Goal: Task Accomplishment & Management: Use online tool/utility

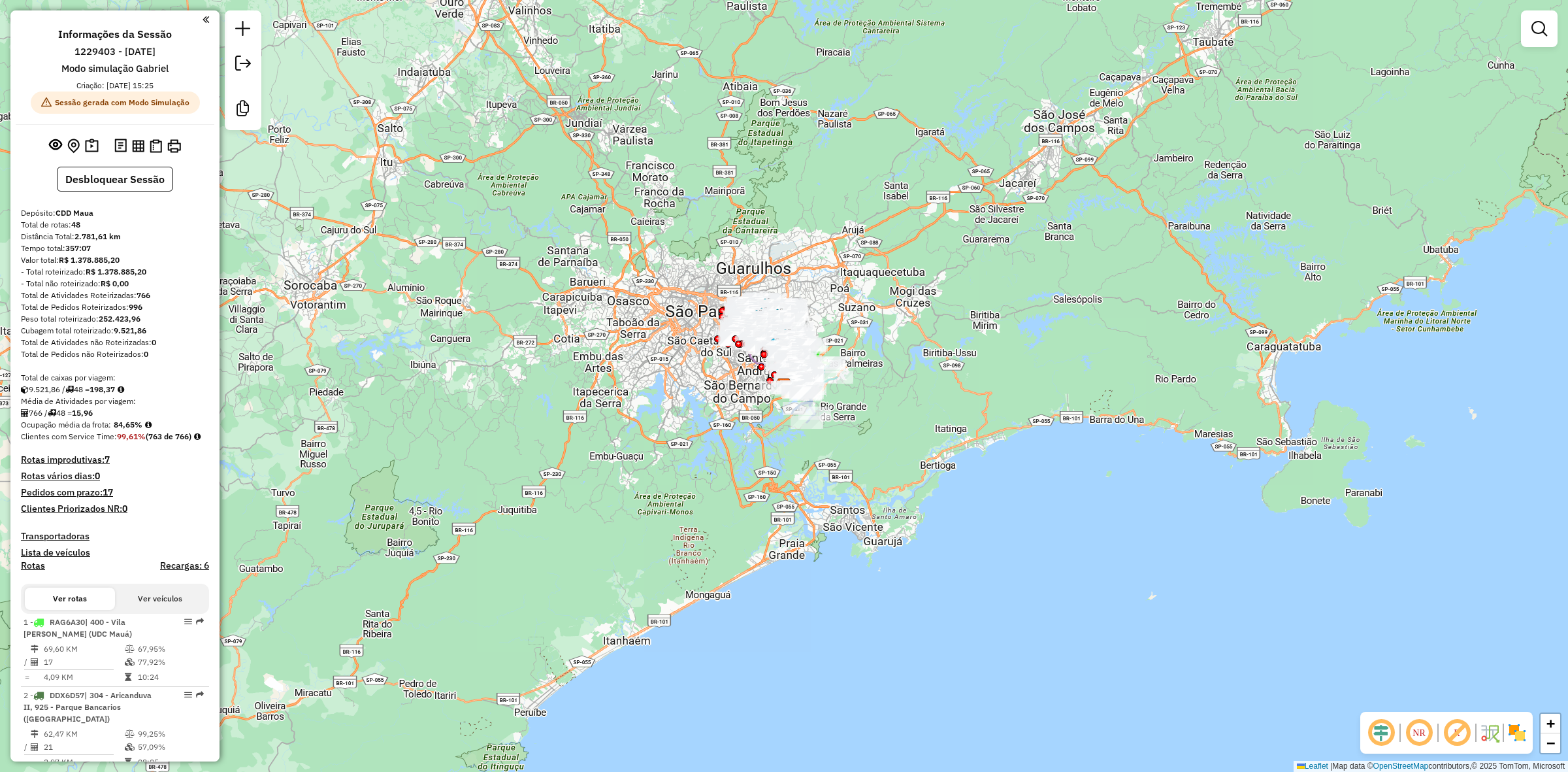
click at [337, 363] on div "Janela de atendimento Grade de atendimento Capacidade Transportadoras Veículos …" at bounding box center [784, 386] width 1568 height 772
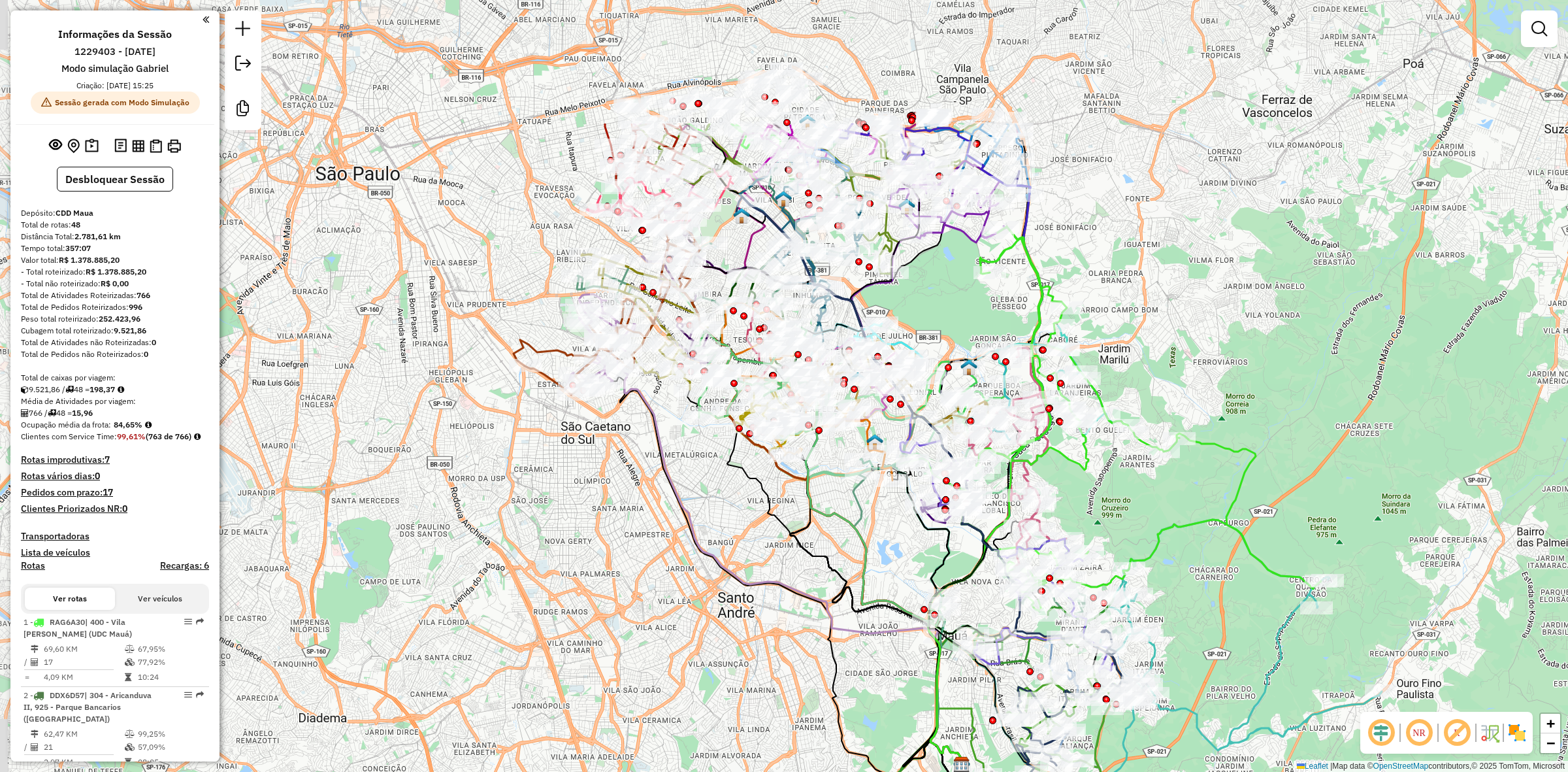
drag, startPoint x: 1103, startPoint y: 114, endPoint x: 1154, endPoint y: 315, distance: 207.4
click at [1154, 315] on div "Janela de atendimento Grade de atendimento Capacidade Transportadoras Veículos …" at bounding box center [784, 386] width 1568 height 772
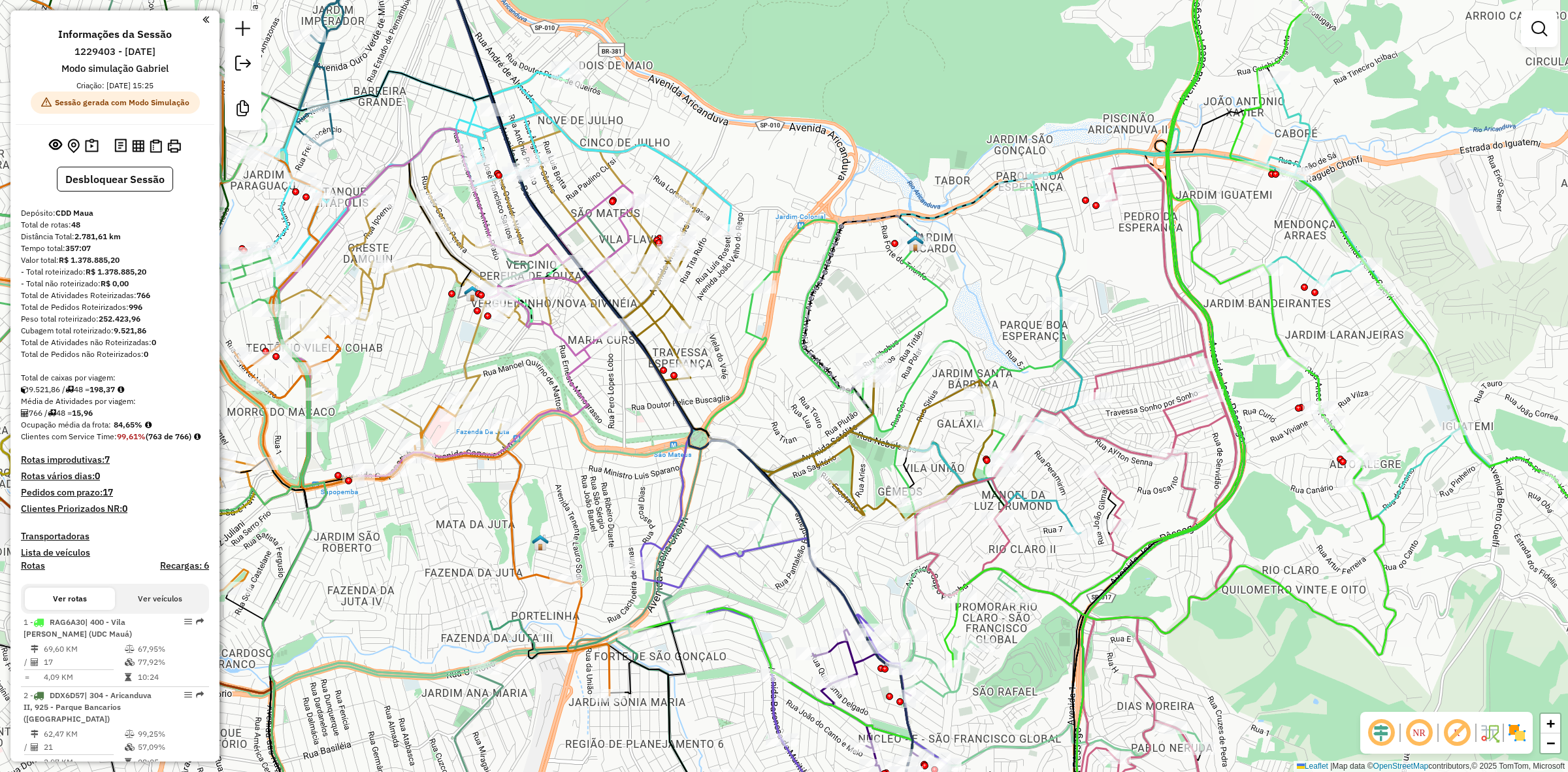
drag, startPoint x: 1010, startPoint y: 350, endPoint x: 1005, endPoint y: 307, distance: 43.3
click at [1005, 307] on div "Janela de atendimento Grade de atendimento Capacidade Transportadoras Veículos …" at bounding box center [784, 386] width 1568 height 772
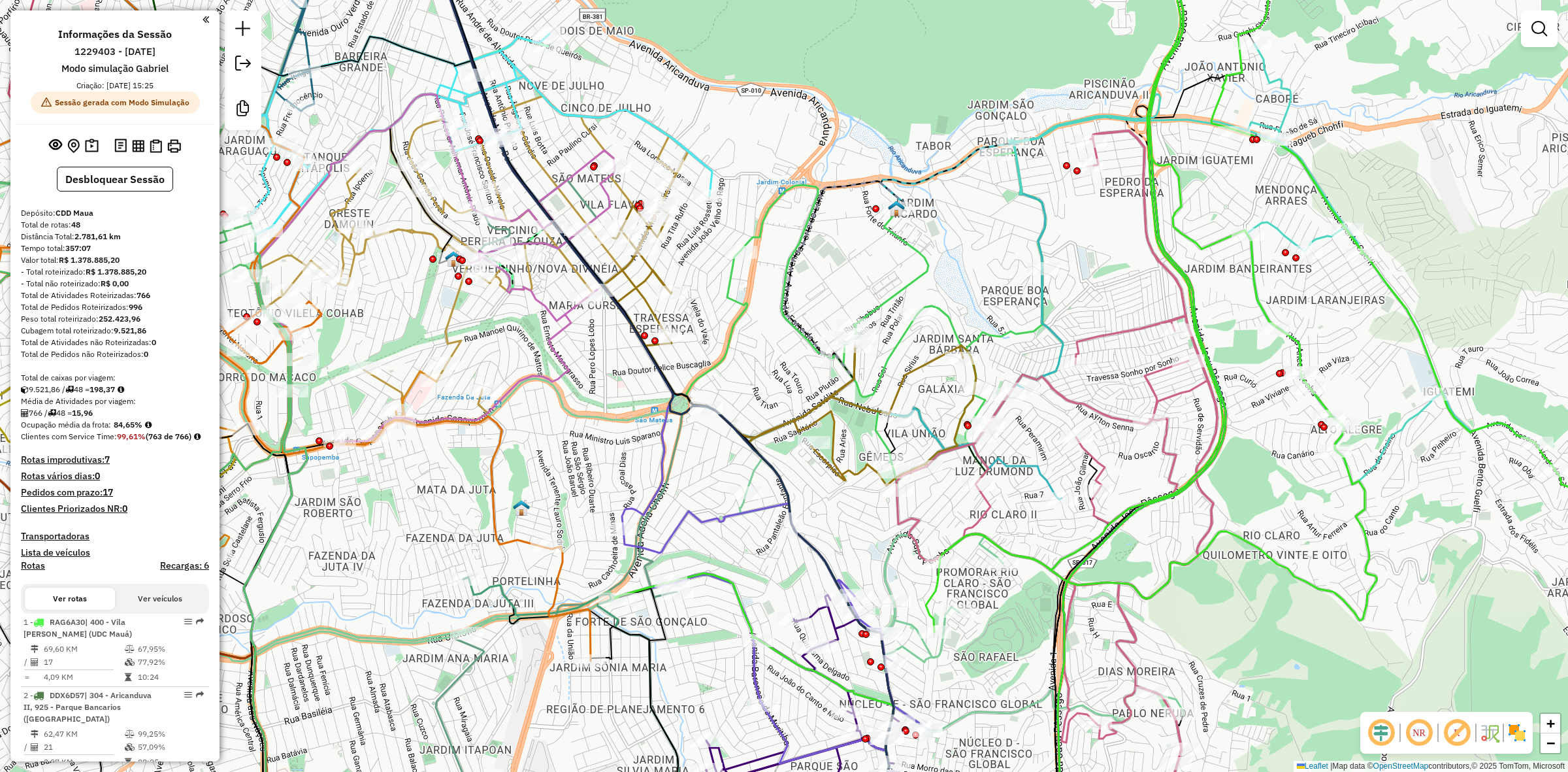
drag, startPoint x: 1004, startPoint y: 313, endPoint x: 985, endPoint y: 278, distance: 39.8
click at [985, 278] on div "Janela de atendimento Grade de atendimento Capacidade Transportadoras Veículos …" at bounding box center [784, 386] width 1568 height 772
click at [896, 207] on img at bounding box center [896, 208] width 17 height 17
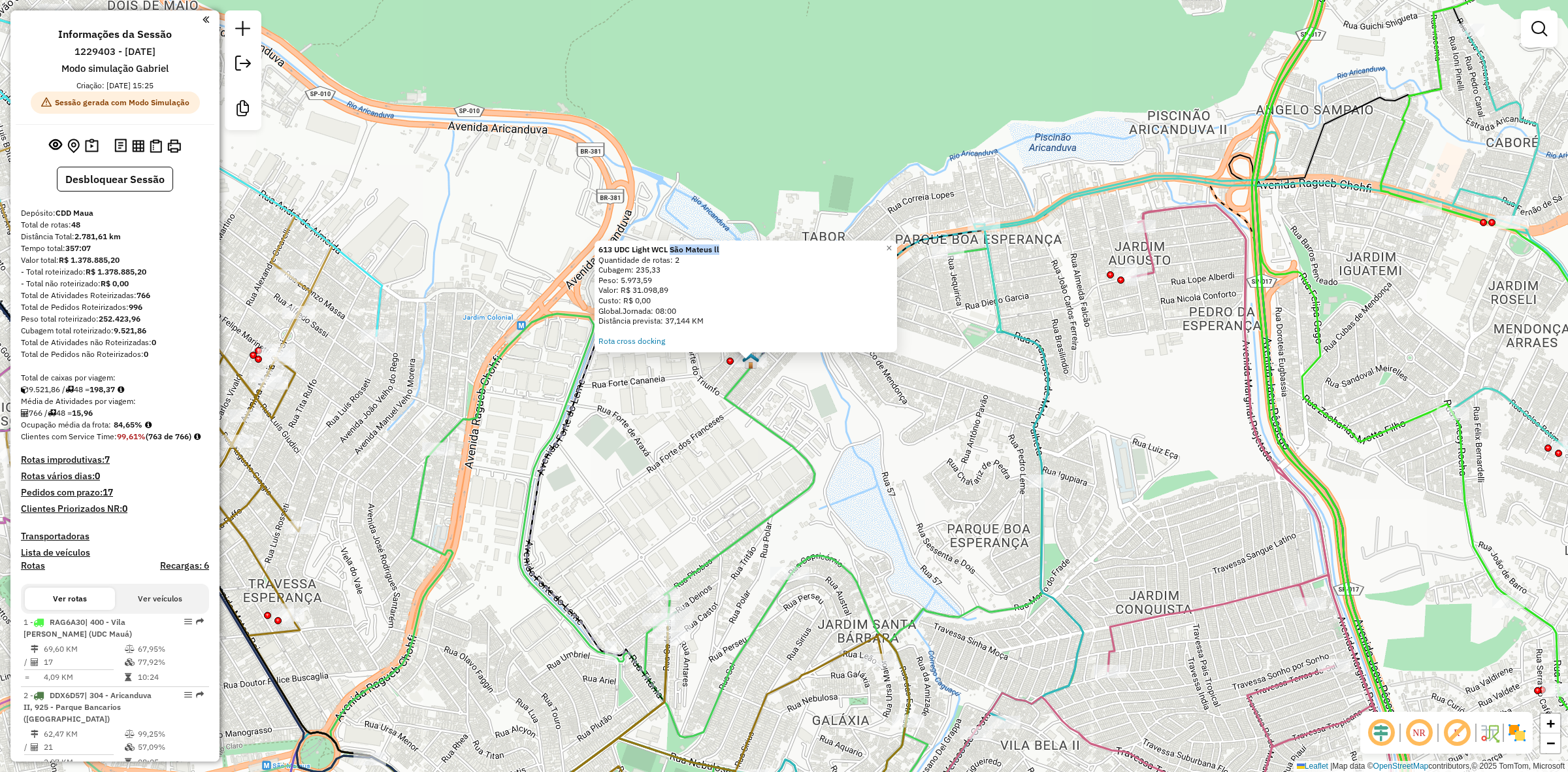
drag, startPoint x: 675, startPoint y: 250, endPoint x: 733, endPoint y: 253, distance: 58.1
click at [733, 253] on div "613 UDC Light WCL São Mateus ll" at bounding box center [746, 250] width 295 height 11
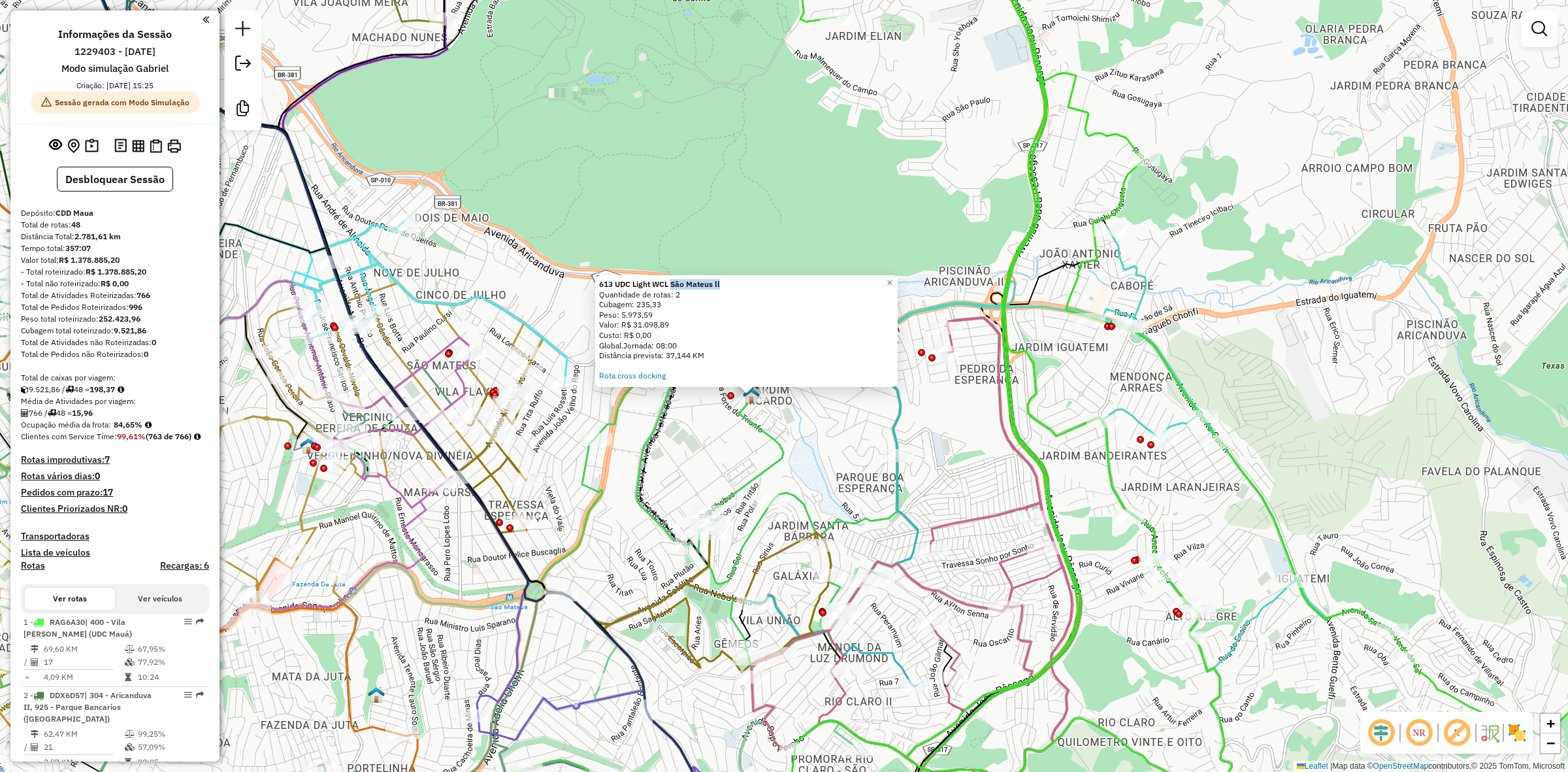
drag, startPoint x: 1455, startPoint y: 736, endPoint x: 1511, endPoint y: 719, distance: 58.5
click at [1455, 736] on em at bounding box center [1457, 733] width 32 height 32
click at [1524, 734] on img at bounding box center [1517, 733] width 21 height 21
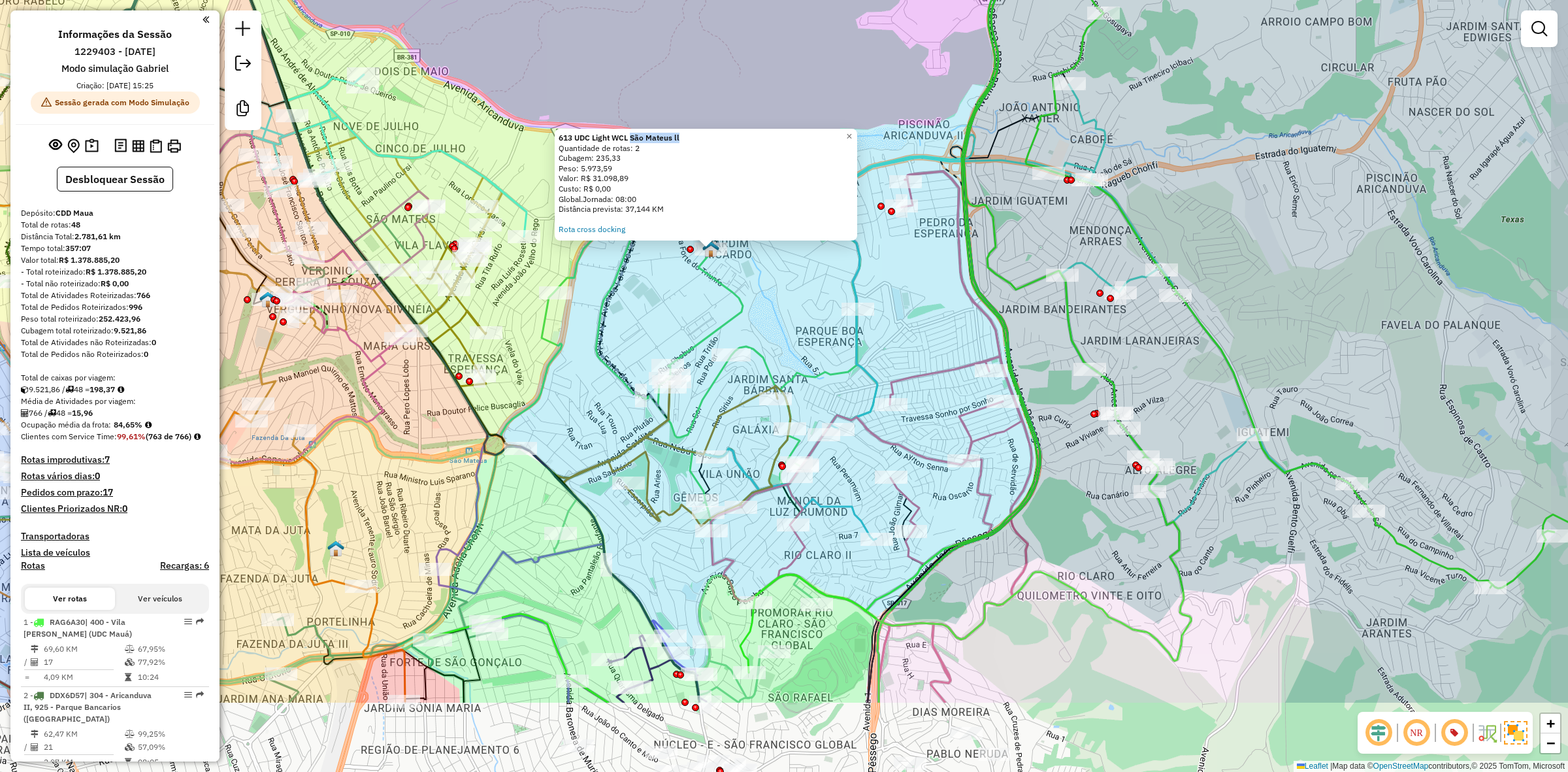
drag, startPoint x: 841, startPoint y: 474, endPoint x: 801, endPoint y: 328, distance: 151.4
click at [801, 328] on div "613 UDC Light WCL São Mateus ll Quantidade de rotas: 2 Cubagem: 235,33 Peso: 5.…" at bounding box center [784, 386] width 1568 height 772
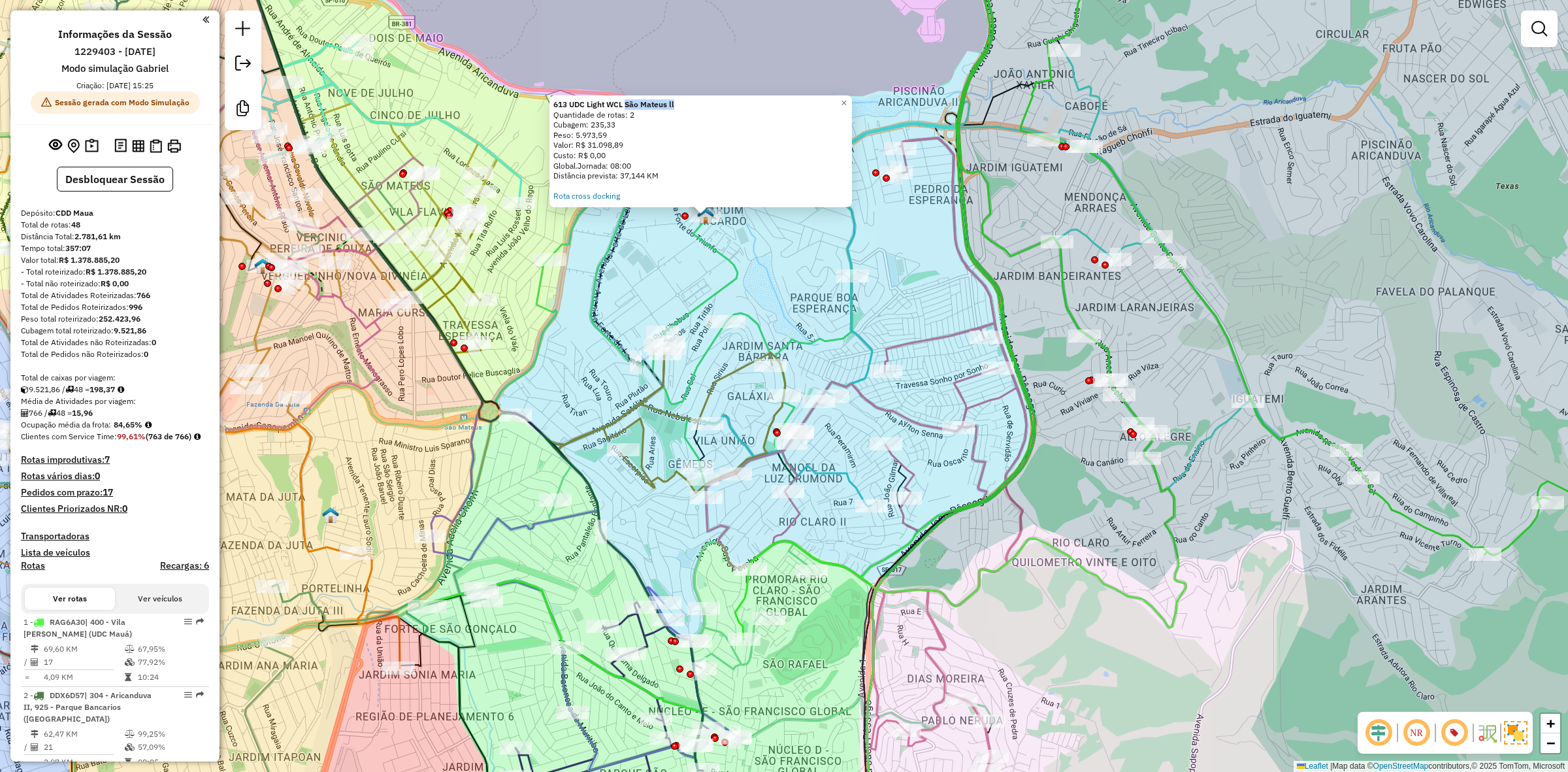
drag, startPoint x: 800, startPoint y: 308, endPoint x: 795, endPoint y: 275, distance: 33.4
click at [795, 275] on div "613 UDC Light WCL São Mateus ll Quantidade de rotas: 2 Cubagem: 235,33 Peso: 5.…" at bounding box center [784, 386] width 1568 height 772
click at [1539, 38] on link at bounding box center [1539, 29] width 26 height 26
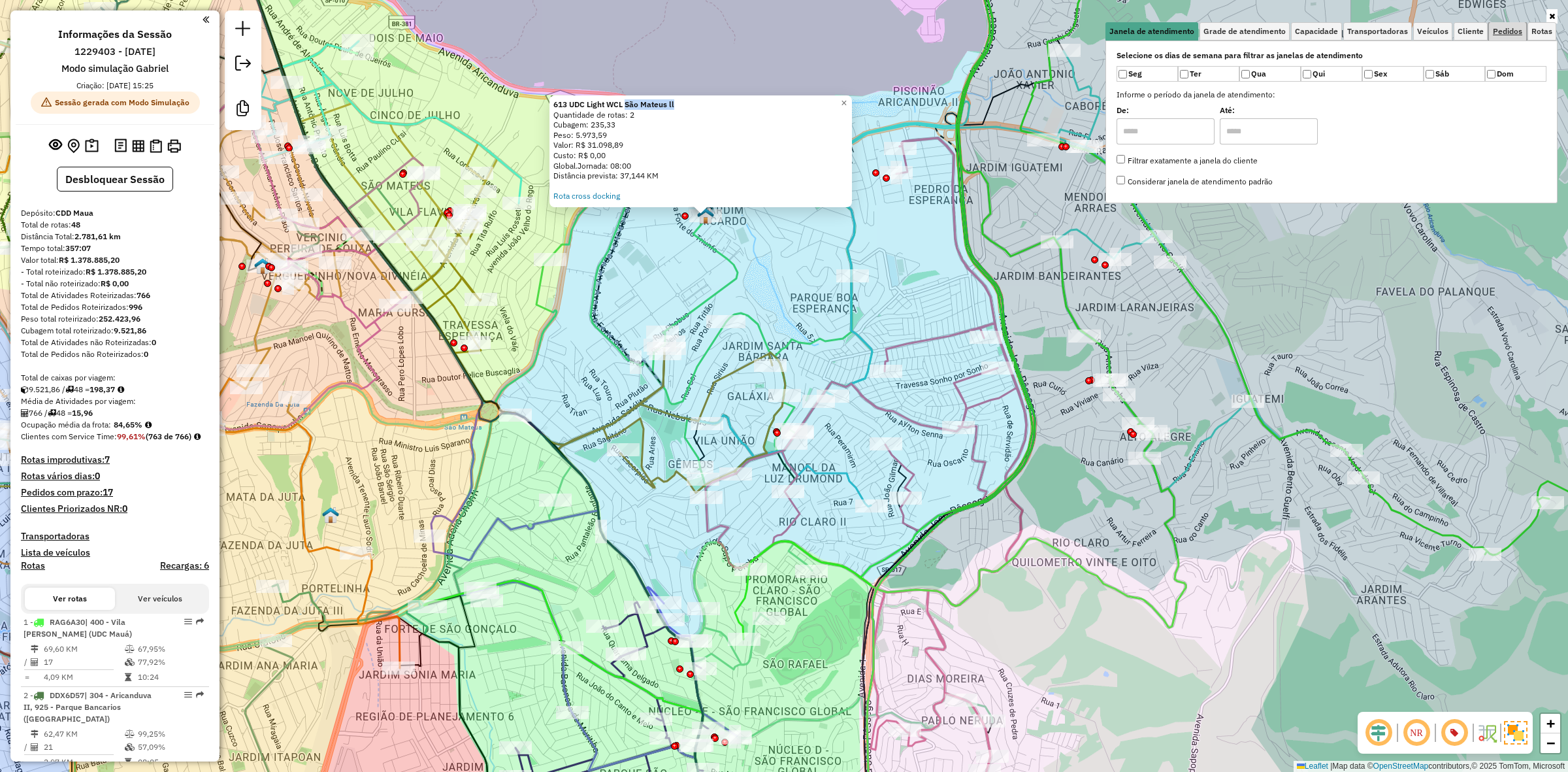
click at [1500, 28] on span "Pedidos" at bounding box center [1507, 32] width 29 height 8
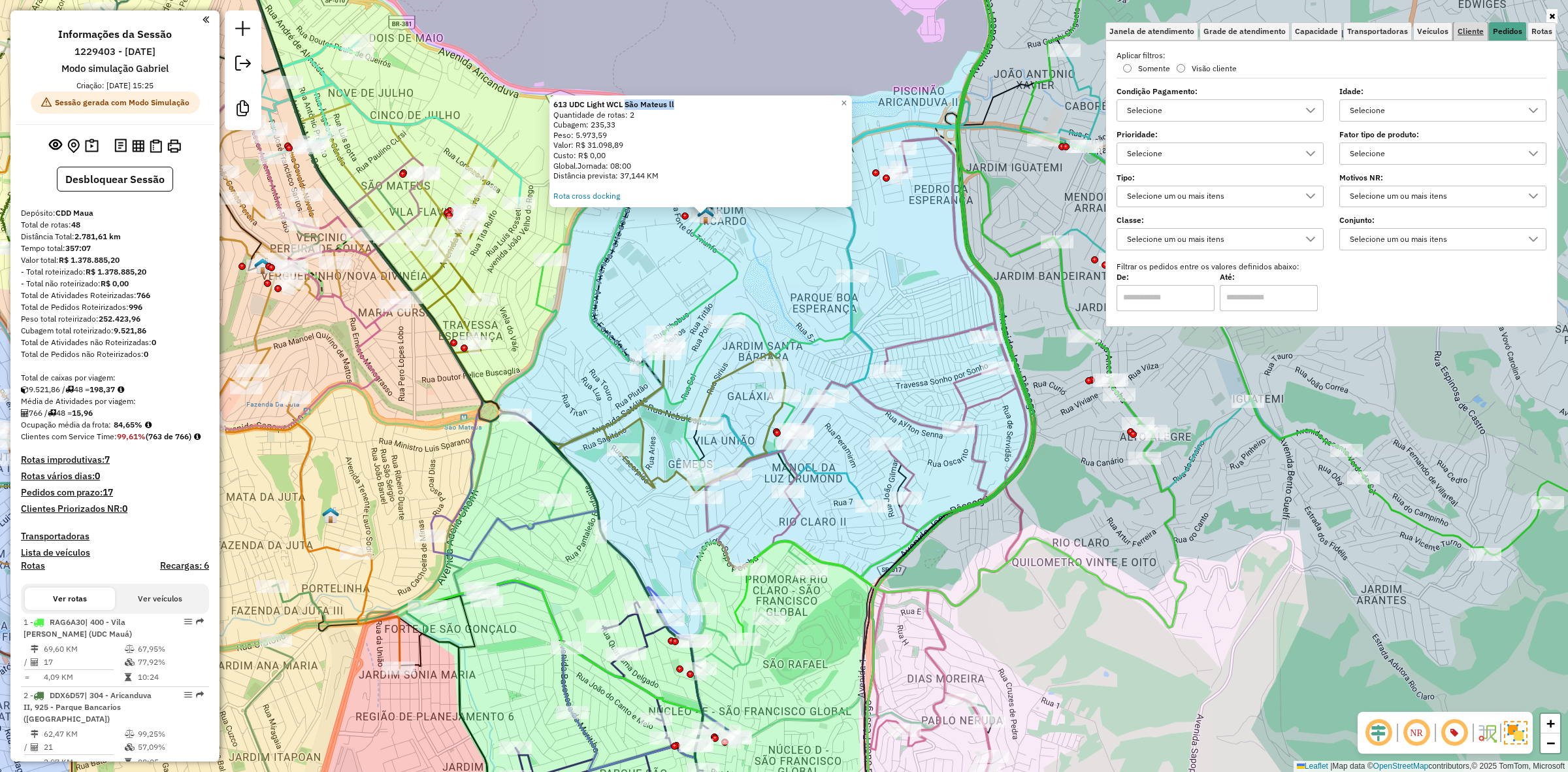
click at [1462, 35] on span "Cliente" at bounding box center [1470, 32] width 26 height 8
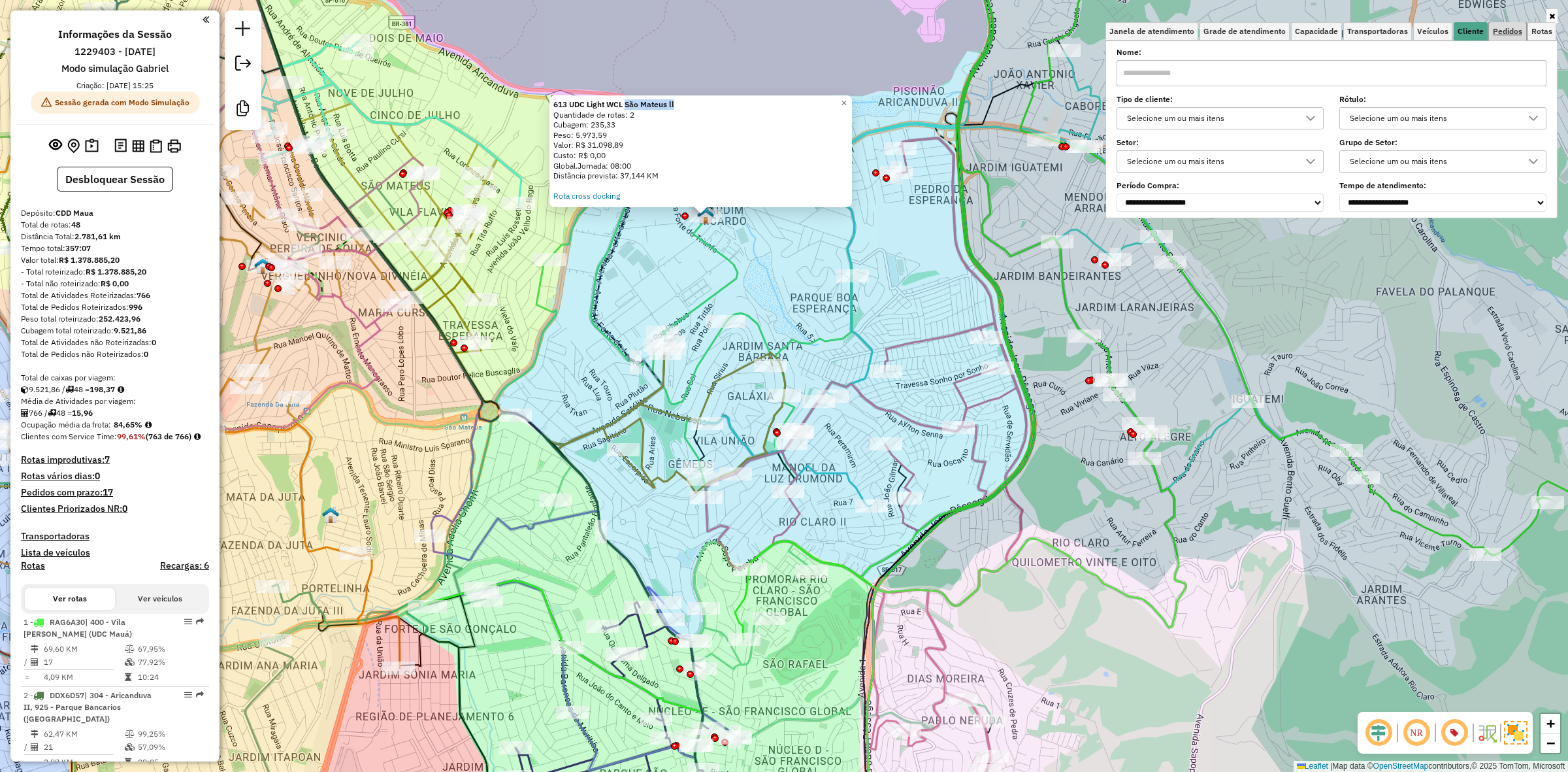
click at [1500, 30] on span "Pedidos" at bounding box center [1507, 32] width 29 height 8
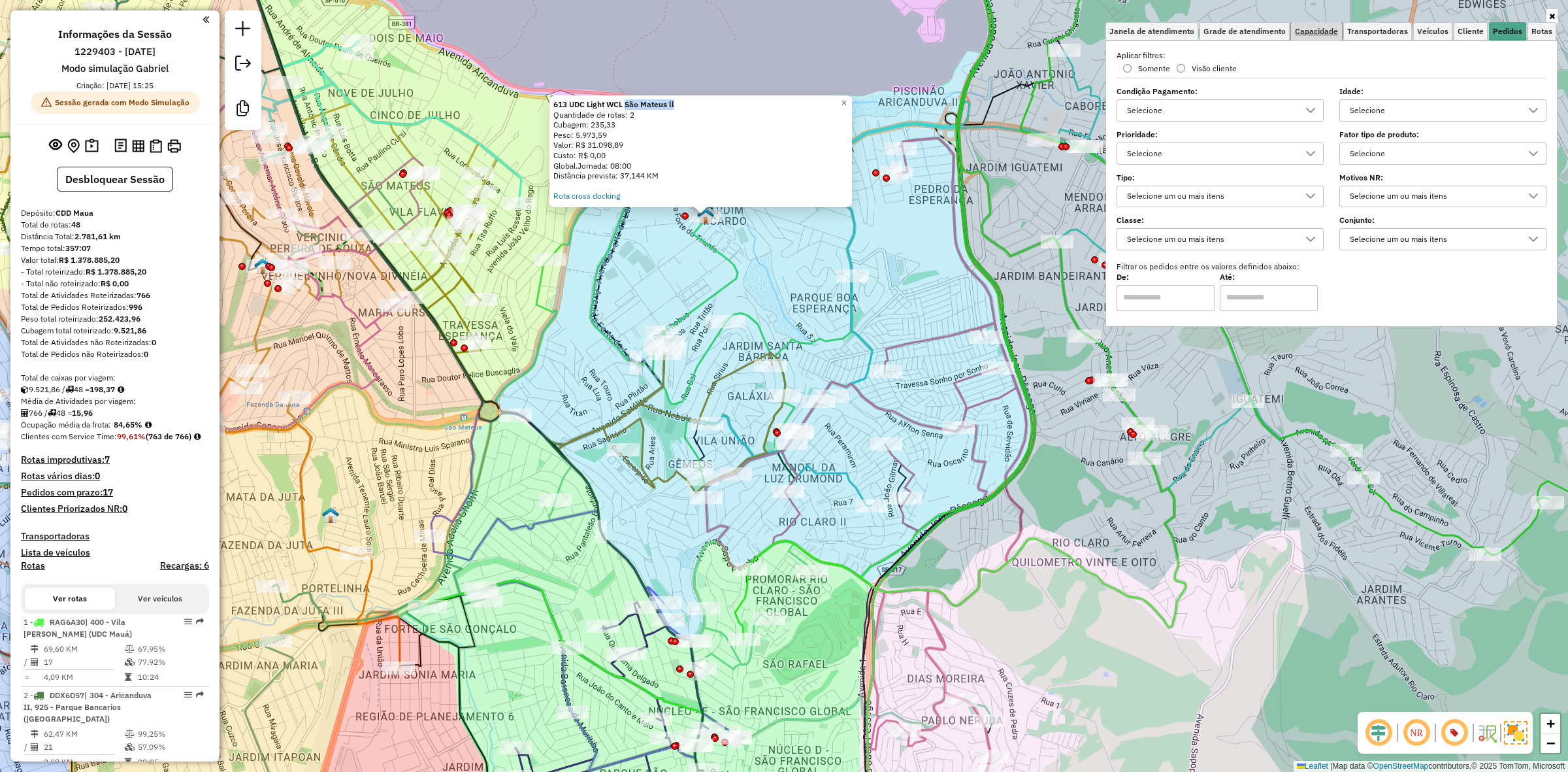
click at [1315, 38] on link "Capacidade" at bounding box center [1316, 32] width 51 height 18
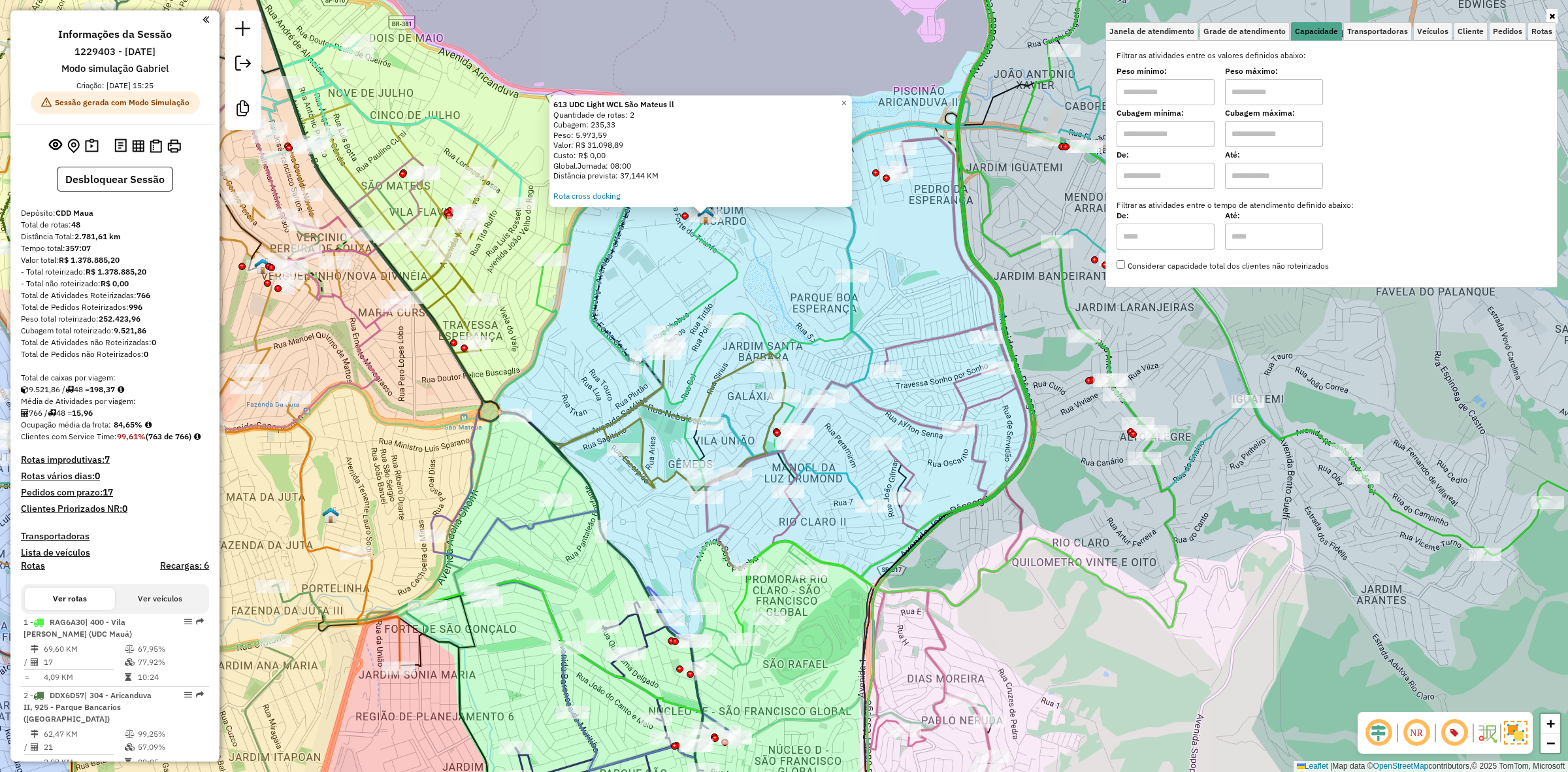
click at [1168, 132] on input "text" at bounding box center [1165, 134] width 98 height 26
type input "****"
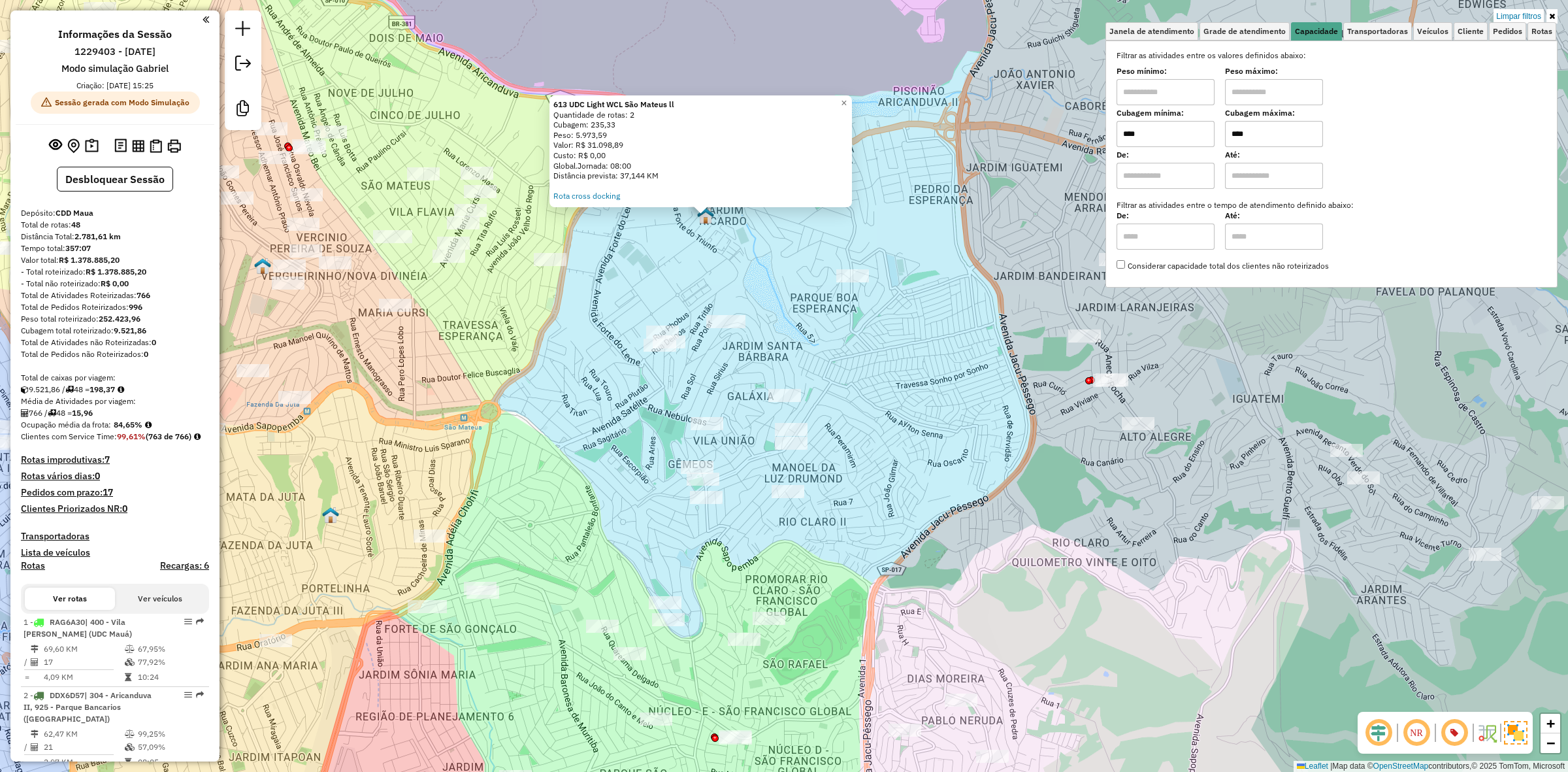
type input "****"
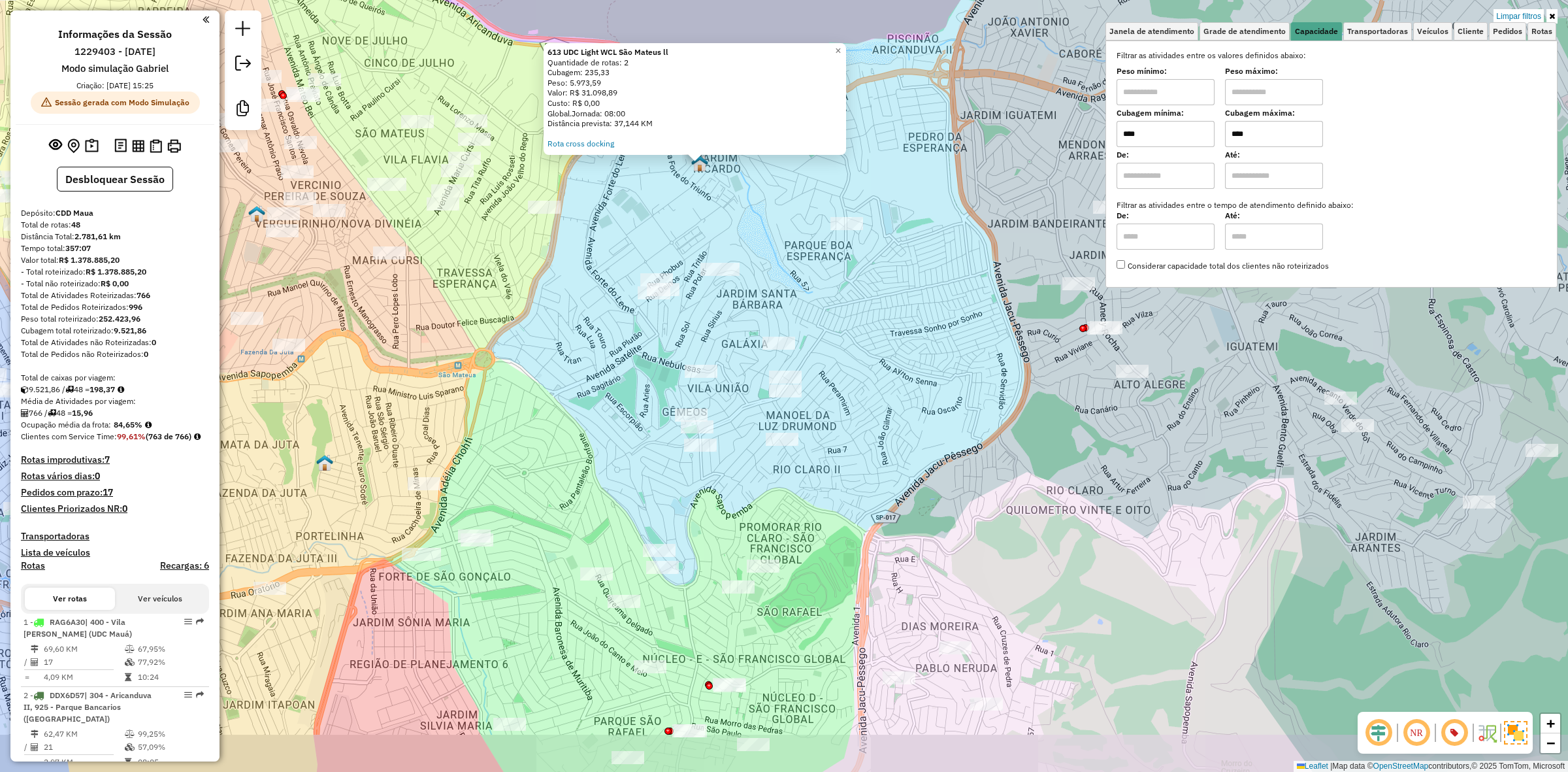
drag, startPoint x: 890, startPoint y: 328, endPoint x: 884, endPoint y: 275, distance: 53.3
click at [884, 275] on div "613 UDC Light WCL São Mateus ll Quantidade de rotas: 2 Cubagem: 235,33 Peso: 5.…" at bounding box center [784, 386] width 1568 height 772
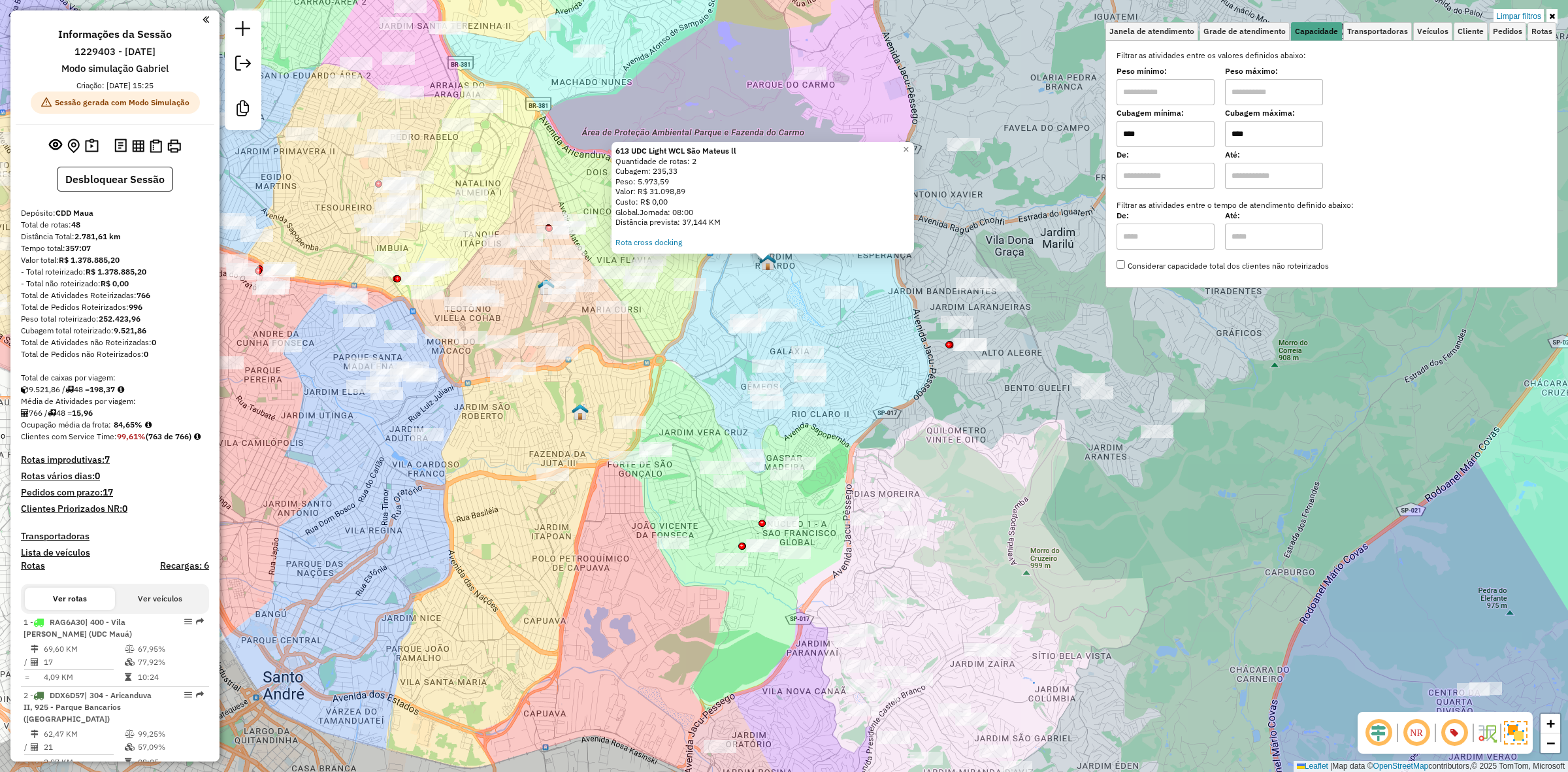
drag, startPoint x: 878, startPoint y: 282, endPoint x: 853, endPoint y: 325, distance: 49.7
click at [853, 325] on div "613 UDC Light WCL São Mateus ll Quantidade de rotas: 2 Cubagem: 235,33 Peso: 5.…" at bounding box center [784, 386] width 1568 height 772
drag, startPoint x: 153, startPoint y: 289, endPoint x: 136, endPoint y: 292, distance: 17.3
click at [134, 292] on div "Total de Atividades Roteirizadas: 766" at bounding box center [115, 295] width 188 height 12
click at [582, 436] on div "Rota 46 - Placa FQK1E75 30121231 - 50.881.248 RAFAEL PE 613 UDC Light WCL São M…" at bounding box center [784, 386] width 1568 height 772
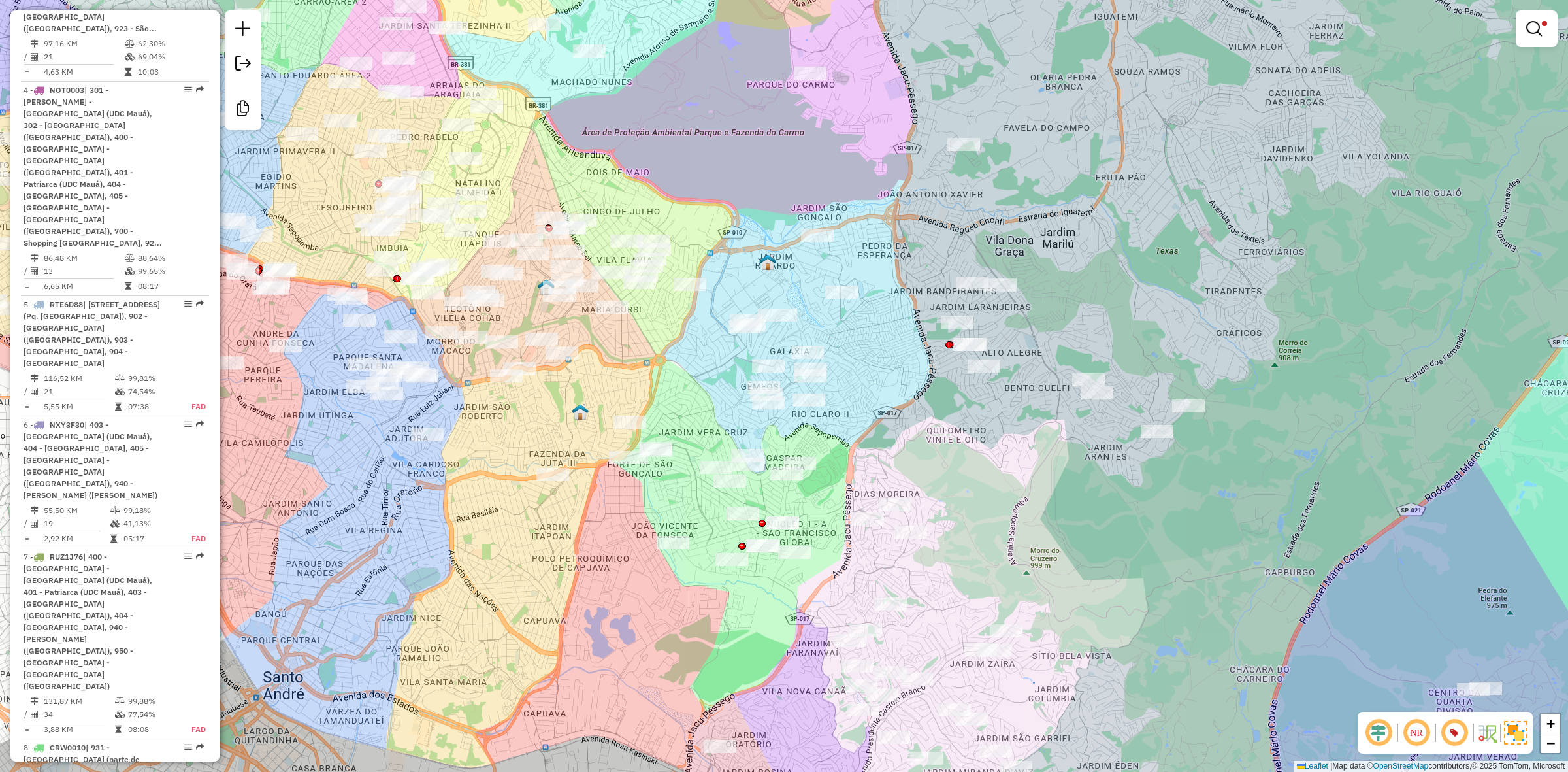
scroll to position [1062, 0]
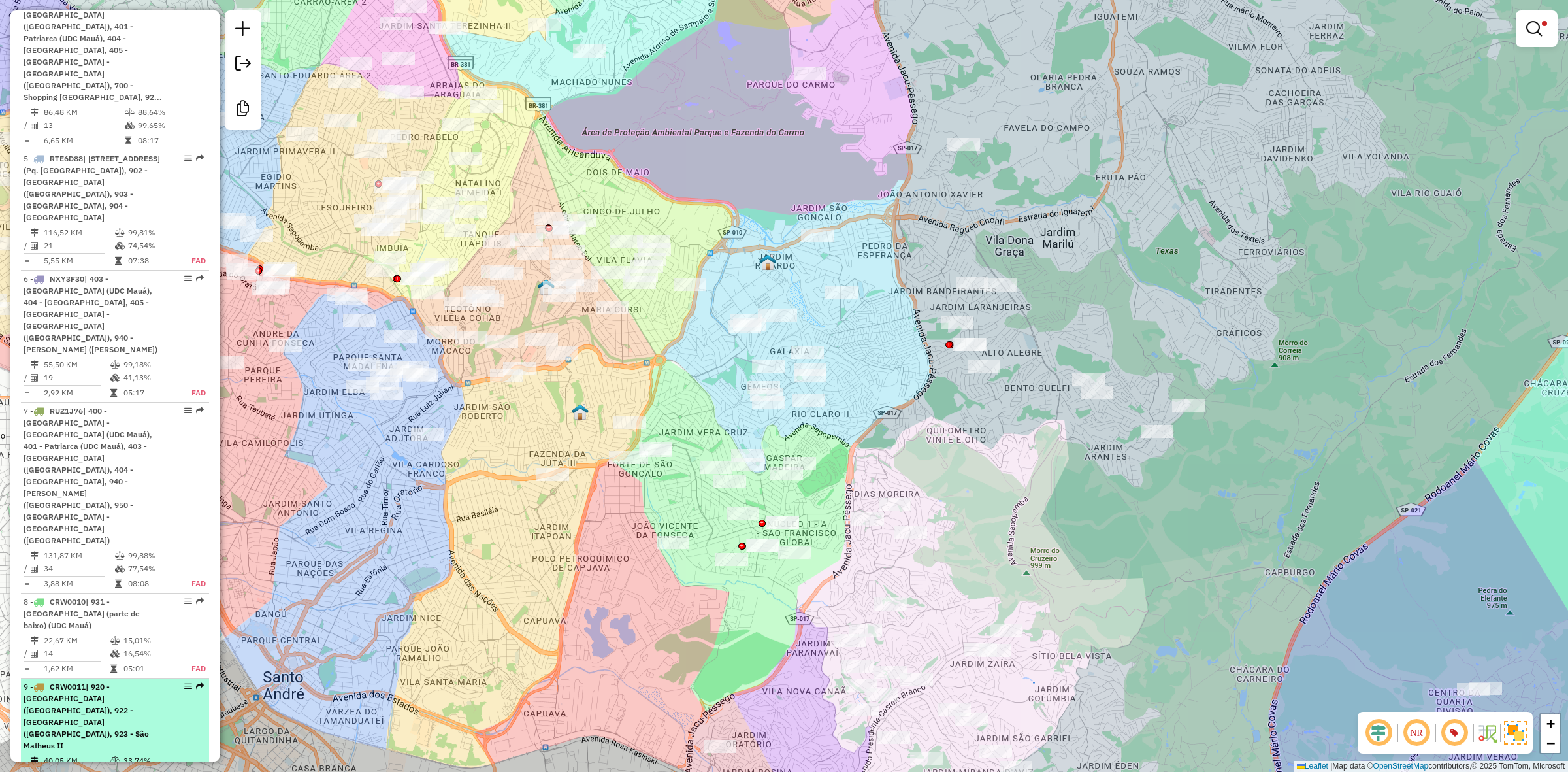
click at [80, 754] on td "40,05 KM" at bounding box center [76, 760] width 67 height 13
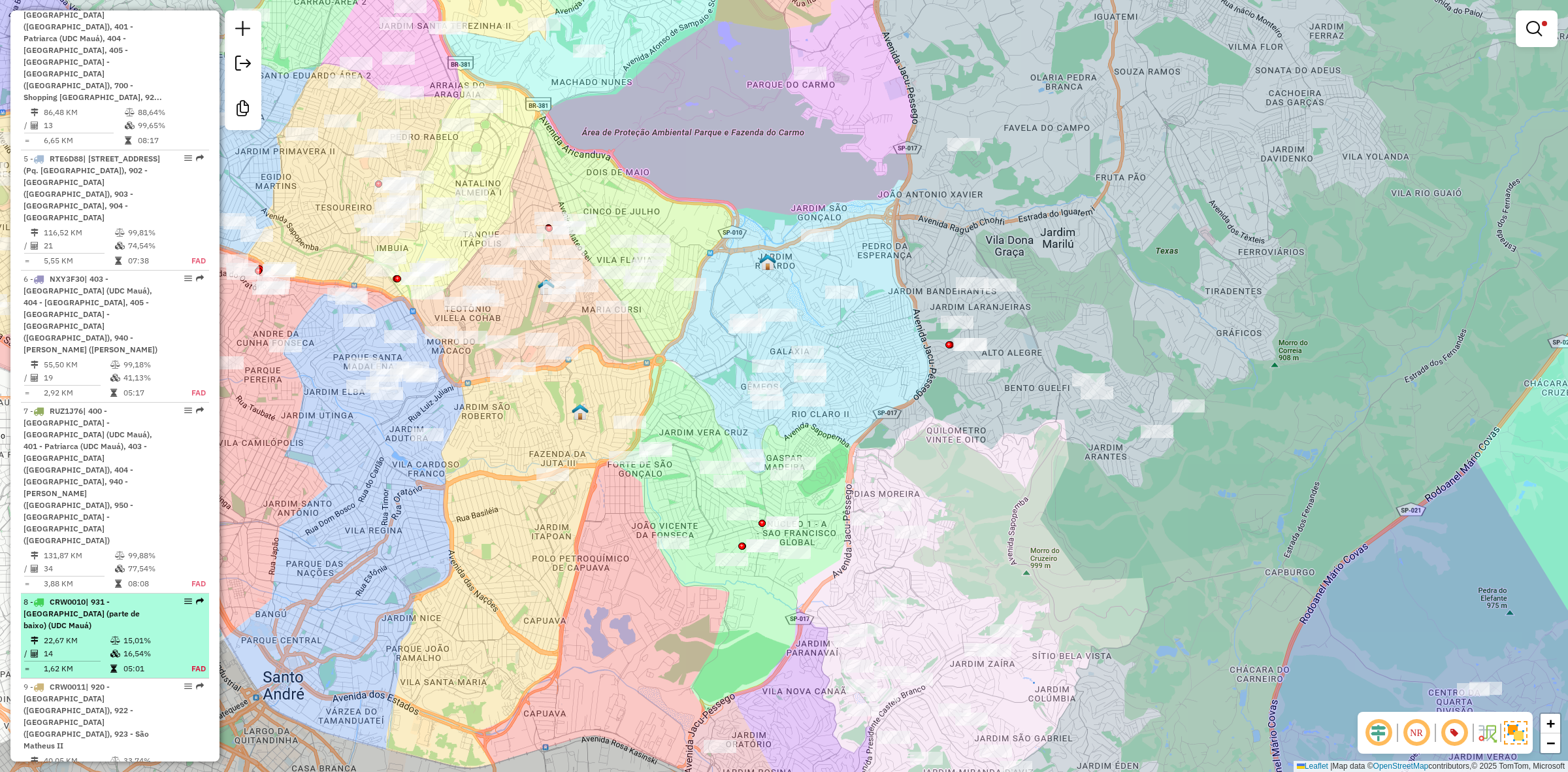
select select "**********"
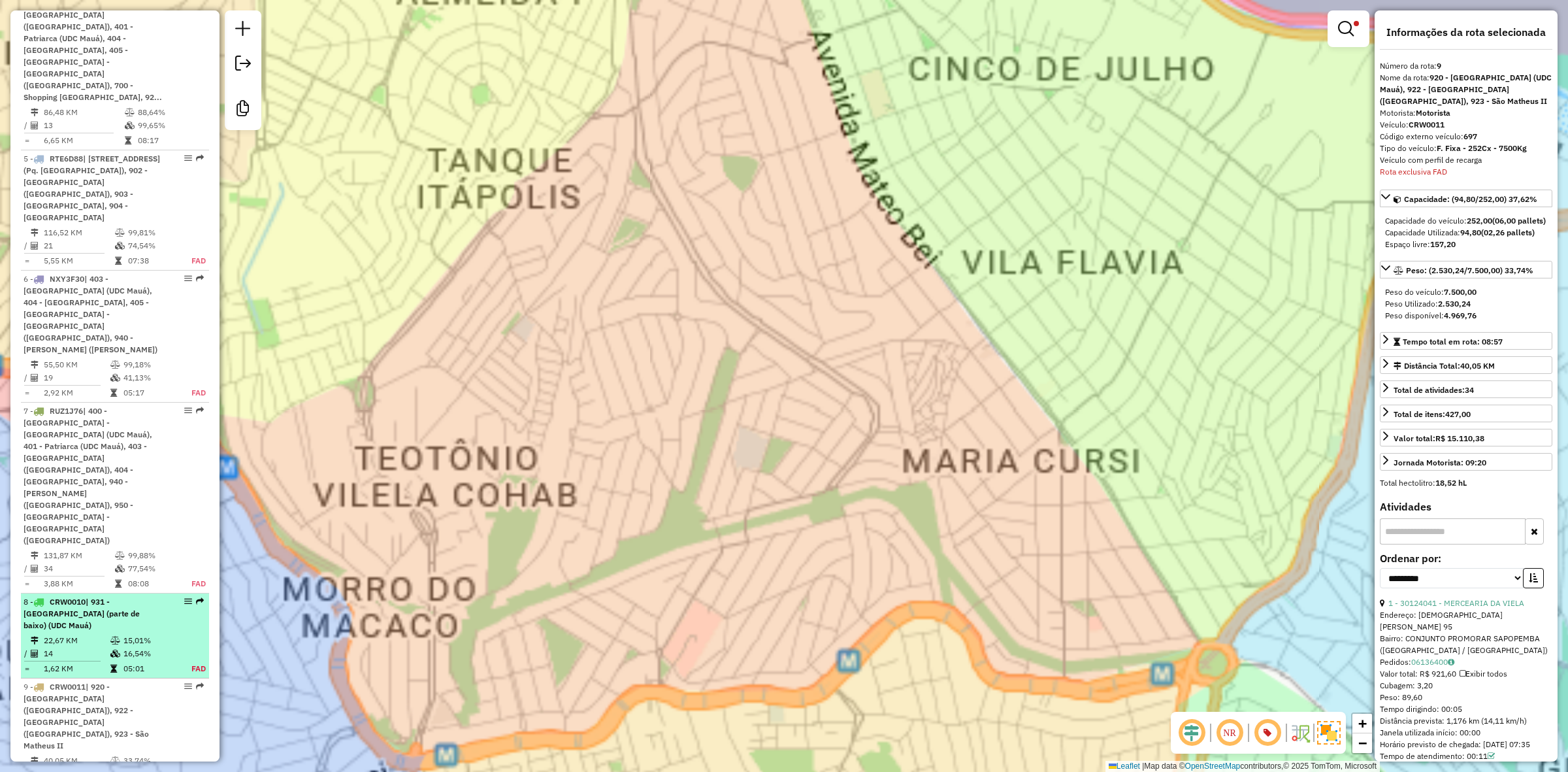
click at [89, 634] on td "22,67 KM" at bounding box center [76, 640] width 67 height 13
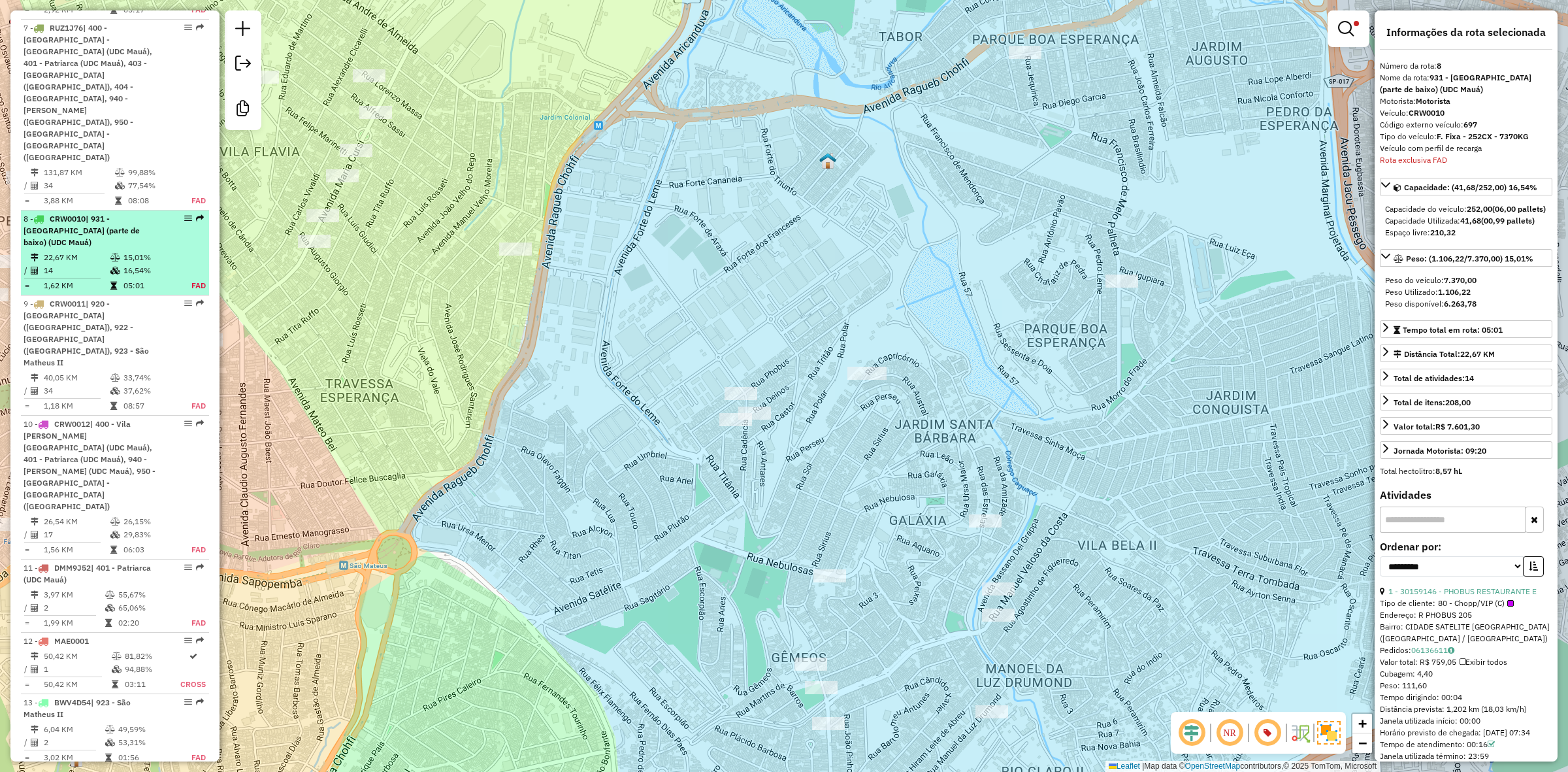
scroll to position [1433, 0]
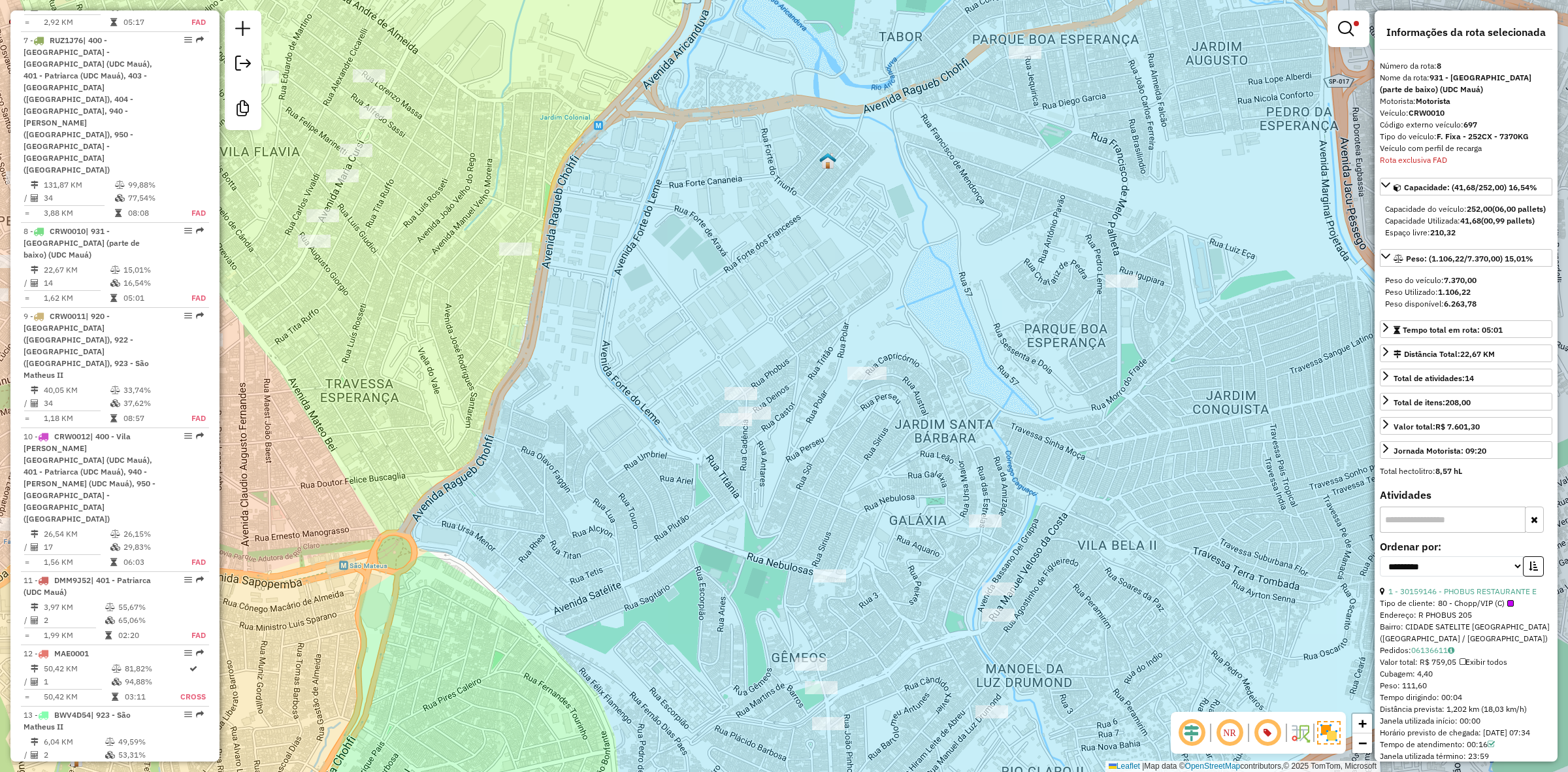
drag, startPoint x: 184, startPoint y: 13, endPoint x: 1357, endPoint y: 17, distance: 1173.0
click at [1363, 16] on link at bounding box center [1349, 29] width 32 height 26
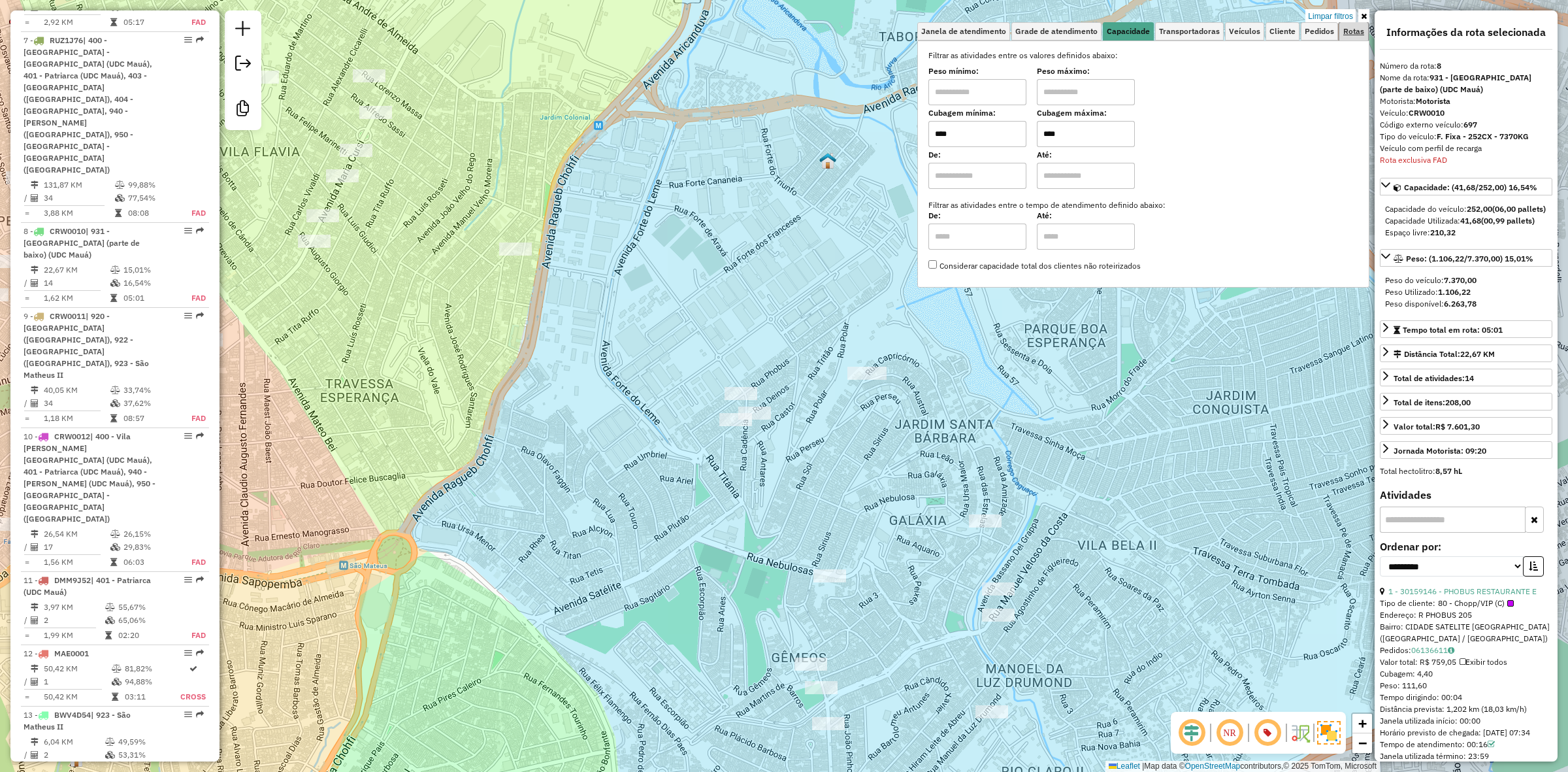
click at [1348, 23] on link "Rotas" at bounding box center [1354, 32] width 29 height 18
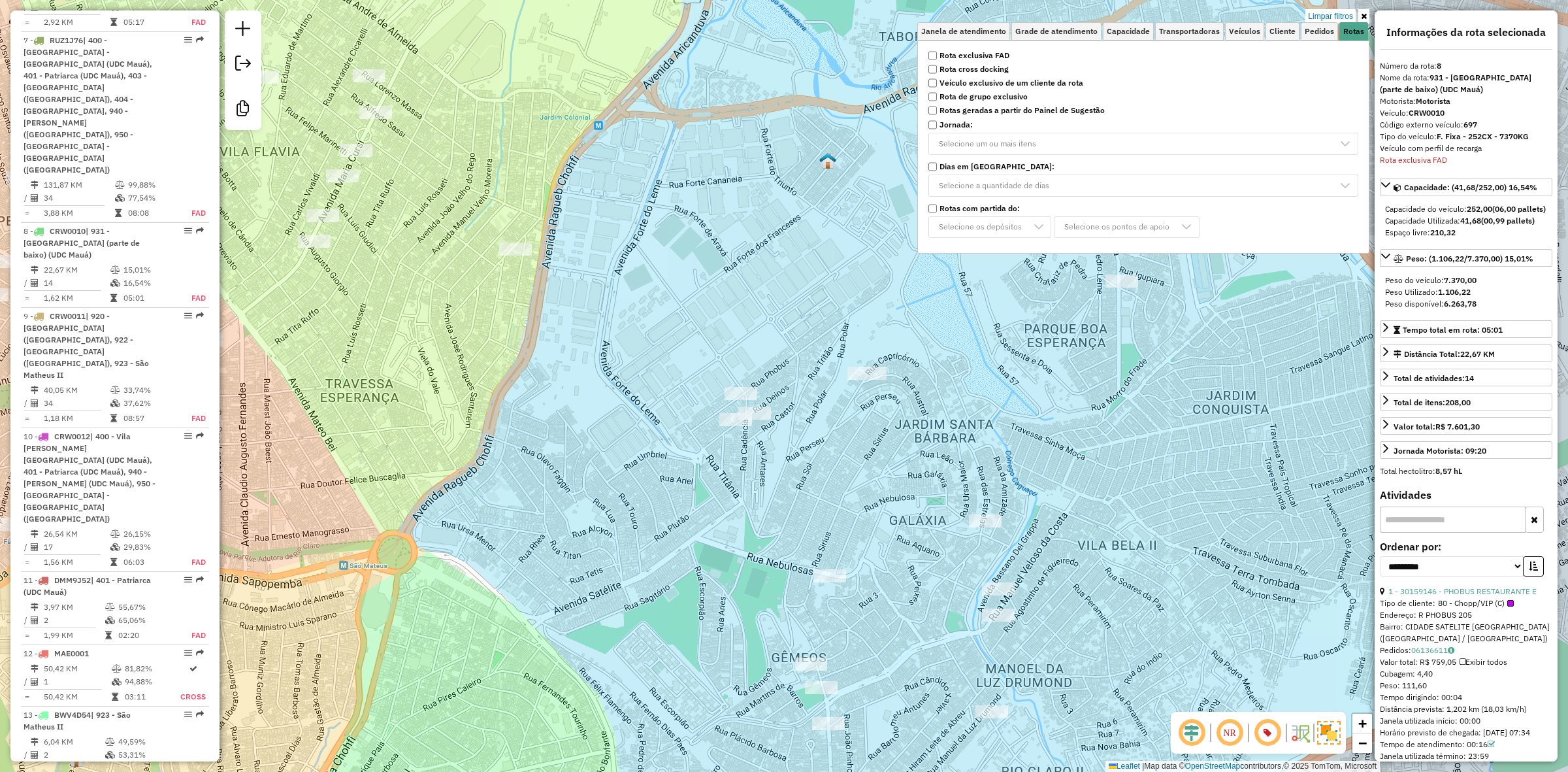
click at [1343, 8] on div "Limpar filtros Janela de atendimento Grade de atendimento Capacidade Transporta…" at bounding box center [784, 386] width 1568 height 772
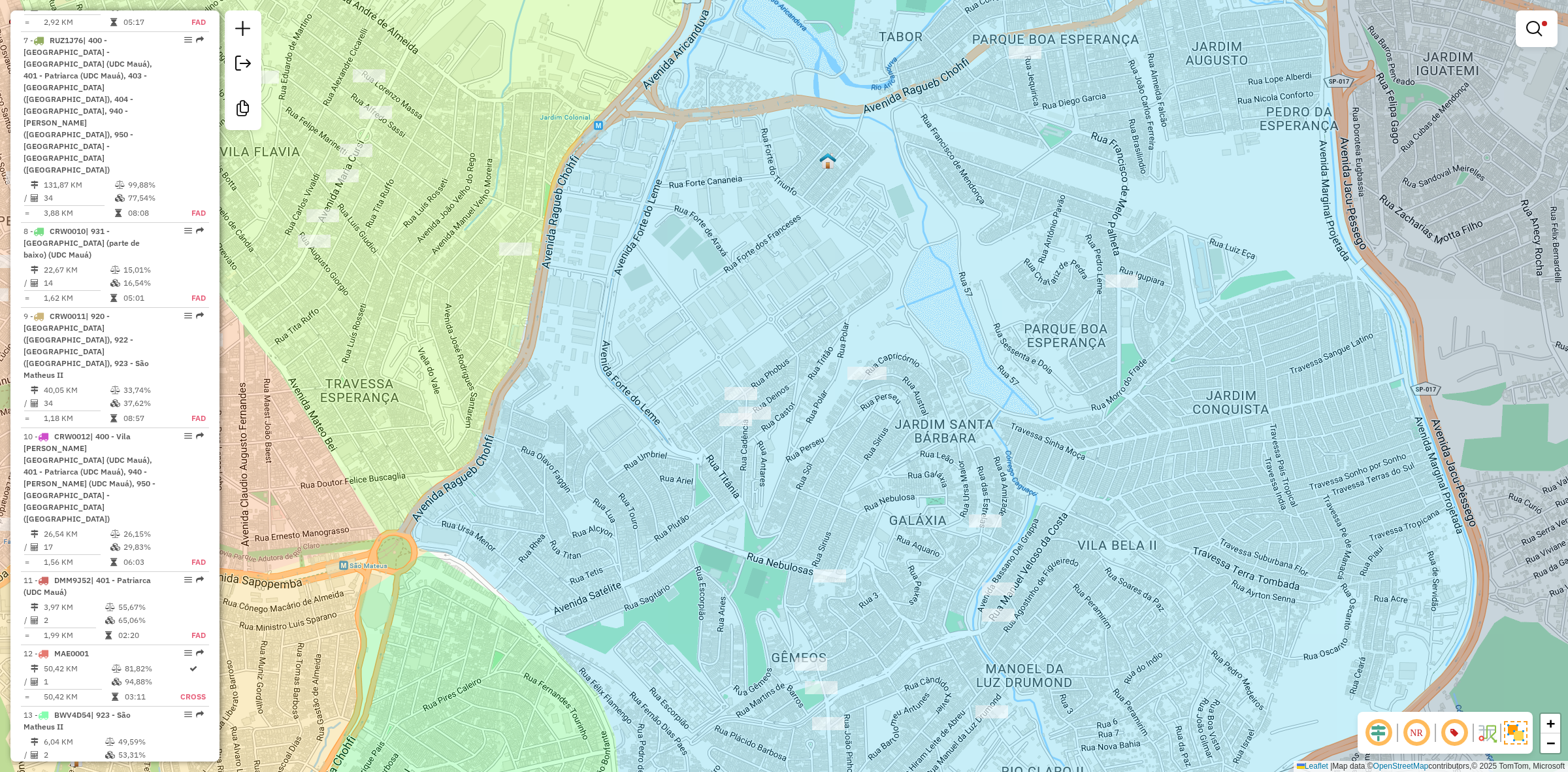
click at [1340, 17] on div "Limpar filtros Janela de atendimento Grade de atendimento Capacidade Transporta…" at bounding box center [784, 386] width 1568 height 772
click at [1524, 41] on link at bounding box center [1536, 29] width 32 height 26
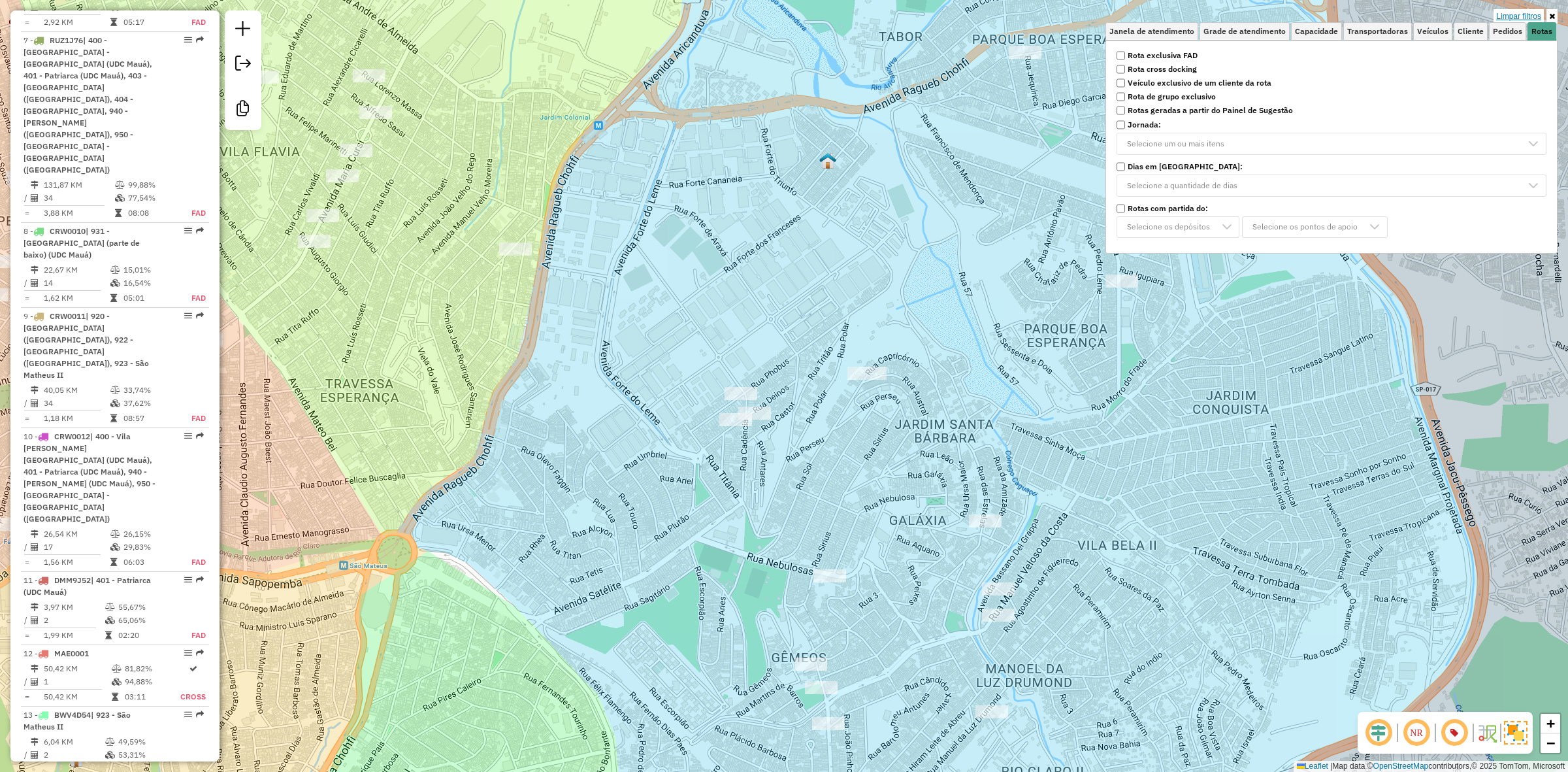
click at [1524, 14] on link "Limpar filtros" at bounding box center [1518, 16] width 50 height 14
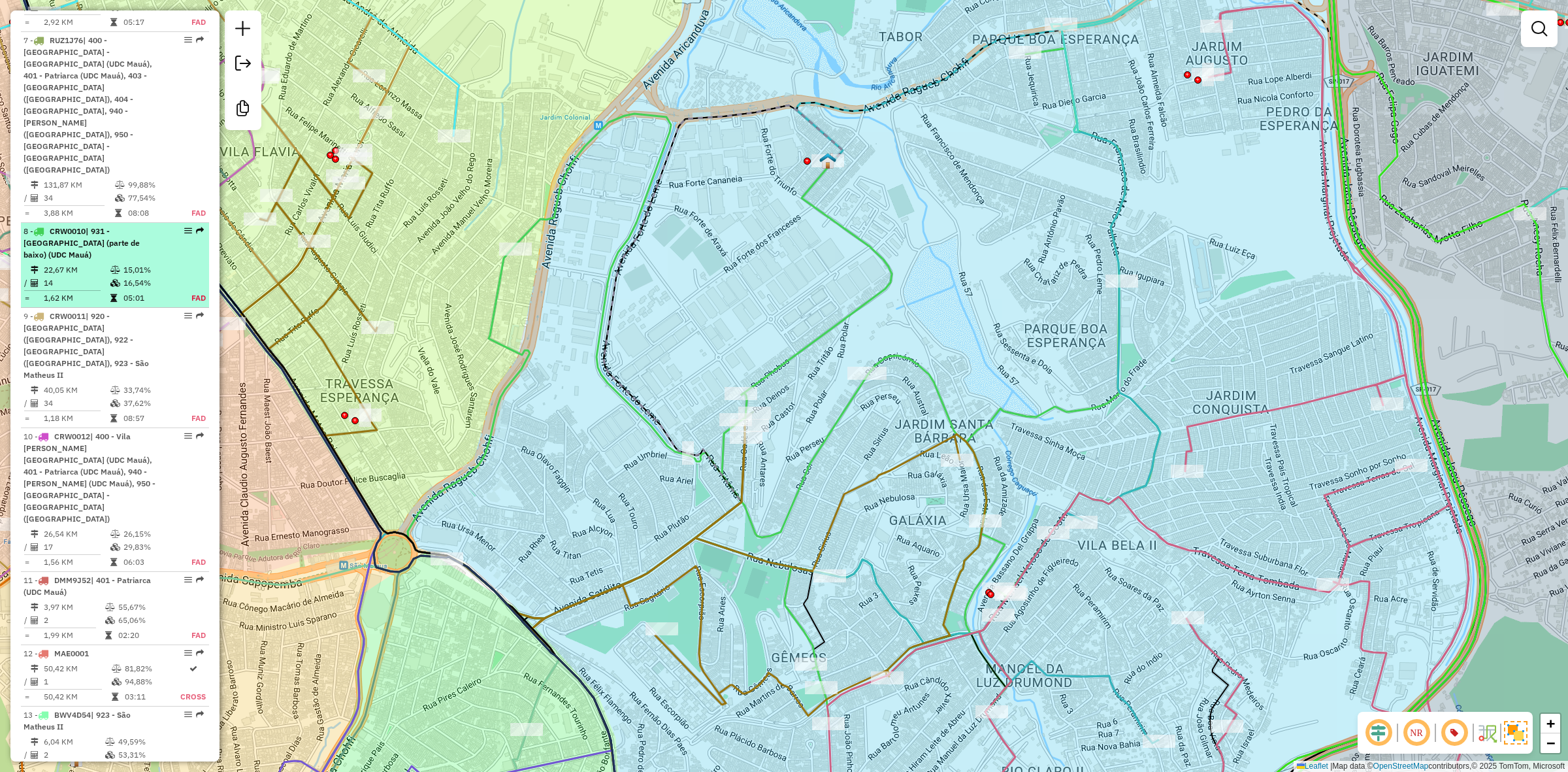
select select "**********"
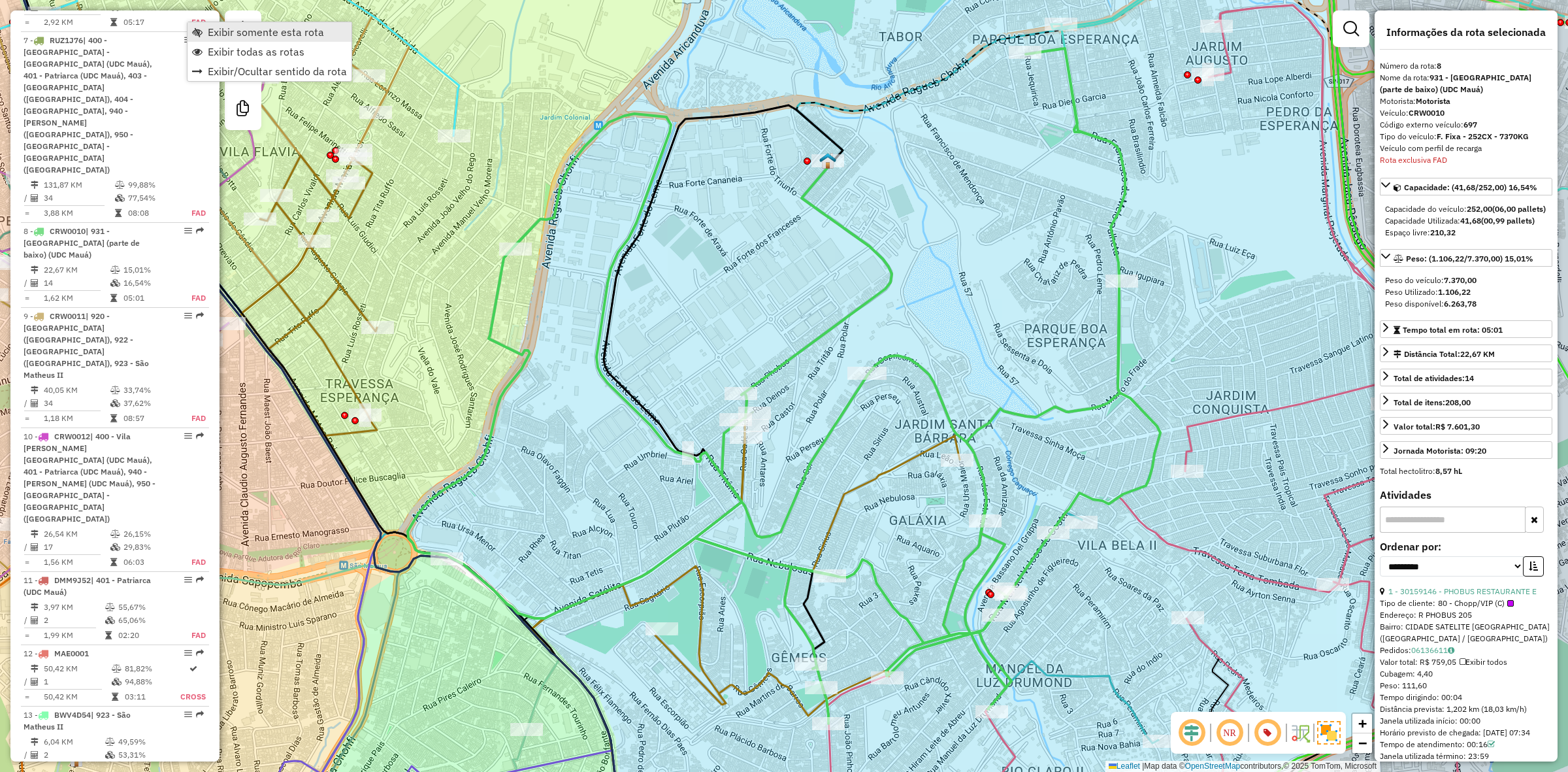
click at [218, 27] on span "Exibir somente esta rota" at bounding box center [266, 32] width 116 height 11
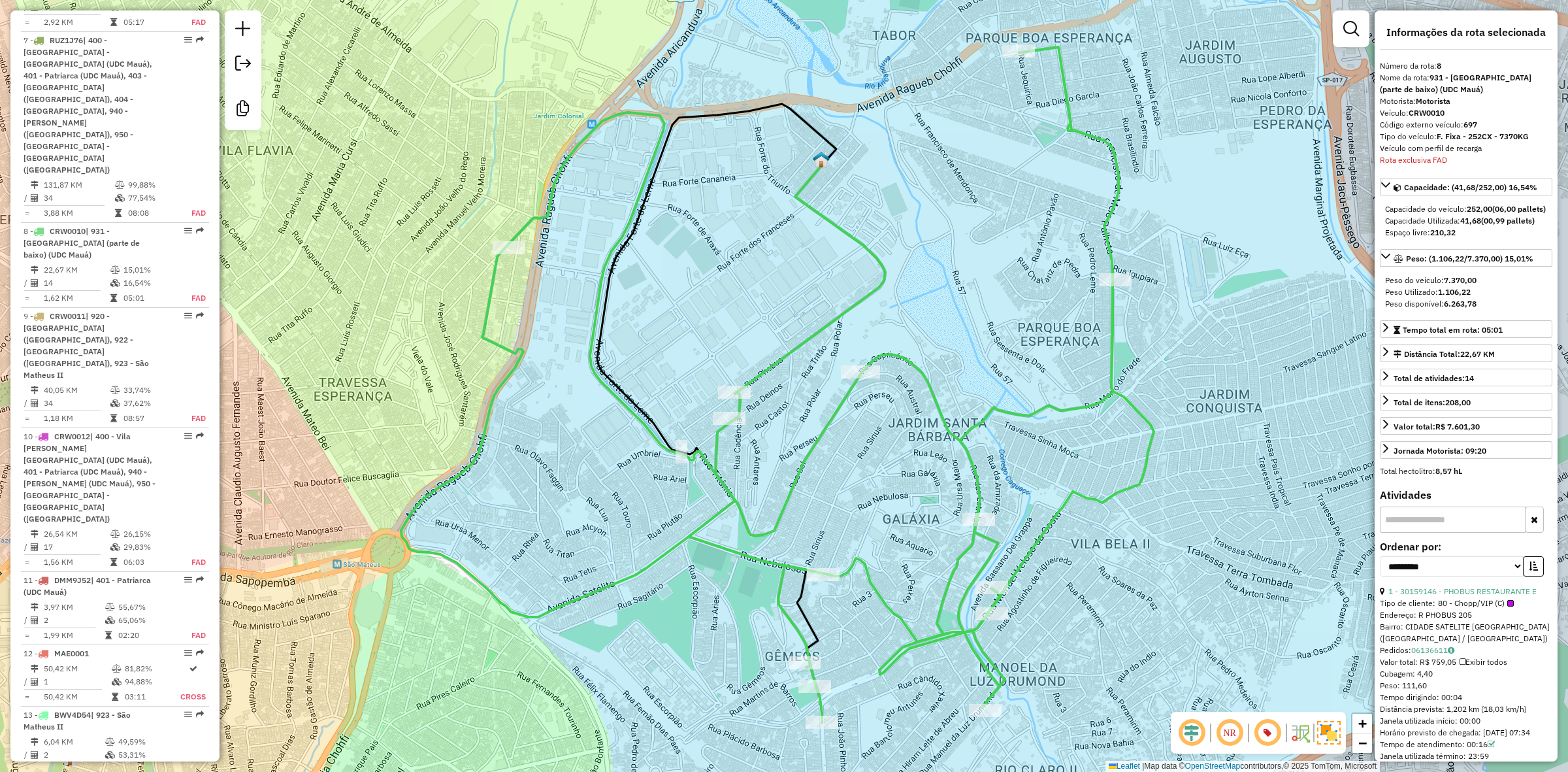
drag, startPoint x: 892, startPoint y: 307, endPoint x: 840, endPoint y: 295, distance: 53.4
click at [840, 295] on div "Janela de atendimento Grade de atendimento Capacidade Transportadoras Veículos …" at bounding box center [784, 386] width 1568 height 772
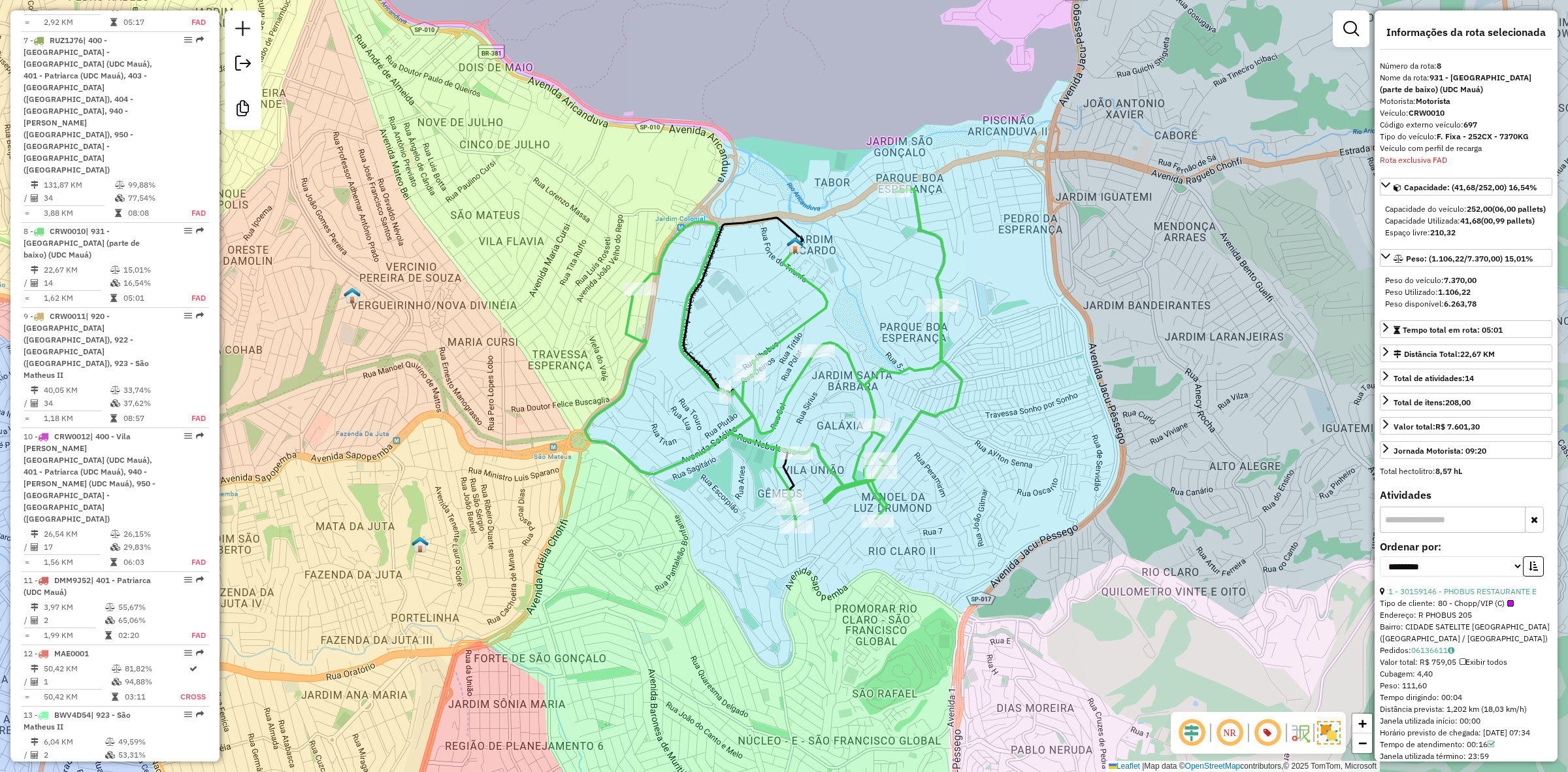
click at [1031, 295] on div "Janela de atendimento Grade de atendimento Capacidade Transportadoras Veículos …" at bounding box center [784, 386] width 1568 height 772
click at [935, 359] on icon at bounding box center [773, 358] width 376 height 338
drag, startPoint x: 1467, startPoint y: 241, endPoint x: 1367, endPoint y: 262, distance: 102.2
click at [1367, 262] on hb-router-mapa "Informações da Sessão 1229403 - 06/08/2025 Modo simulação Gabriel Criação: 13/0…" at bounding box center [784, 386] width 1568 height 772
click at [1454, 244] on div "Capacidade do veículo: 252,00 (06,00 pallets) Capacidade Utilizada: 41,68 (00,9…" at bounding box center [1466, 220] width 173 height 46
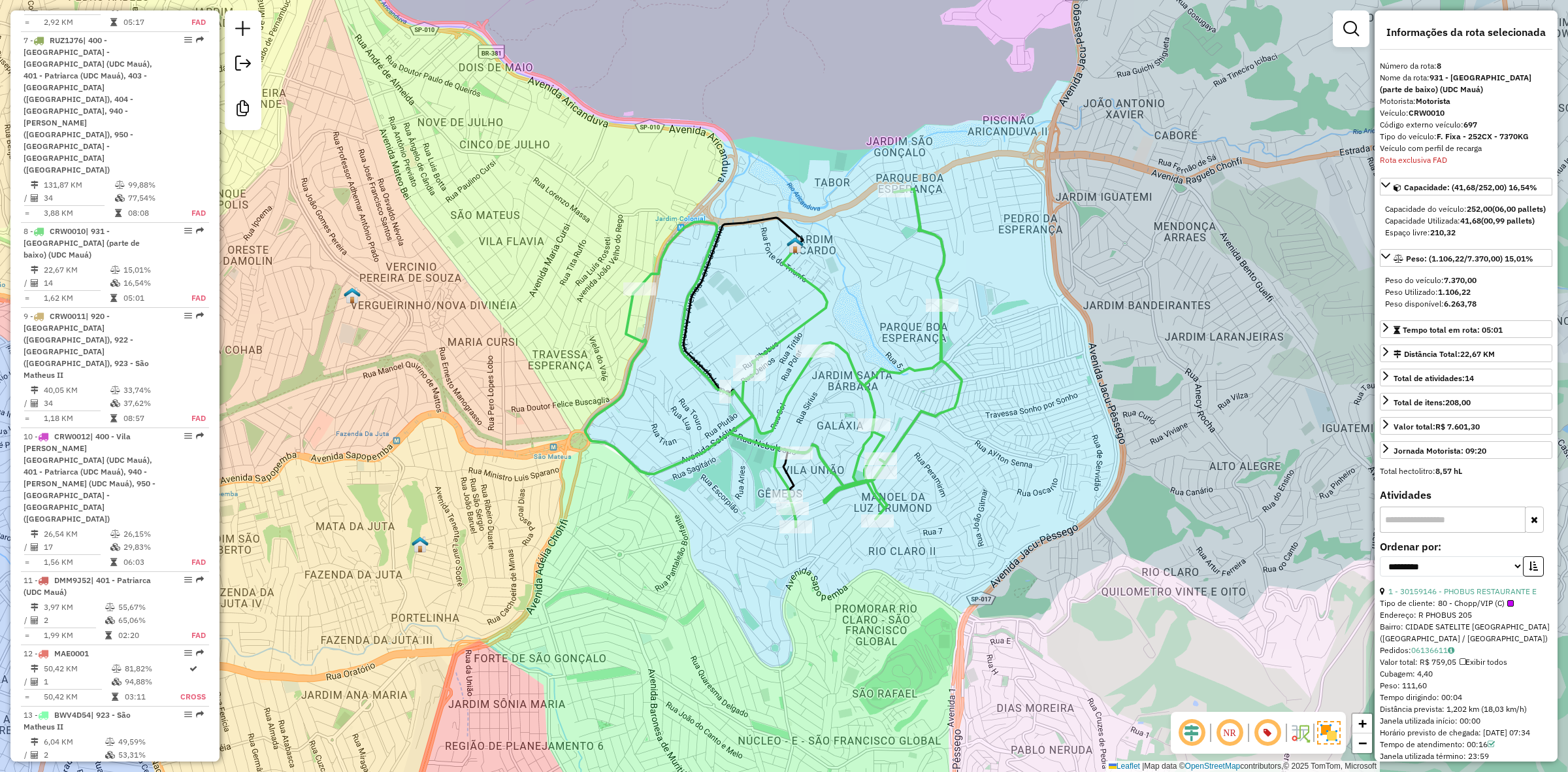
drag, startPoint x: 1470, startPoint y: 240, endPoint x: 1424, endPoint y: 240, distance: 46.0
click at [1424, 238] on div "Espaço livre: 210,32" at bounding box center [1466, 233] width 162 height 12
click at [1470, 238] on div "Espaço livre: 210,32" at bounding box center [1466, 233] width 162 height 12
click at [959, 195] on div "Janela de atendimento Grade de atendimento Capacidade Transportadoras Veículos …" at bounding box center [784, 386] width 1568 height 772
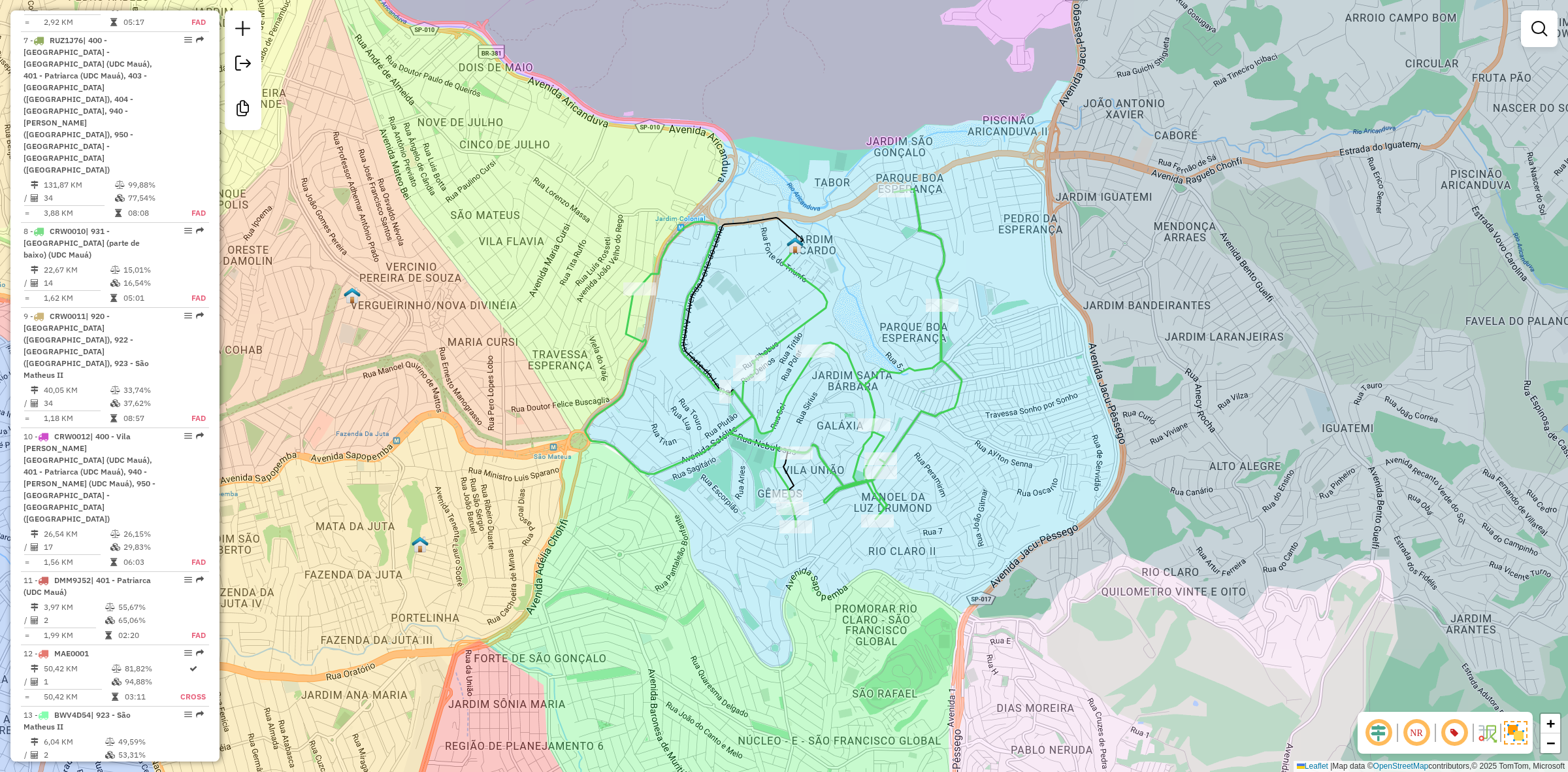
click at [809, 315] on icon at bounding box center [790, 304] width 74 height 116
select select "**********"
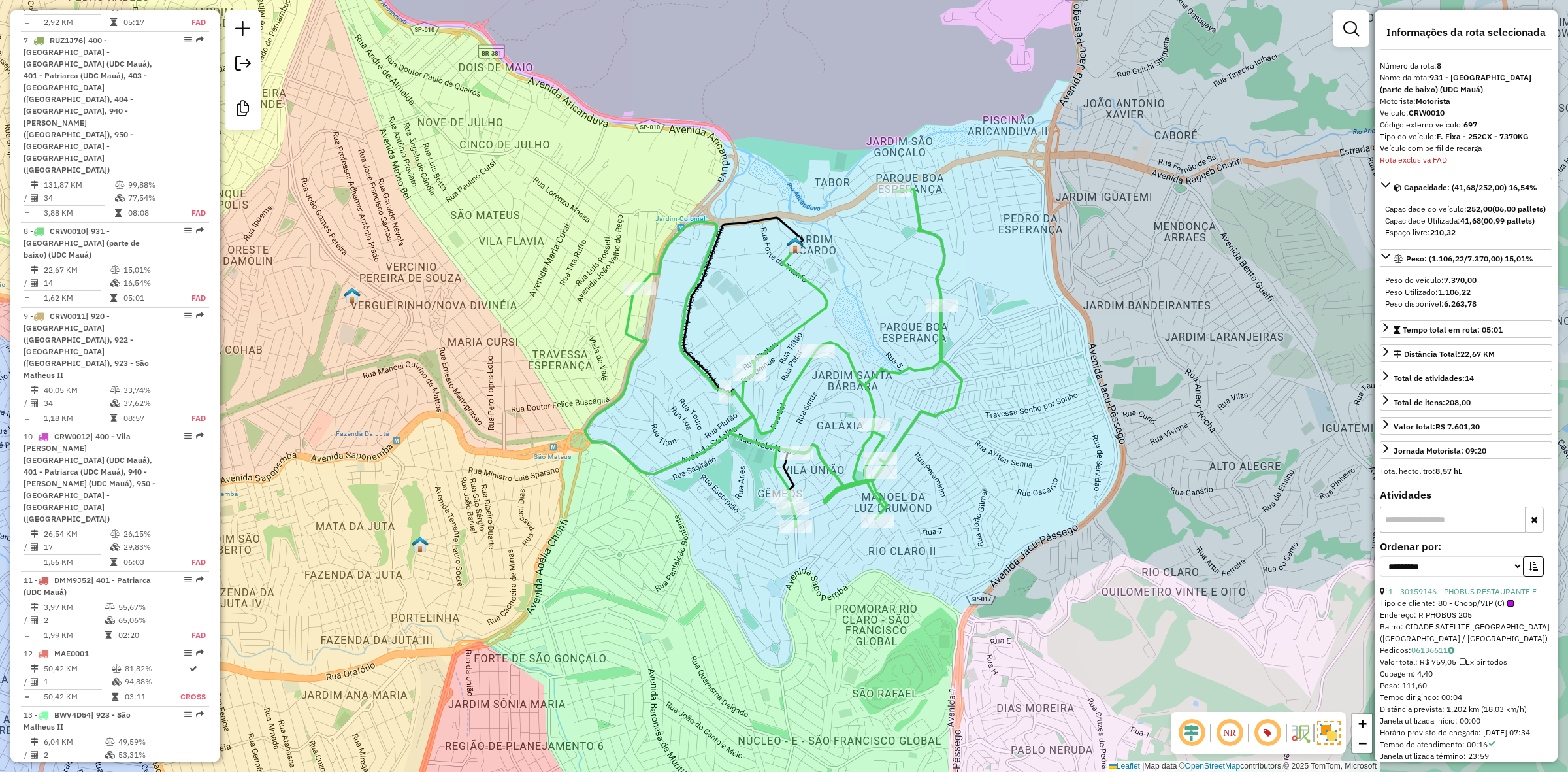
drag, startPoint x: 182, startPoint y: 289, endPoint x: 364, endPoint y: 253, distance: 185.5
click at [412, 240] on div "Janela de atendimento Grade de atendimento Capacidade Transportadoras Veículos …" at bounding box center [784, 386] width 1568 height 772
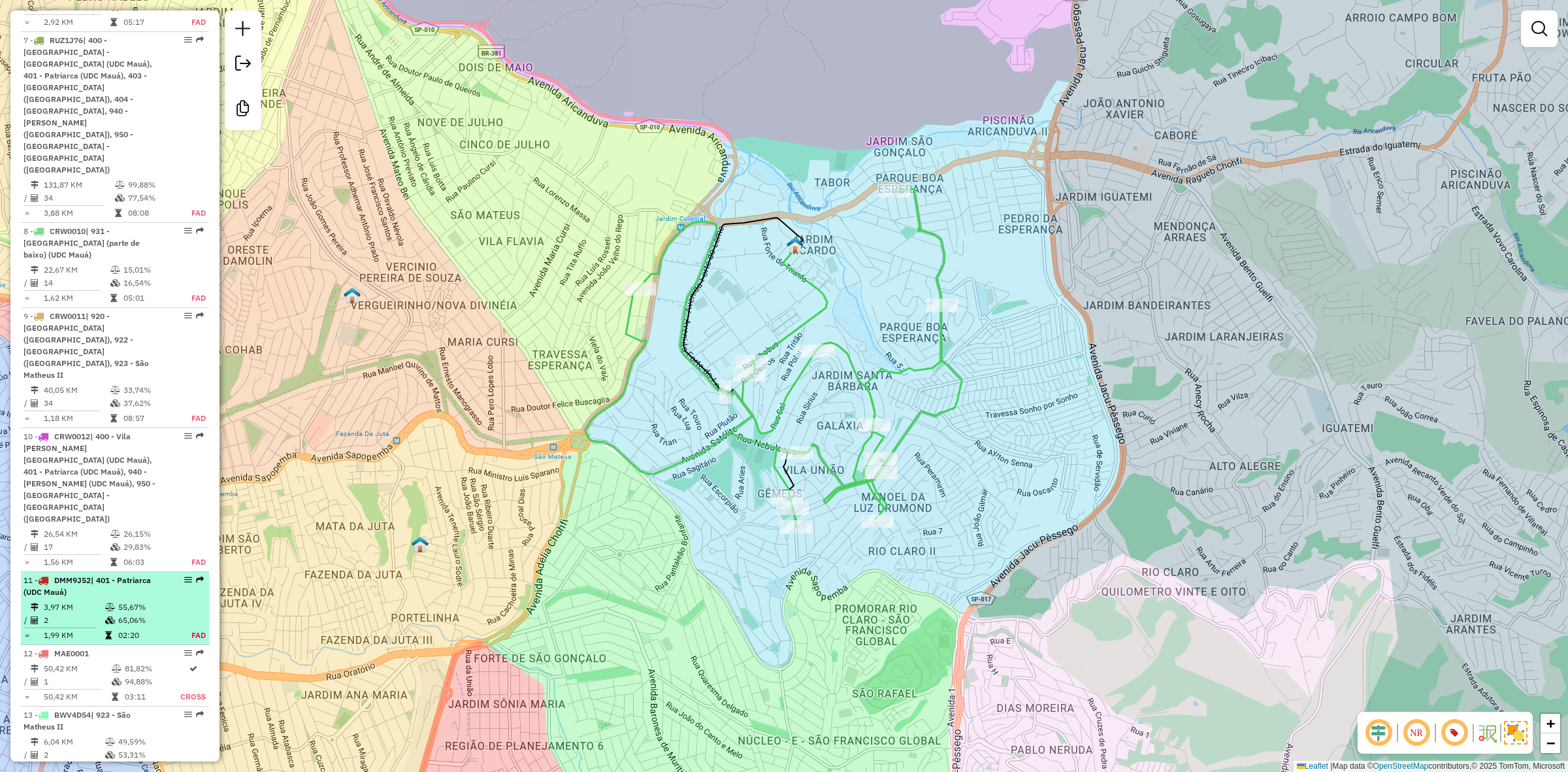
select select "**********"
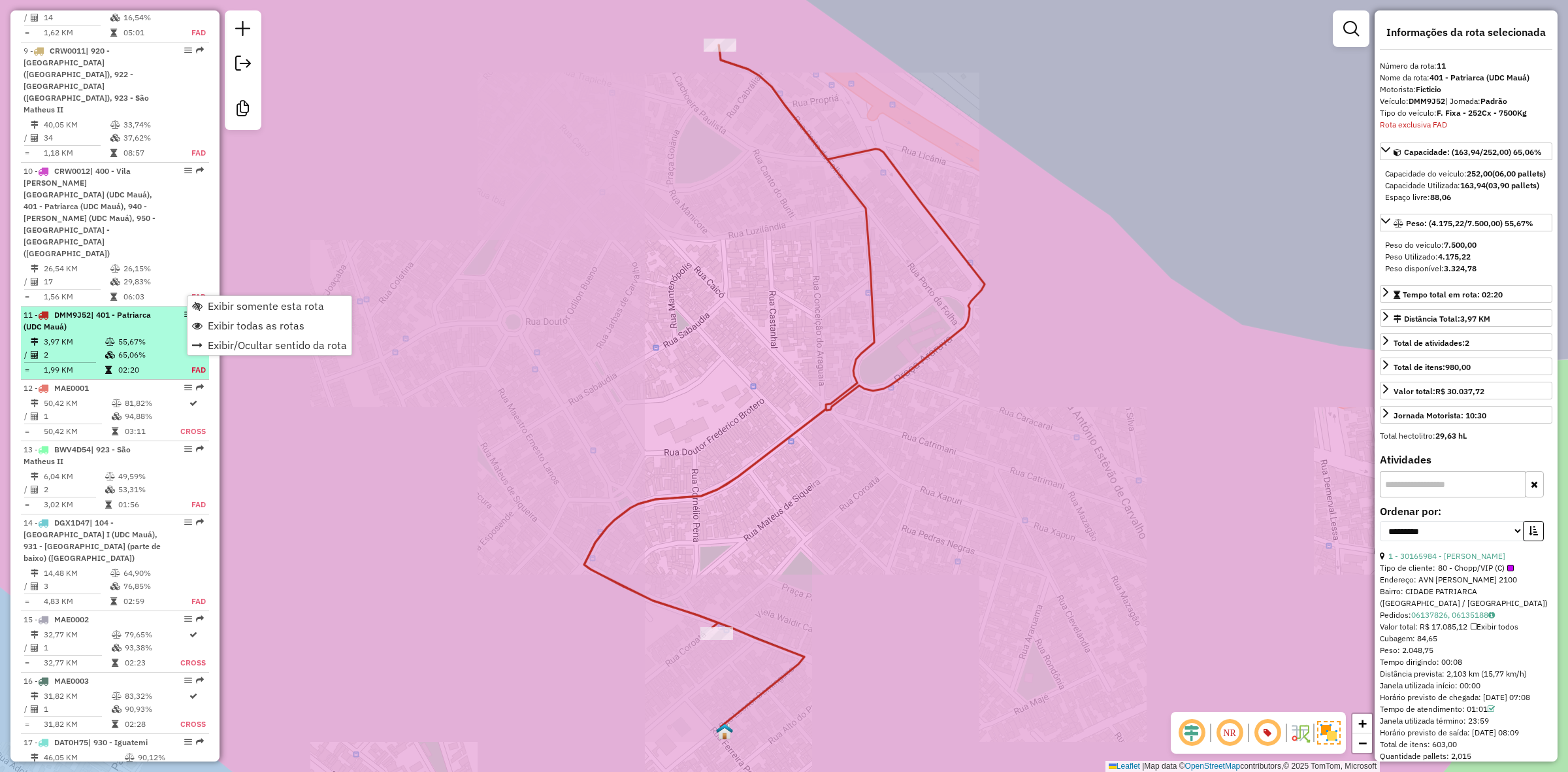
scroll to position [1712, 0]
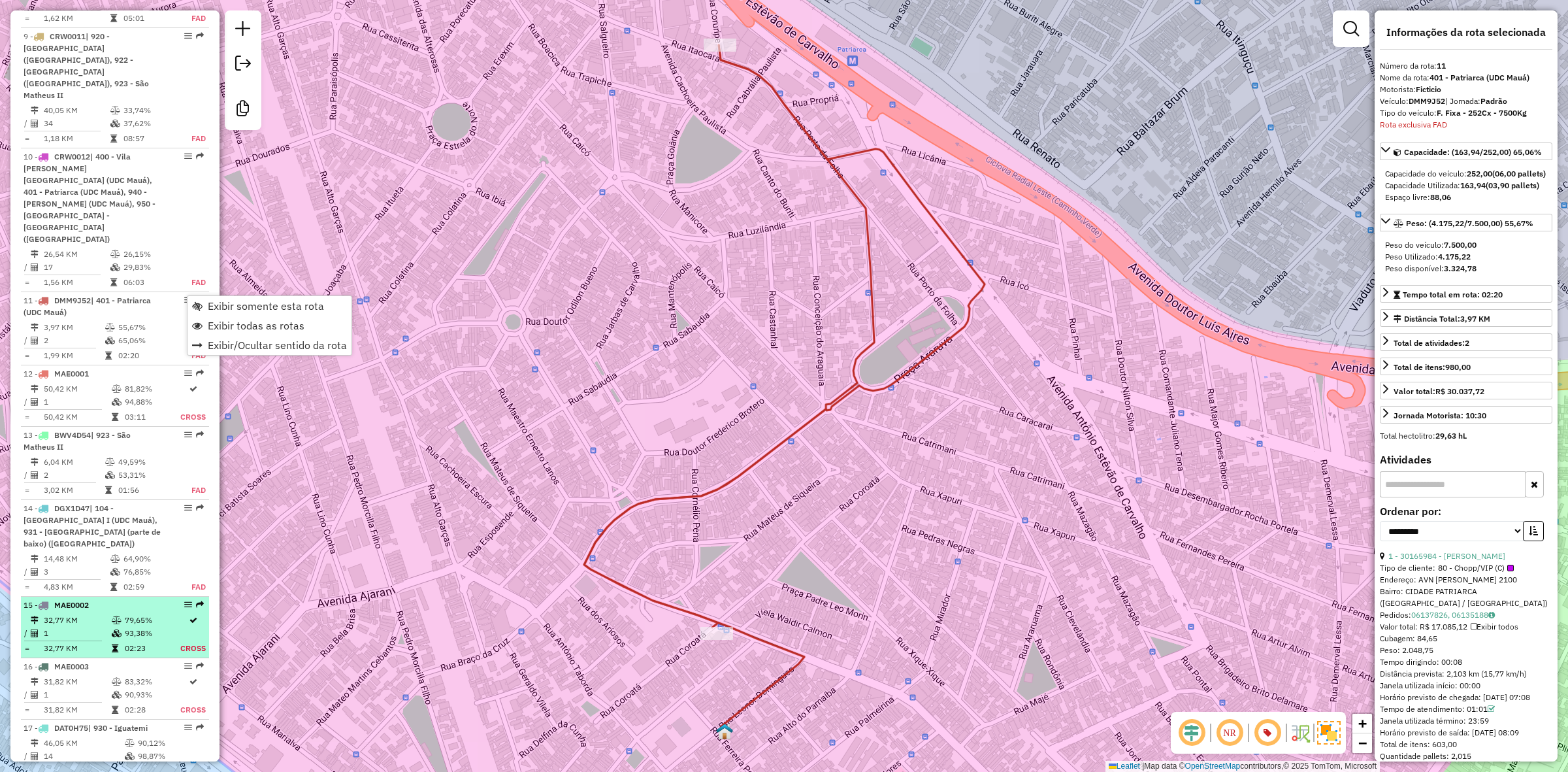
click at [89, 627] on td "1" at bounding box center [77, 633] width 68 height 13
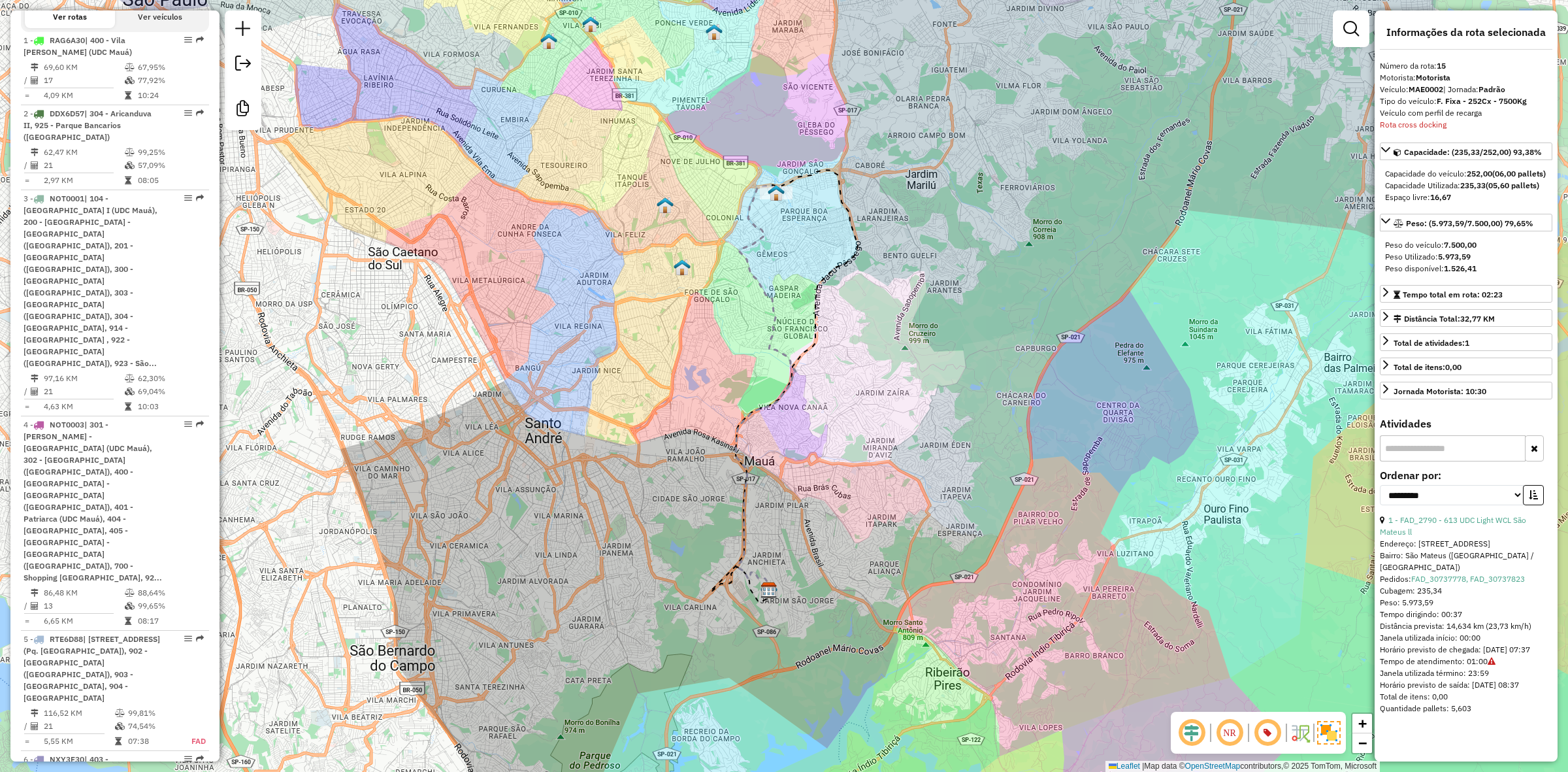
scroll to position [487, 0]
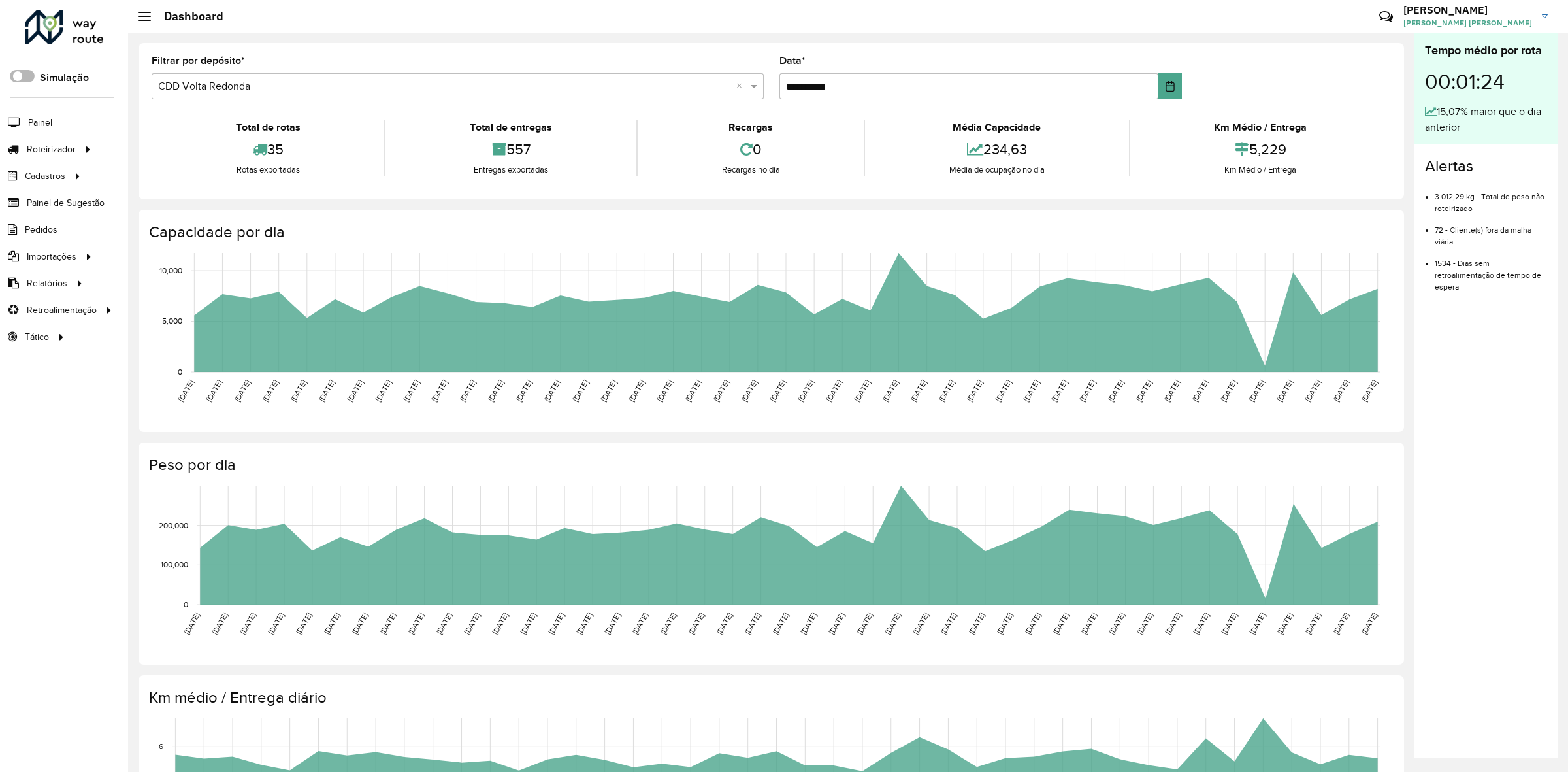
click at [23, 83] on span at bounding box center [22, 76] width 25 height 13
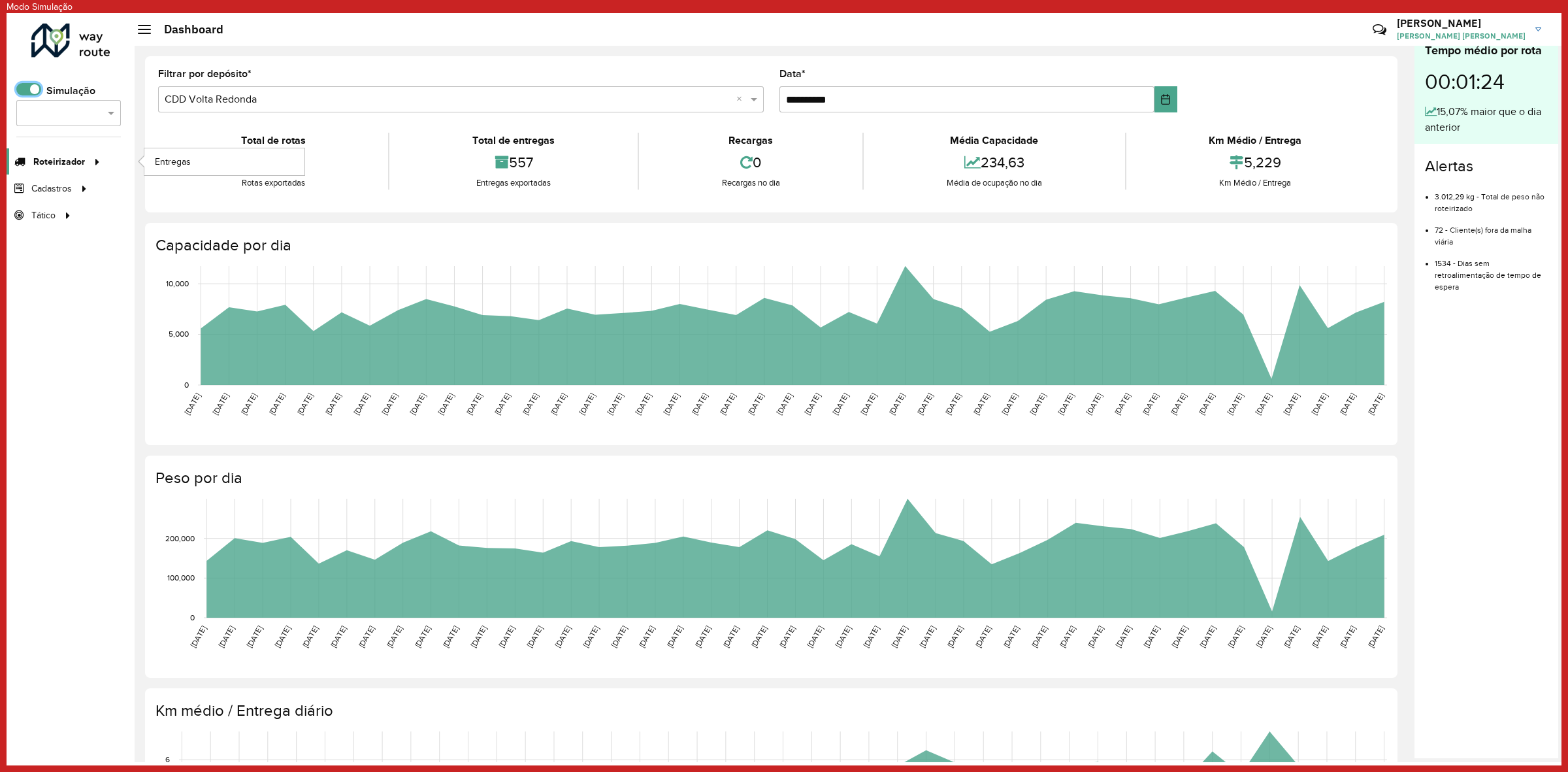
click at [80, 158] on span "Roteirizador" at bounding box center [59, 162] width 52 height 14
click at [217, 171] on link "Entregas" at bounding box center [224, 161] width 160 height 26
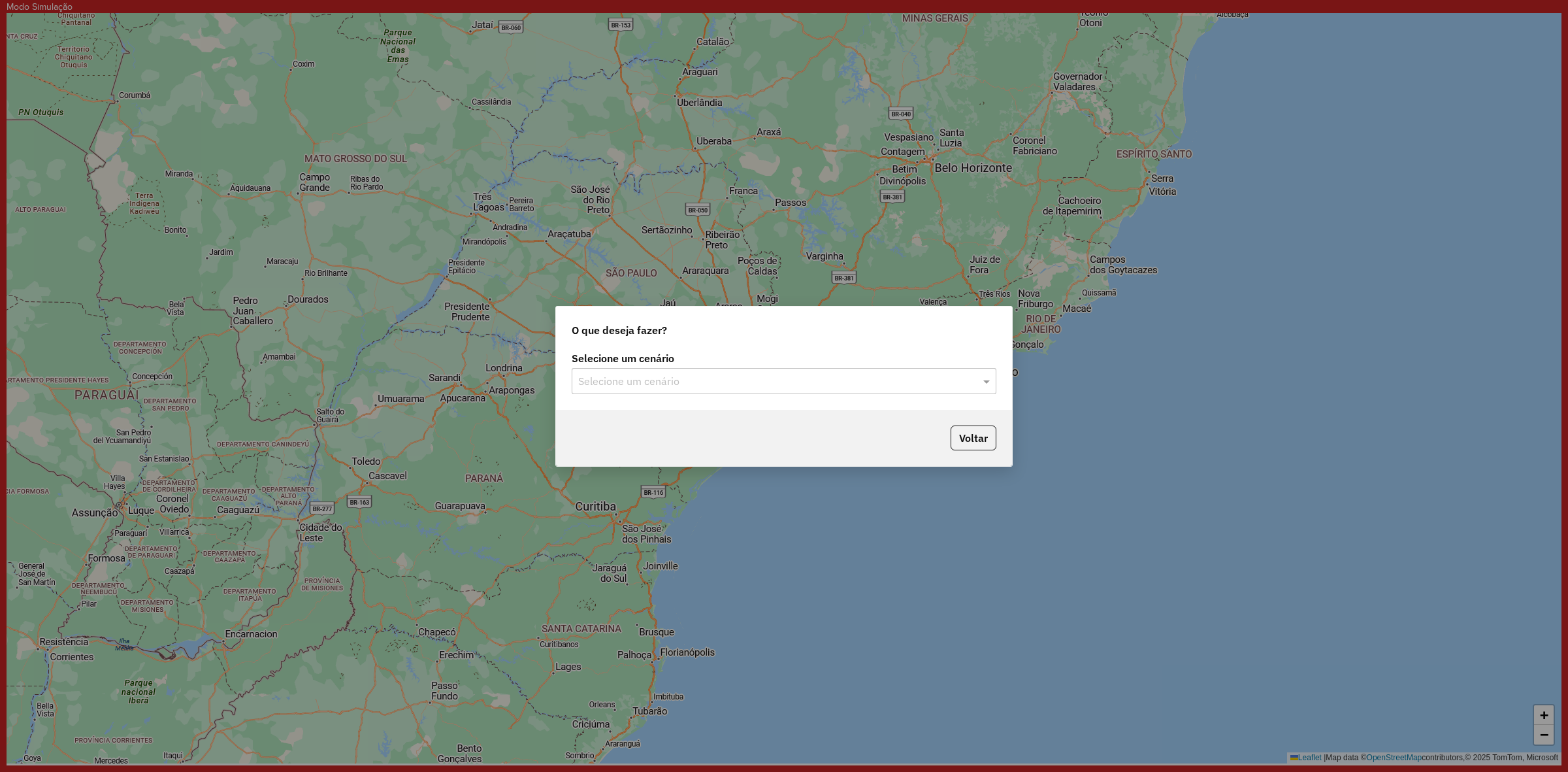
click at [794, 377] on input "text" at bounding box center [771, 381] width 385 height 16
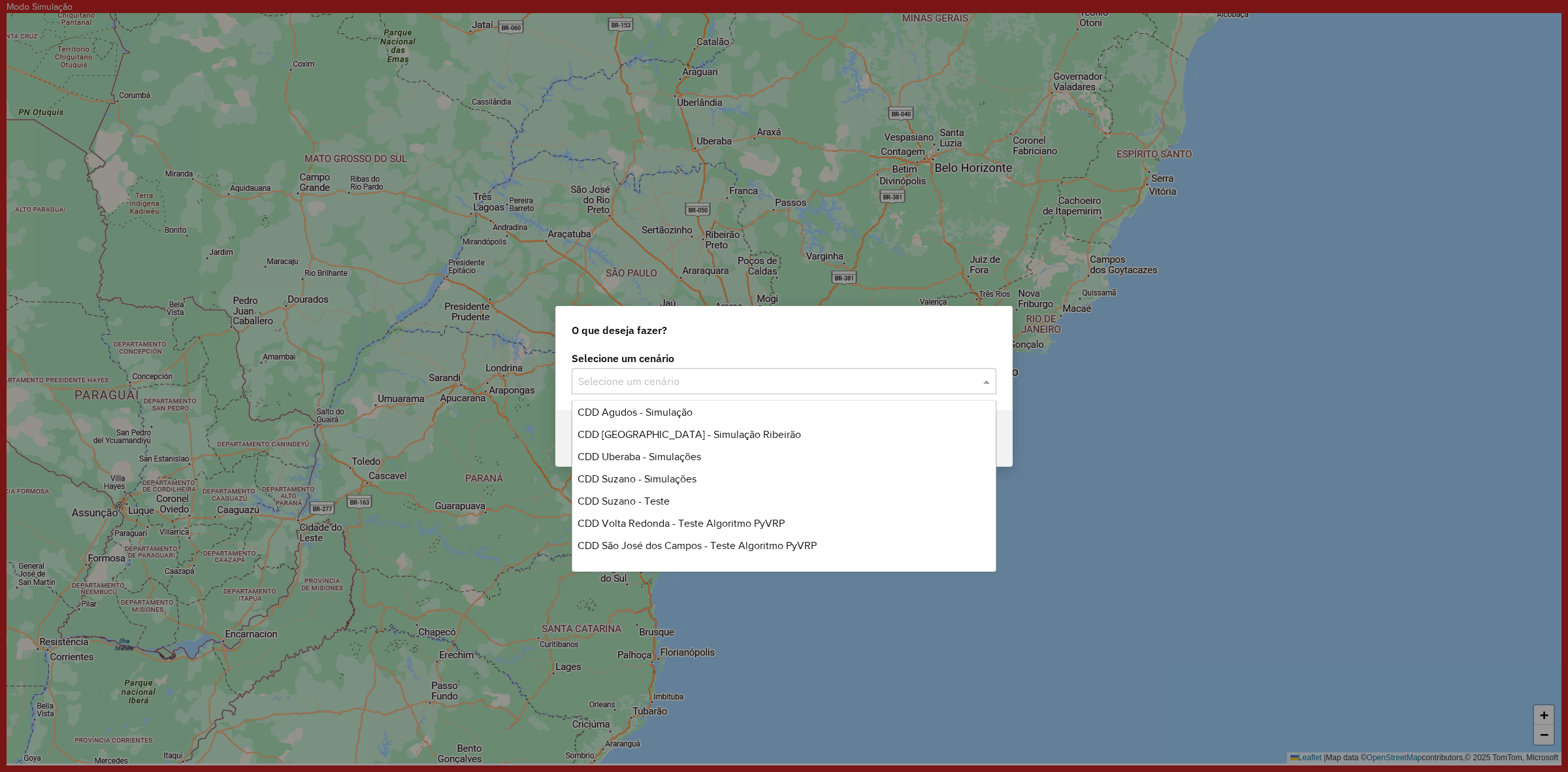
scroll to position [190, 0]
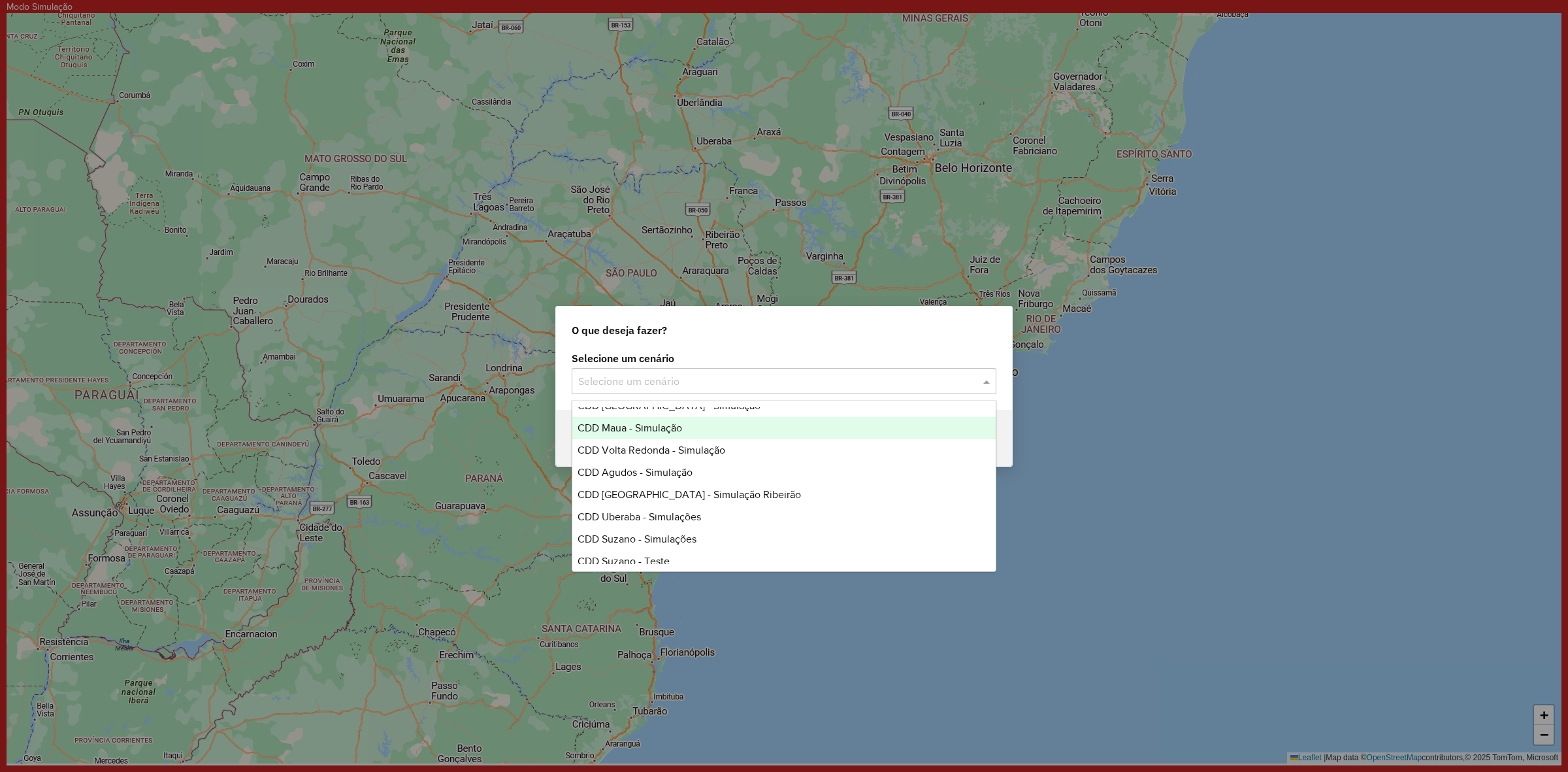
click at [704, 420] on div "CDD Maua - Simulação" at bounding box center [784, 428] width 423 height 23
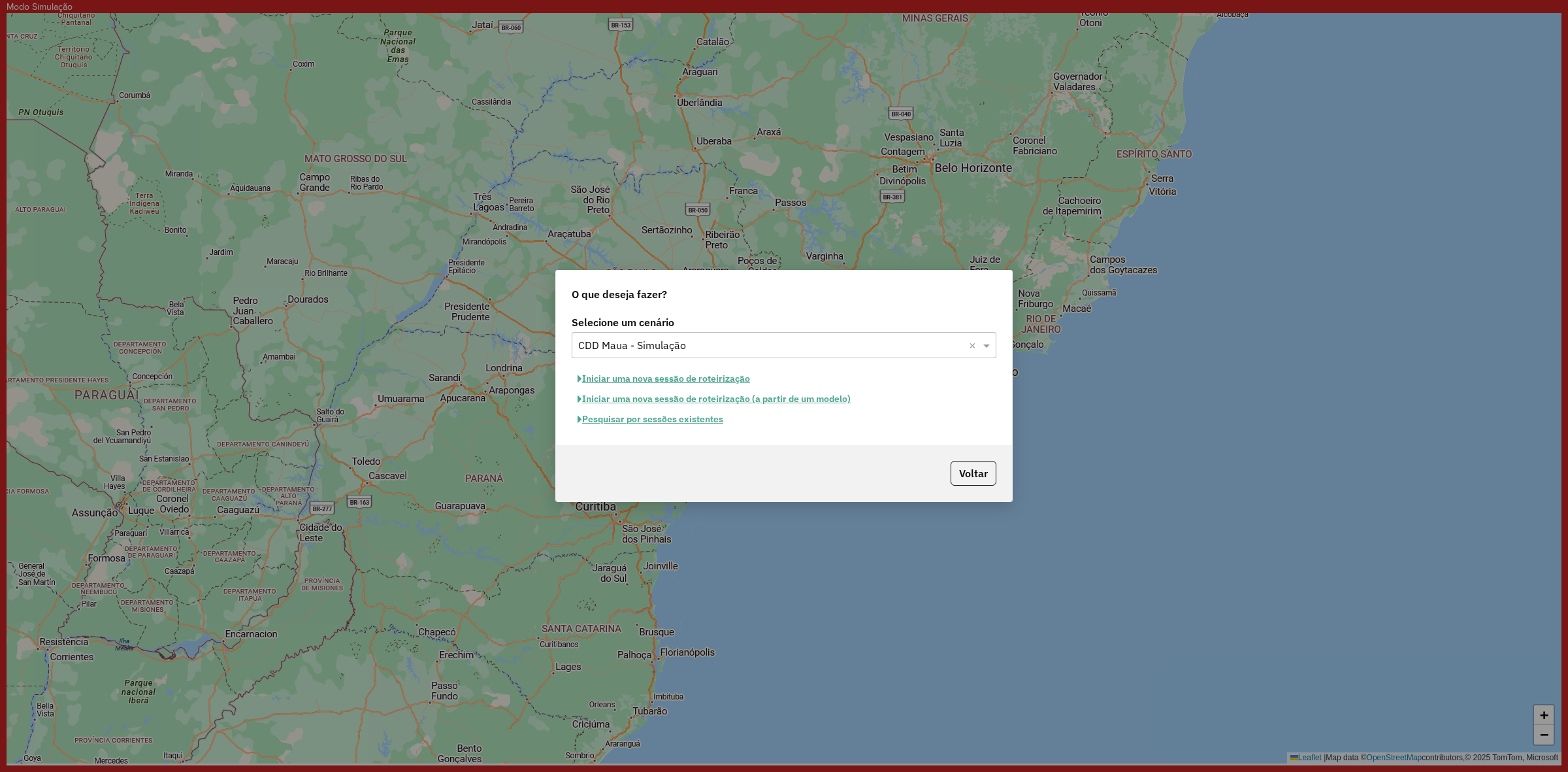
click at [727, 374] on button "Iniciar uma nova sessão de roteirização" at bounding box center [663, 378] width 184 height 20
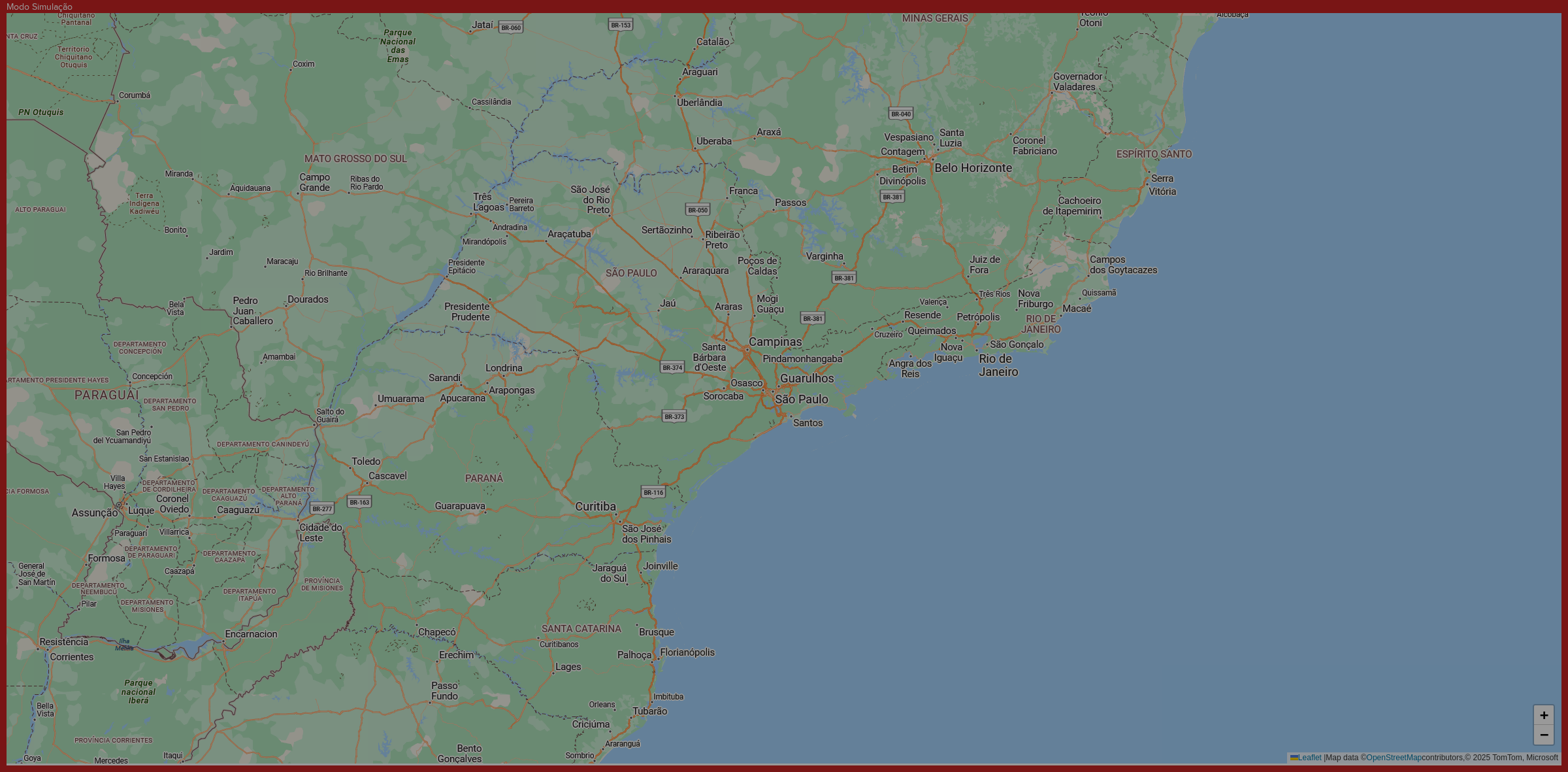
select select "*"
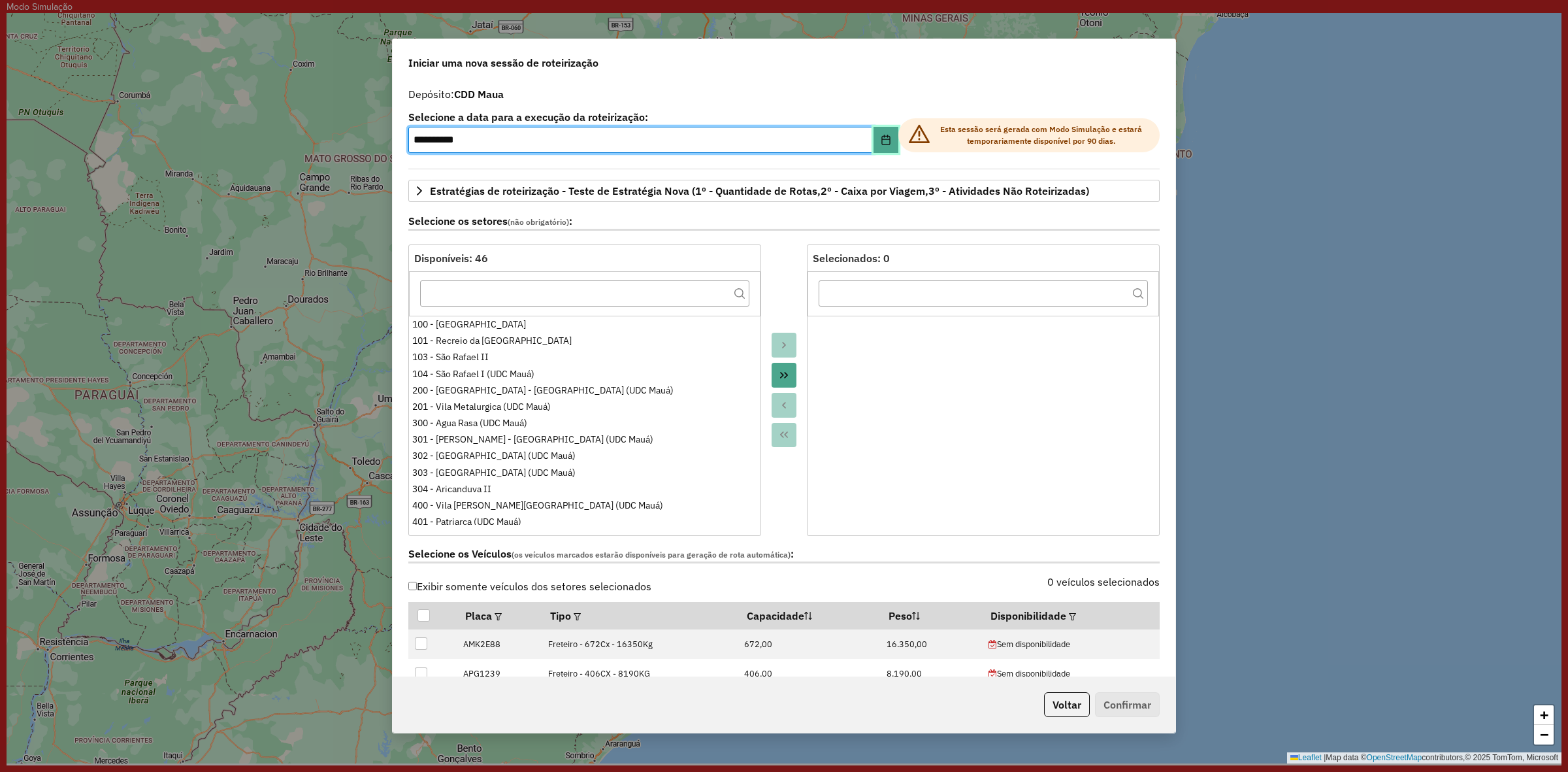
click at [881, 135] on icon "Choose Date" at bounding box center [885, 140] width 8 height 11
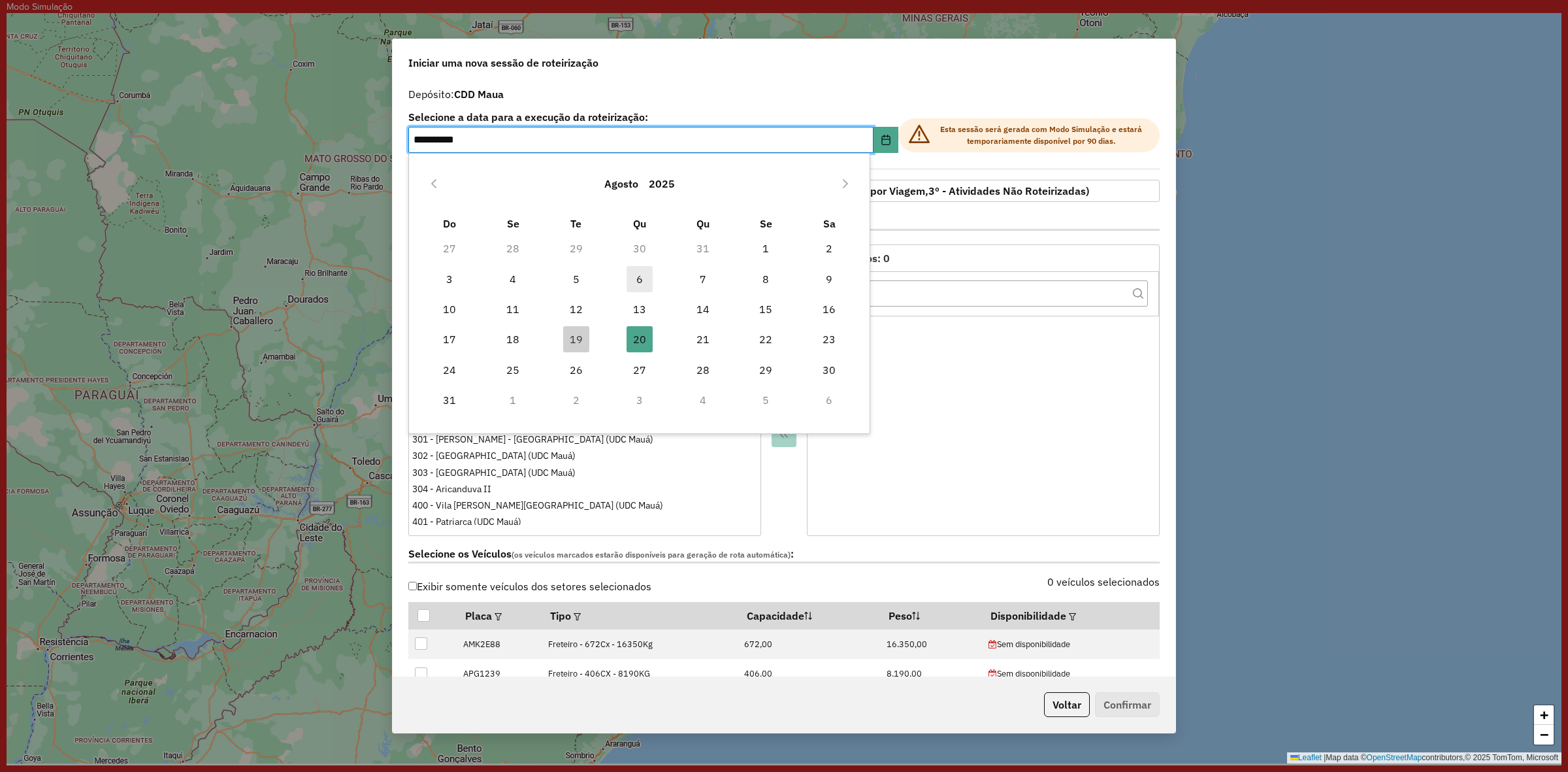
click at [639, 269] on span "6" at bounding box center [639, 279] width 26 height 26
type input "**********"
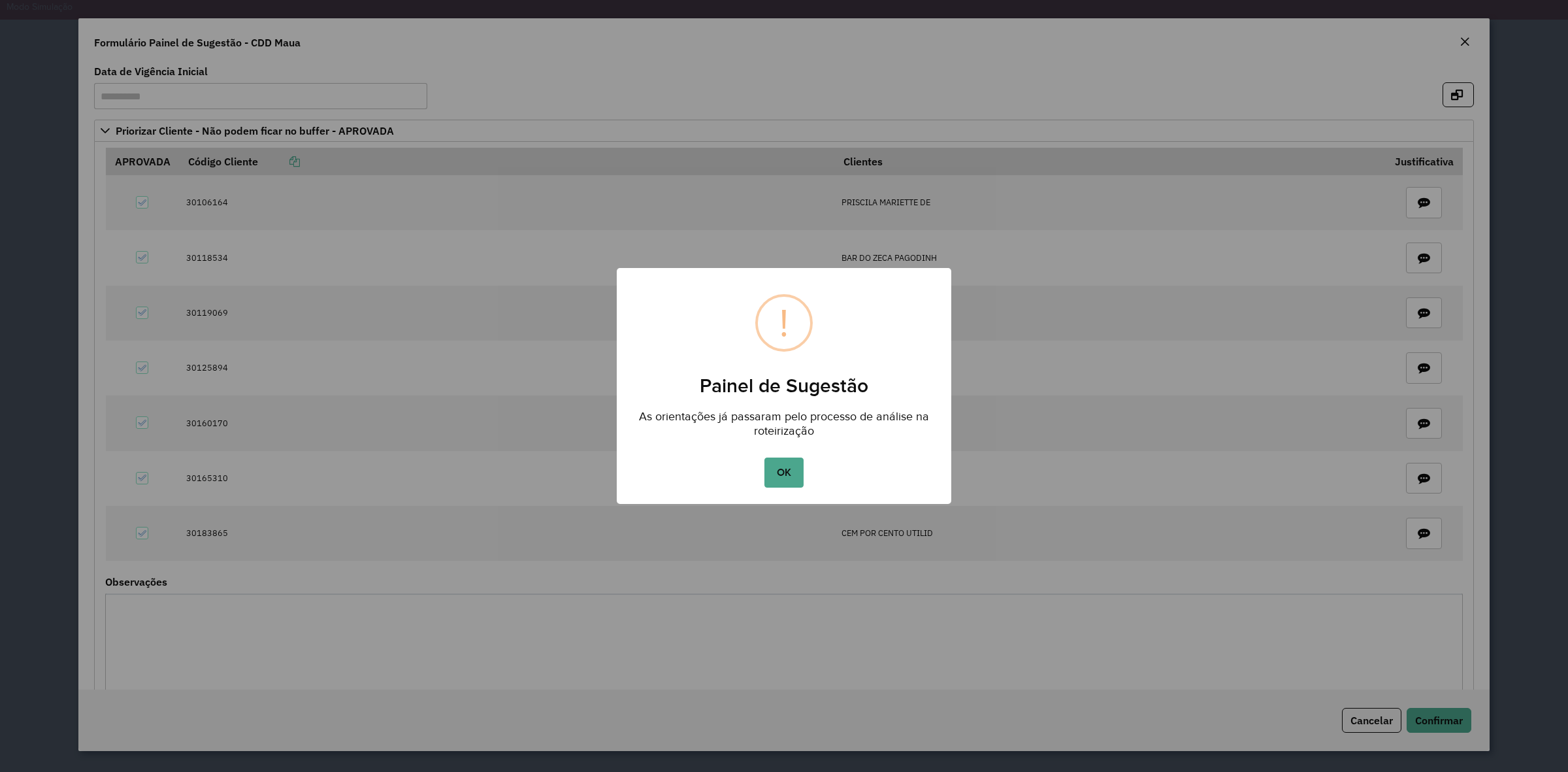
click at [795, 469] on button "OK" at bounding box center [783, 473] width 38 height 30
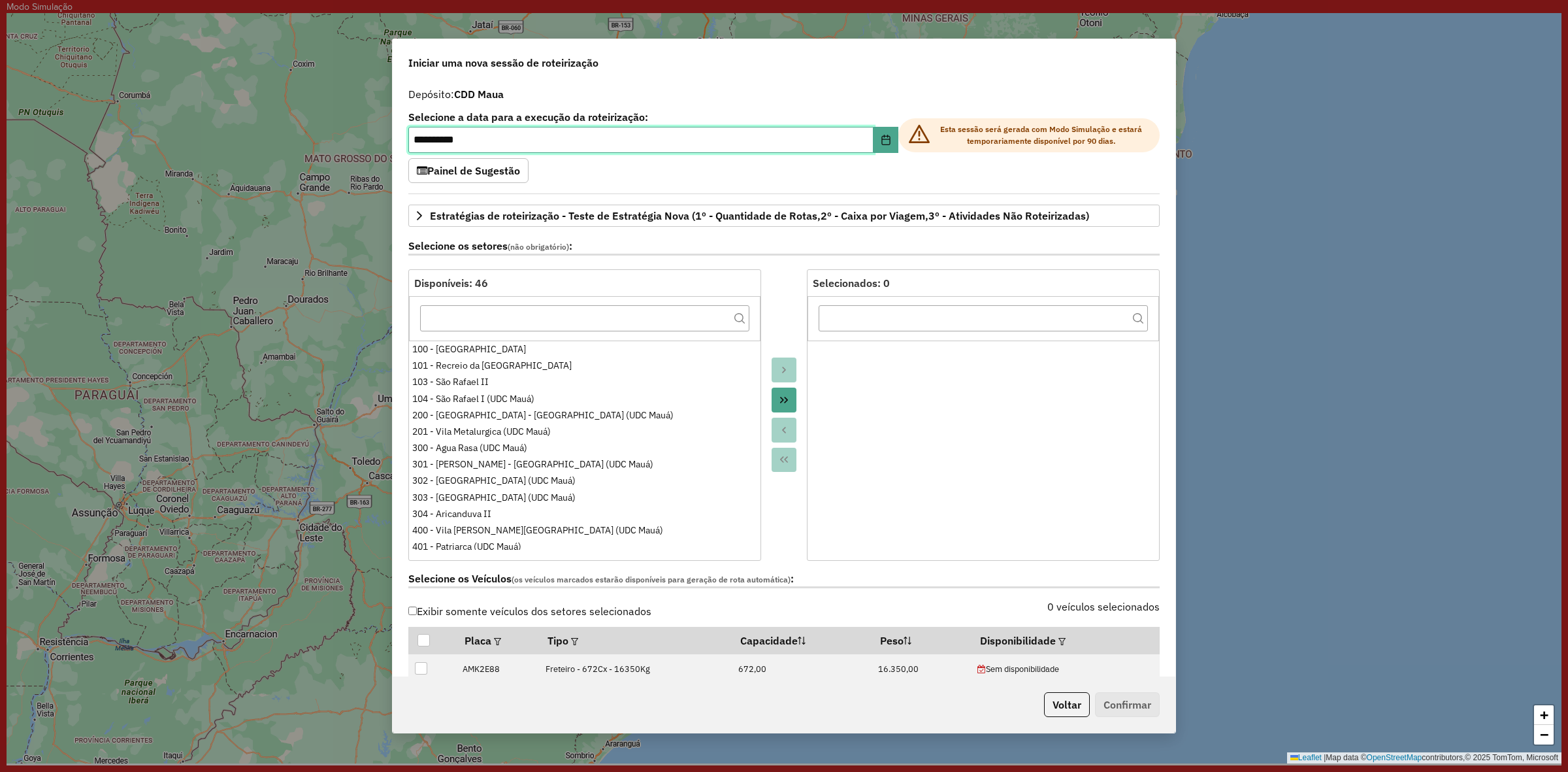
scroll to position [408, 0]
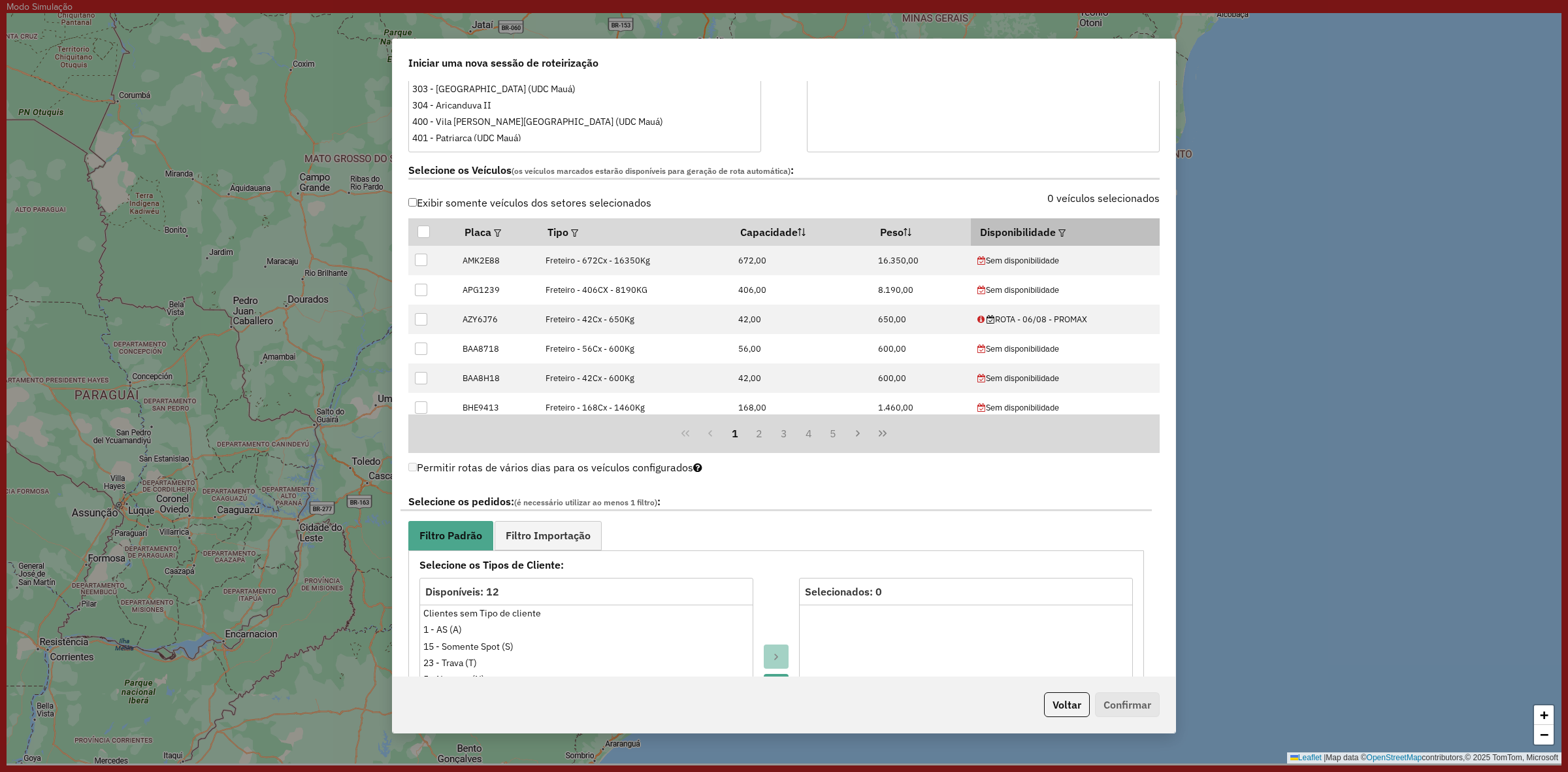
click at [1059, 233] on em at bounding box center [1062, 233] width 8 height 8
click at [1119, 260] on div "Selecione uma opção" at bounding box center [1119, 264] width 110 height 25
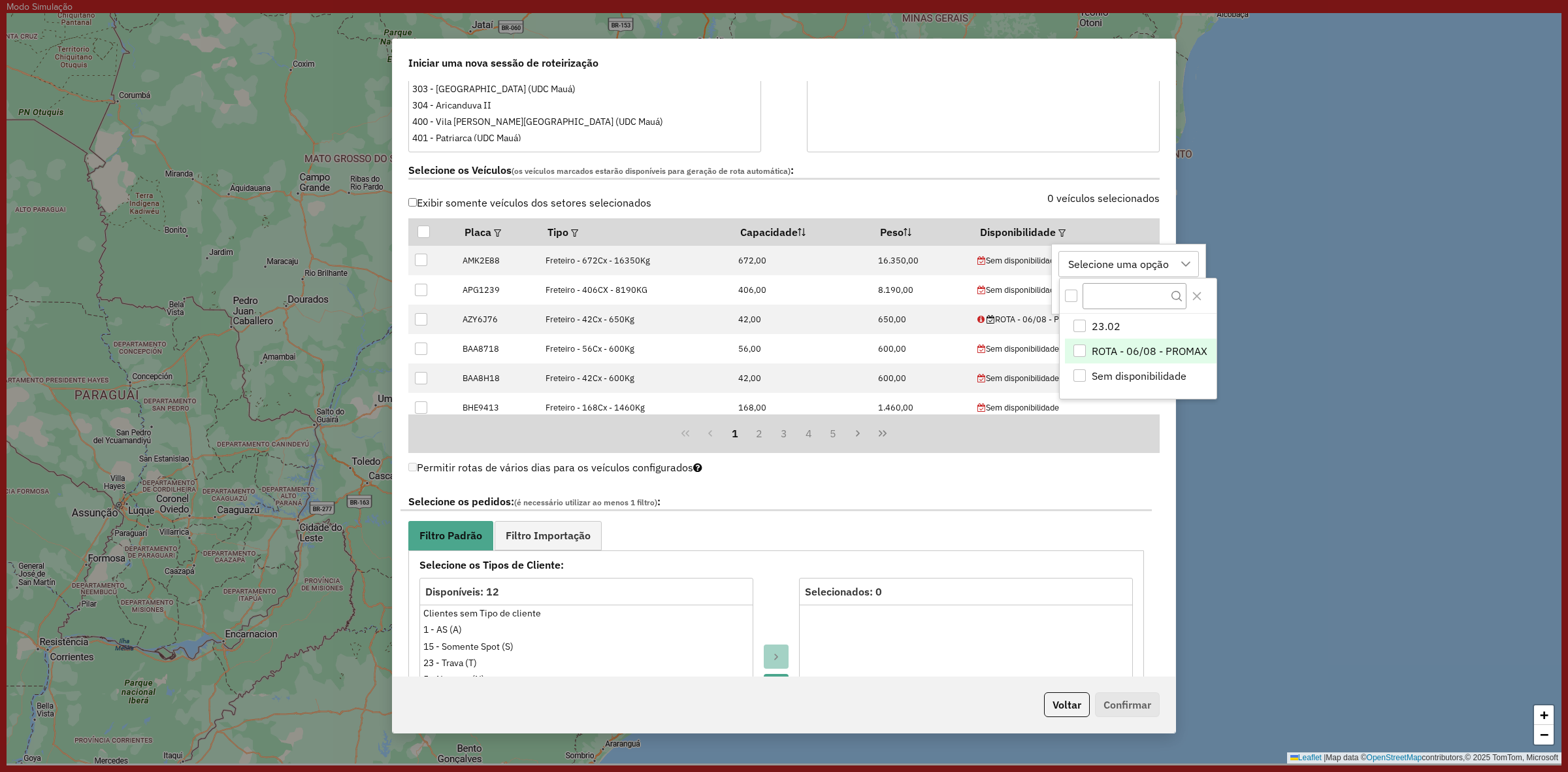
click at [1079, 353] on div "ROTA - 06/08 - PROMAX" at bounding box center [1080, 350] width 13 height 13
click at [1138, 494] on div "**********" at bounding box center [776, 759] width 751 height 552
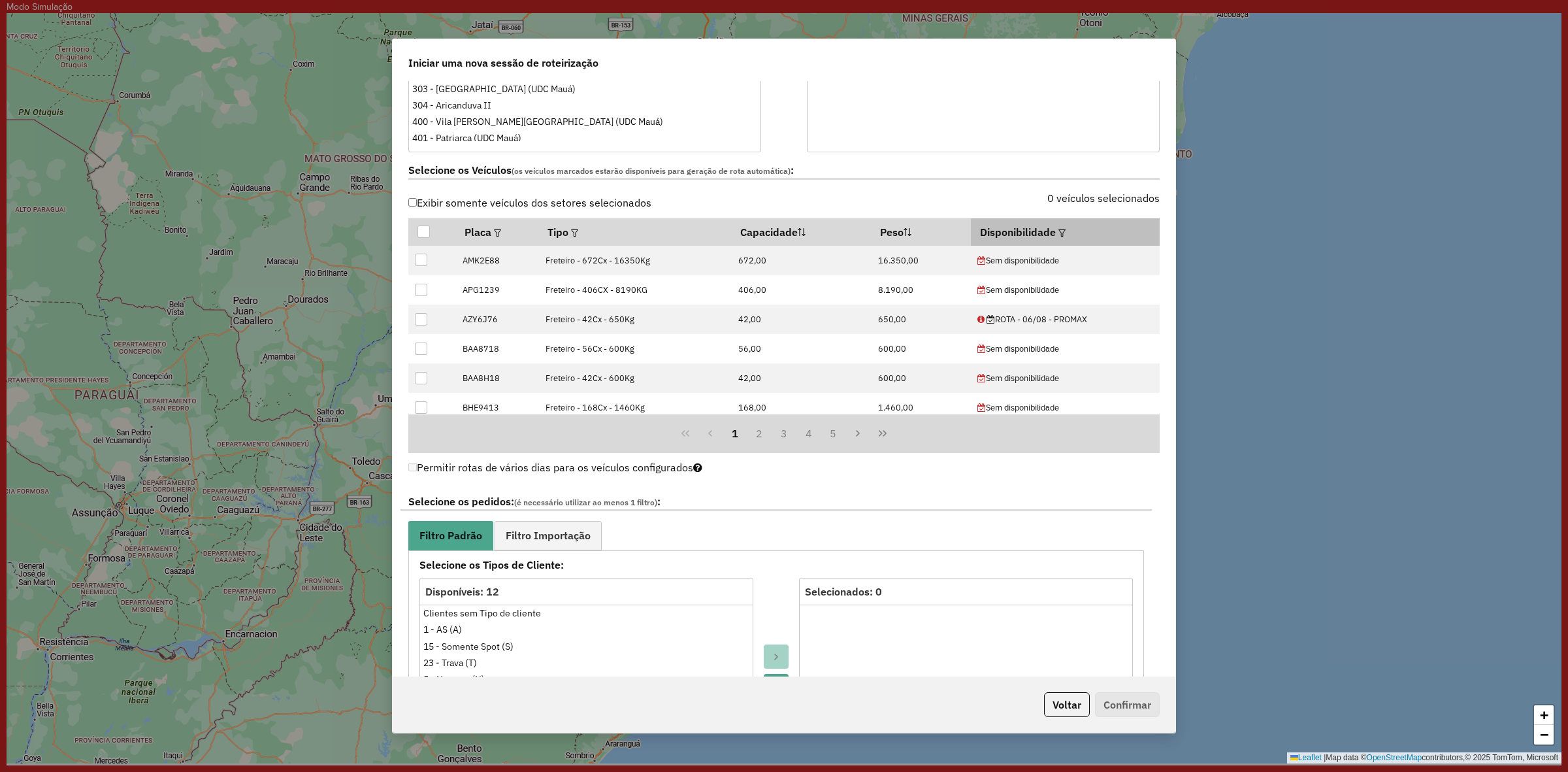
click at [1059, 237] on em at bounding box center [1062, 233] width 8 height 8
click at [1119, 267] on div "ROTA - 06/08 - PROMAX" at bounding box center [1126, 264] width 125 height 25
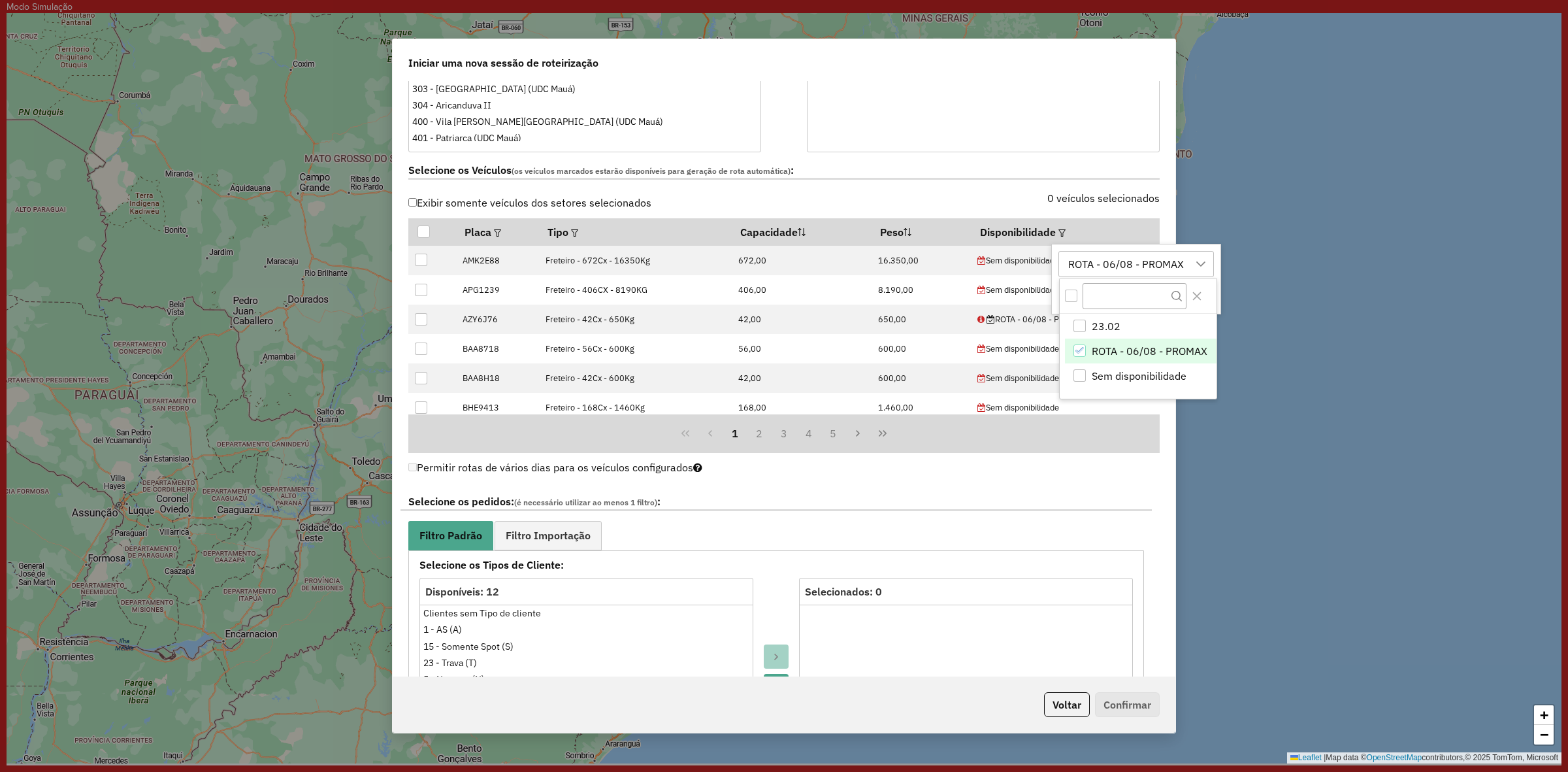
click at [1150, 475] on div "Permitir rotas de vários dias para os veículos configurados" at bounding box center [784, 471] width 751 height 26
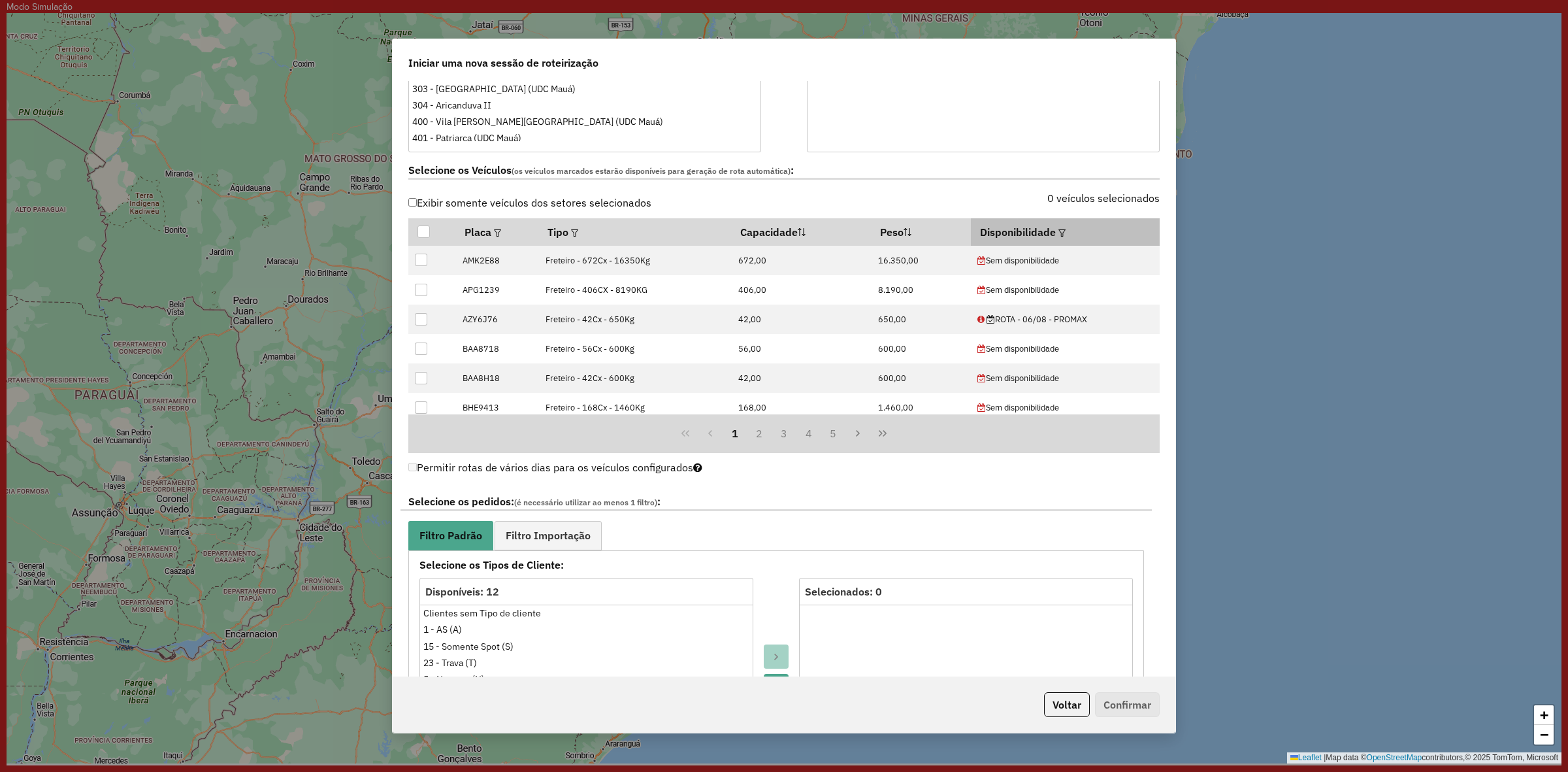
click at [1059, 233] on em at bounding box center [1062, 233] width 8 height 8
click at [1118, 266] on div "ROTA - 06/08 - PROMAX" at bounding box center [1126, 264] width 125 height 25
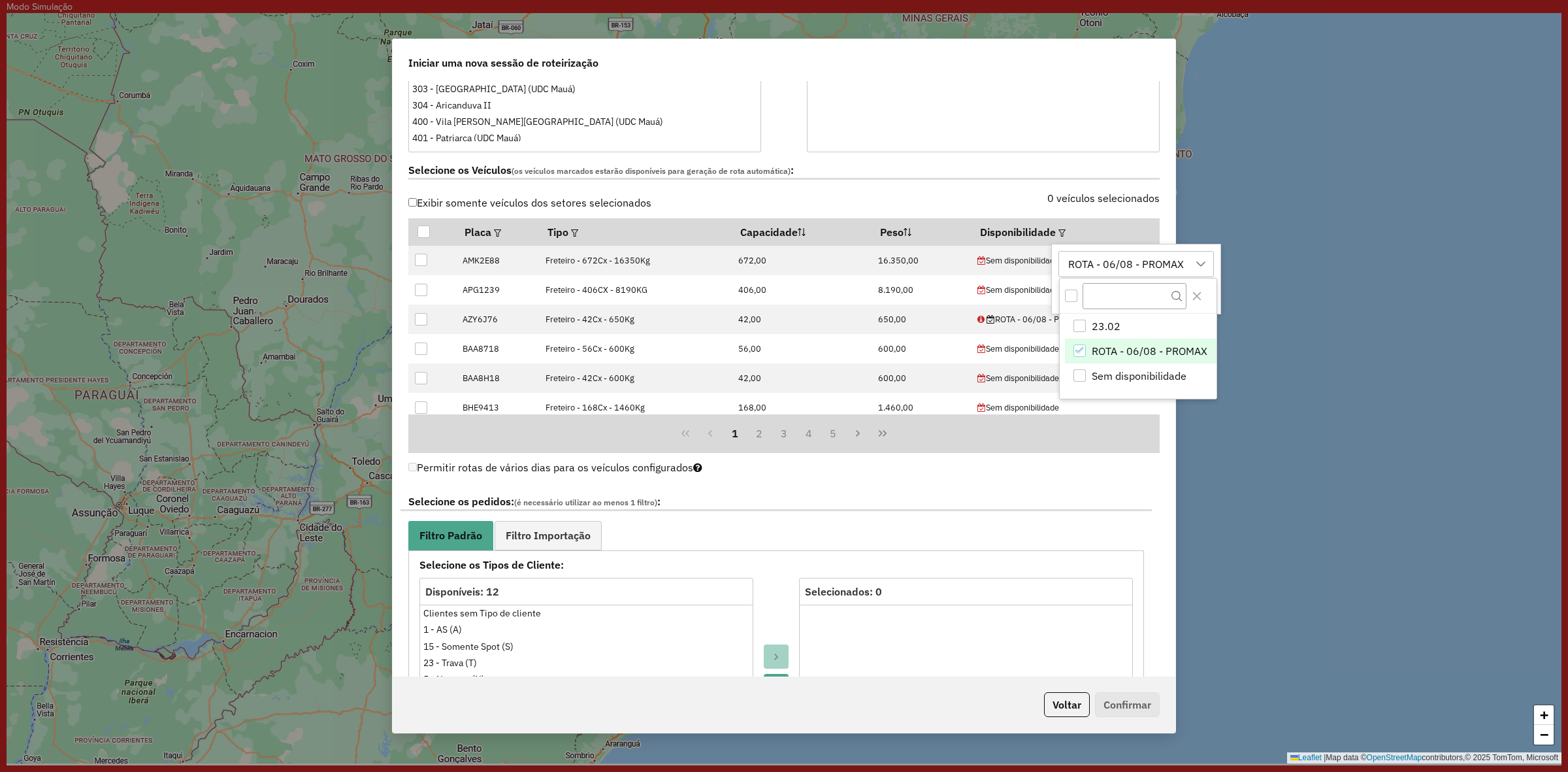
click at [1141, 360] on li "ROTA - 06/08 - PROMAX" at bounding box center [1141, 350] width 152 height 25
click at [1098, 355] on span "ROTA - 06/08 - PROMAX" at bounding box center [1150, 351] width 116 height 16
click at [1134, 491] on div "**********" at bounding box center [776, 759] width 751 height 552
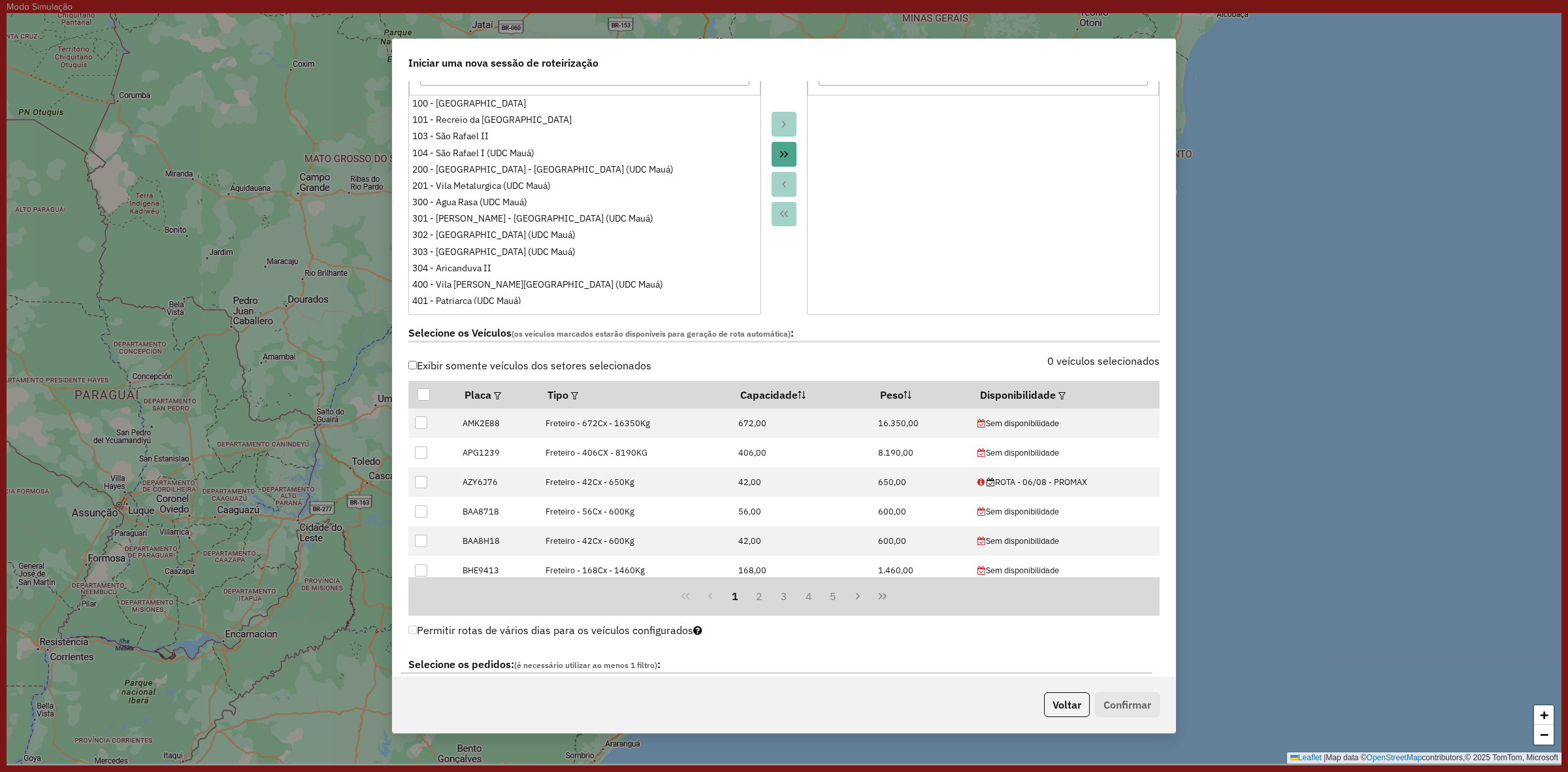
scroll to position [245, 0]
click at [1094, 381] on div "0 veículos selecionados" at bounding box center [975, 369] width 383 height 25
click at [1095, 368] on label "0 veículos selecionados" at bounding box center [1104, 361] width 113 height 16
click at [1091, 357] on label "0 veículos selecionados" at bounding box center [1104, 361] width 113 height 16
click at [1059, 393] on div at bounding box center [1060, 395] width 10 height 16
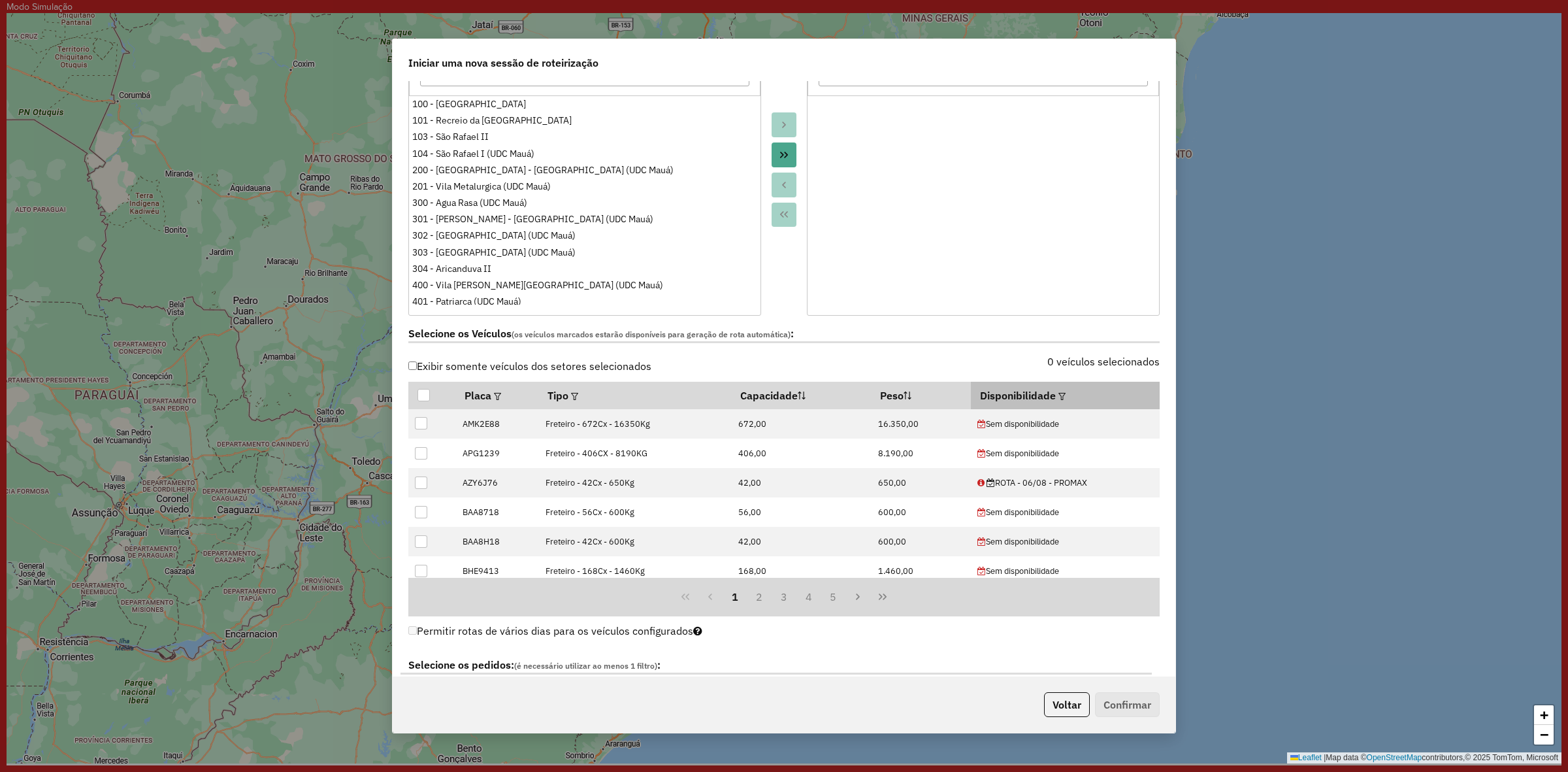
click at [1059, 399] on em at bounding box center [1062, 397] width 8 height 8
click at [1204, 453] on button "Aplicar" at bounding box center [1185, 458] width 50 height 25
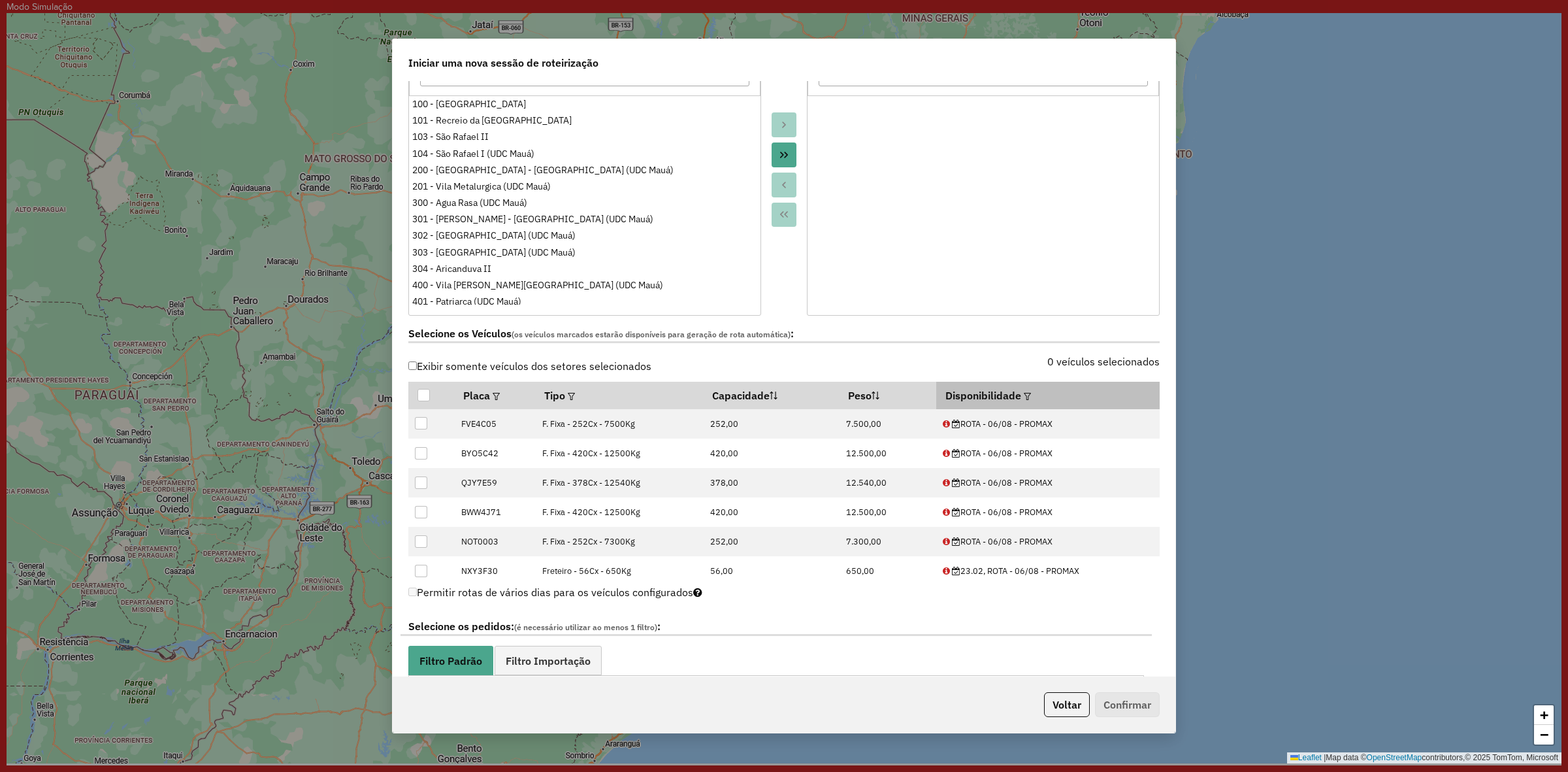
click at [1024, 400] on em at bounding box center [1028, 397] width 8 height 8
click at [1139, 378] on div "0 veículos selecionados" at bounding box center [975, 369] width 383 height 25
click at [1024, 394] on em at bounding box center [1028, 397] width 8 height 8
click at [1101, 419] on div "ROTA - 06/08 - PROMAX" at bounding box center [1092, 427] width 125 height 25
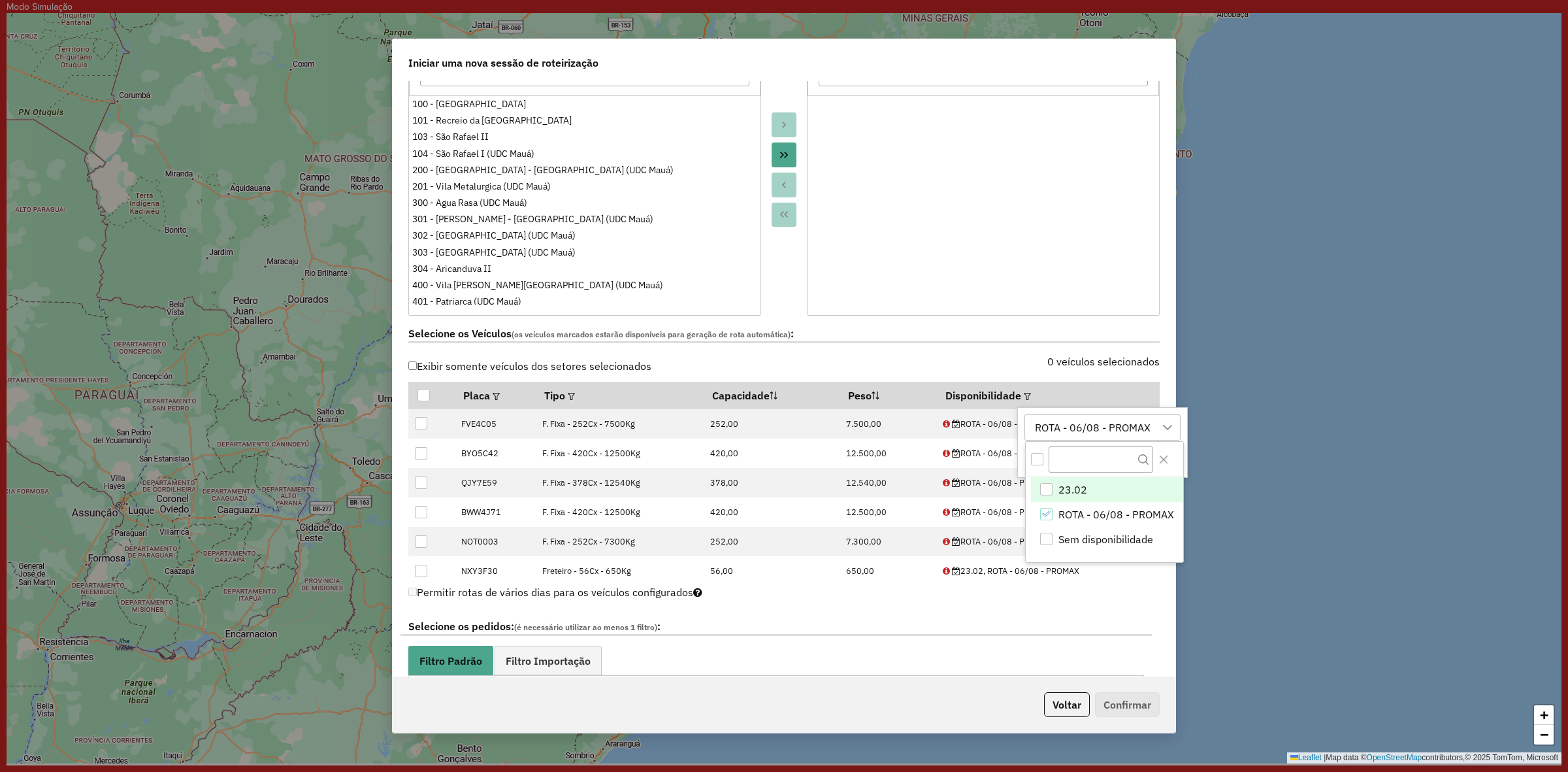
click at [1042, 491] on div "23.02" at bounding box center [1046, 489] width 13 height 13
click at [1052, 519] on div "ROTA - 06/08 - PROMAX" at bounding box center [1046, 514] width 13 height 13
click at [1065, 495] on span "23.02" at bounding box center [1073, 489] width 29 height 16
click at [1108, 344] on div "Selecione os Veículos (os veículos marcados estarão disponíveis para geração de…" at bounding box center [784, 336] width 767 height 41
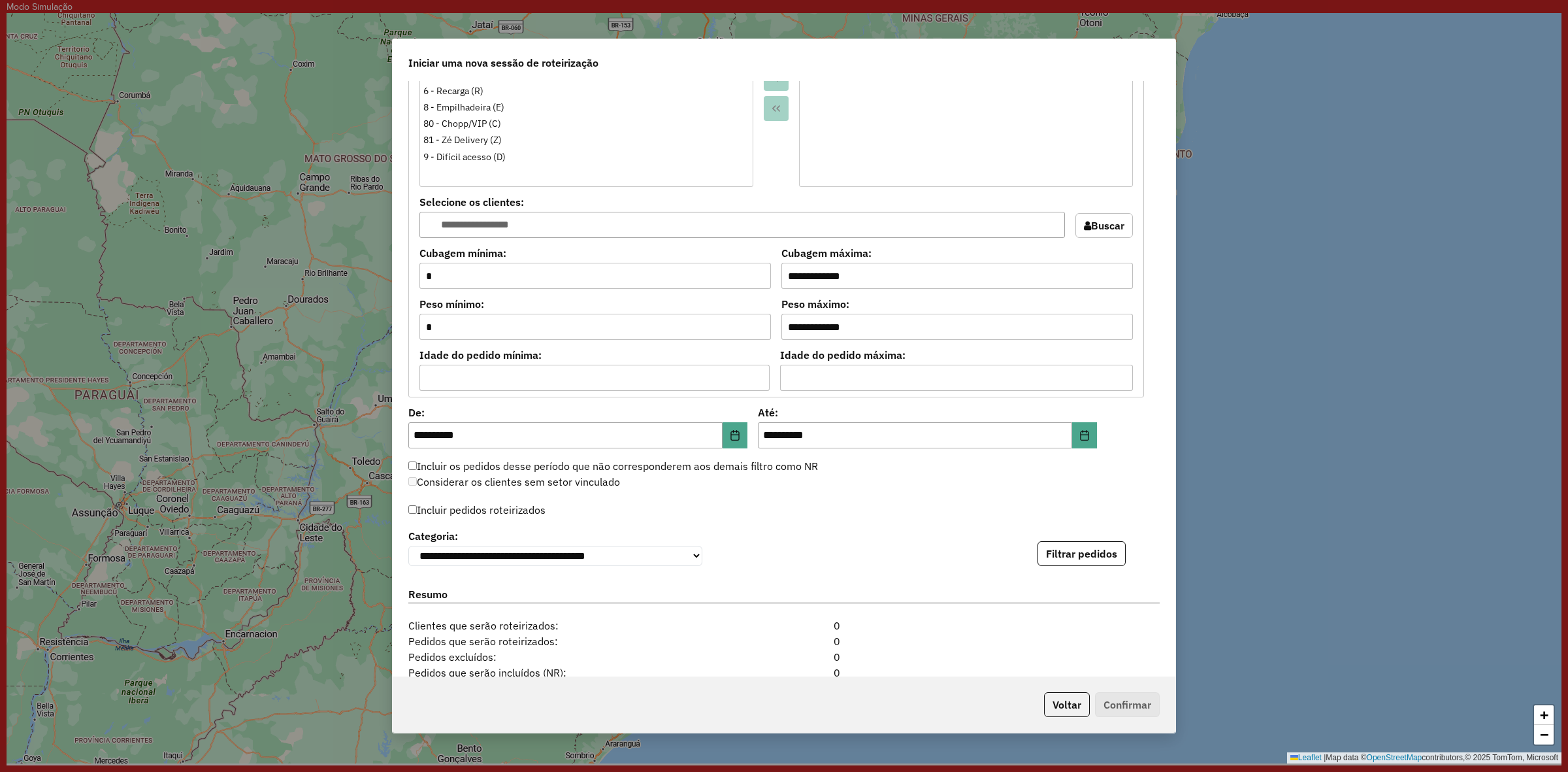
scroll to position [1144, 0]
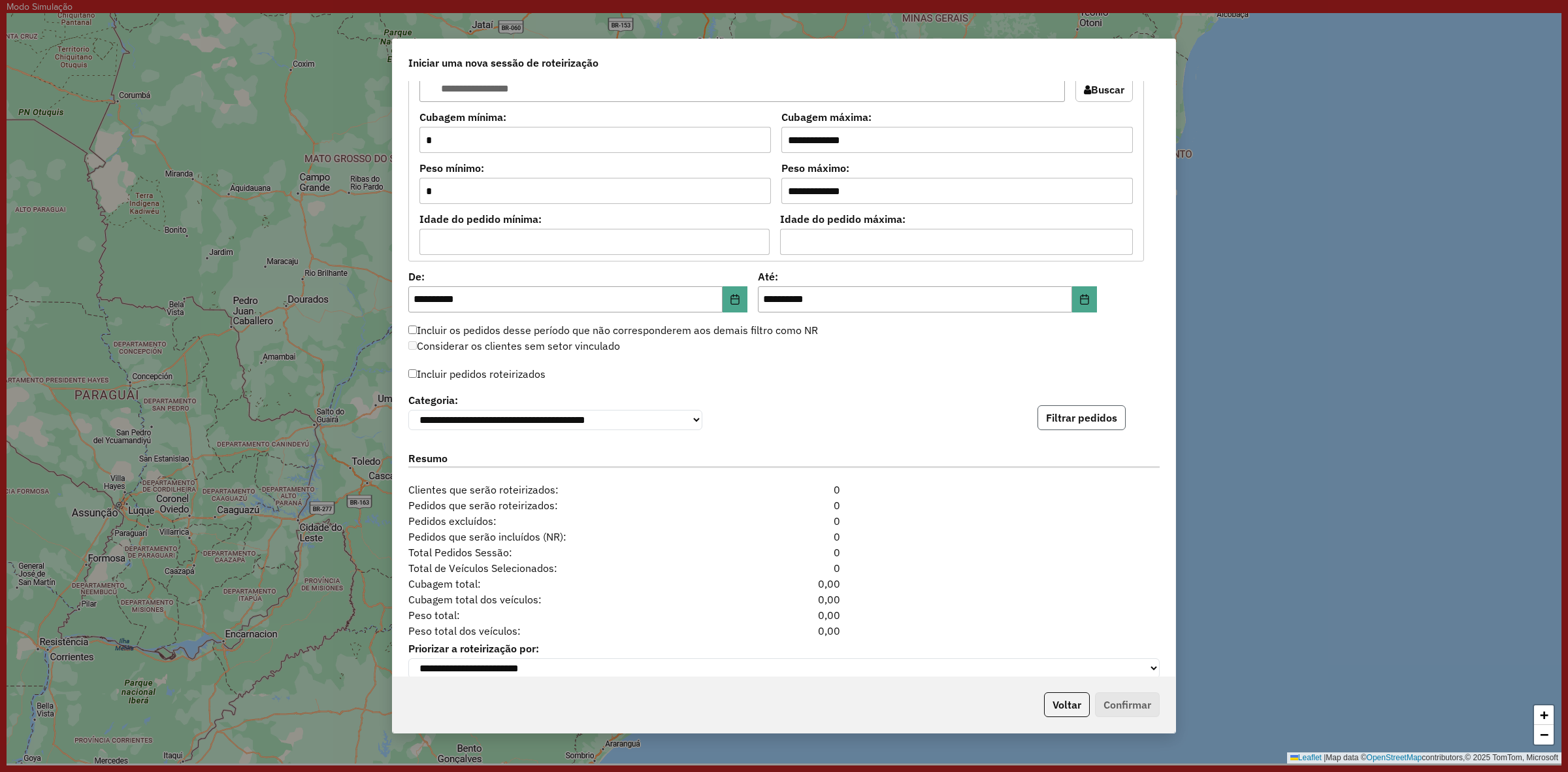
click at [1110, 430] on button "Filtrar pedidos" at bounding box center [1081, 417] width 88 height 25
click at [739, 301] on icon "Choose Date" at bounding box center [735, 299] width 11 height 11
click at [817, 344] on div "Considerar os clientes sem setor vinculado" at bounding box center [776, 346] width 751 height 16
click at [740, 292] on button "Choose Date" at bounding box center [735, 299] width 25 height 26
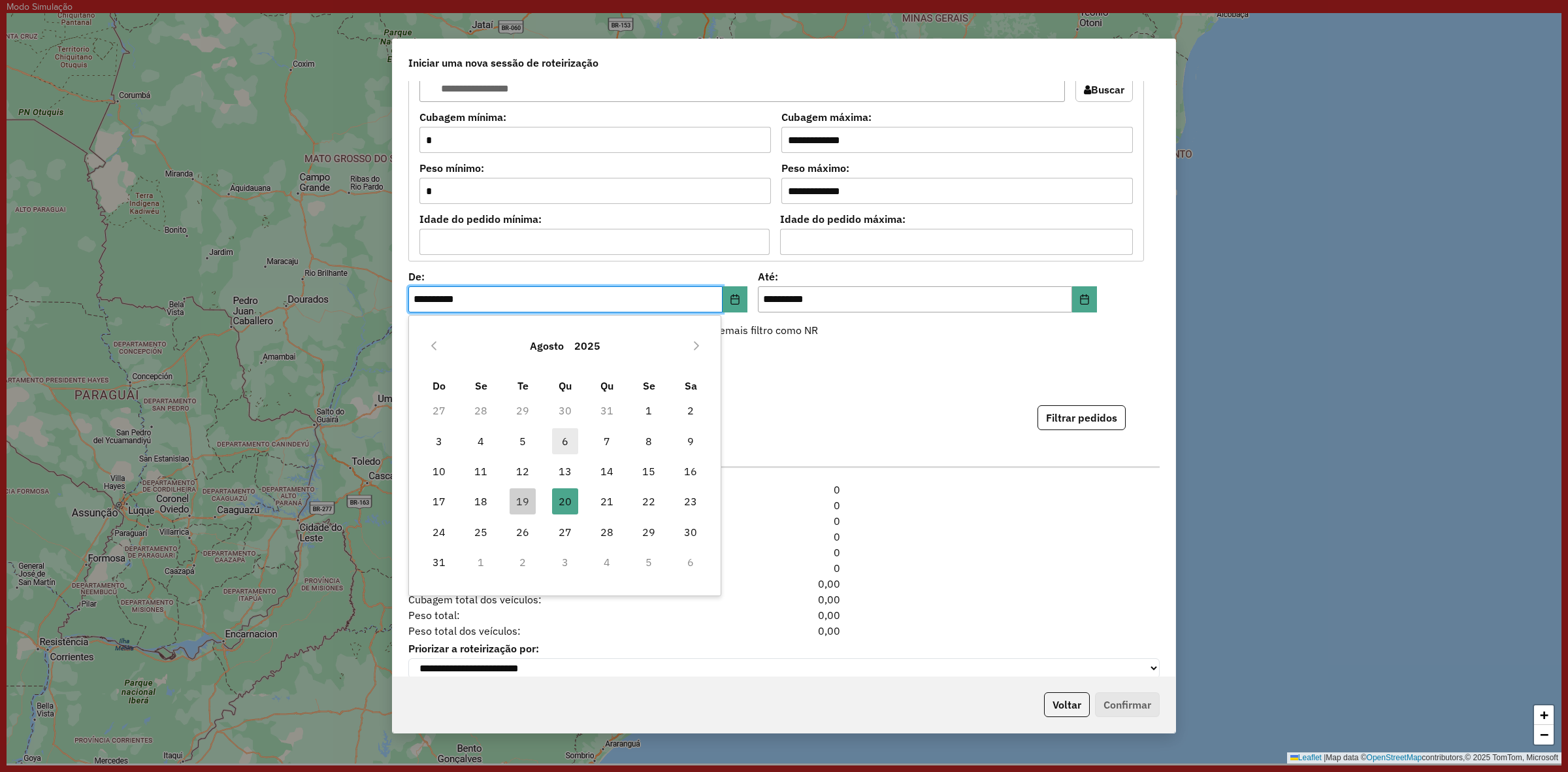
click at [569, 438] on span "6" at bounding box center [565, 441] width 26 height 26
type input "**********"
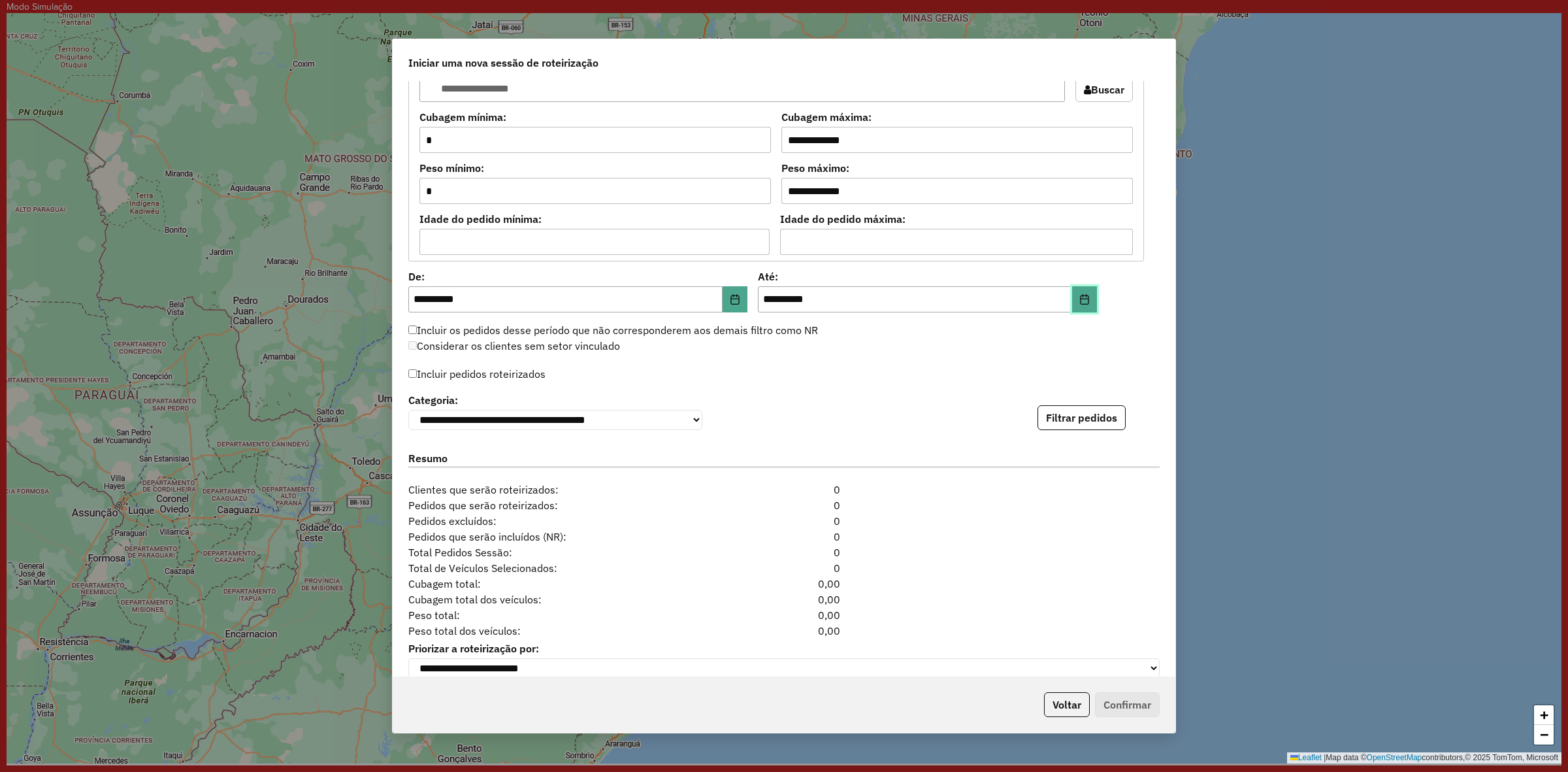
click at [1092, 316] on div "**********" at bounding box center [784, 379] width 783 height 595
click at [1079, 308] on button "Choose Date" at bounding box center [1084, 299] width 25 height 26
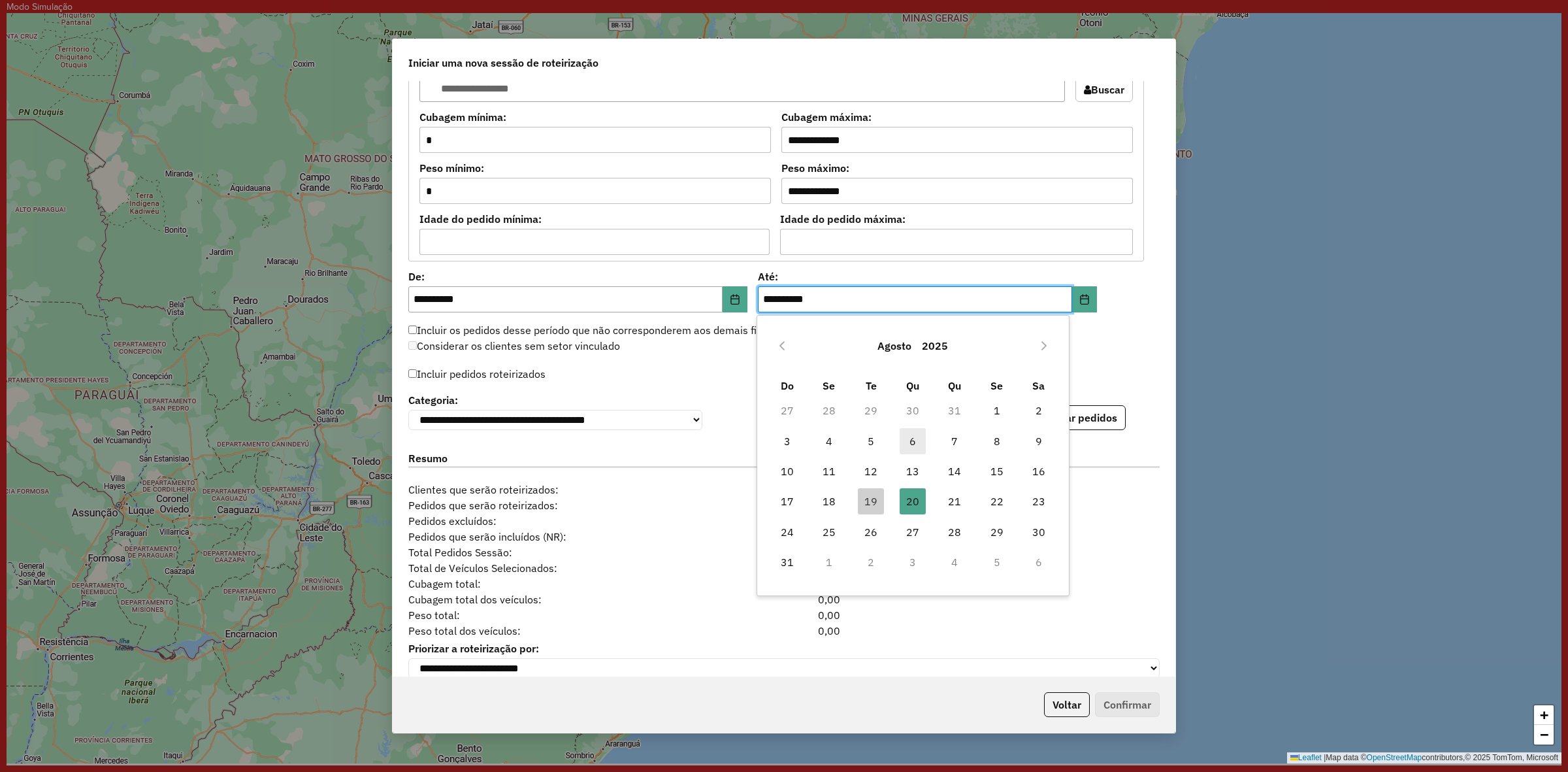
click at [910, 435] on span "6" at bounding box center [912, 441] width 26 height 26
type input "**********"
click at [1095, 419] on button "Filtrar pedidos" at bounding box center [1081, 417] width 88 height 25
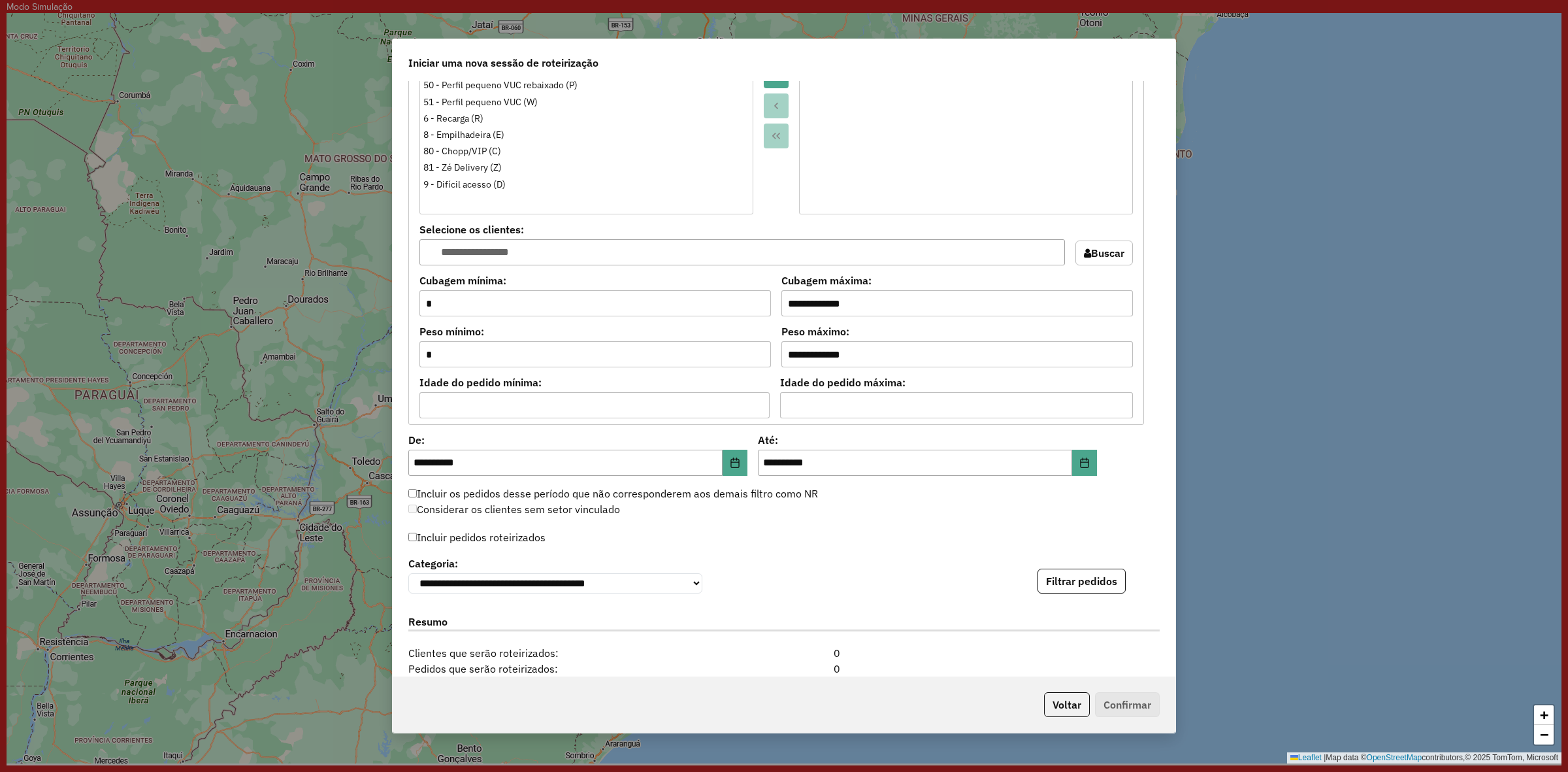
scroll to position [1200, 0]
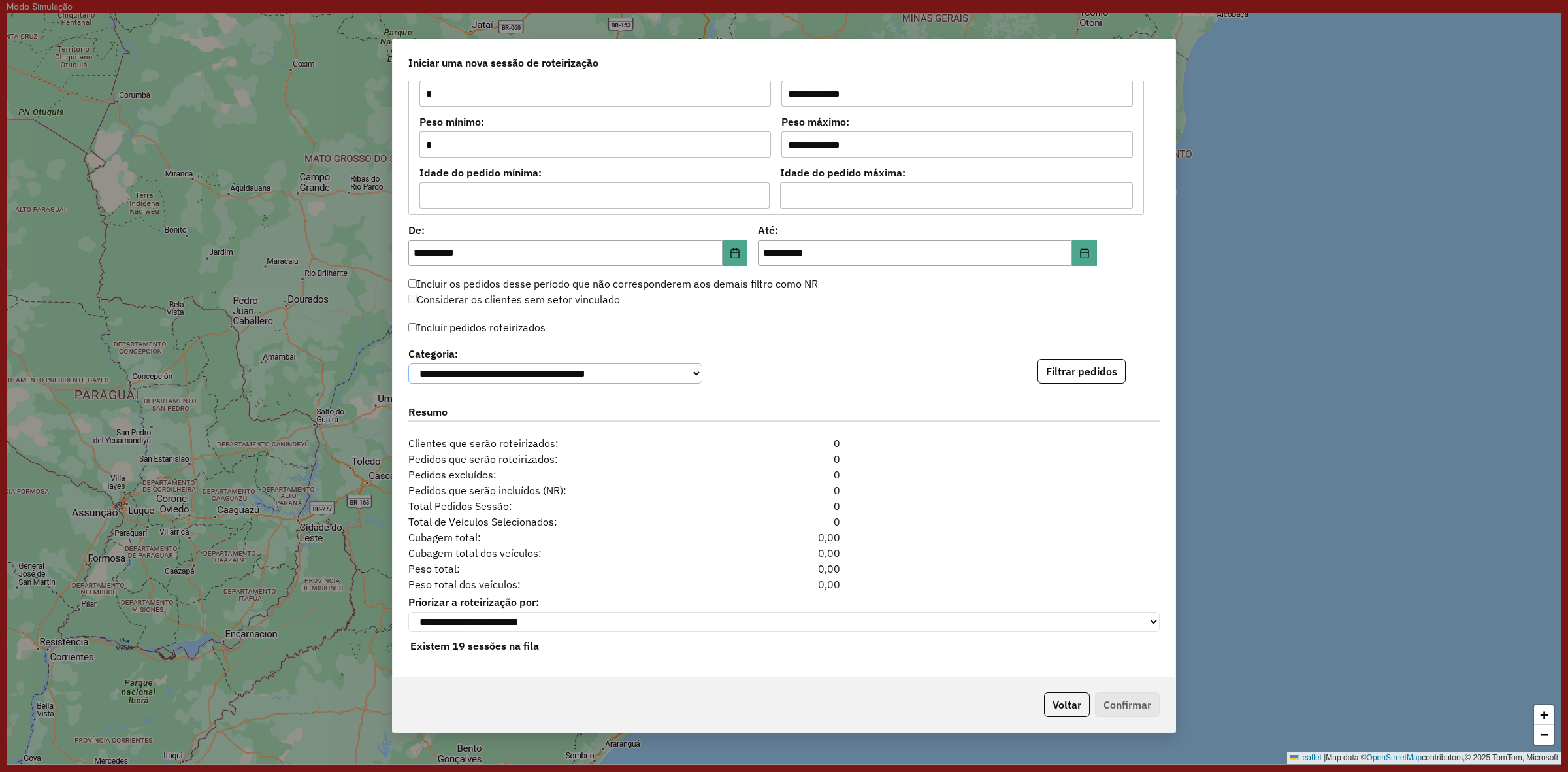
click at [625, 368] on select "**********" at bounding box center [554, 373] width 294 height 20
select select "****"
click at [408, 363] on select "**********" at bounding box center [554, 373] width 294 height 20
click at [1098, 367] on button "Filtrar pedidos" at bounding box center [1081, 371] width 88 height 25
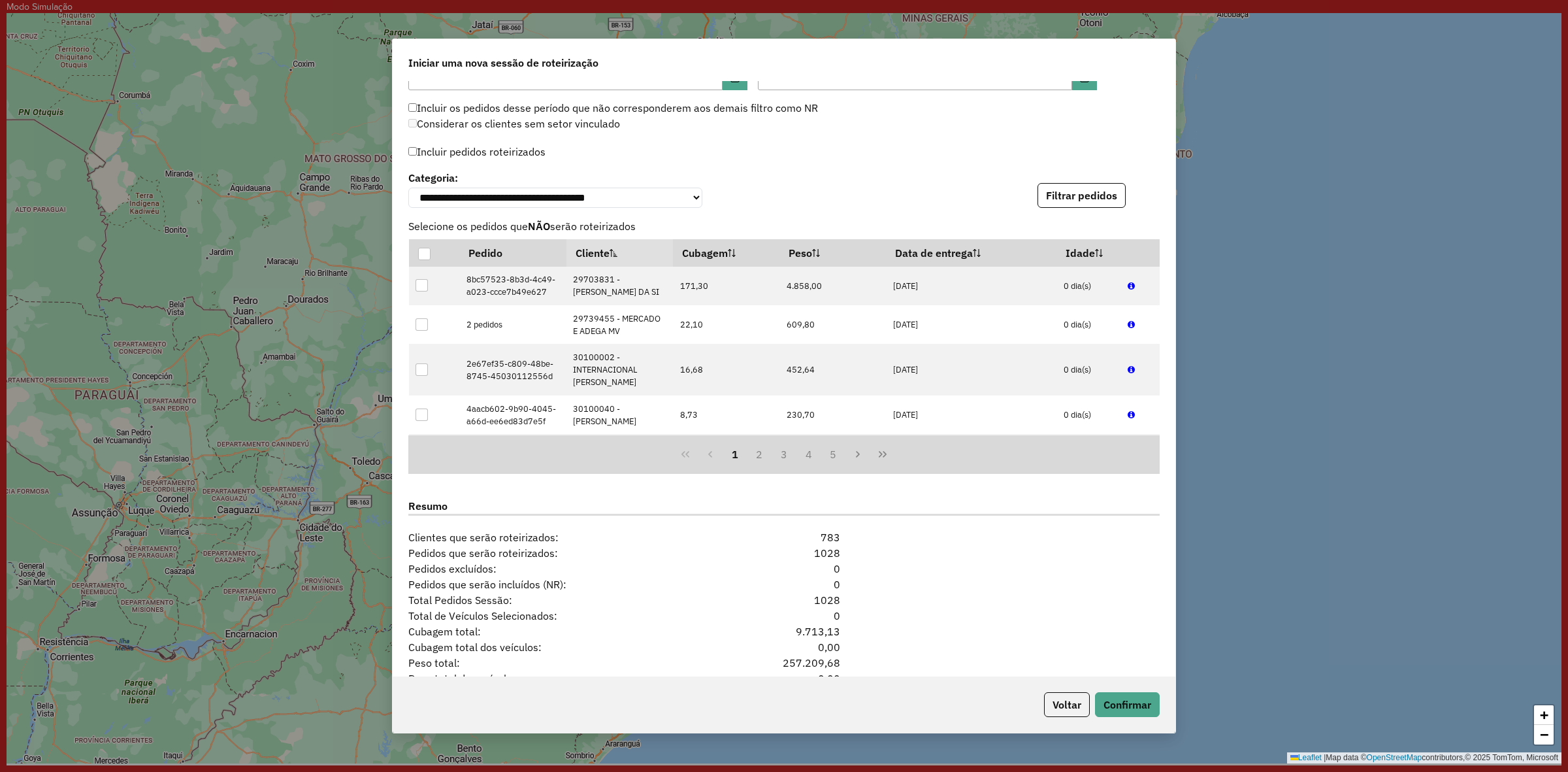
scroll to position [1469, 0]
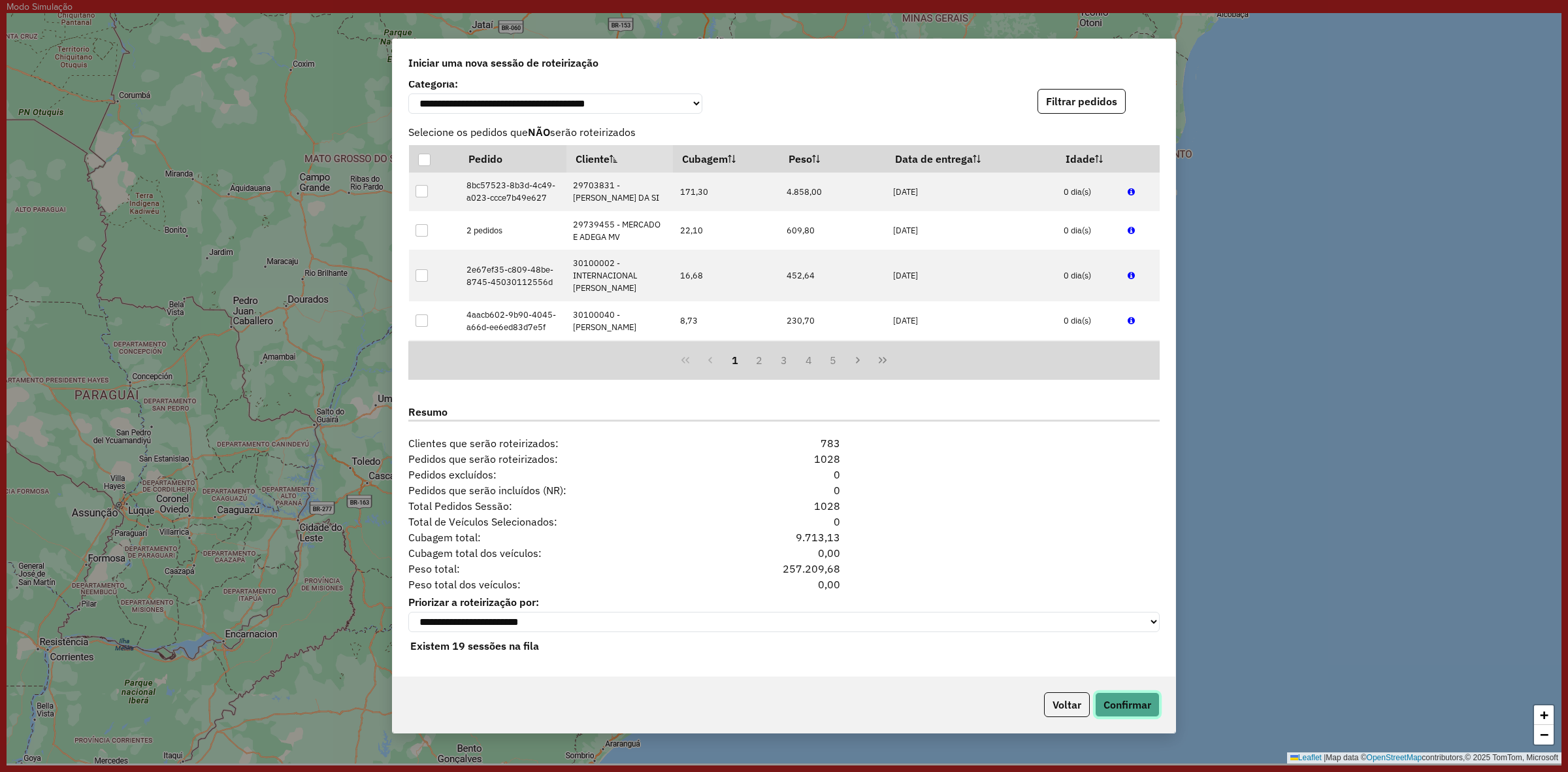
click at [1129, 708] on button "Confirmar" at bounding box center [1127, 704] width 65 height 25
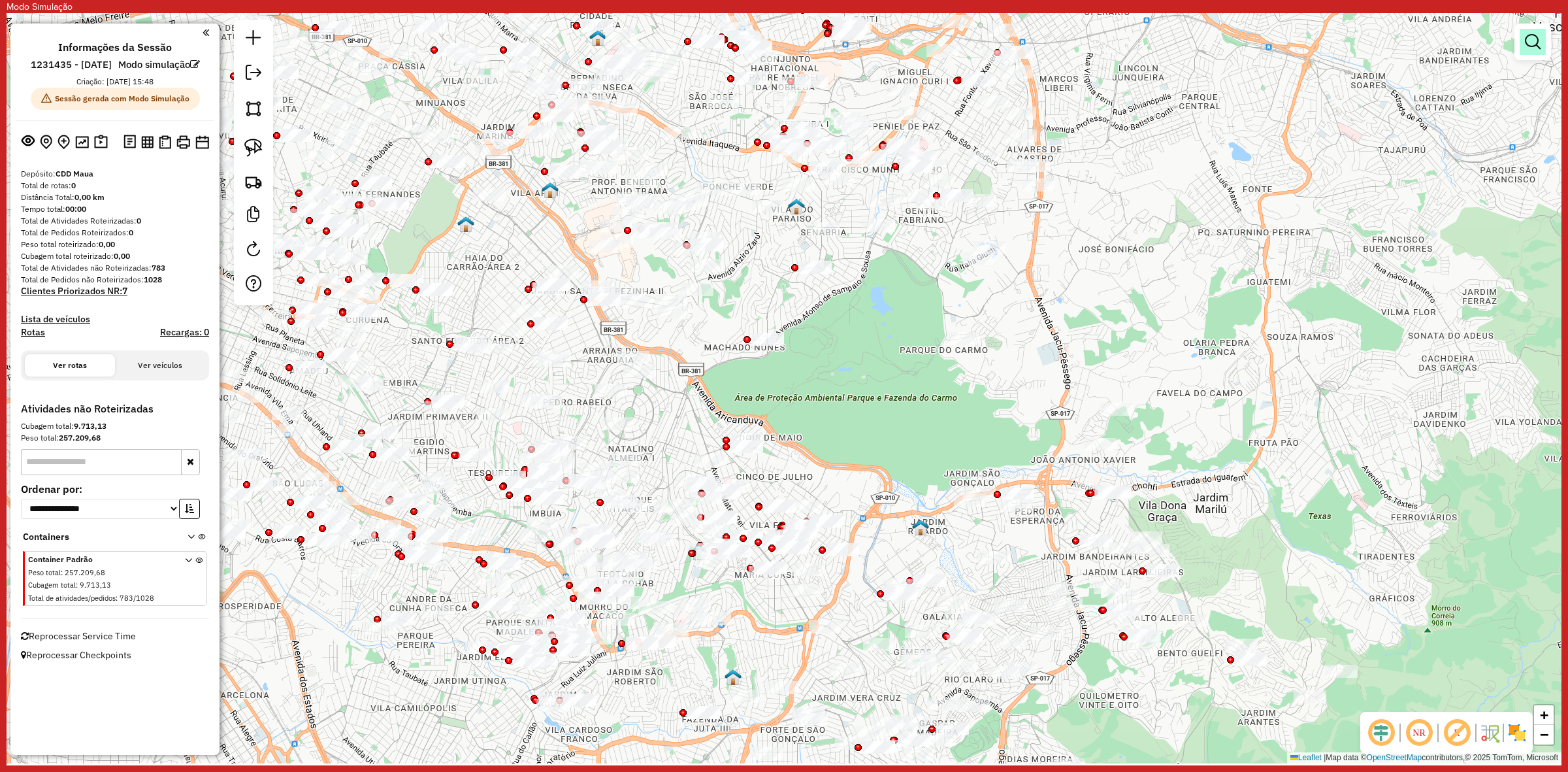
click at [1520, 34] on link at bounding box center [1533, 41] width 26 height 26
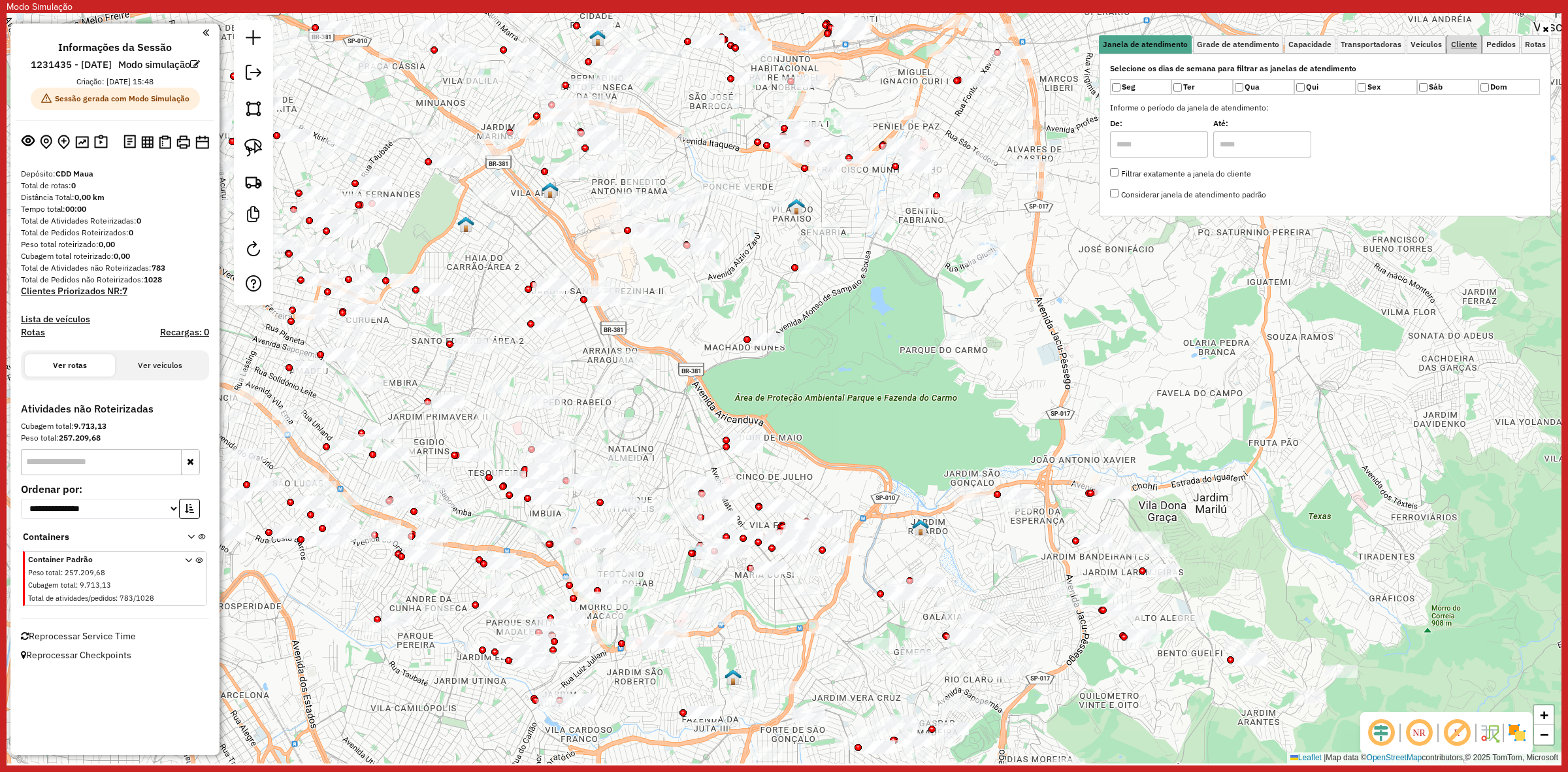
click at [1457, 53] on link "Cliente" at bounding box center [1464, 44] width 34 height 18
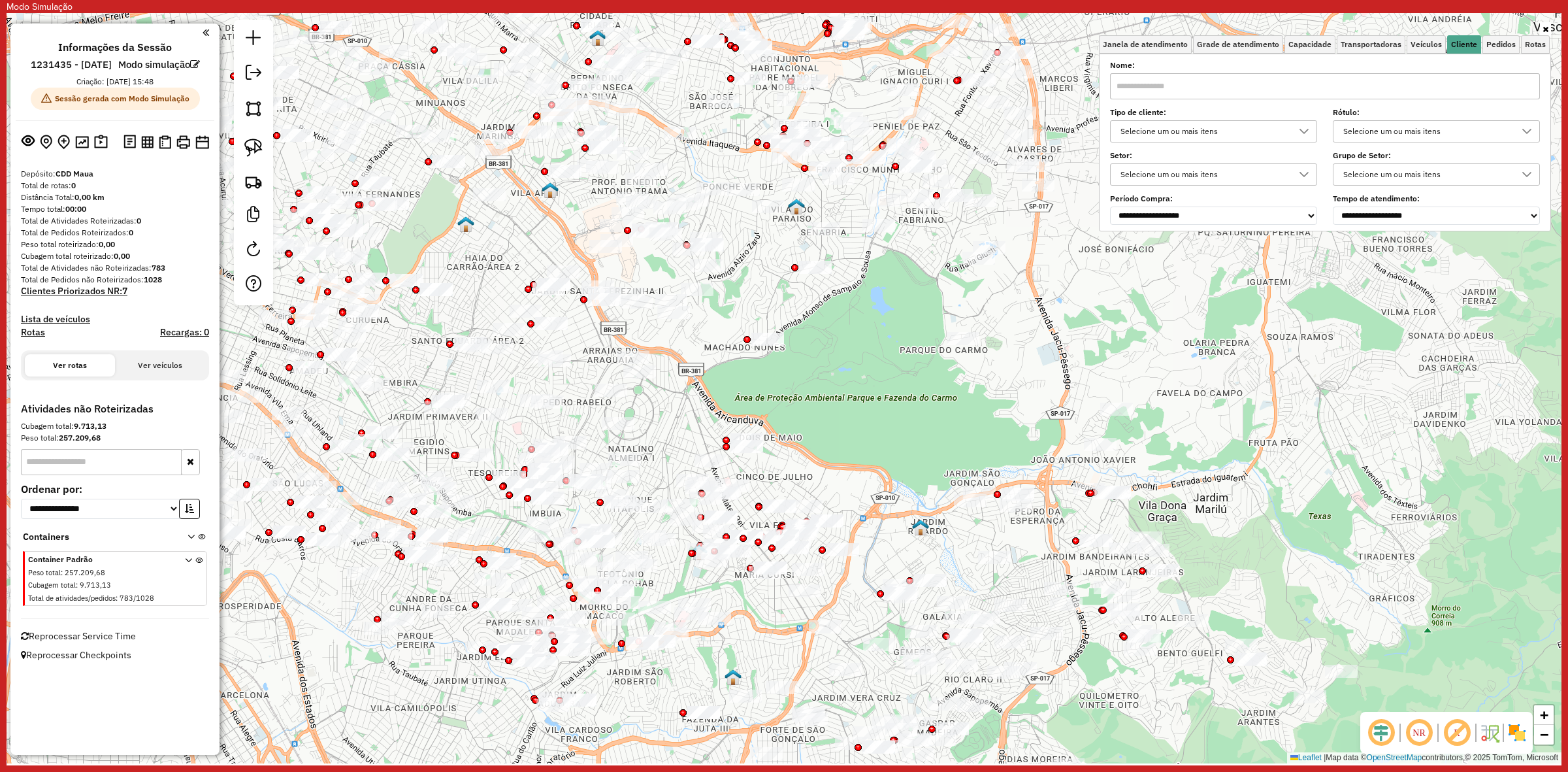
click at [1200, 126] on div "Selecione um ou mais itens" at bounding box center [1204, 132] width 176 height 21
click at [1132, 186] on div "81 - Zé Delivery" at bounding box center [1134, 190] width 13 height 13
click at [1183, 162] on input "**" at bounding box center [1212, 160] width 151 height 25
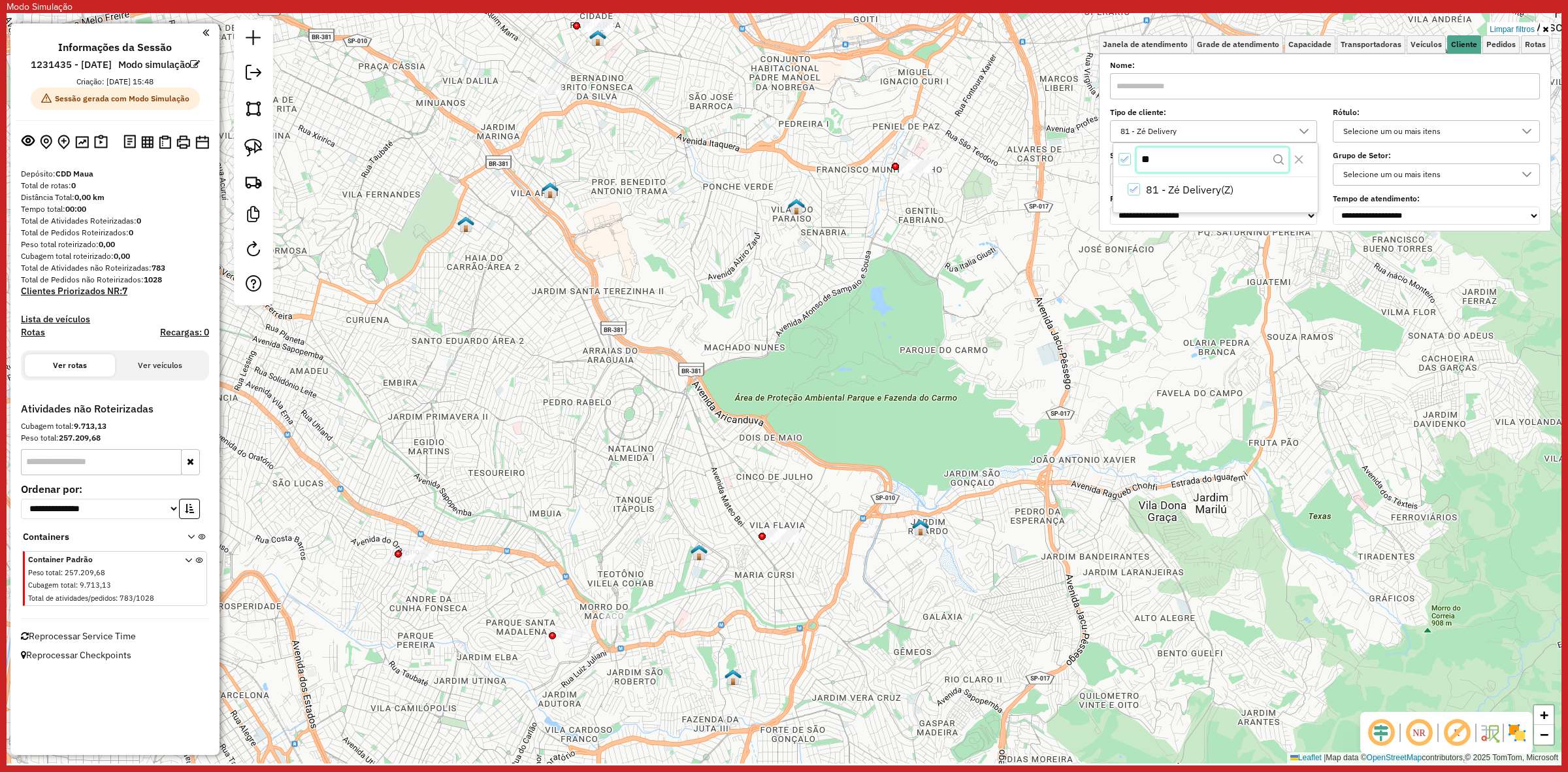
type input "*"
click at [1171, 161] on input "****" at bounding box center [1212, 160] width 151 height 25
click at [1137, 192] on div "80 - Chopp/VIP" at bounding box center [1134, 190] width 13 height 13
click at [1173, 165] on input "**" at bounding box center [1212, 160] width 151 height 25
type input "*"
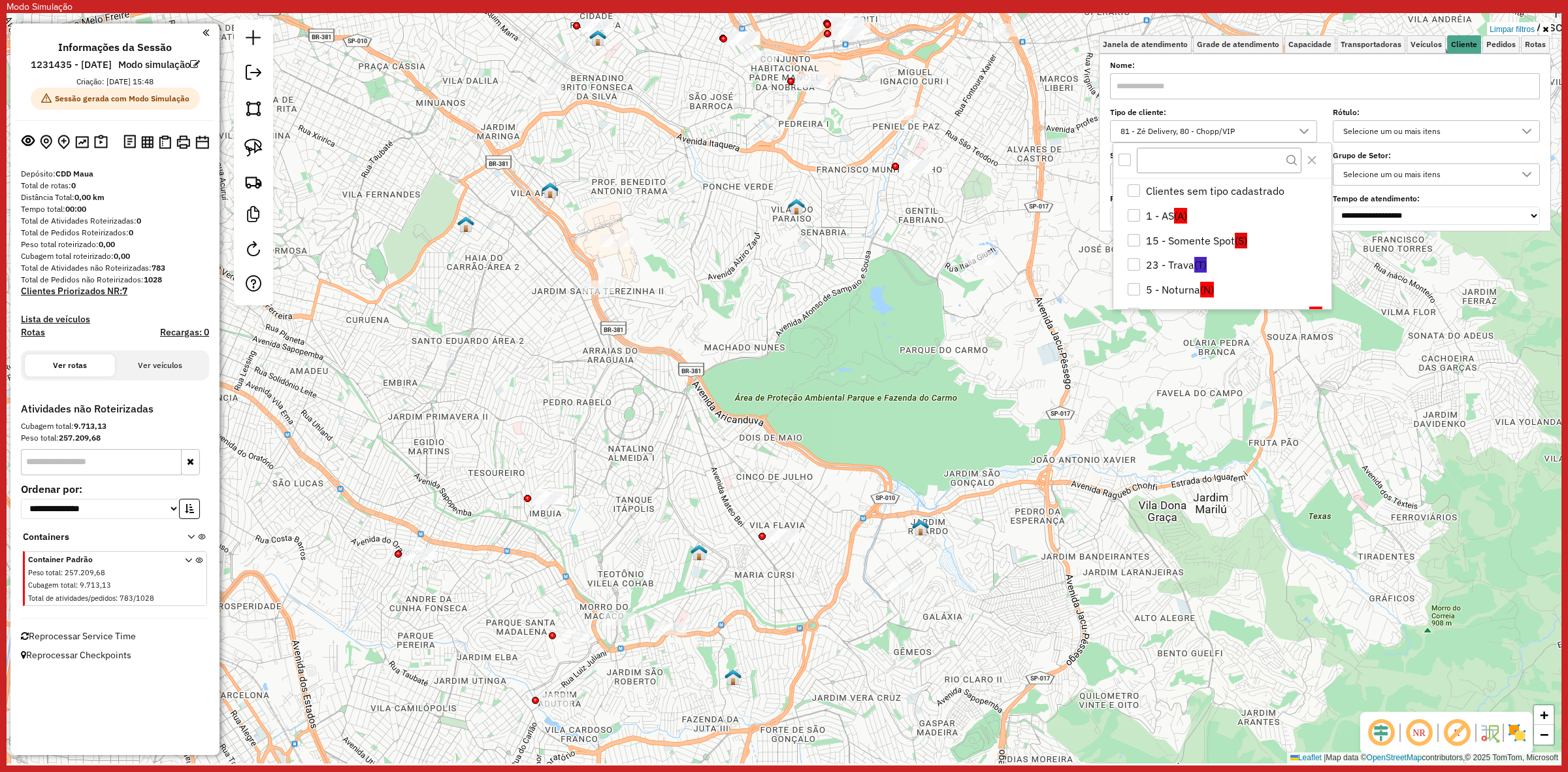
click at [1141, 393] on div "Limpar filtros Janela de atendimento Grade de atendimento Capacidade Transporta…" at bounding box center [784, 388] width 1555 height 750
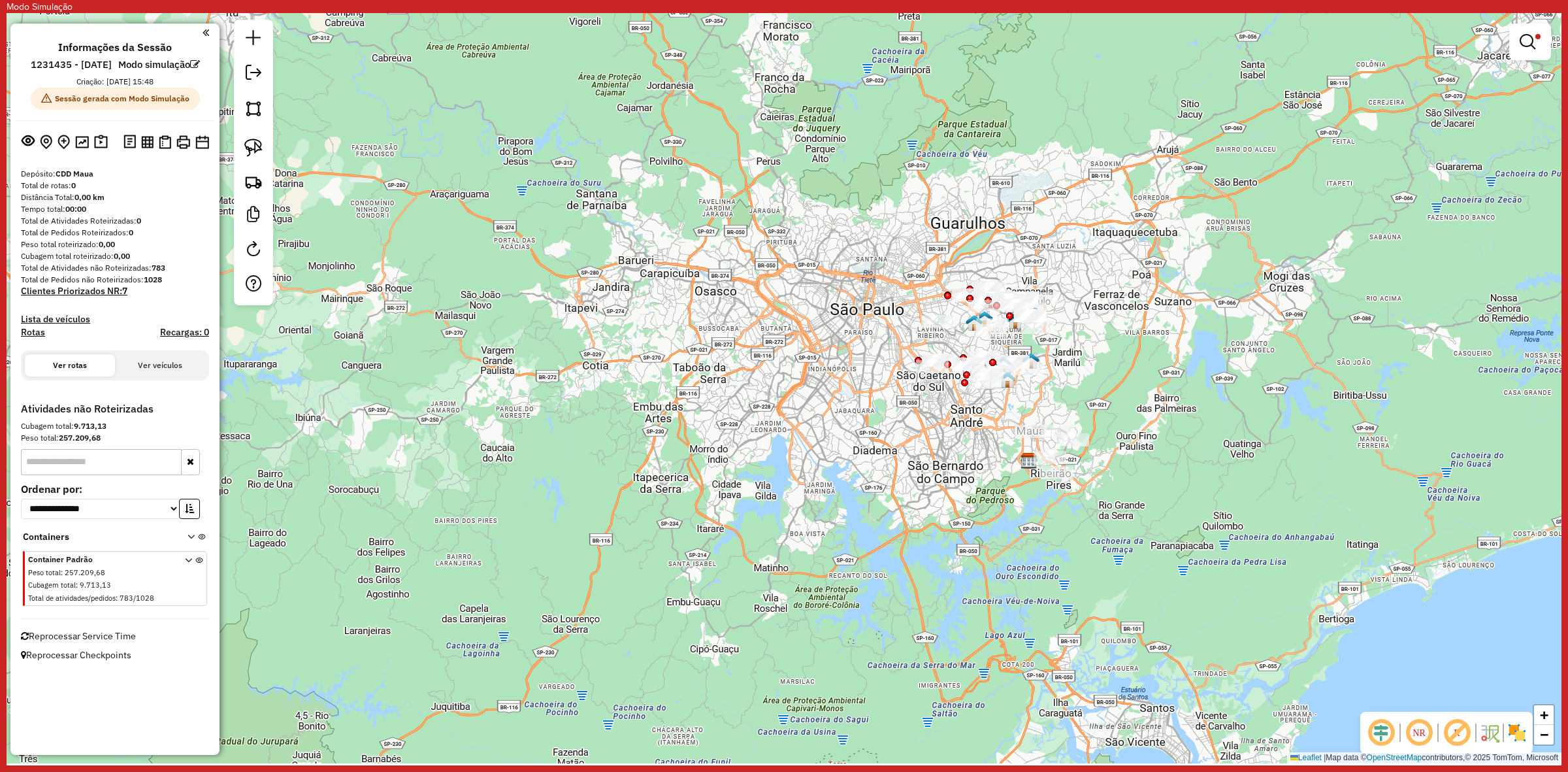
click at [1107, 407] on div "Limpar filtros Janela de atendimento Grade de atendimento Capacidade Transporta…" at bounding box center [784, 388] width 1555 height 750
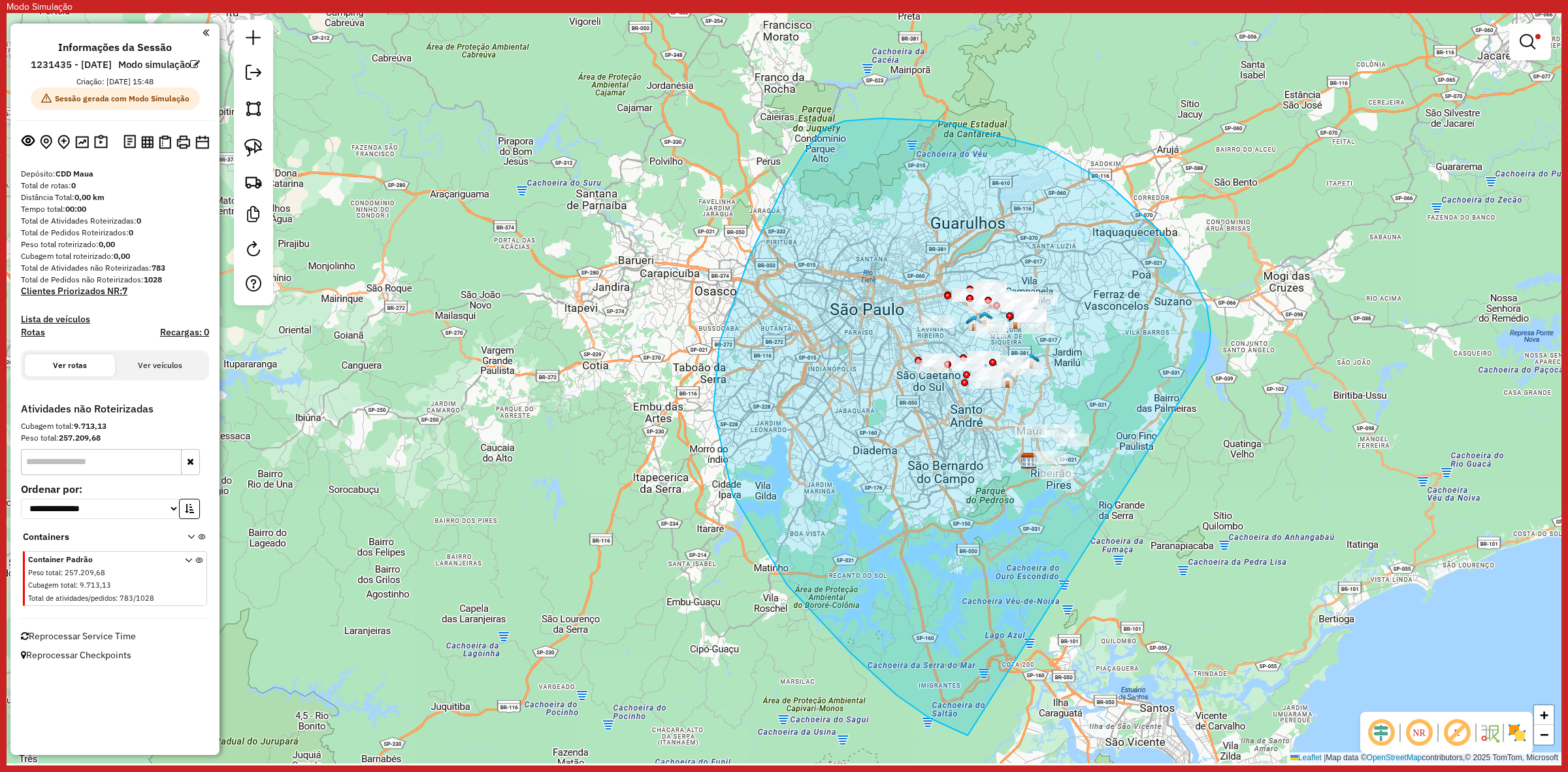
drag, startPoint x: 1045, startPoint y: 148, endPoint x: 1135, endPoint y: 661, distance: 520.8
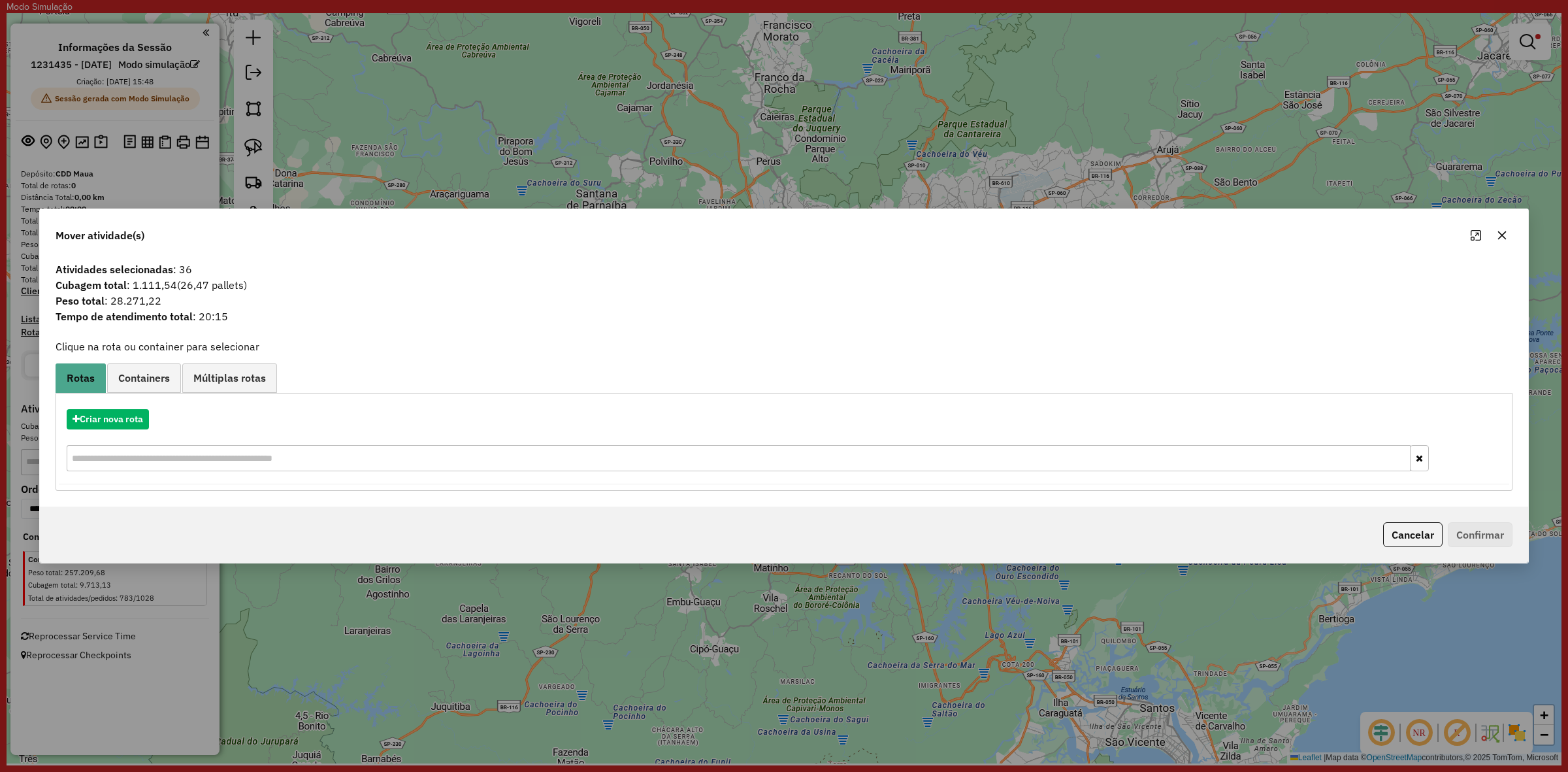
click at [153, 373] on span "Containers" at bounding box center [144, 378] width 52 height 11
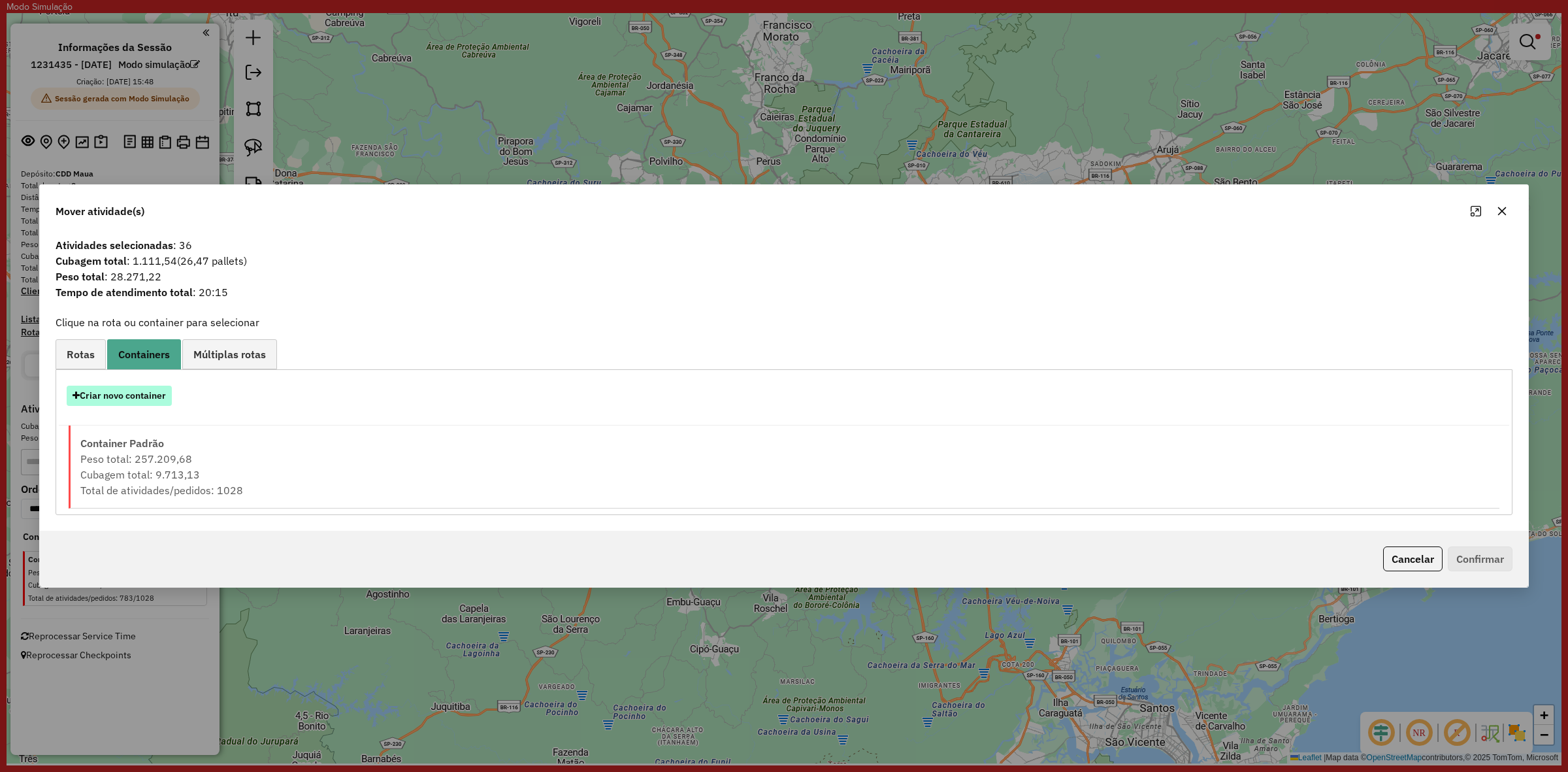
click at [147, 393] on button "Criar novo container" at bounding box center [119, 395] width 105 height 20
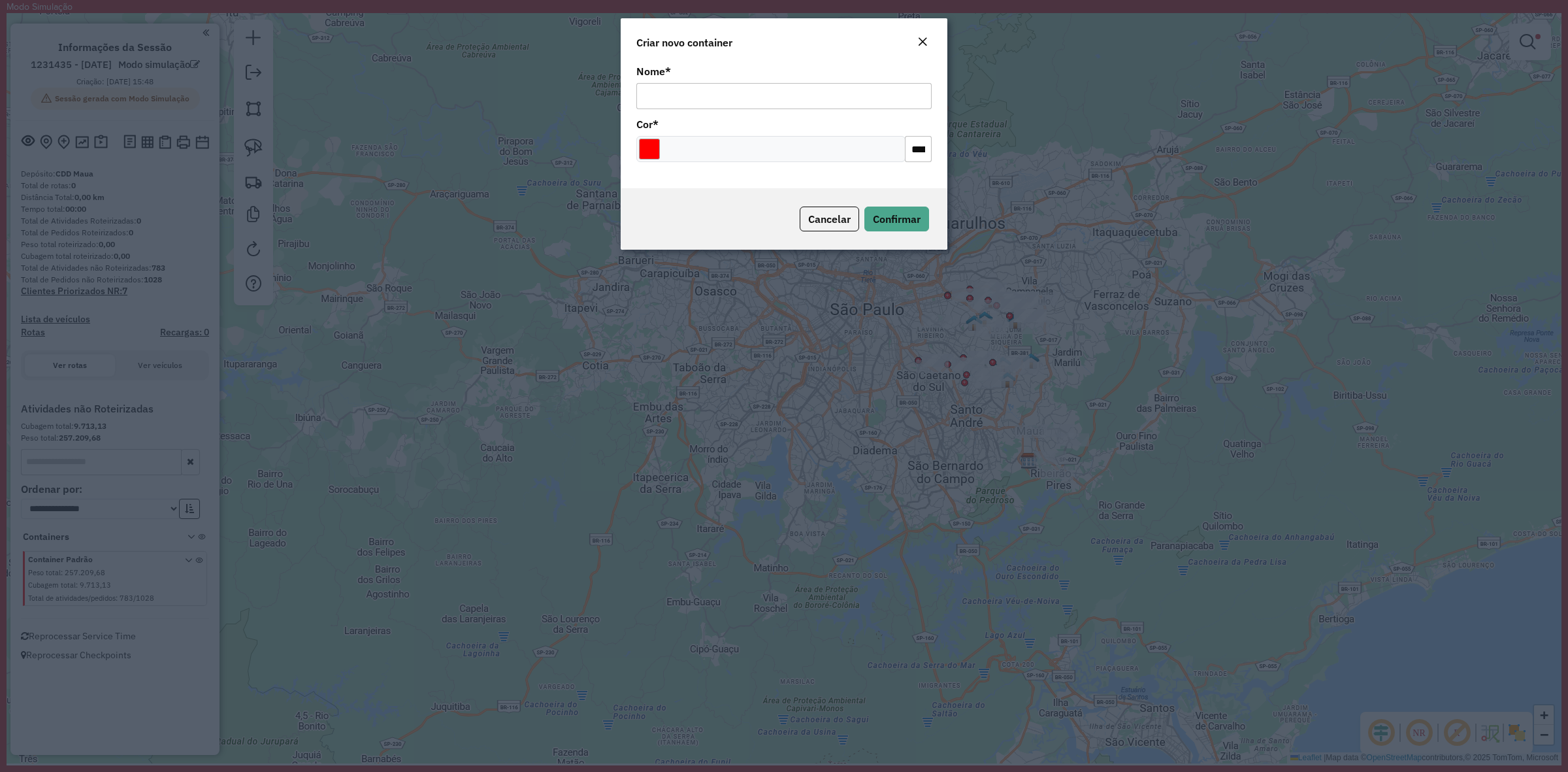
click at [702, 85] on input "Nome *" at bounding box center [784, 95] width 295 height 26
type input "***"
click at [900, 223] on span "Confirmar" at bounding box center [896, 219] width 47 height 13
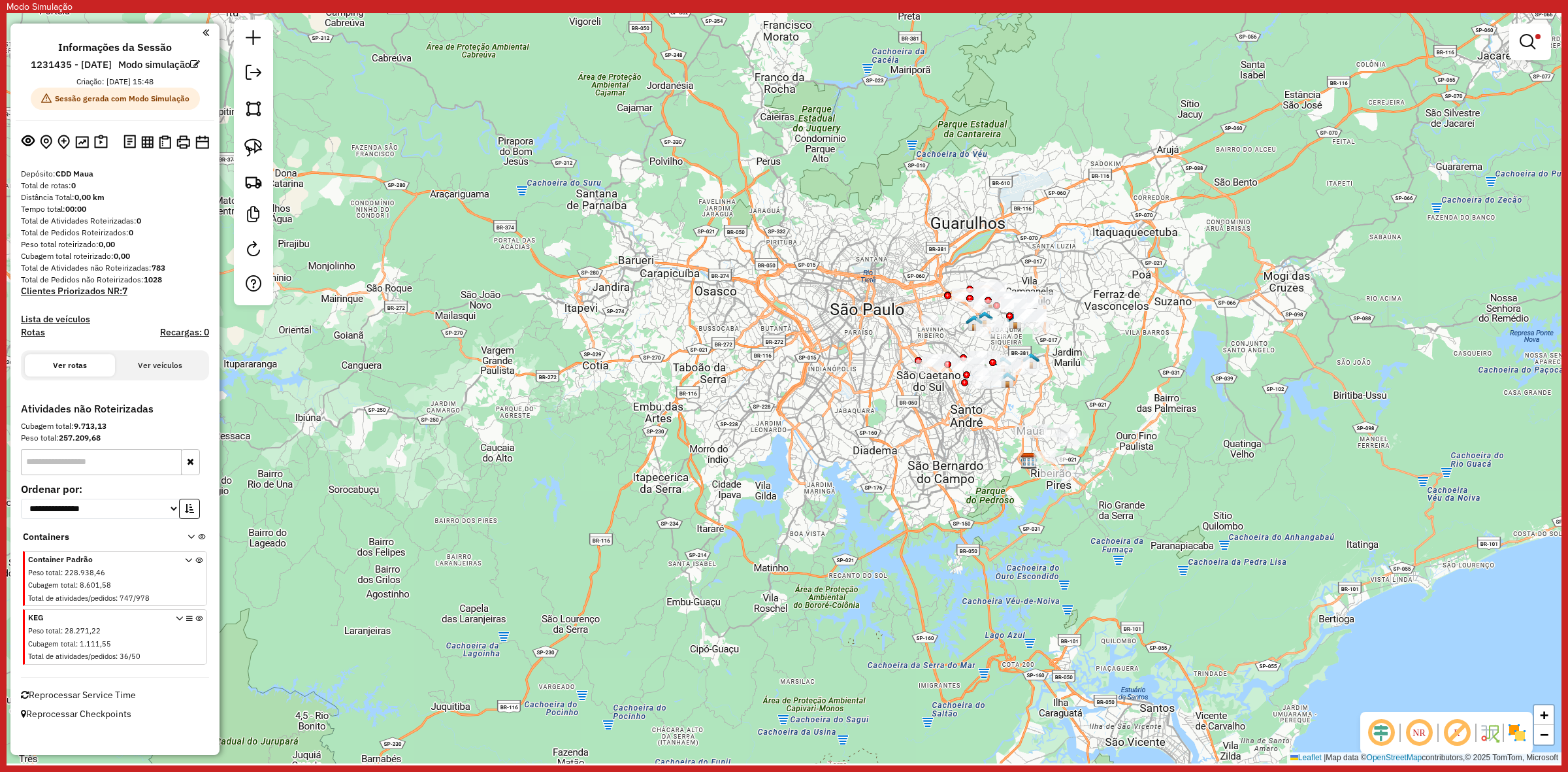
click at [197, 635] on icon at bounding box center [199, 639] width 8 height 49
click at [1535, 62] on div "Limpar filtros Janela de atendimento Grade de atendimento Capacidade Transporta…" at bounding box center [1530, 47] width 42 height 48
click at [1532, 47] on em at bounding box center [1527, 41] width 16 height 16
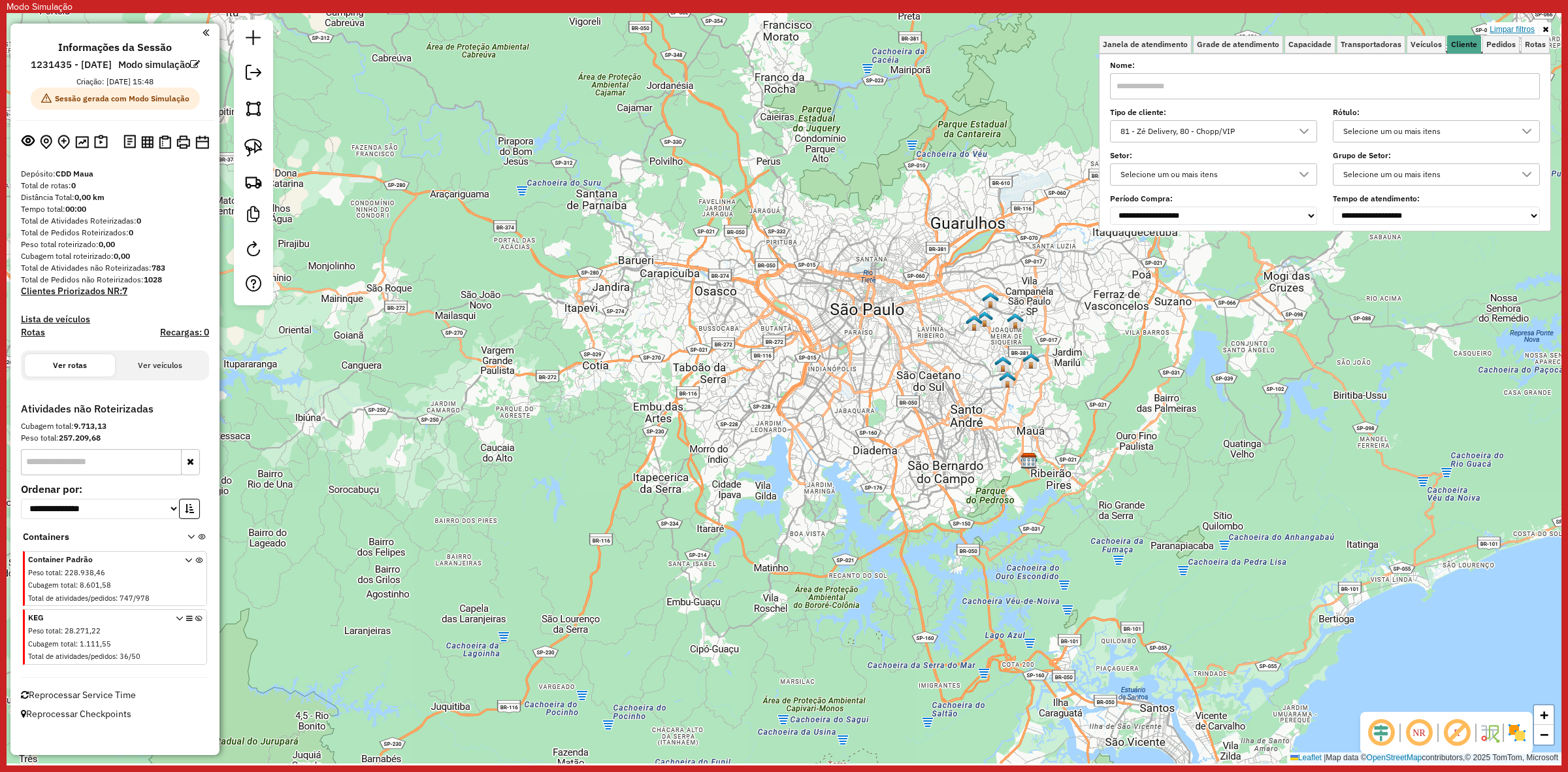
click at [1524, 34] on link "Limpar filtros" at bounding box center [1512, 29] width 50 height 14
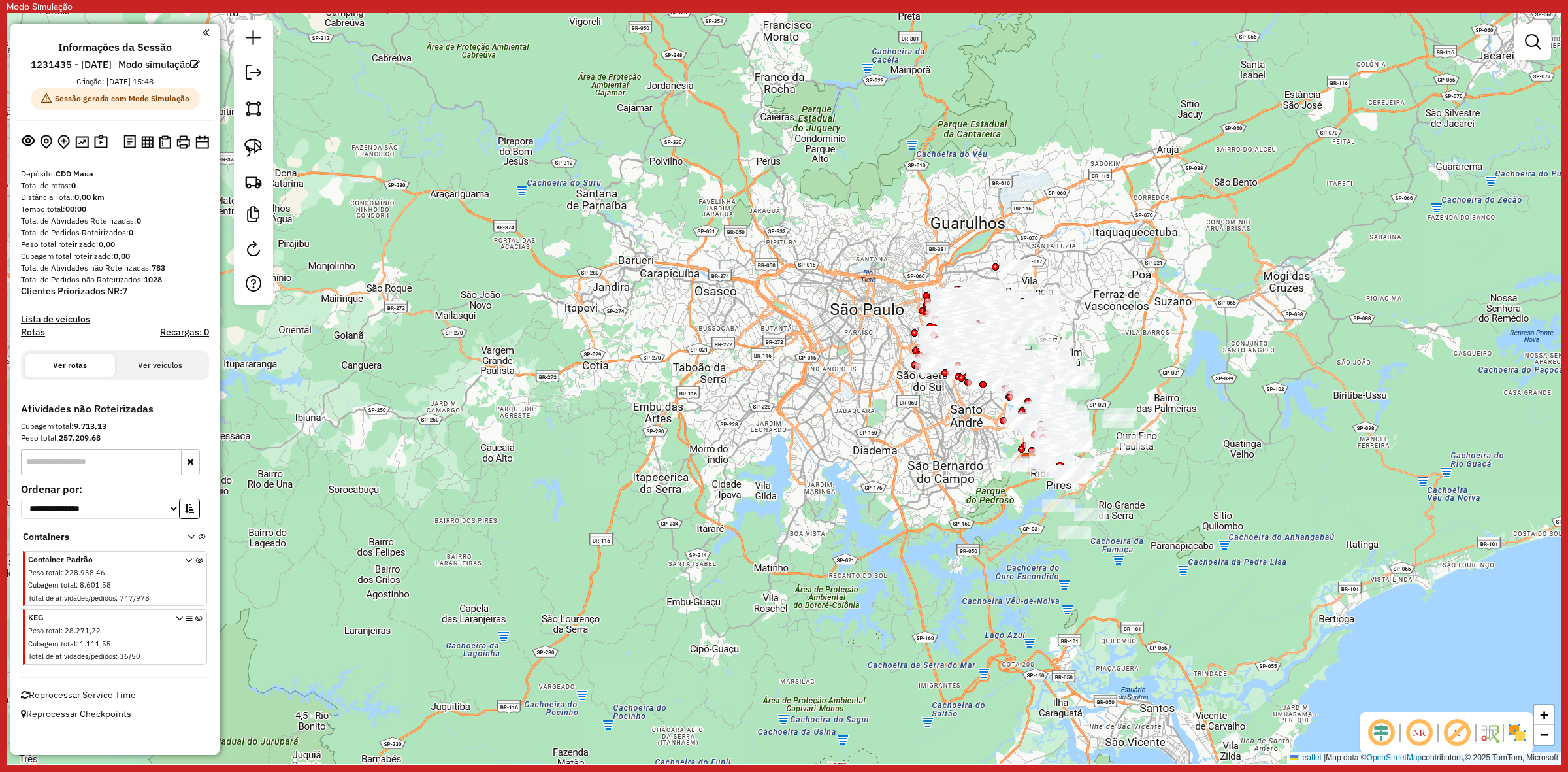
click at [1530, 47] on em at bounding box center [1533, 41] width 16 height 16
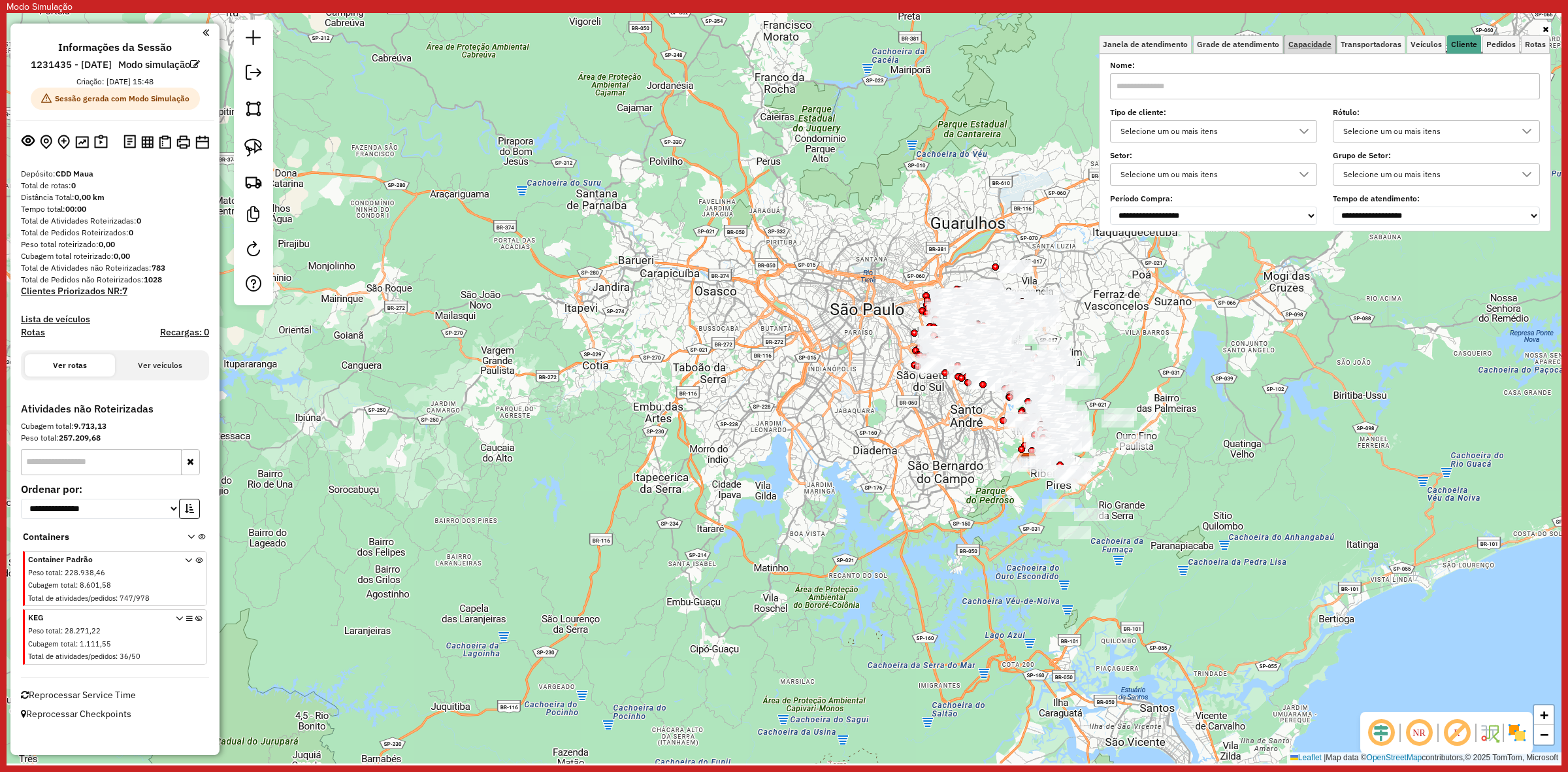
click at [1331, 41] on span "Capacidade" at bounding box center [1310, 44] width 43 height 8
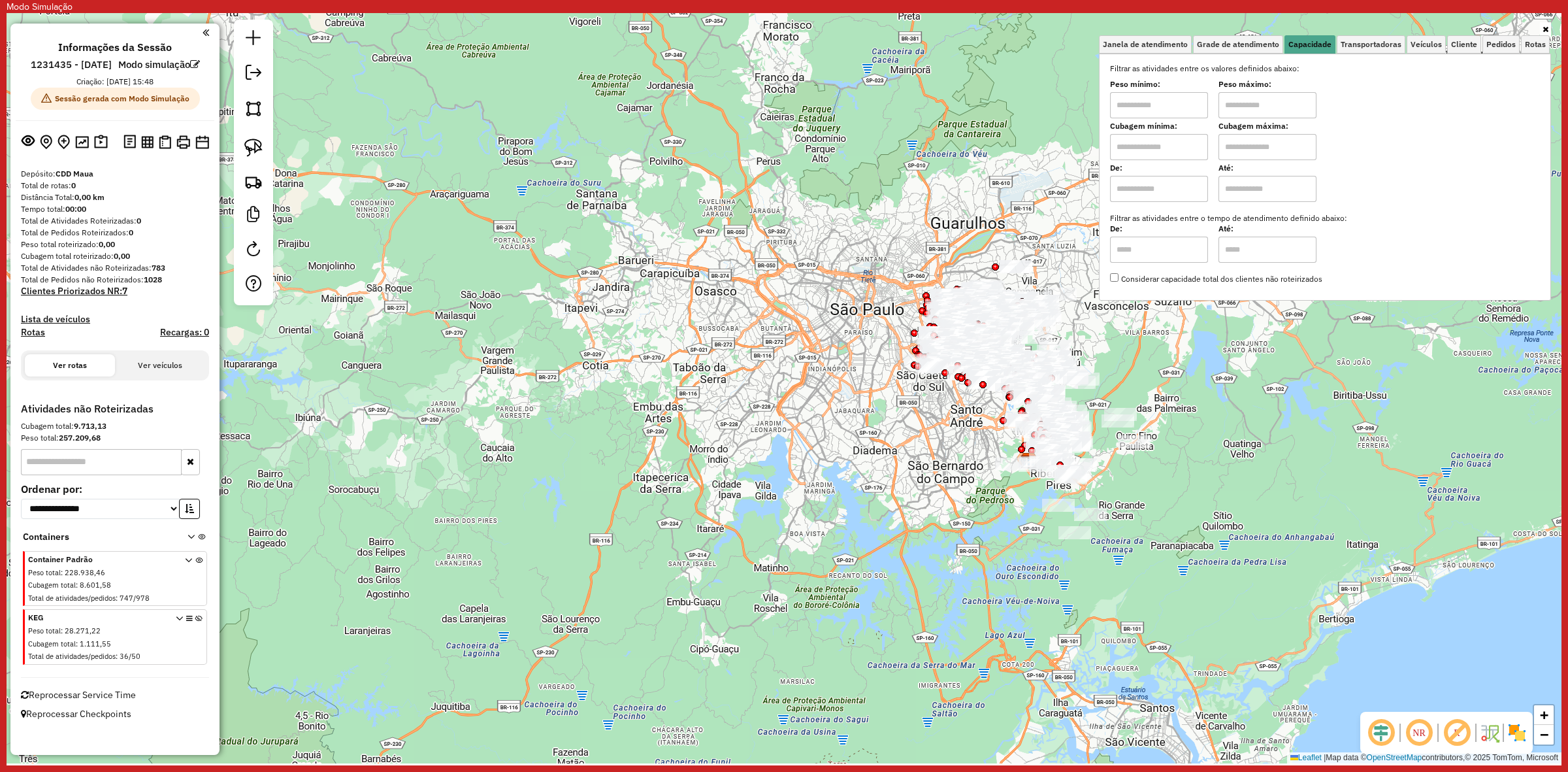
click at [1173, 142] on input "text" at bounding box center [1159, 147] width 98 height 26
type input "****"
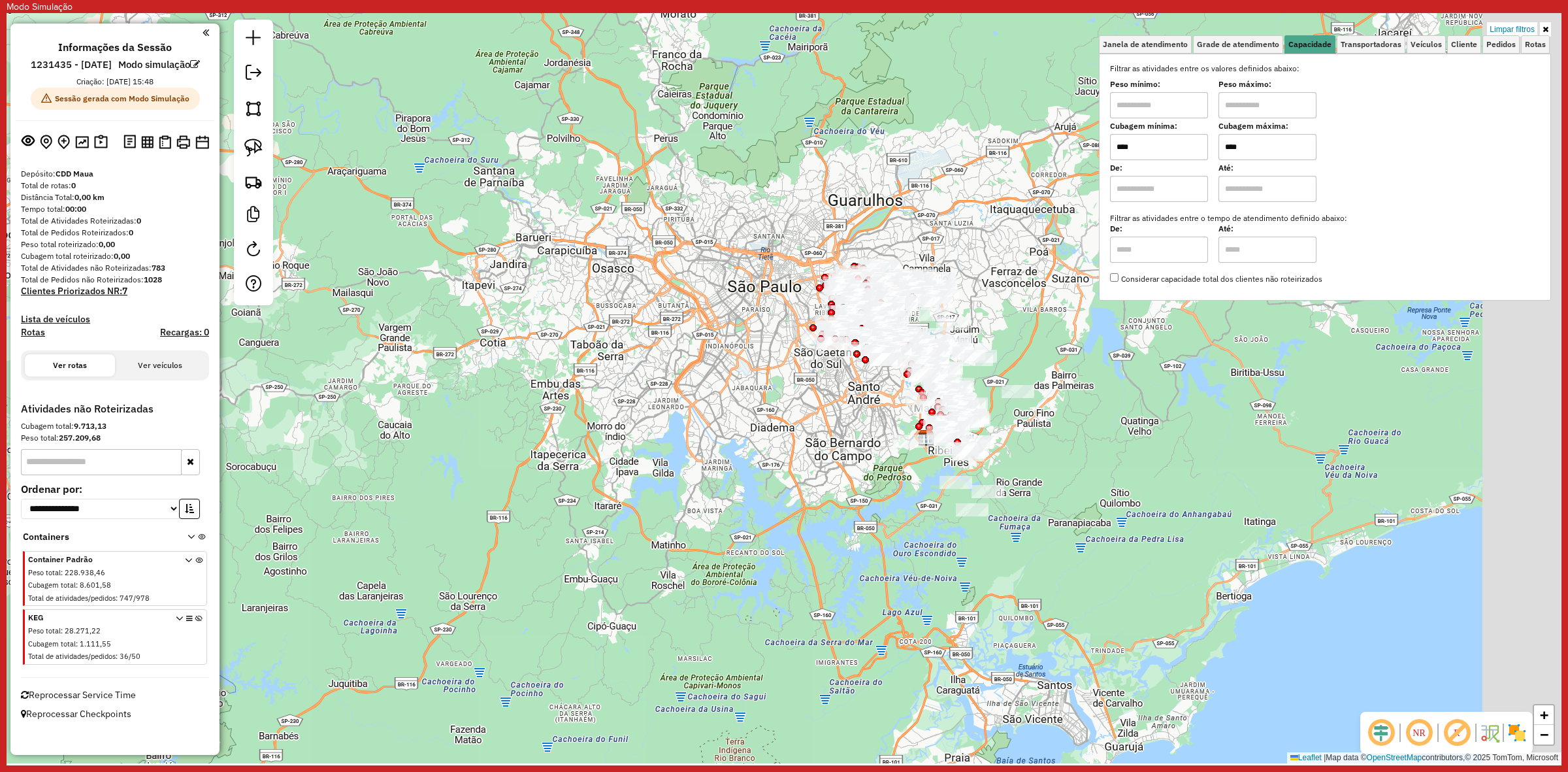
drag, startPoint x: 1171, startPoint y: 371, endPoint x: 959, endPoint y: 319, distance: 218.3
click at [961, 319] on div "Limpar filtros Janela de atendimento Grade de atendimento Capacidade Transporta…" at bounding box center [784, 388] width 1555 height 750
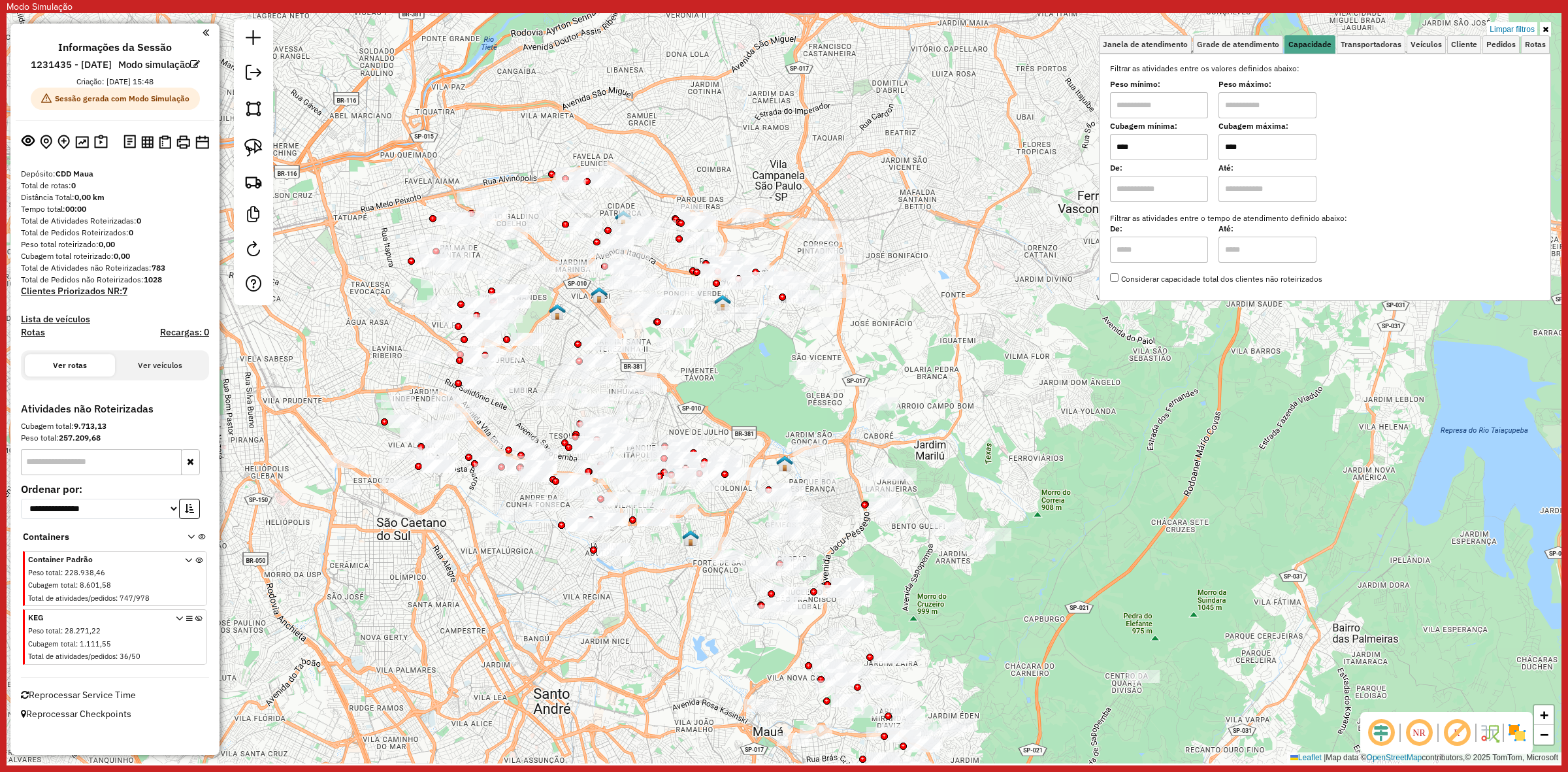
click at [1450, 731] on em at bounding box center [1457, 733] width 32 height 32
click at [1513, 724] on img at bounding box center [1517, 733] width 21 height 21
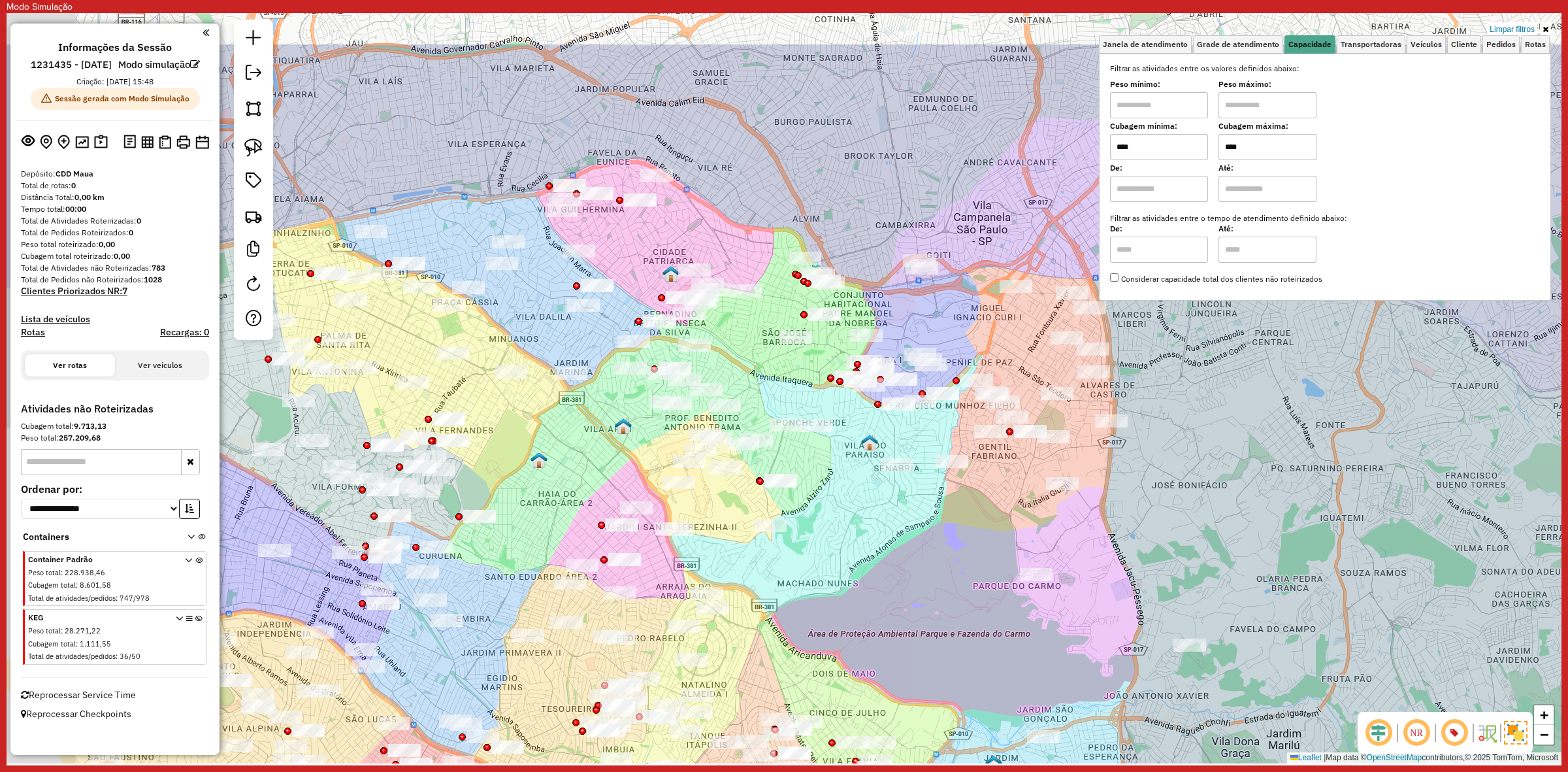
drag, startPoint x: 622, startPoint y: 248, endPoint x: 778, endPoint y: 363, distance: 193.8
click at [778, 359] on div "Limpar filtros Janela de atendimento Grade de atendimento Capacidade Transporta…" at bounding box center [784, 388] width 1555 height 750
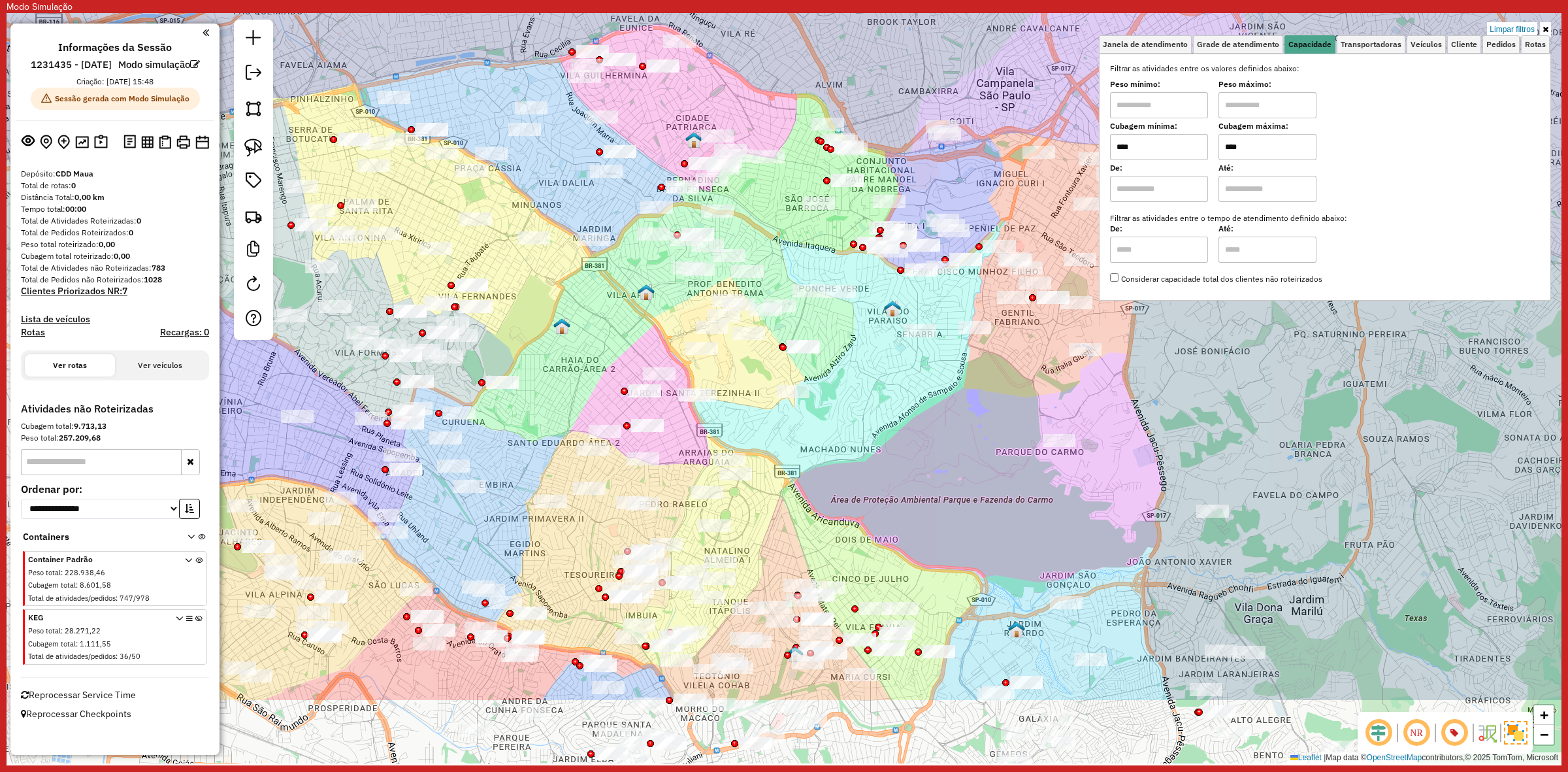
drag, startPoint x: 805, startPoint y: 383, endPoint x: 824, endPoint y: 213, distance: 171.1
click at [824, 213] on div "Limpar filtros Janela de atendimento Grade de atendimento Capacidade Transporta…" at bounding box center [784, 388] width 1555 height 750
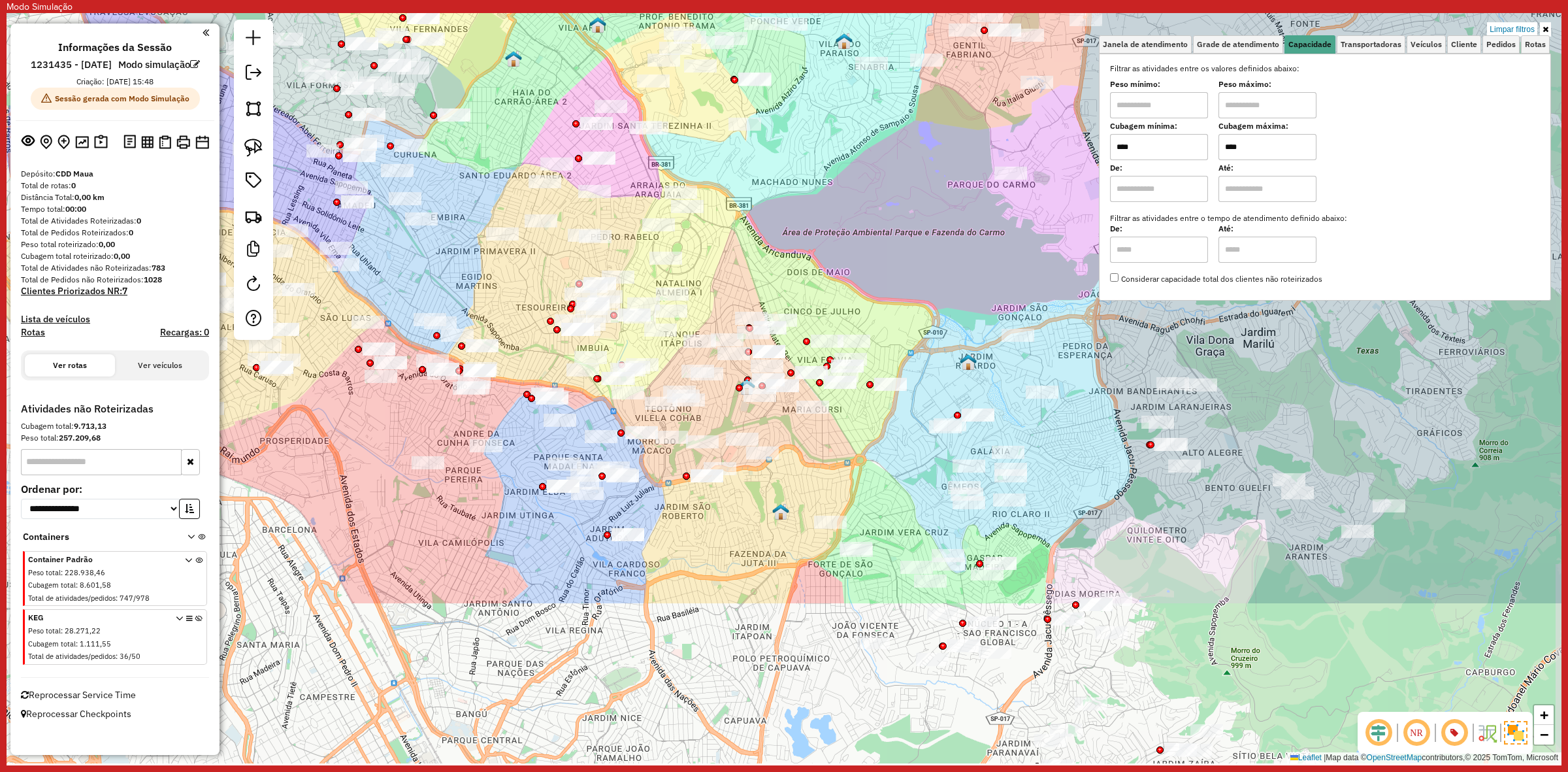
drag, startPoint x: 902, startPoint y: 468, endPoint x: 854, endPoint y: 232, distance: 240.8
click at [854, 232] on div "Limpar filtros Janela de atendimento Grade de atendimento Capacidade Transporta…" at bounding box center [784, 388] width 1555 height 750
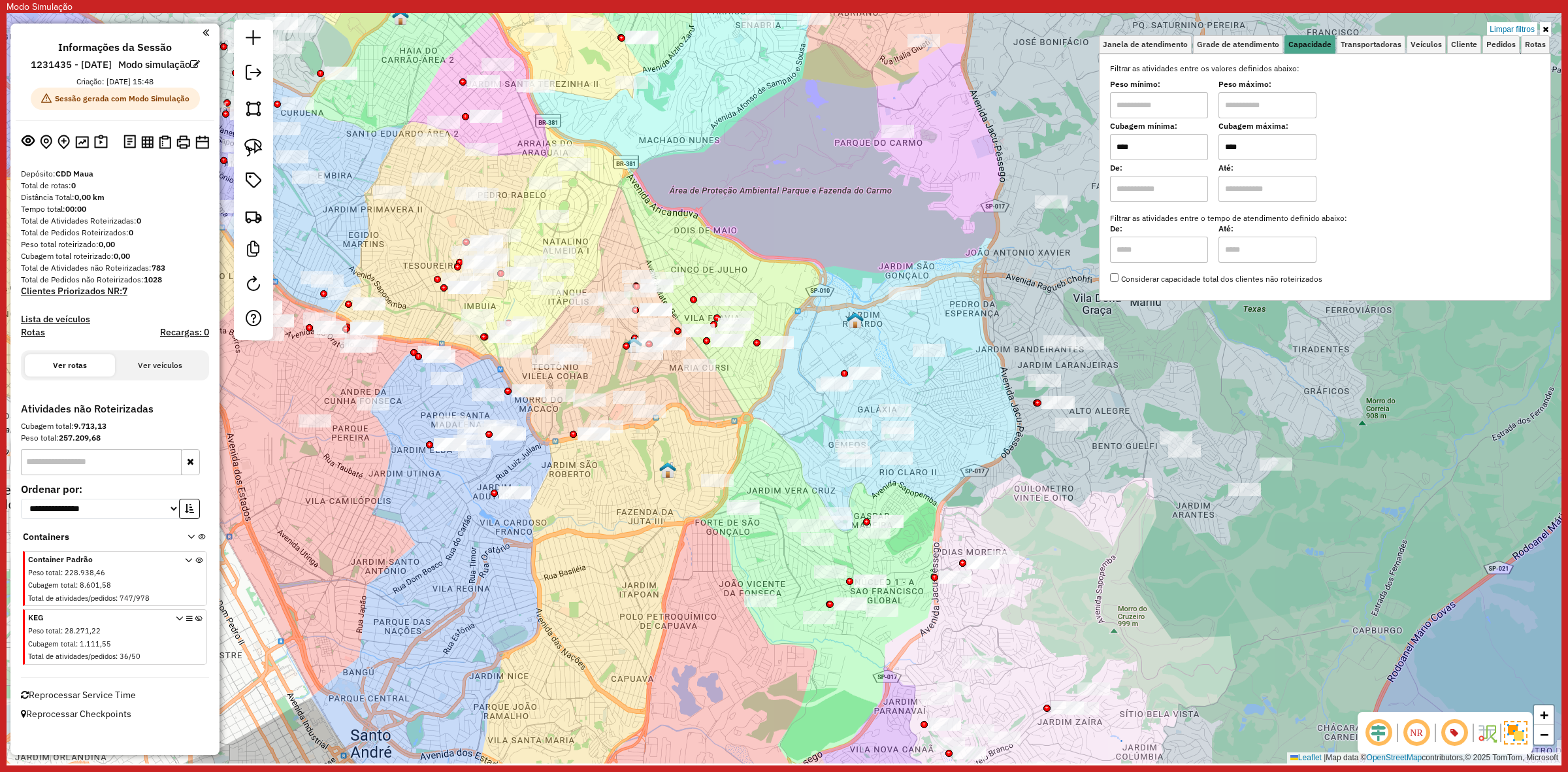
drag, startPoint x: 1029, startPoint y: 444, endPoint x: 934, endPoint y: 374, distance: 118.0
click at [945, 396] on div "Limpar filtros Janela de atendimento Grade de atendimento Capacidade Transporta…" at bounding box center [784, 388] width 1555 height 750
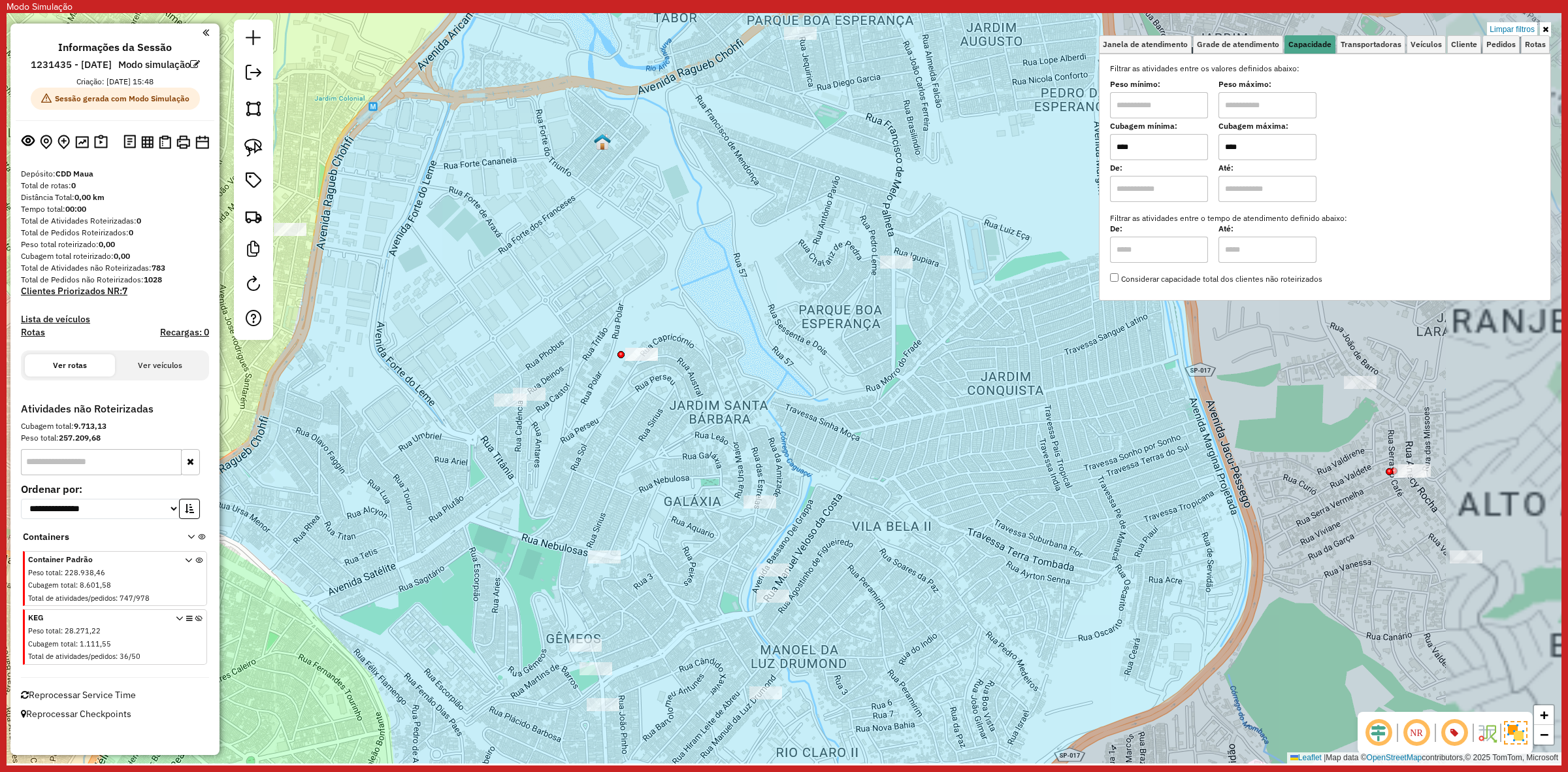
drag, startPoint x: 923, startPoint y: 305, endPoint x: 920, endPoint y: 318, distance: 13.3
click at [920, 318] on div "Limpar filtros Janela de atendimento Grade de atendimento Capacidade Transporta…" at bounding box center [784, 388] width 1555 height 750
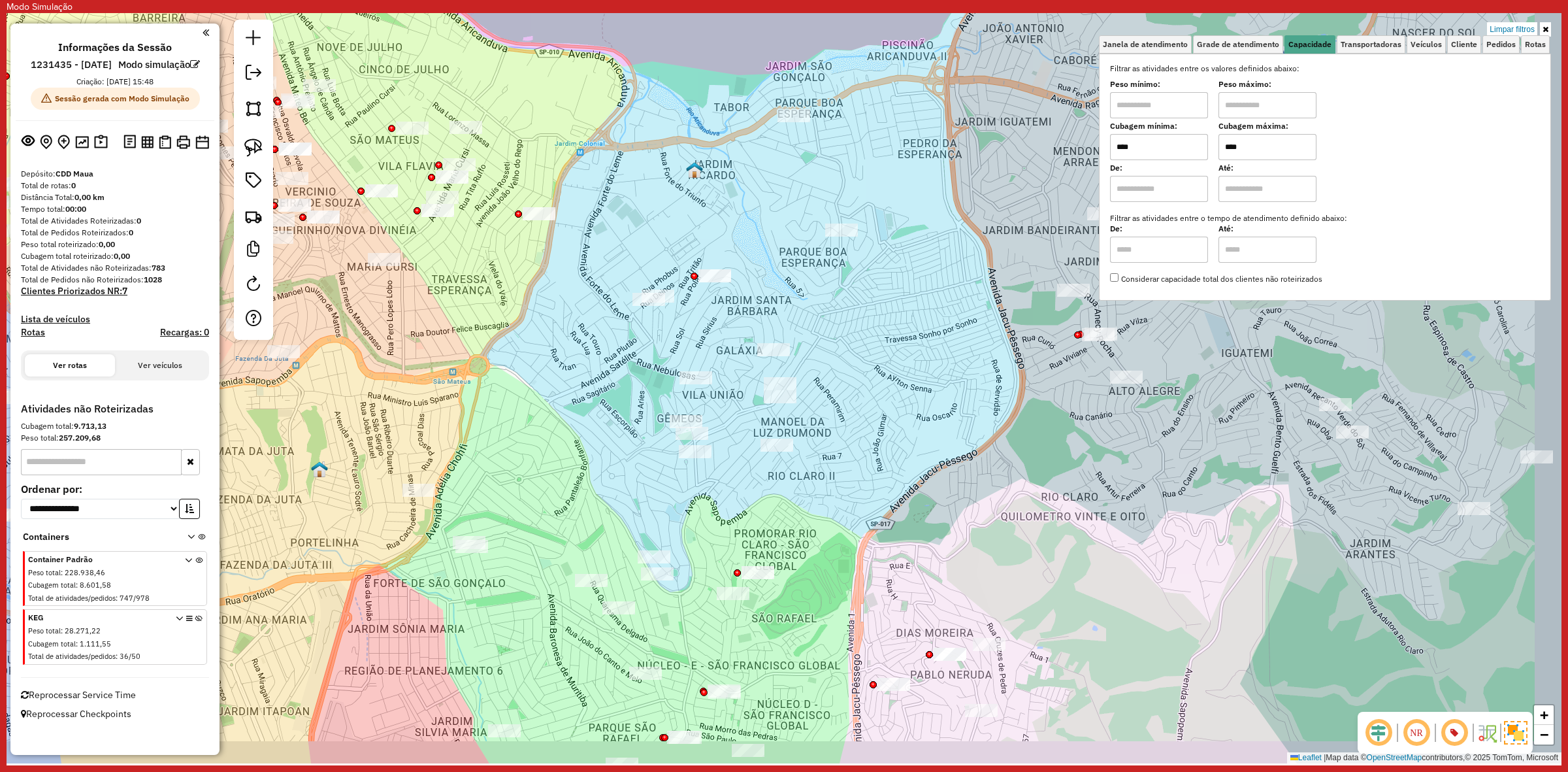
drag, startPoint x: 858, startPoint y: 275, endPoint x: 863, endPoint y: 270, distance: 7.1
click at [854, 270] on div "Limpar filtros Janela de atendimento Grade de atendimento Capacidade Transporta…" at bounding box center [784, 388] width 1555 height 750
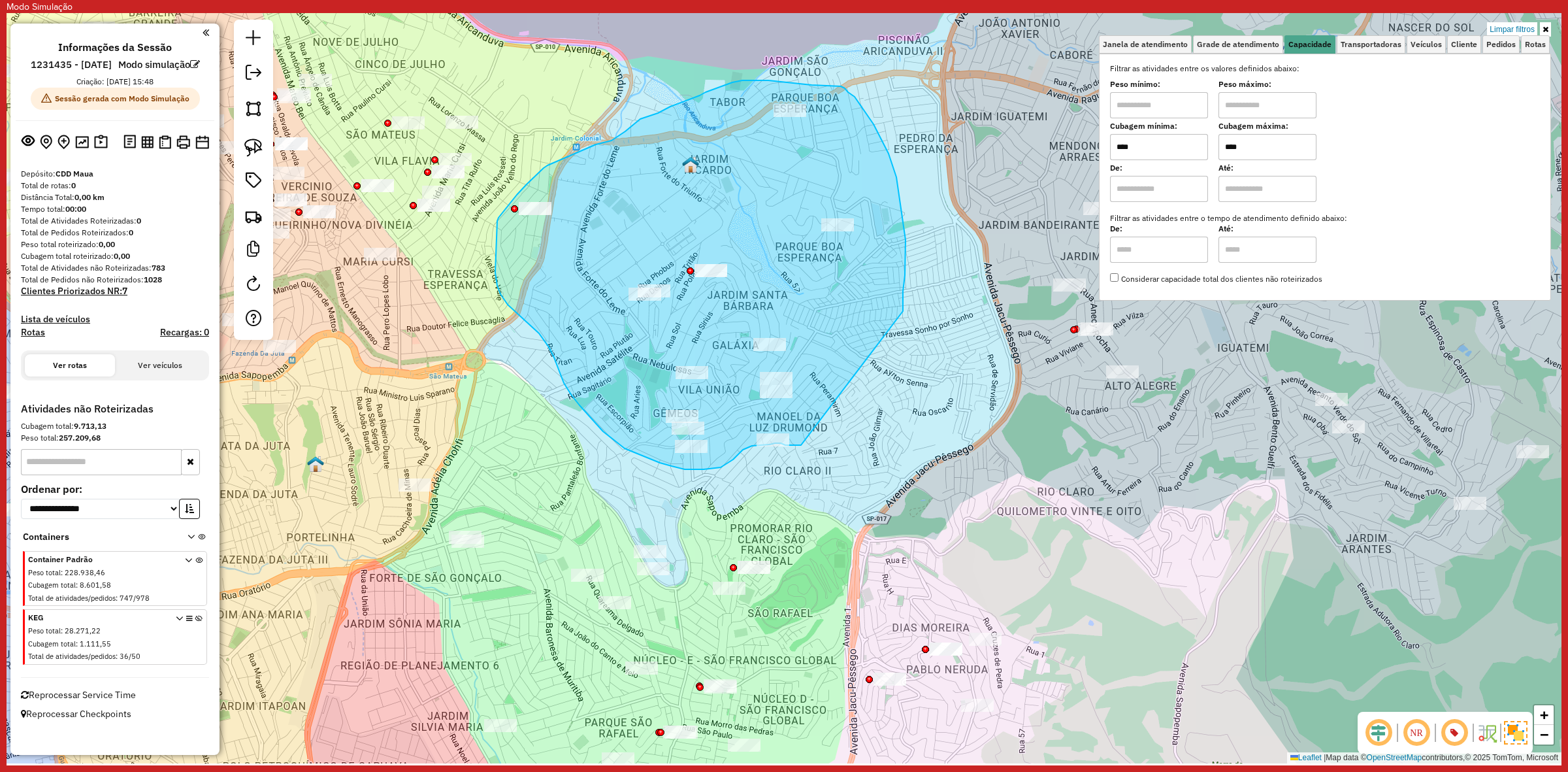
drag, startPoint x: 903, startPoint y: 292, endPoint x: 801, endPoint y: 445, distance: 183.9
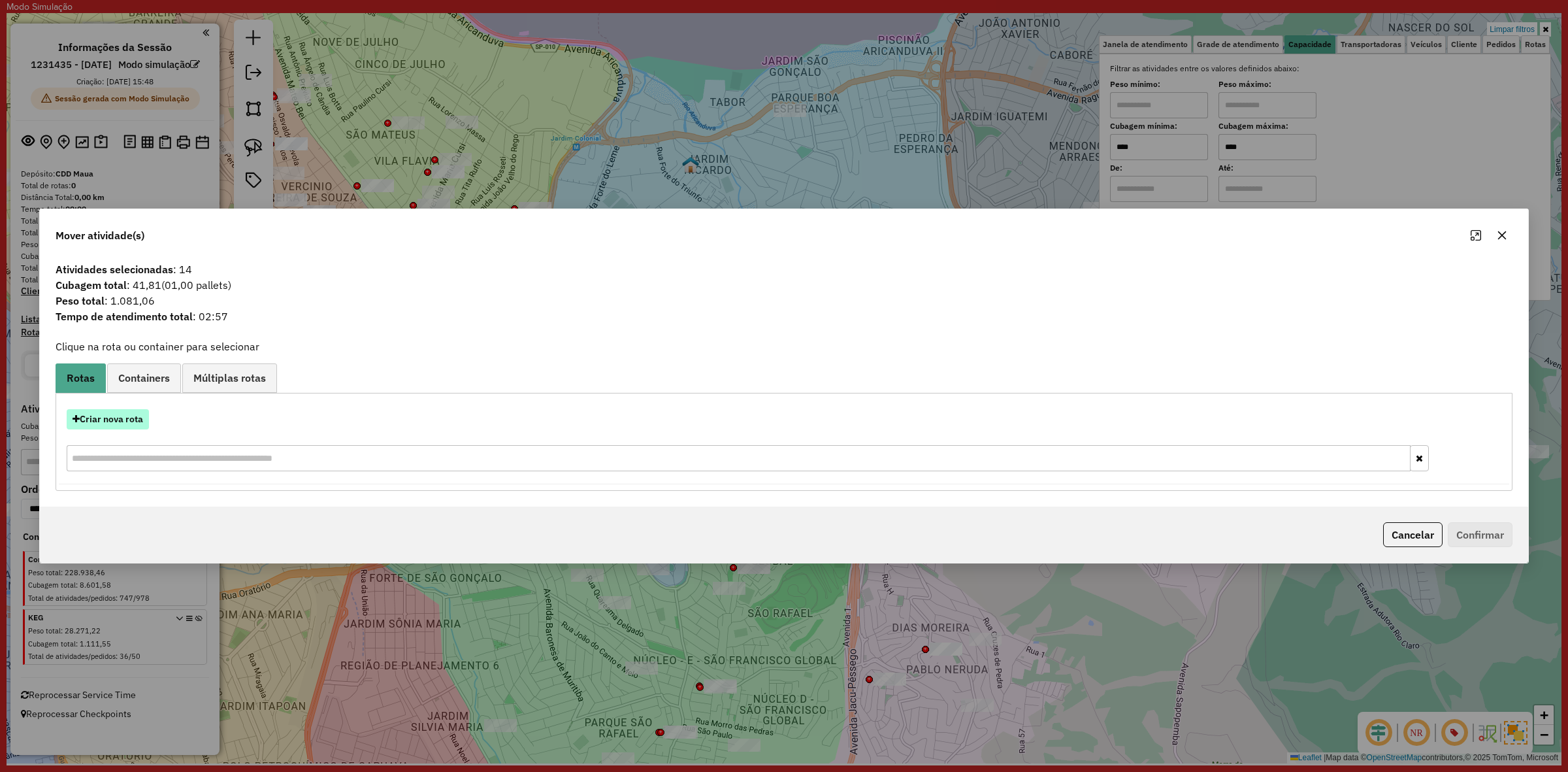
click at [131, 428] on button "Criar nova rota" at bounding box center [108, 419] width 83 height 20
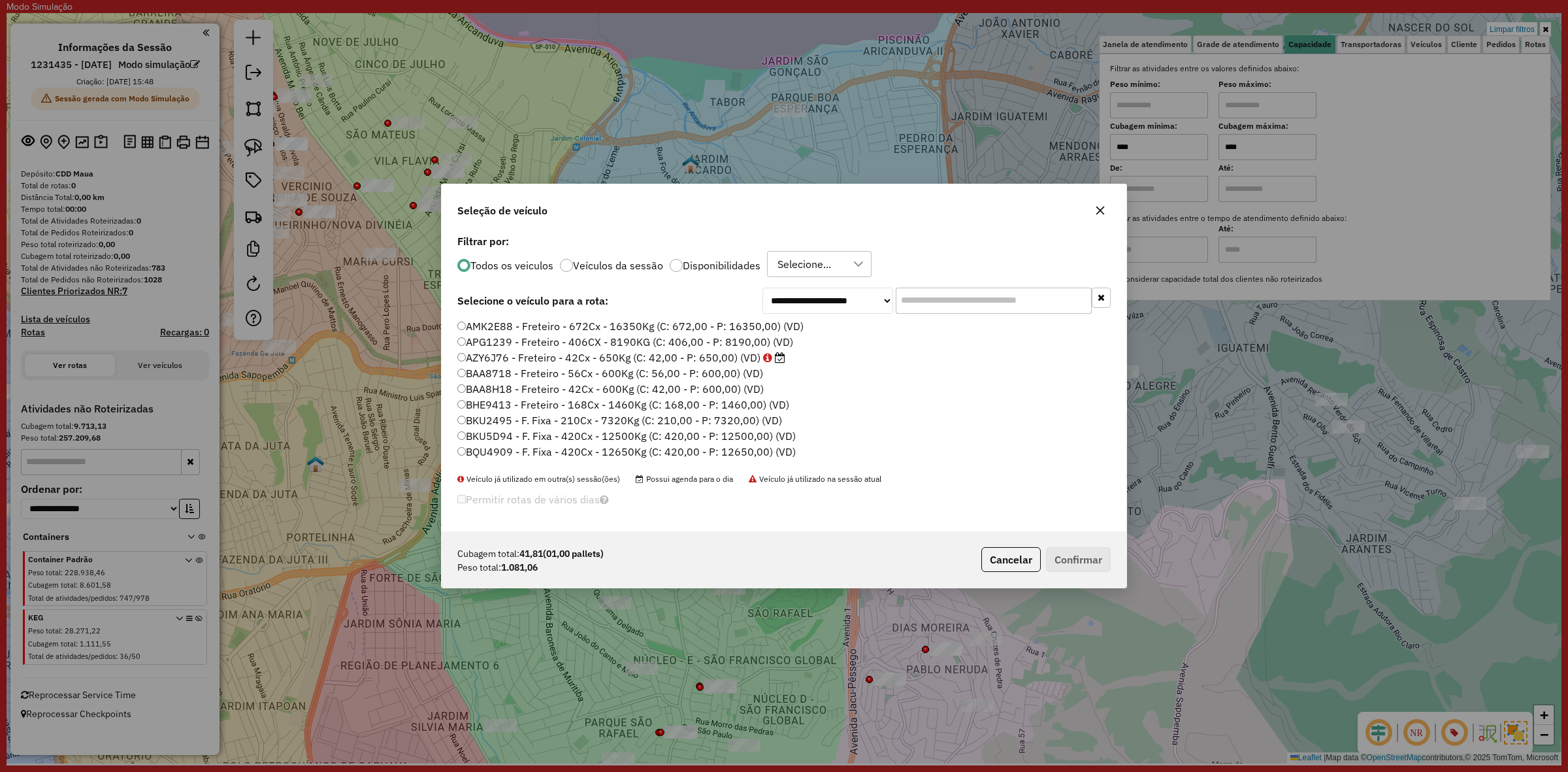
click at [928, 298] on input "text" at bounding box center [993, 301] width 196 height 26
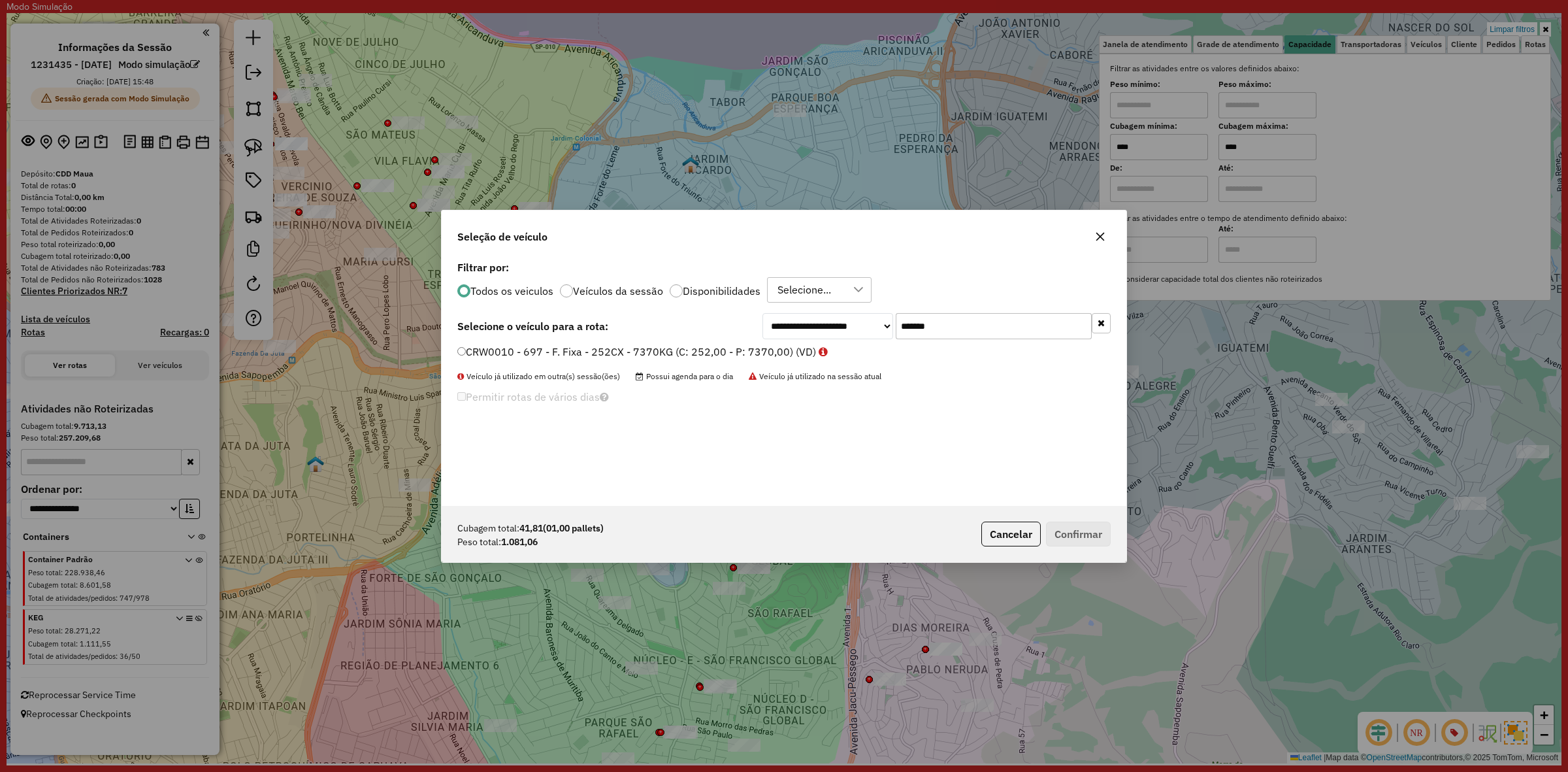
type input "*******"
click at [791, 350] on label "CRW0010 - 697 - F. Fixa - 252CX - 7370KG (C: 252,00 - P: 7370,00) (VD)" at bounding box center [642, 351] width 370 height 16
click at [1049, 528] on button "Confirmar" at bounding box center [1078, 534] width 65 height 25
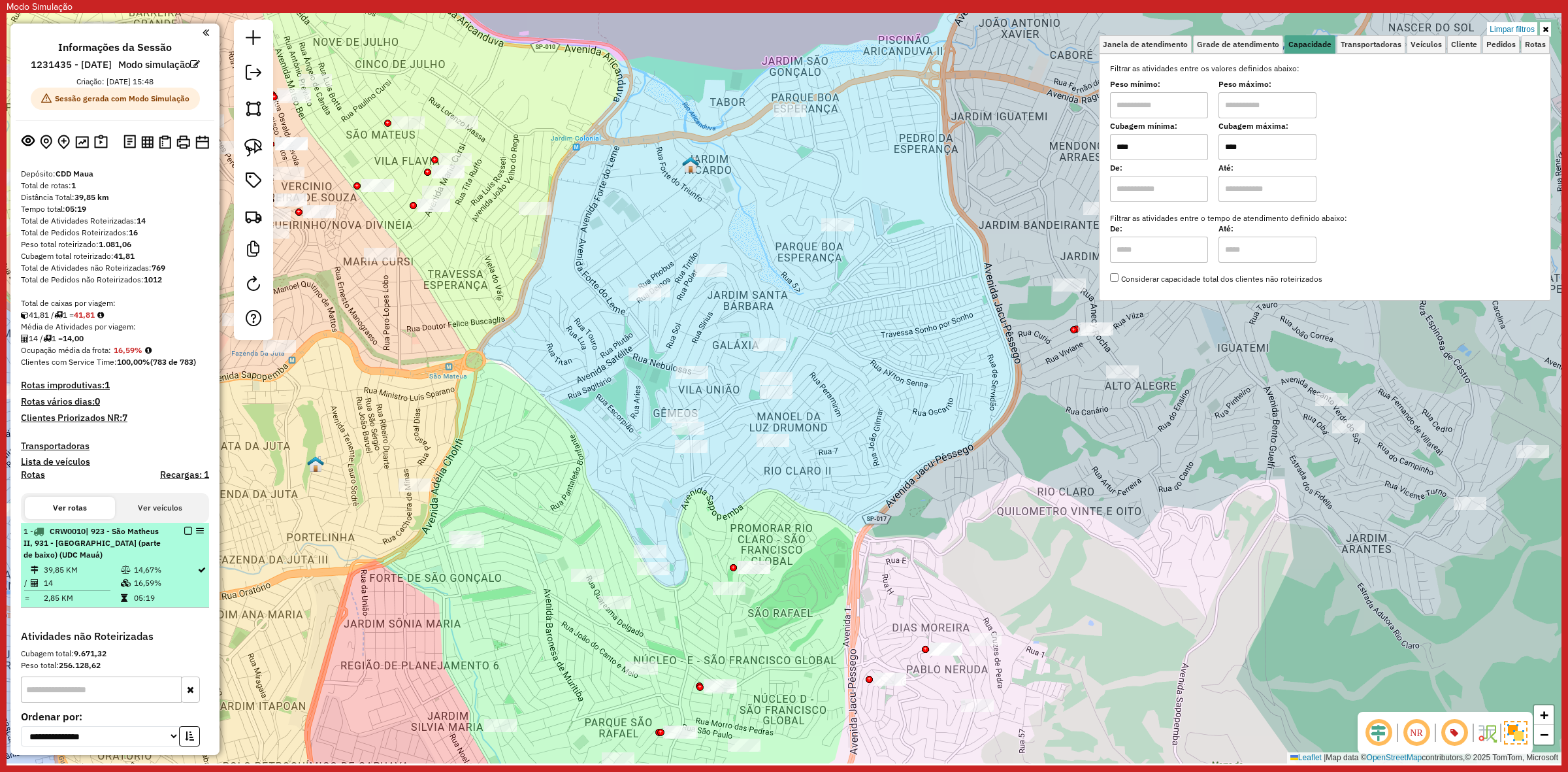
select select "**********"
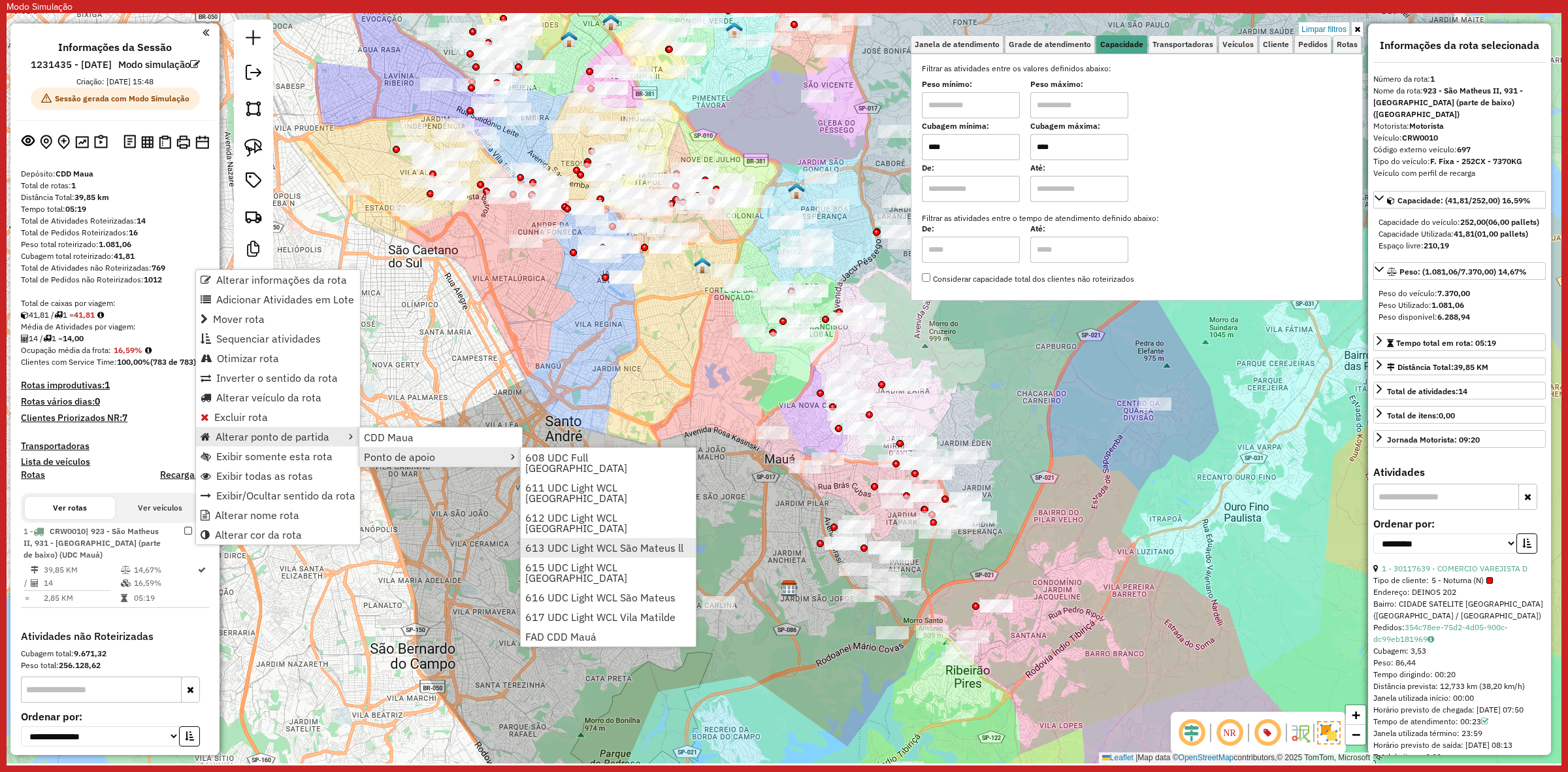
click at [632, 543] on span "613 UDC Light WCL São Mateus ll" at bounding box center [604, 548] width 158 height 11
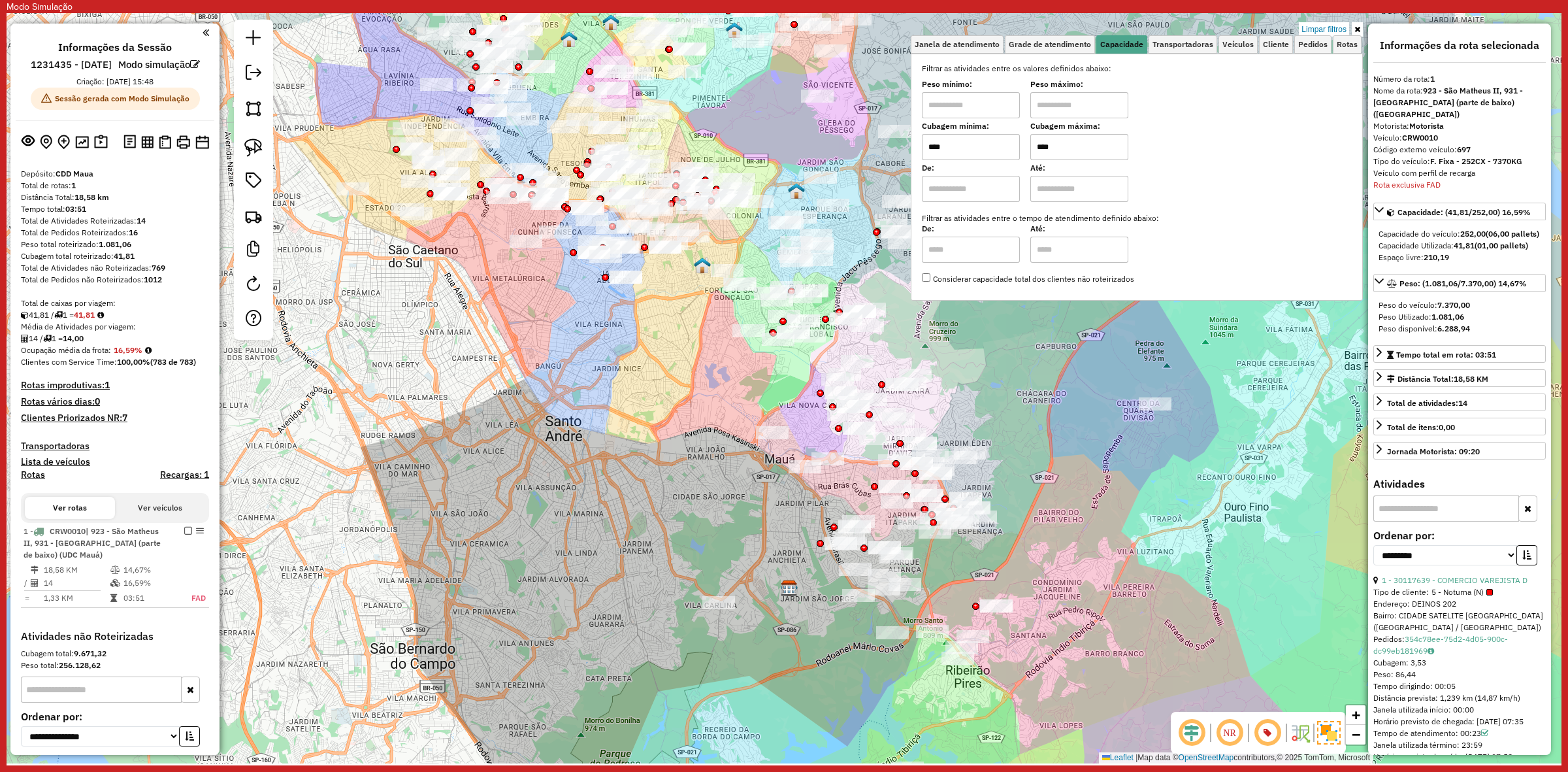
scroll to position [221, 0]
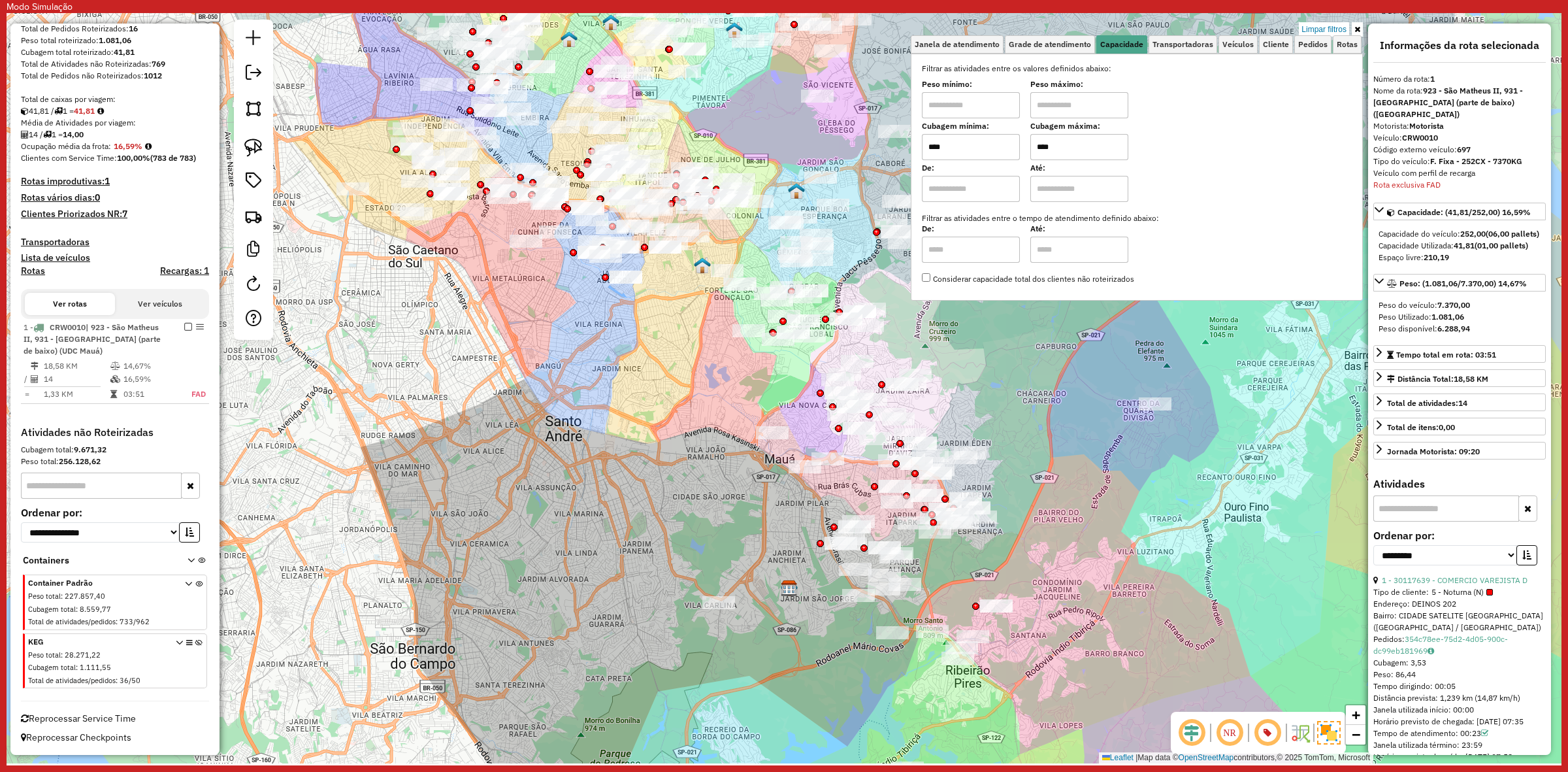
click at [517, 404] on div "Limpar filtros Janela de atendimento Grade de atendimento Capacidade Transporta…" at bounding box center [784, 388] width 1555 height 750
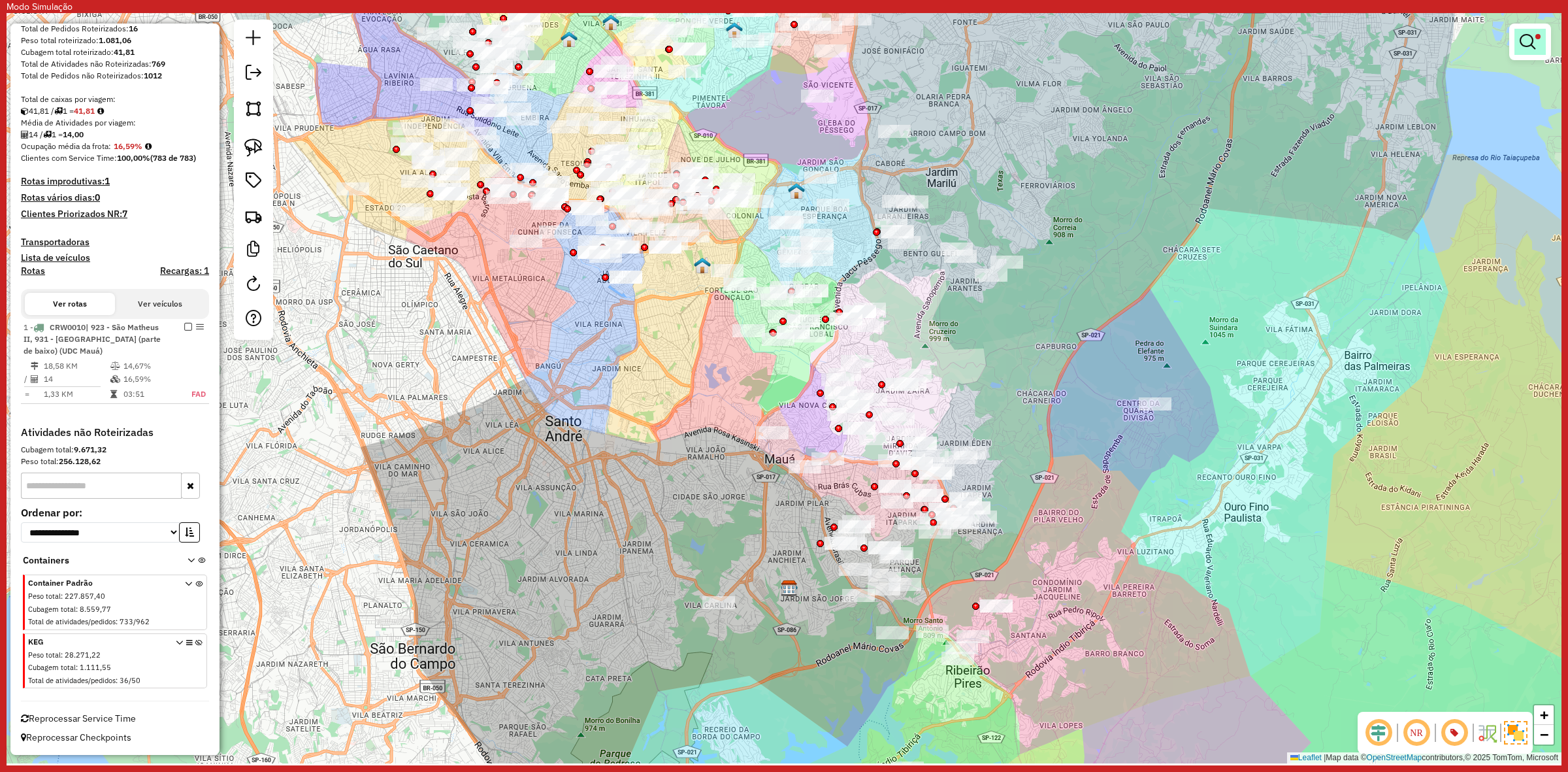
click at [1530, 43] on em at bounding box center [1527, 41] width 16 height 16
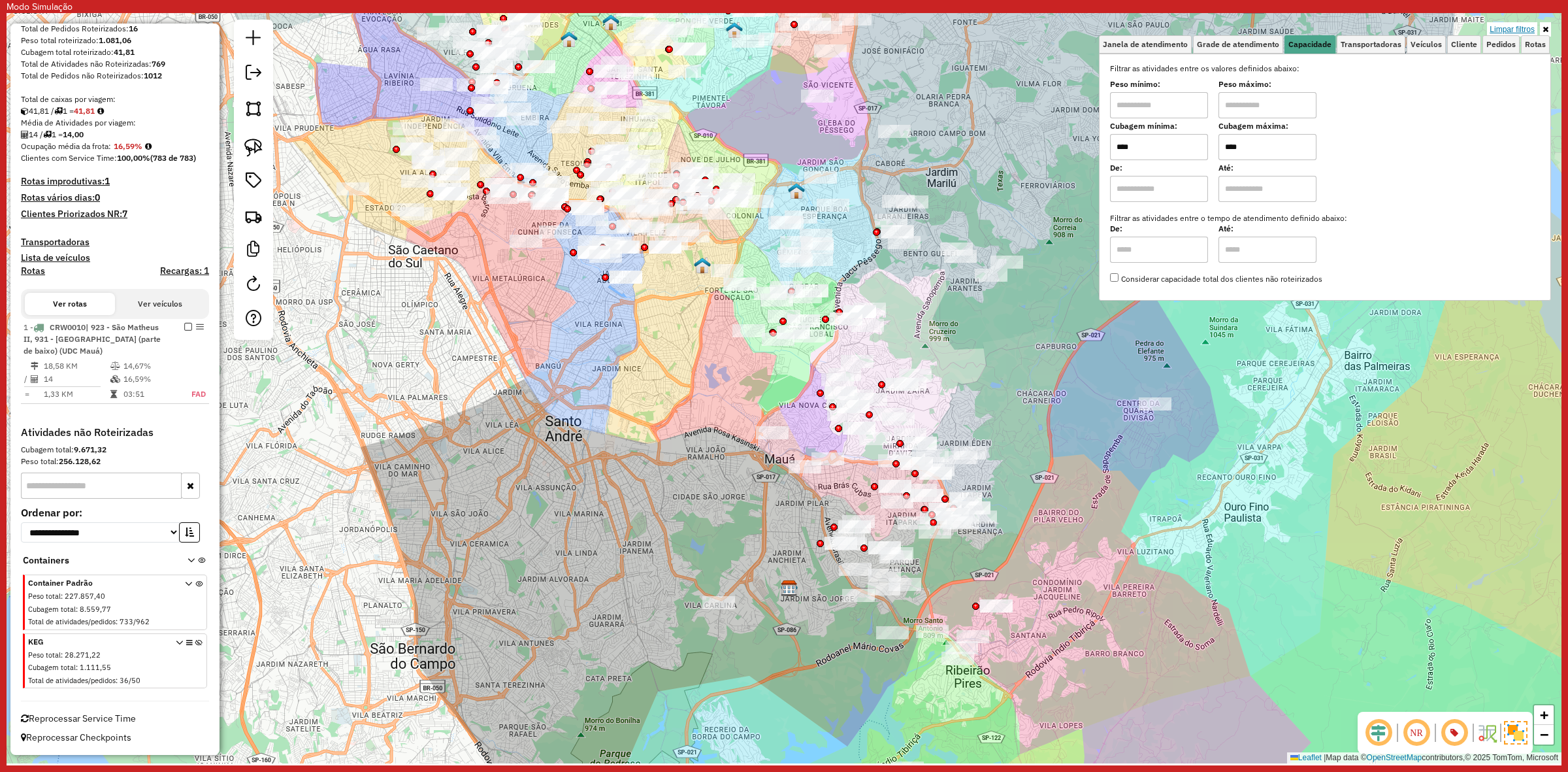
click at [1508, 28] on link "Limpar filtros" at bounding box center [1512, 29] width 50 height 14
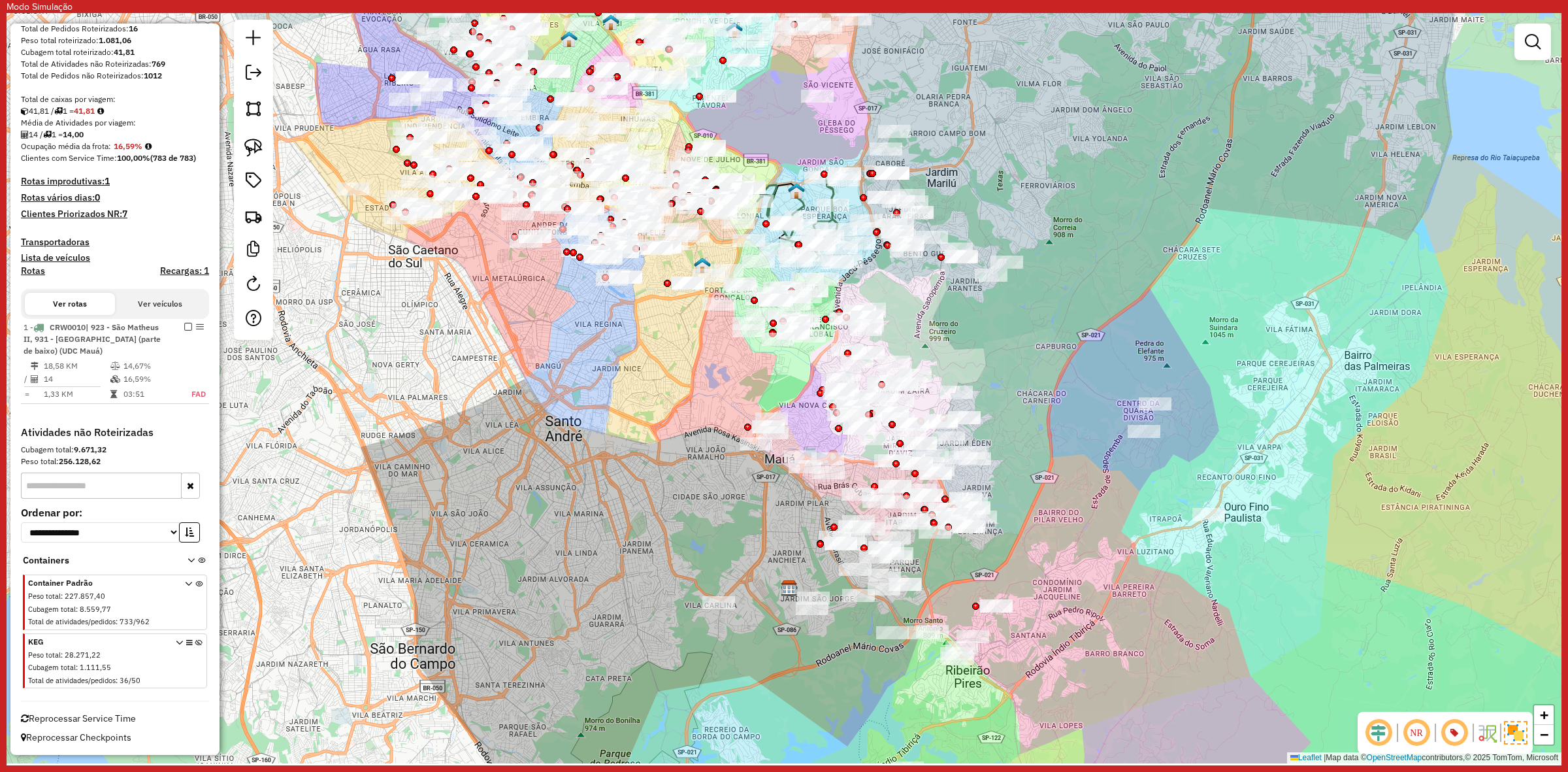
click at [1539, 43] on em at bounding box center [1533, 41] width 16 height 16
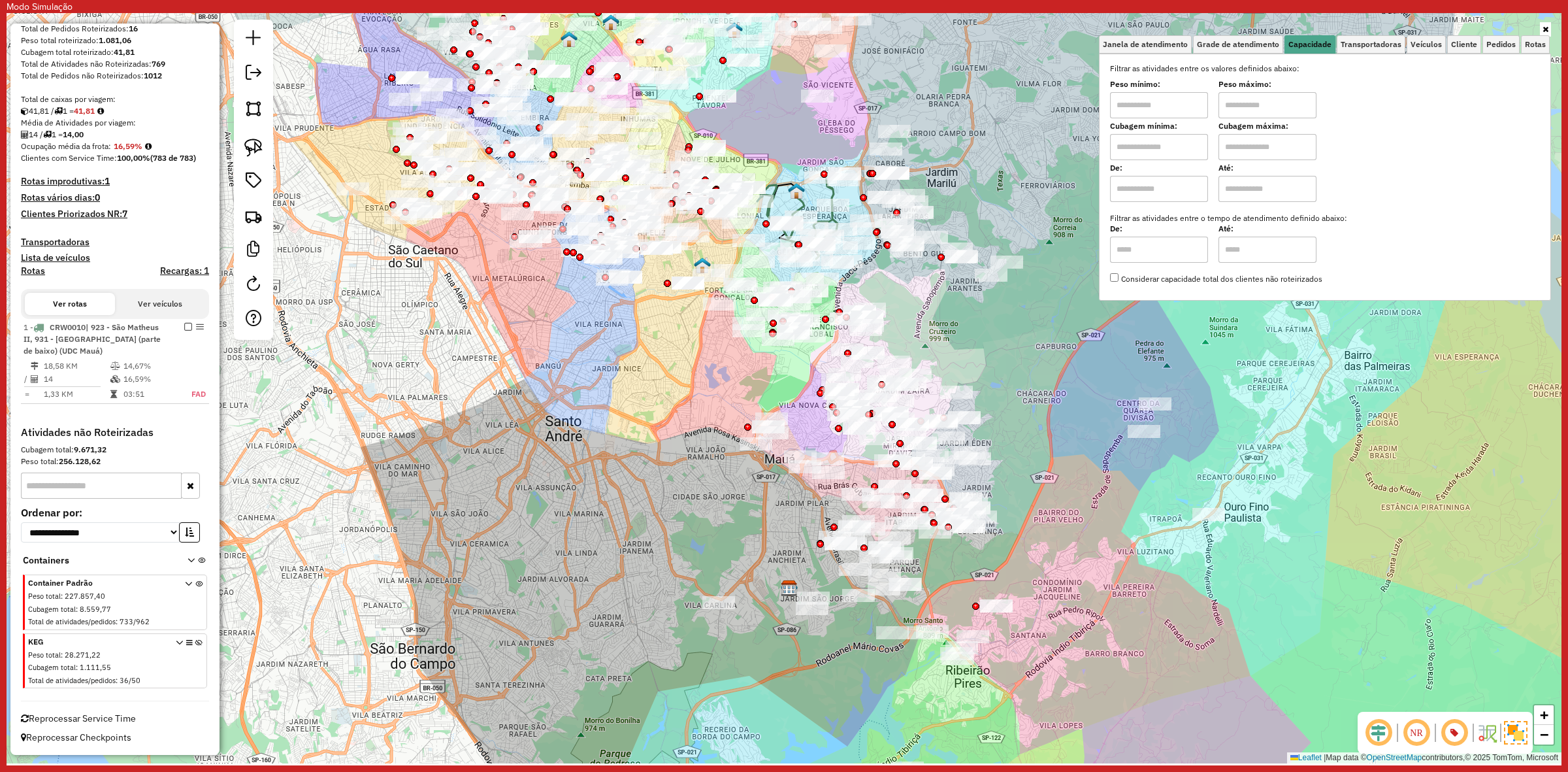
click at [1160, 103] on input "text" at bounding box center [1159, 105] width 98 height 26
click at [1138, 148] on input "text" at bounding box center [1159, 147] width 98 height 26
type input "******"
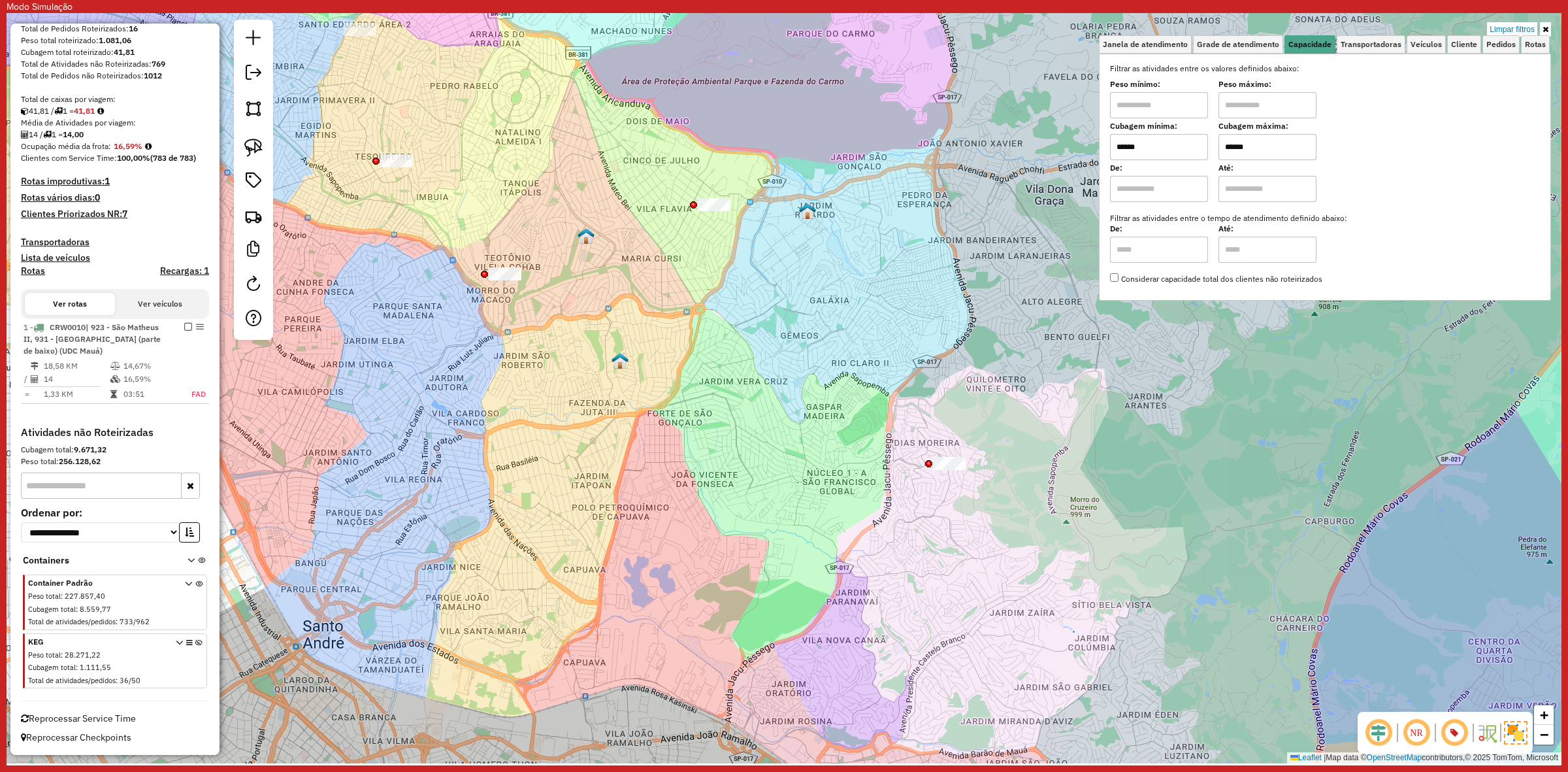
type input "******"
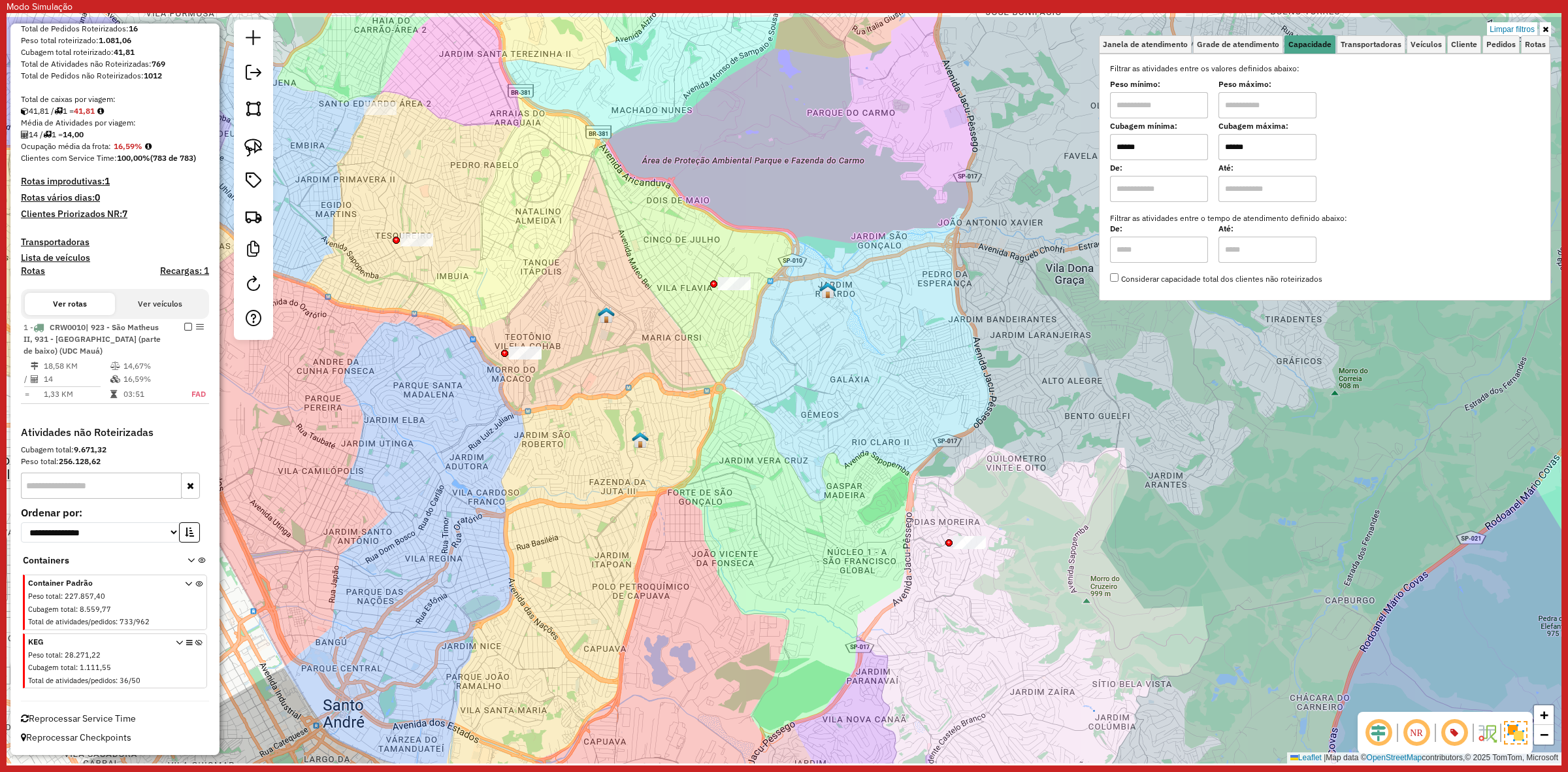
click at [801, 318] on div "Limpar filtros Janela de atendimento Grade de atendimento Capacidade Transporta…" at bounding box center [784, 388] width 1555 height 750
drag, startPoint x: 726, startPoint y: 259, endPoint x: 742, endPoint y: 313, distance: 56.3
drag, startPoint x: 939, startPoint y: 553, endPoint x: 1007, endPoint y: 566, distance: 69.2
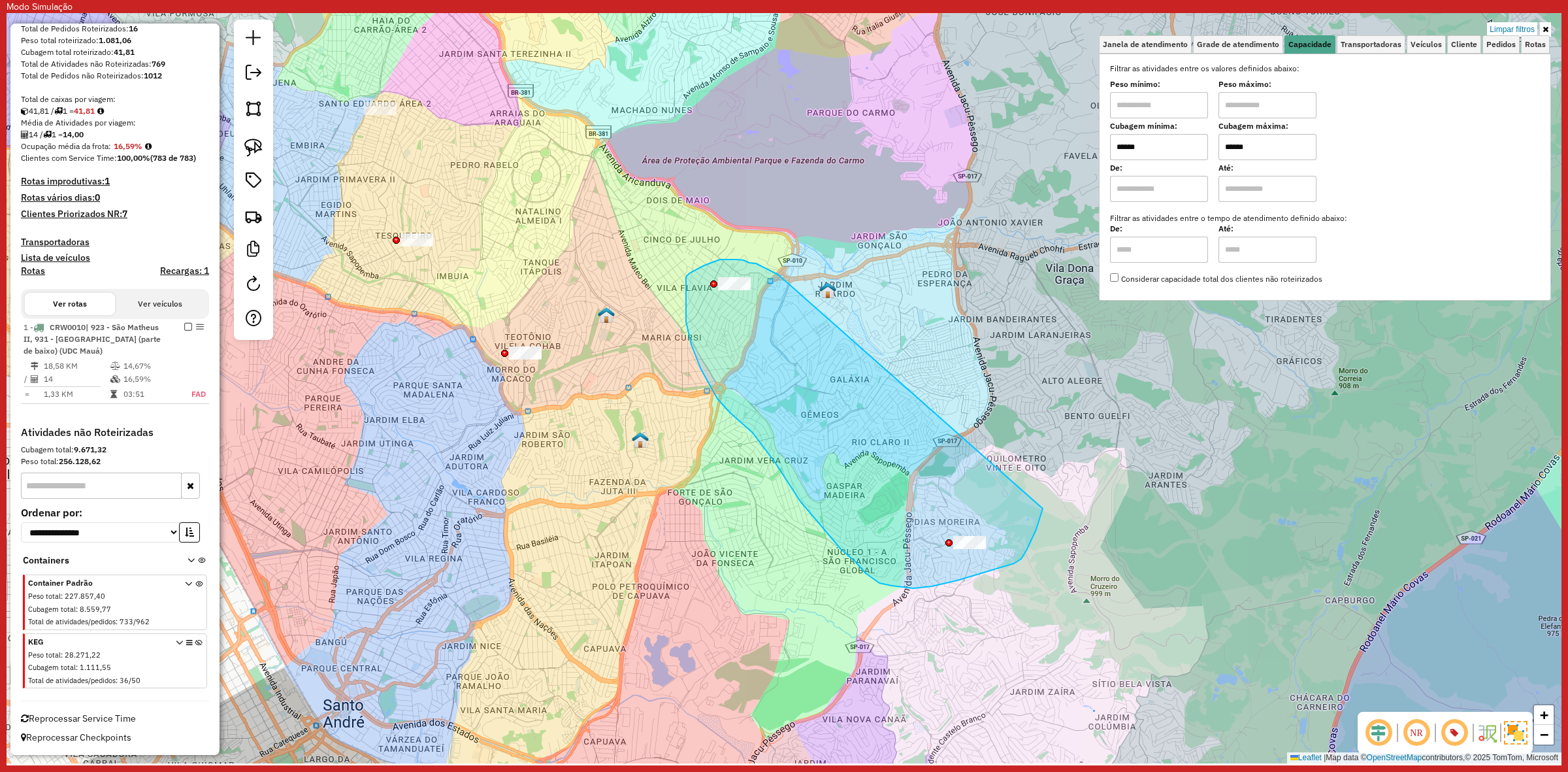
drag, startPoint x: 737, startPoint y: 259, endPoint x: 1043, endPoint y: 509, distance: 395.1
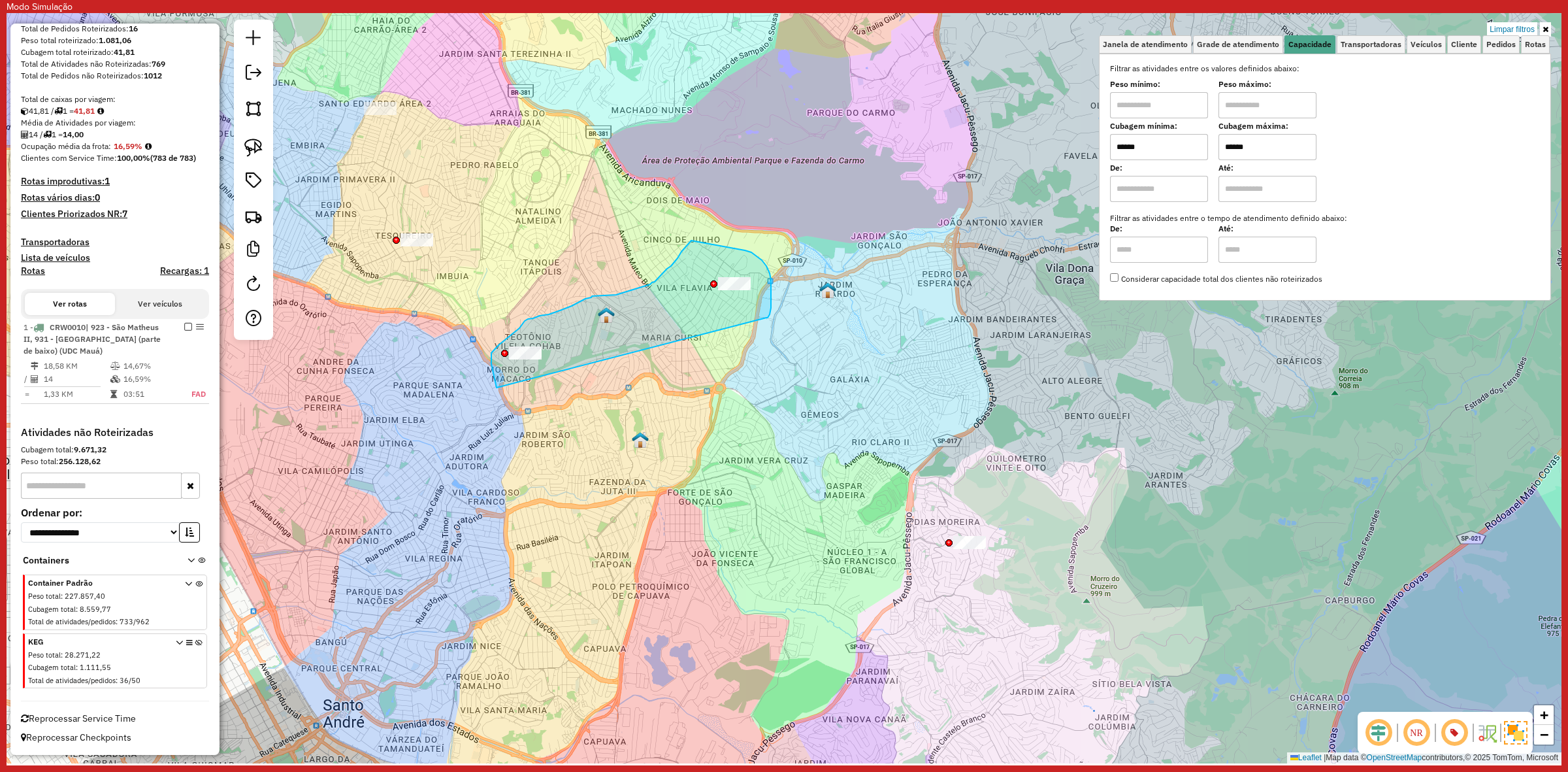
drag, startPoint x: 769, startPoint y: 314, endPoint x: 558, endPoint y: 386, distance: 222.9
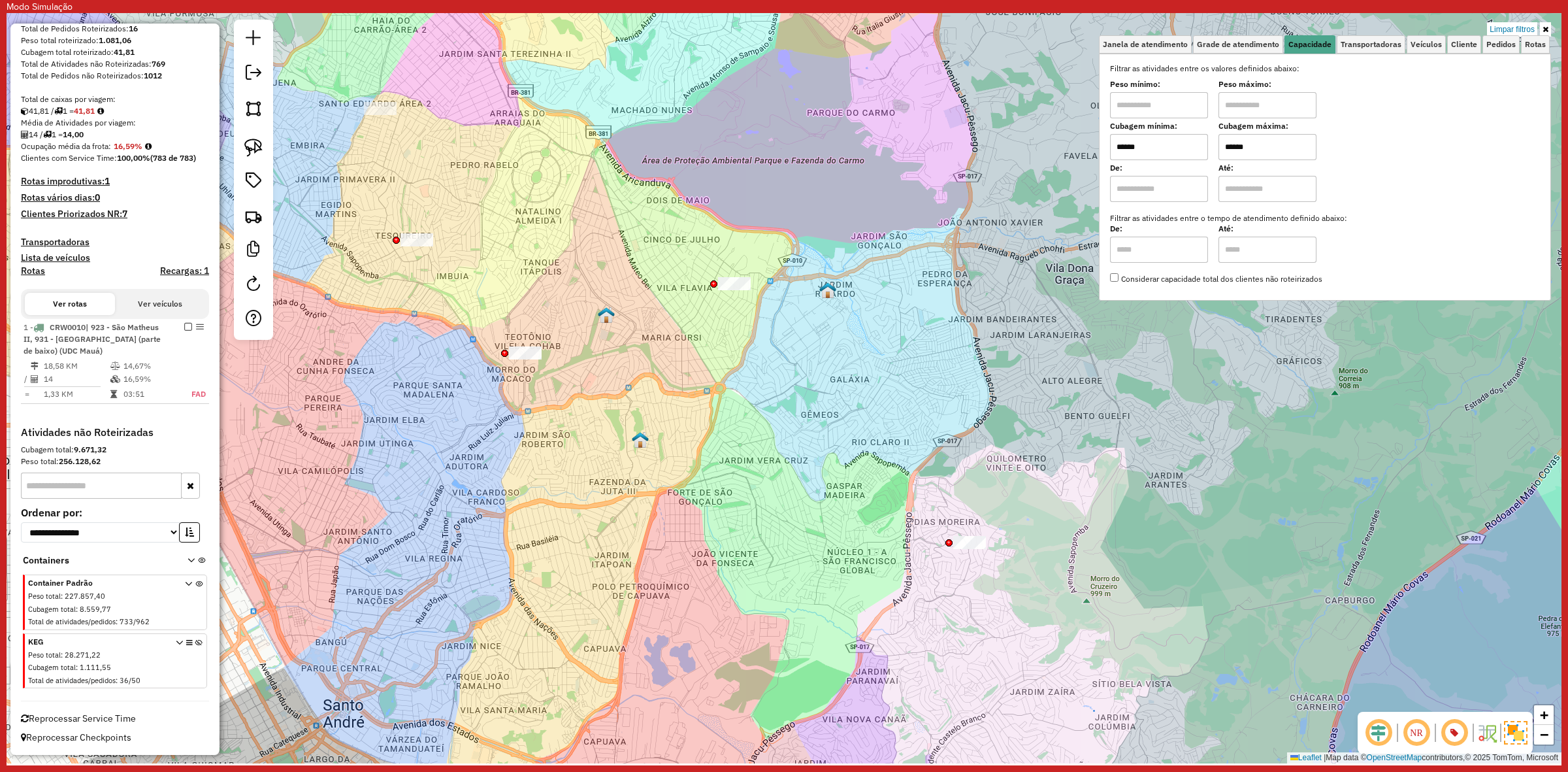
click at [1173, 158] on input "******" at bounding box center [1159, 147] width 98 height 26
type input "*****"
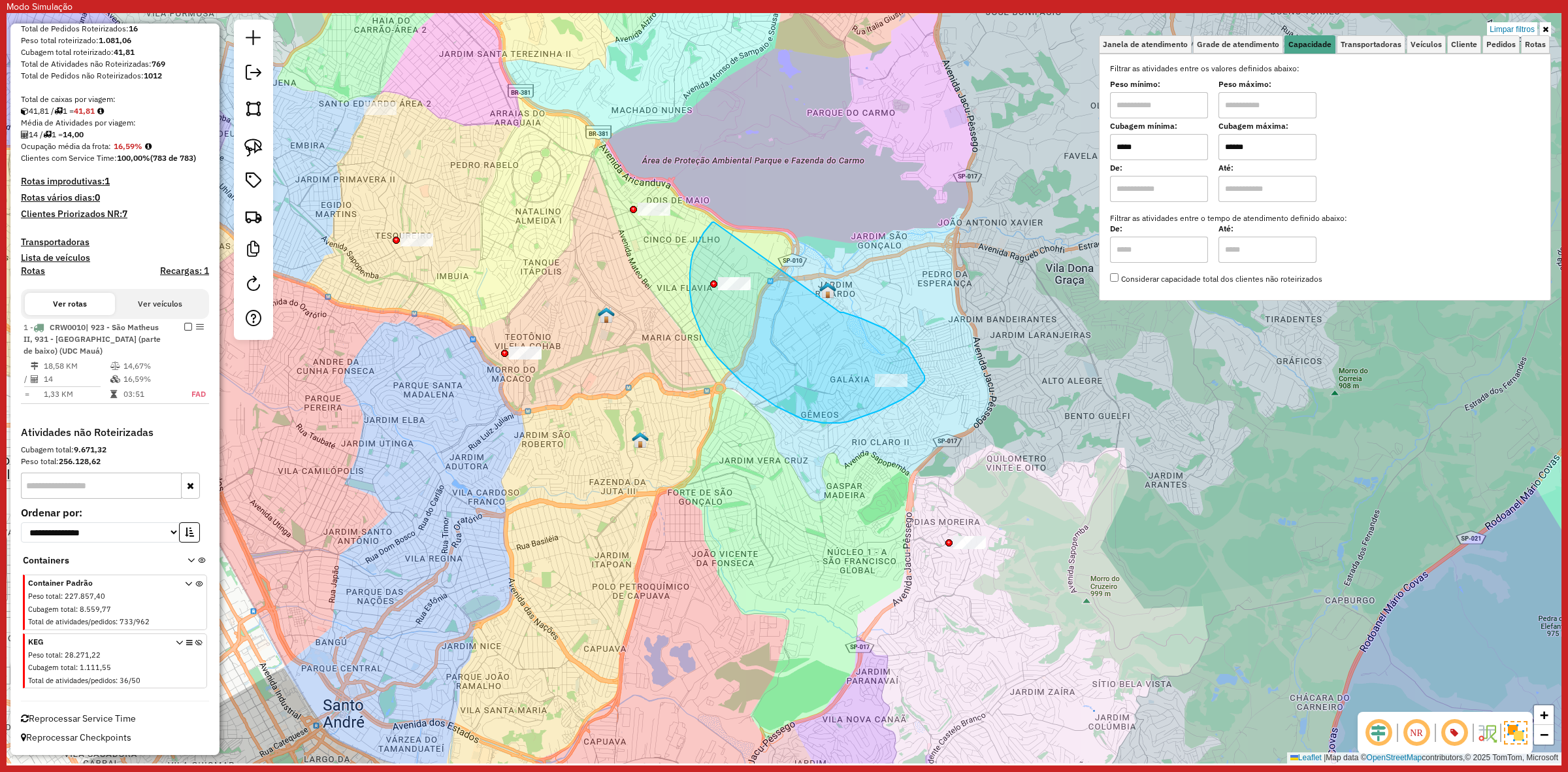
drag, startPoint x: 861, startPoint y: 318, endPoint x: 714, endPoint y: 223, distance: 175.0
drag, startPoint x: 733, startPoint y: 257, endPoint x: 965, endPoint y: 394, distance: 269.4
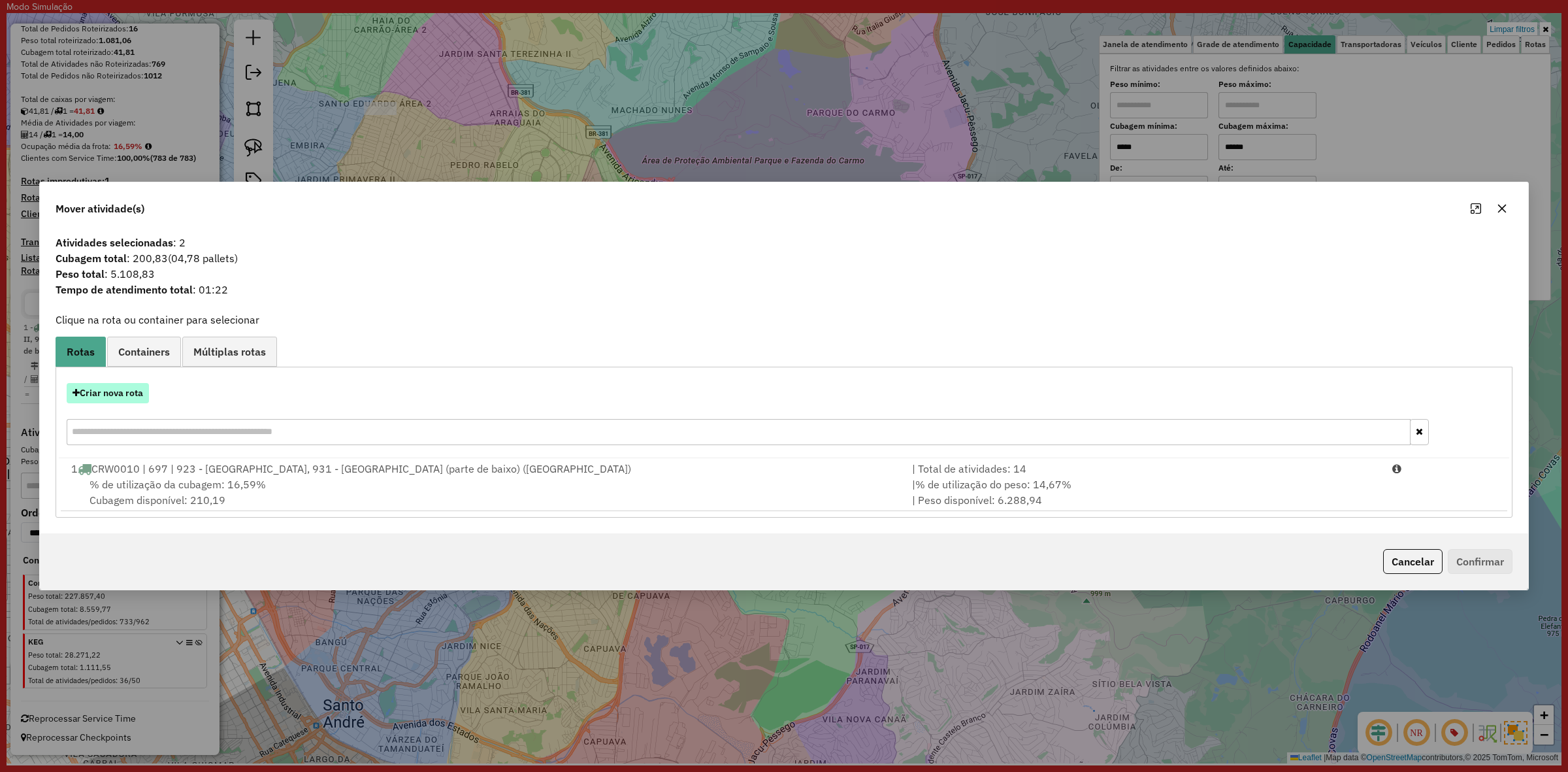
click at [122, 391] on button "Criar nova rota" at bounding box center [108, 393] width 83 height 20
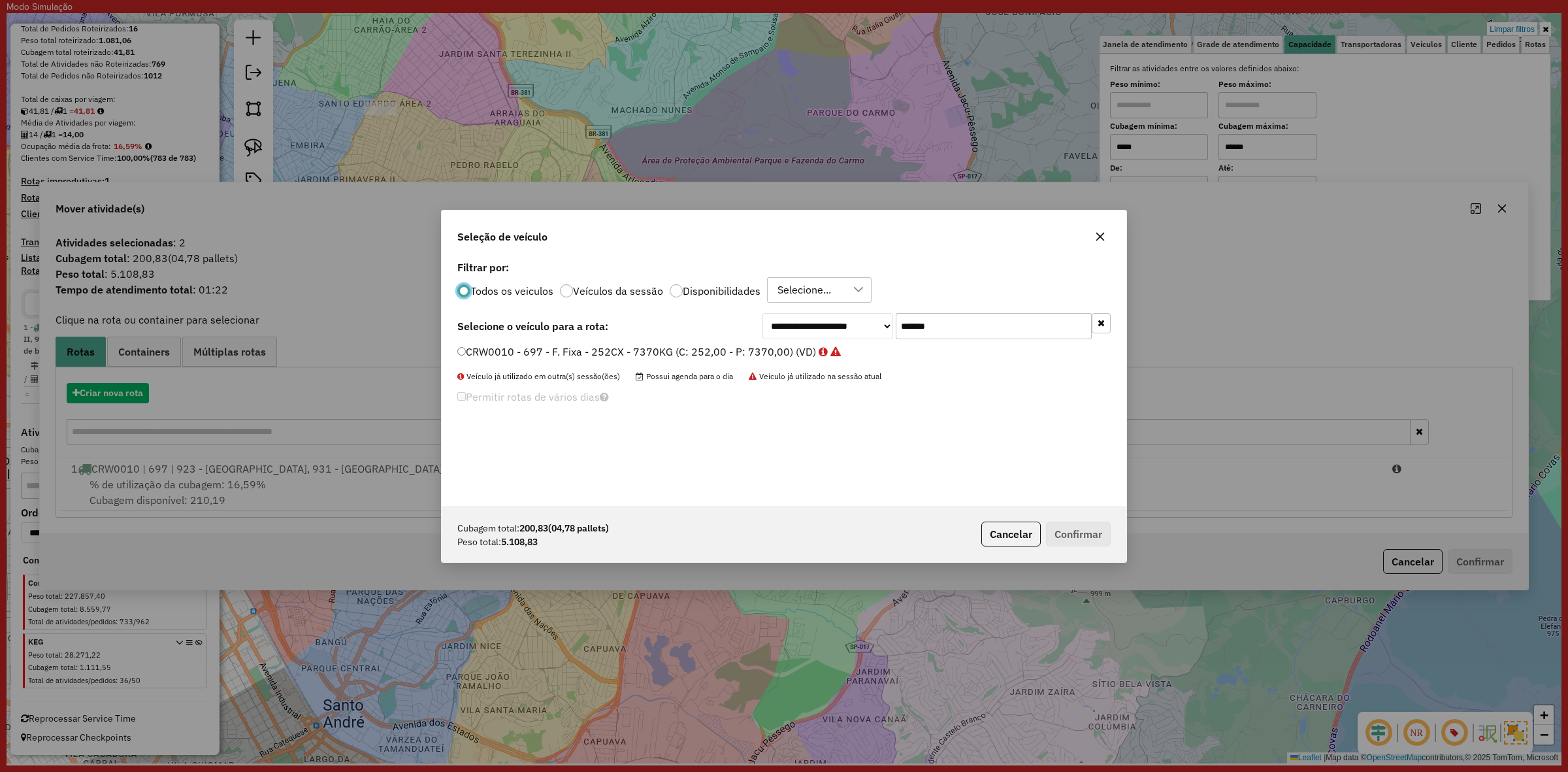
scroll to position [7, 4]
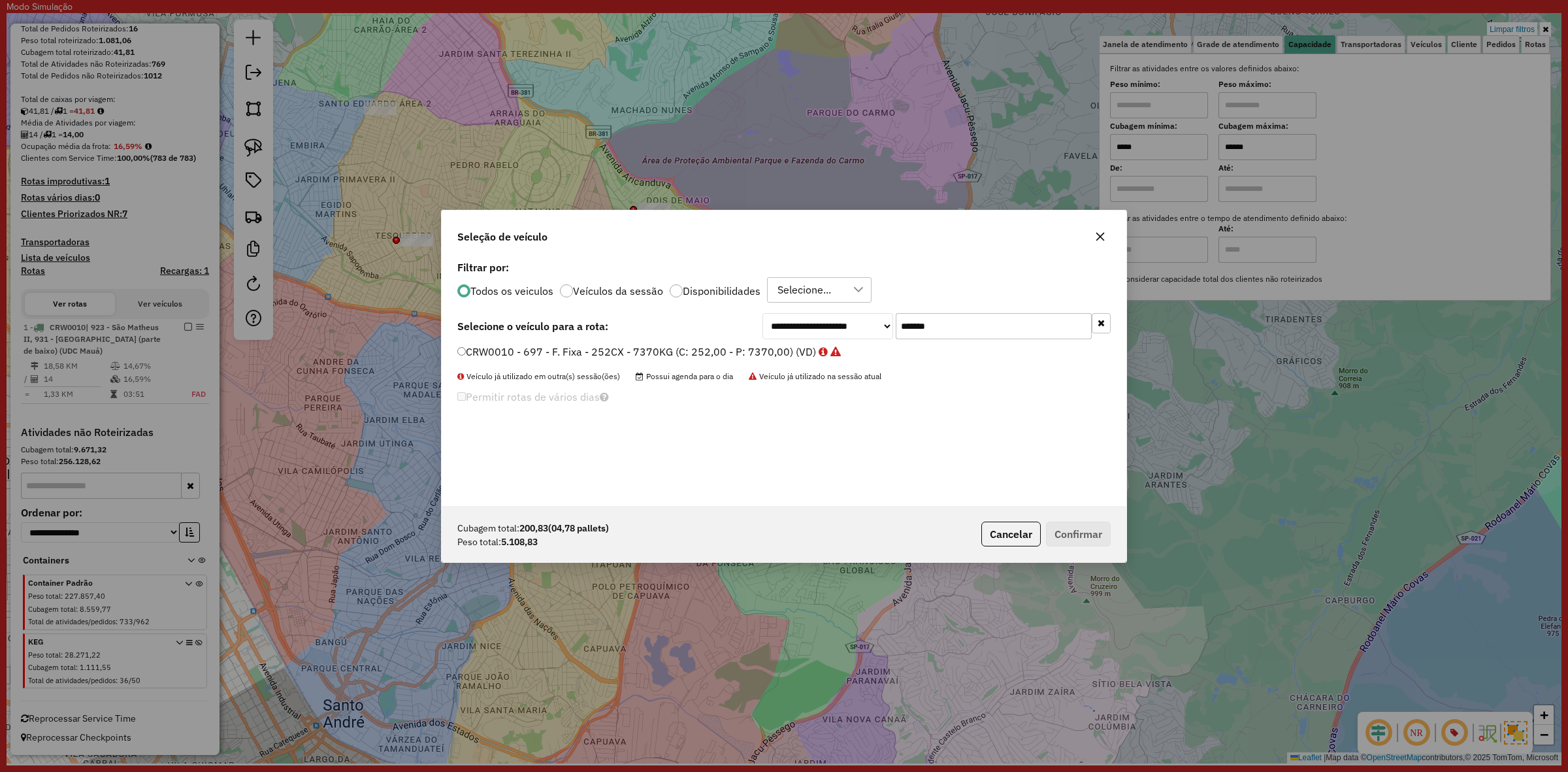
drag, startPoint x: 599, startPoint y: 450, endPoint x: 630, endPoint y: 431, distance: 36.4
click at [599, 450] on div "**********" at bounding box center [784, 382] width 684 height 248
click at [952, 331] on input "*******" at bounding box center [993, 326] width 196 height 26
drag, startPoint x: 857, startPoint y: 335, endPoint x: 839, endPoint y: 341, distance: 19.0
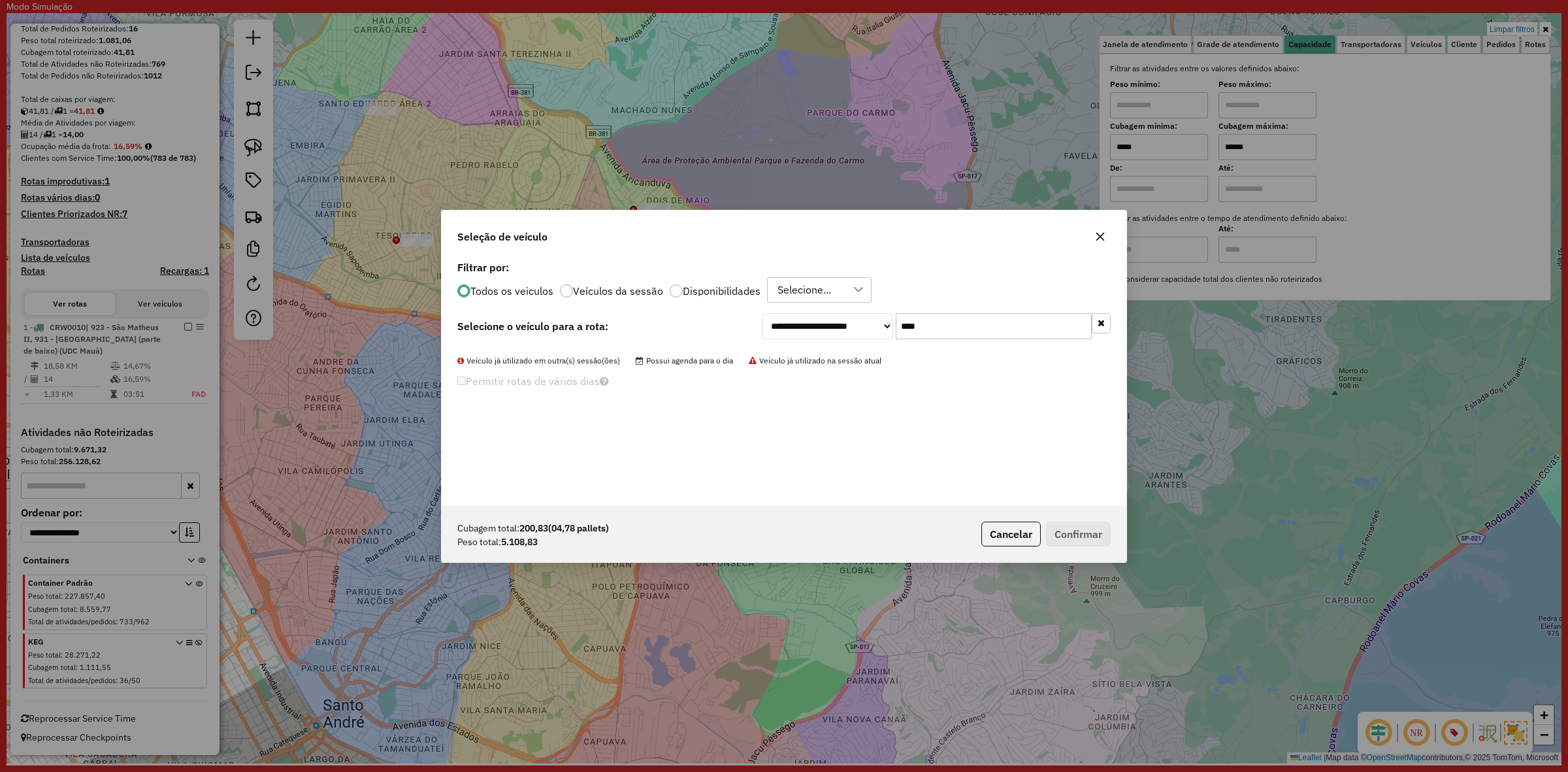
click at [844, 338] on div "**********" at bounding box center [936, 326] width 348 height 26
type input "****"
click at [756, 352] on label "FVE4C05 - F. Fixa - 252Cx - 7500Kg (C: 252,00 - P: 7500,00) (VD)" at bounding box center [631, 351] width 348 height 16
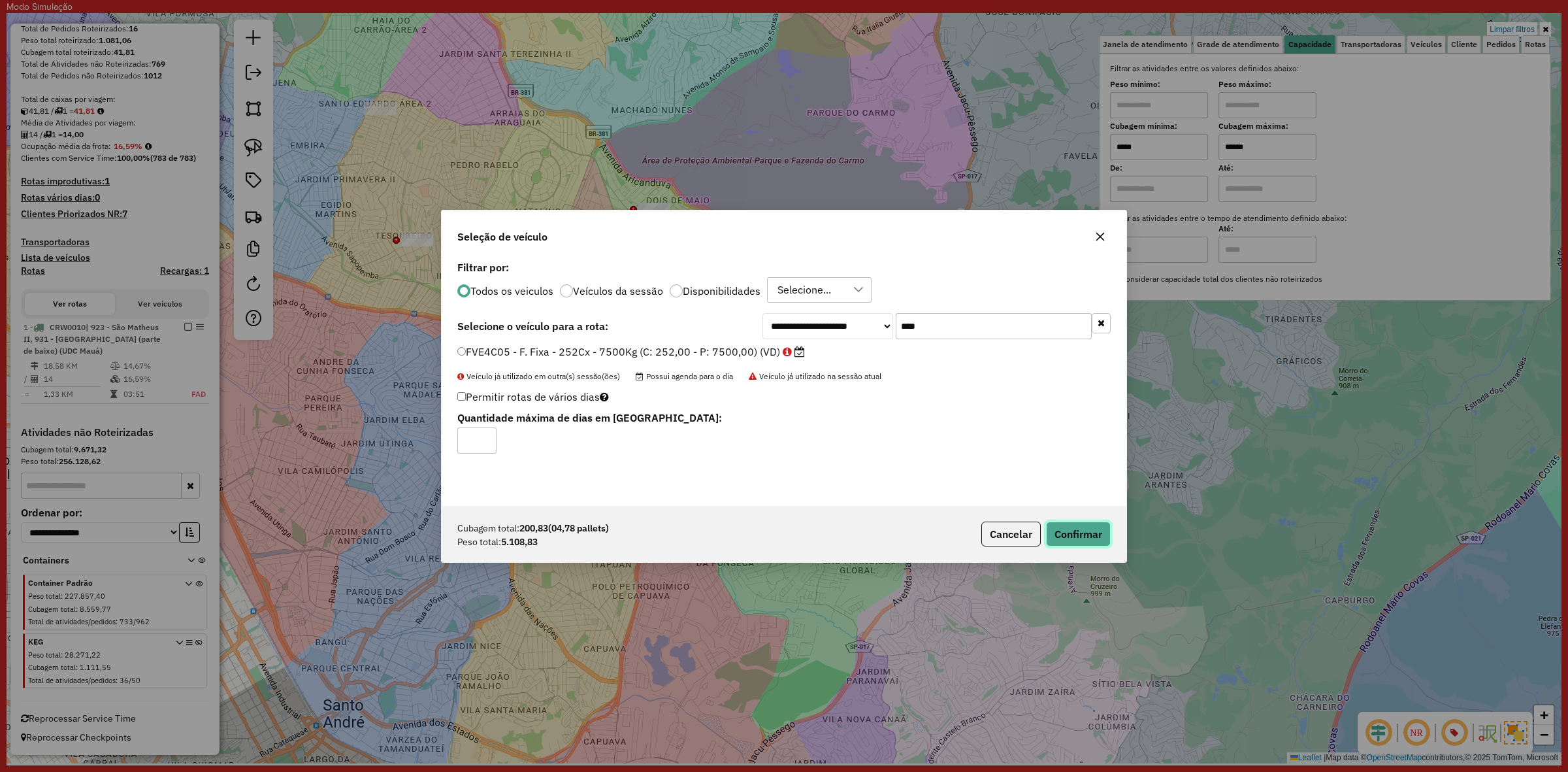
click at [1076, 525] on button "Confirmar" at bounding box center [1078, 534] width 65 height 25
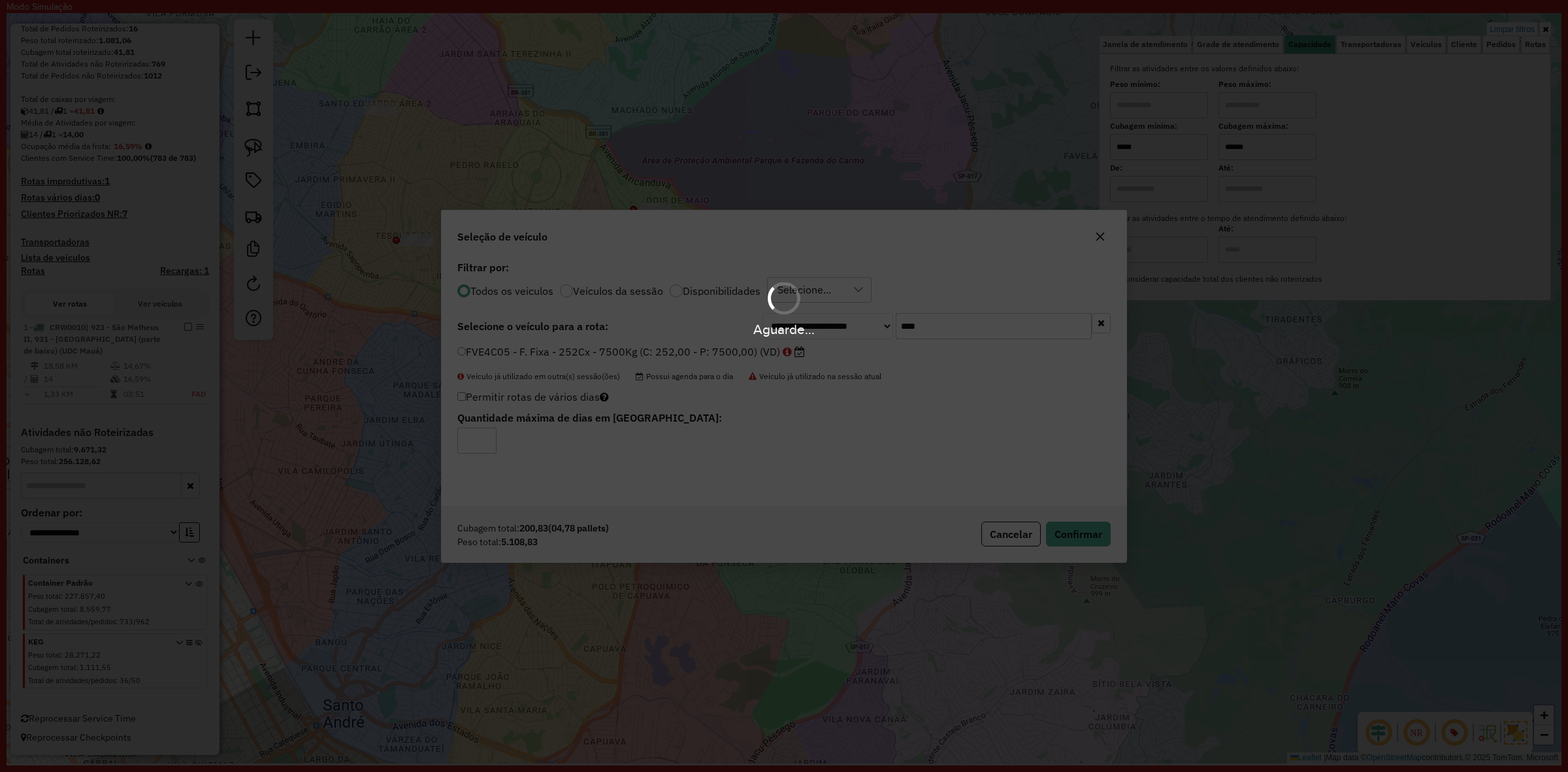
click at [1074, 526] on div "Aguarde..." at bounding box center [784, 386] width 1568 height 772
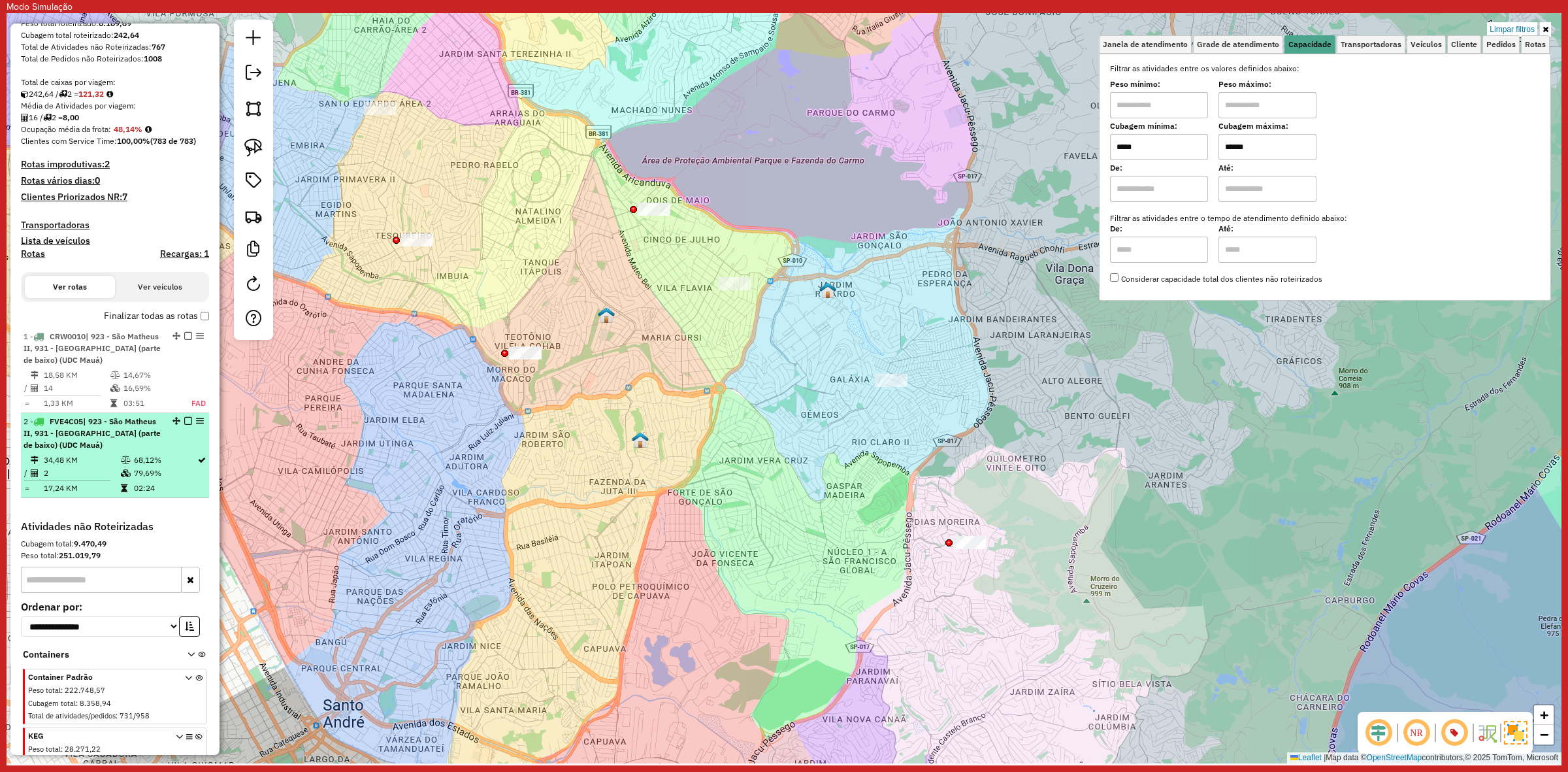
click at [132, 451] on div "2 - FVE4C05 | 923 - São Matheus II, 931 - Parque do Carmo (parte de baixo) (UDC…" at bounding box center [92, 433] width 138 height 35
select select "**********"
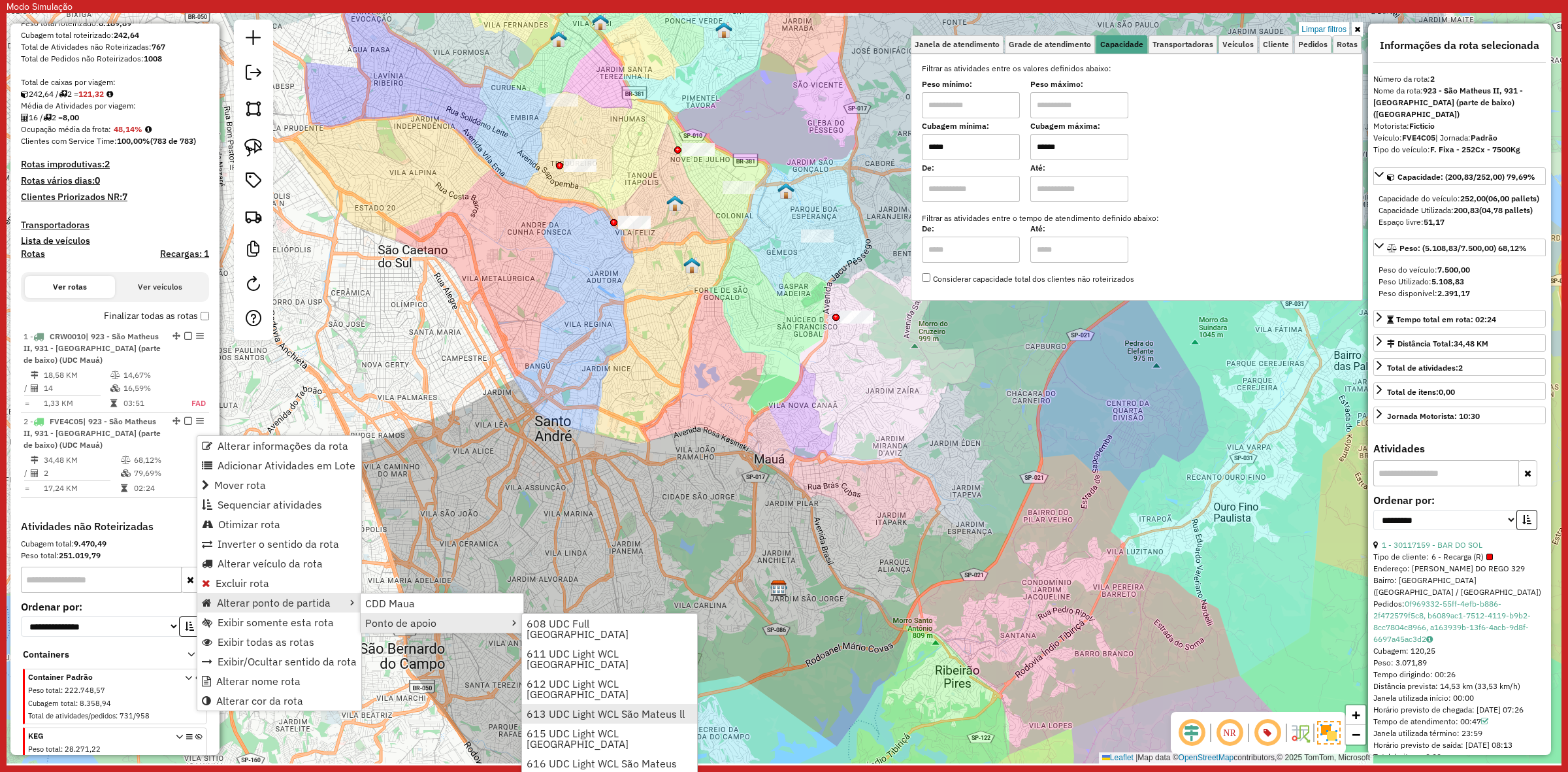
click at [612, 709] on span "613 UDC Light WCL São Mateus ll" at bounding box center [606, 714] width 158 height 11
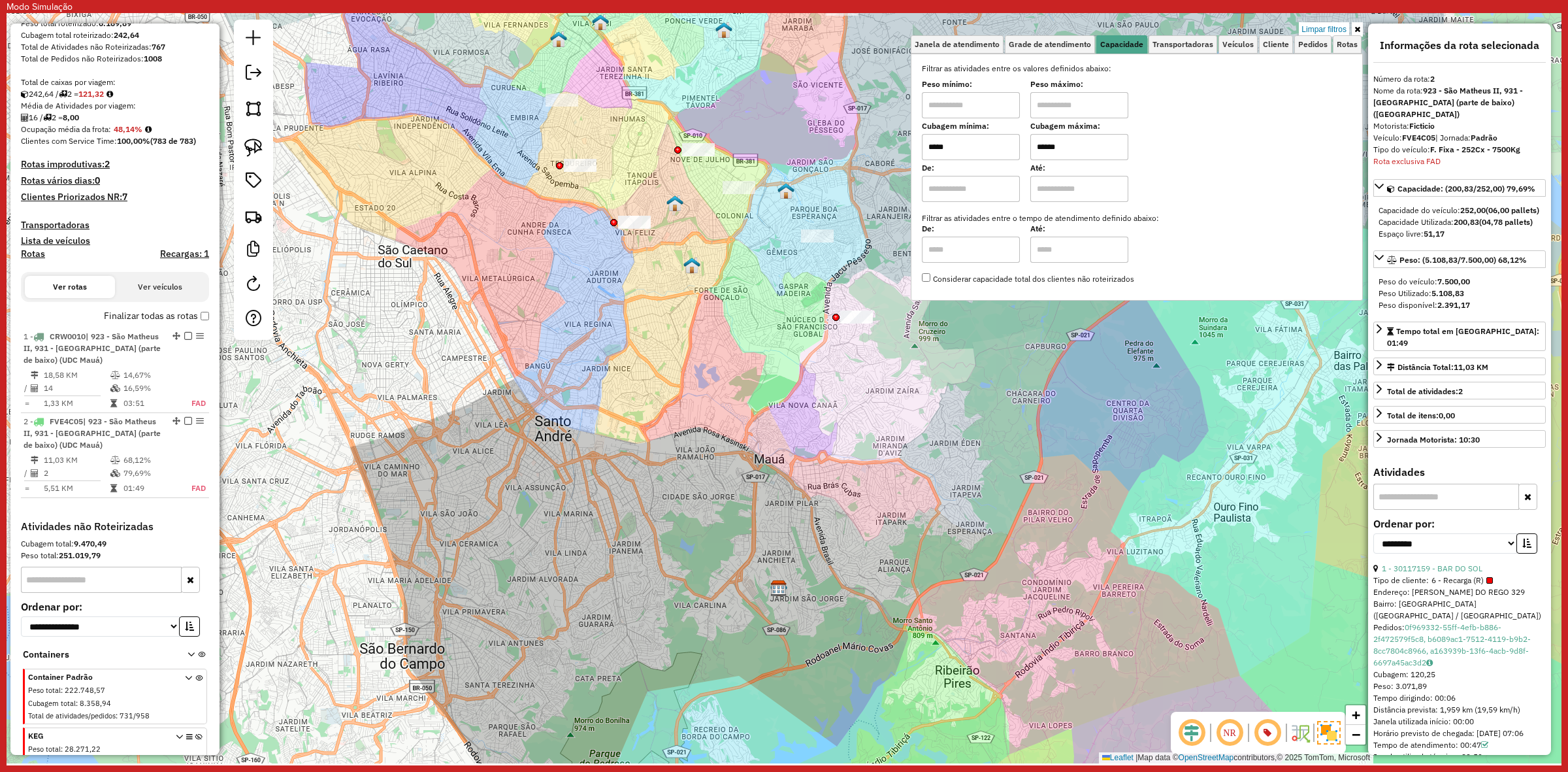
scroll to position [332, 0]
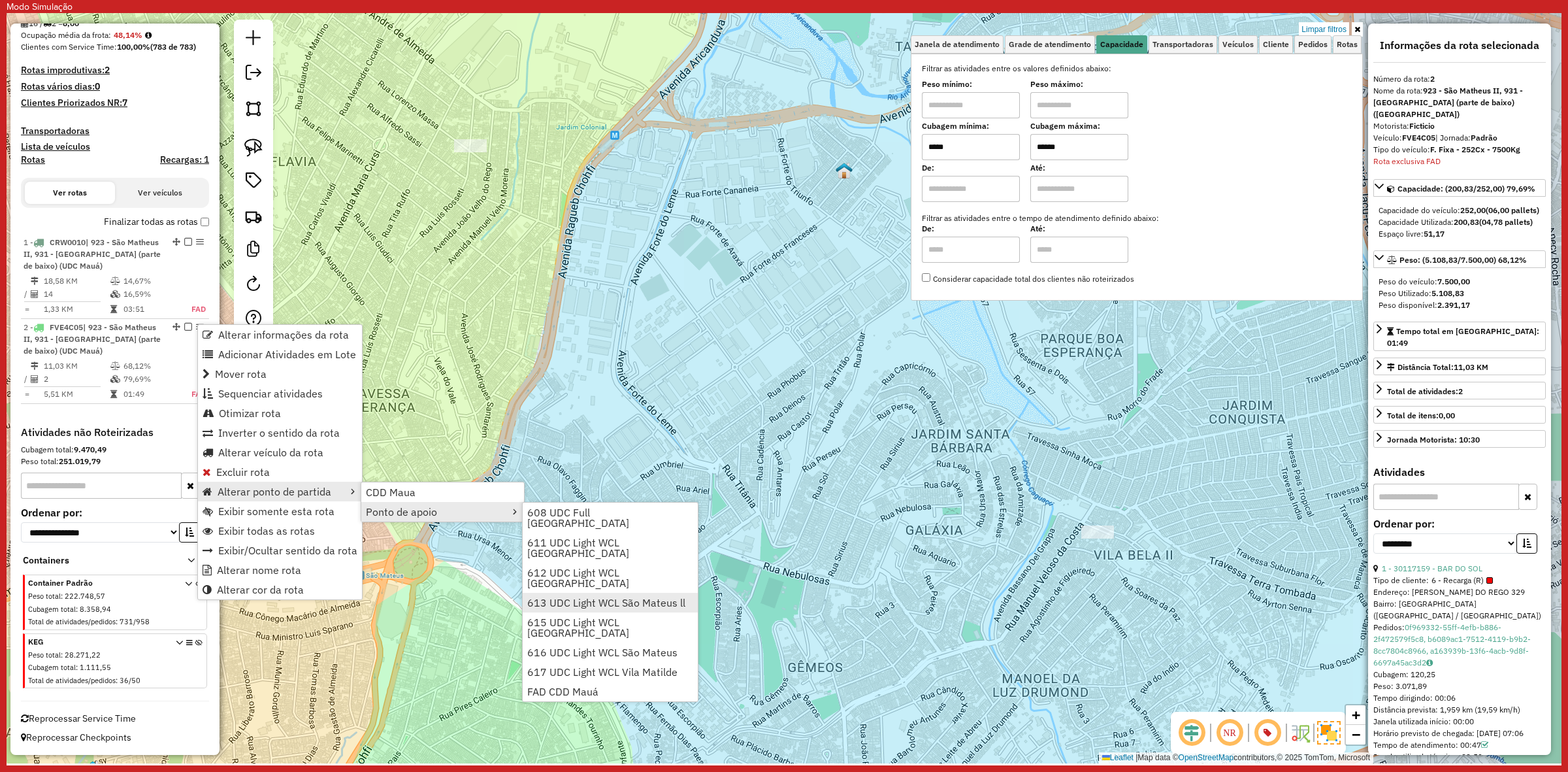
click at [624, 598] on span "613 UDC Light WCL São Mateus ll" at bounding box center [606, 603] width 158 height 11
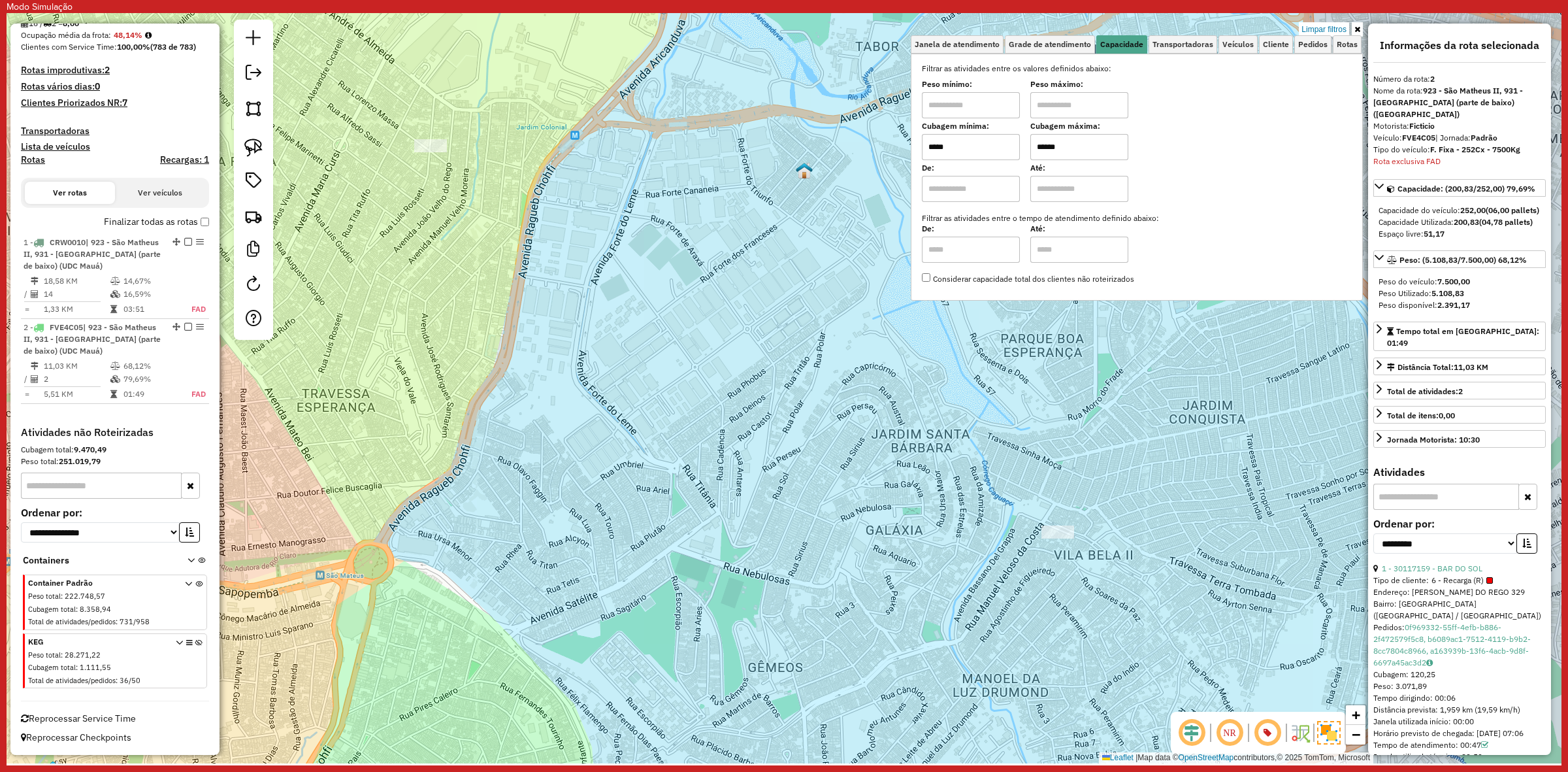
drag, startPoint x: 1027, startPoint y: 395, endPoint x: 910, endPoint y: 403, distance: 117.3
click at [913, 402] on div "Limpar filtros Janela de atendimento Grade de atendimento Capacidade Transporta…" at bounding box center [784, 388] width 1555 height 750
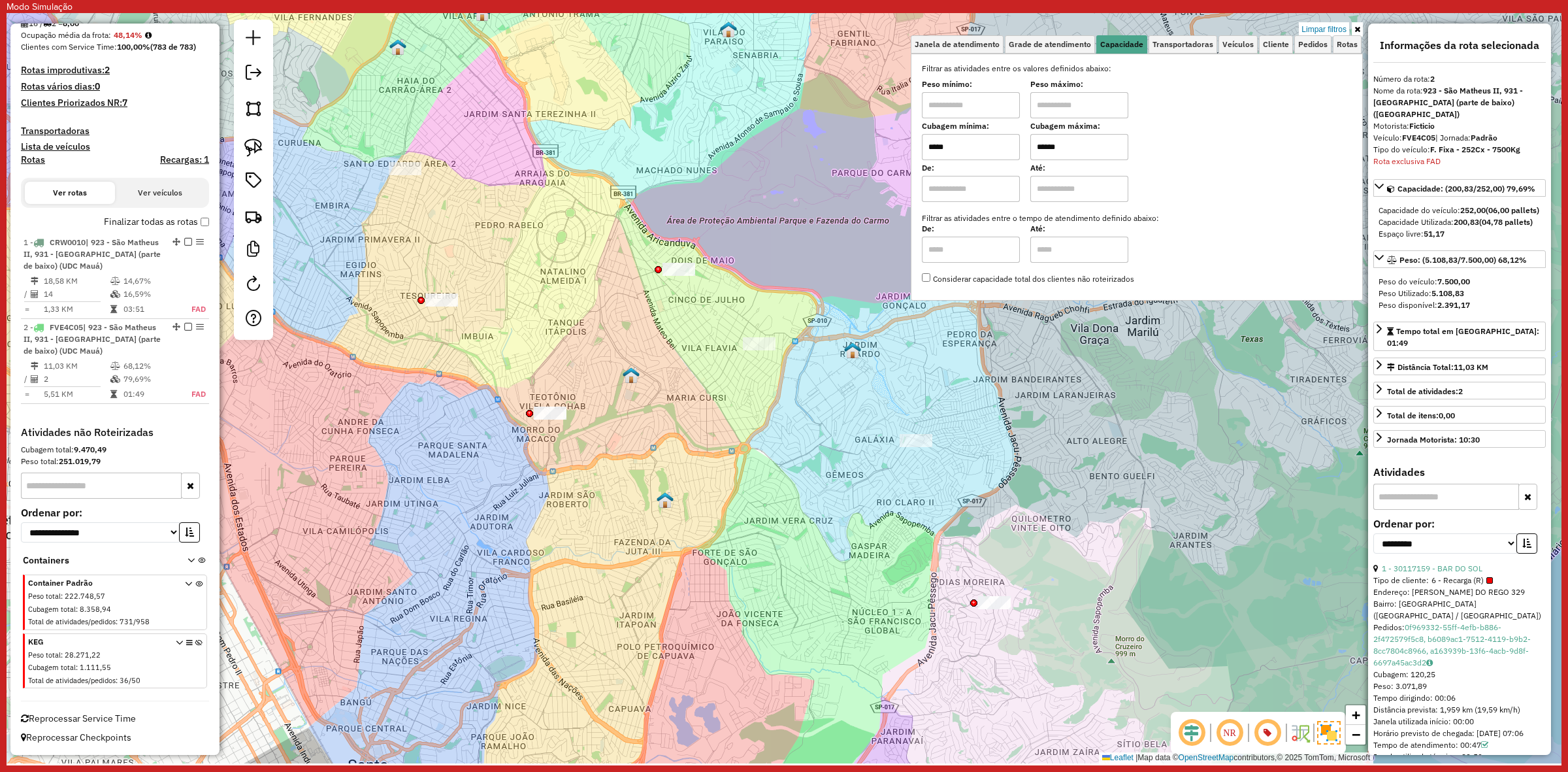
click at [853, 348] on img at bounding box center [852, 350] width 17 height 17
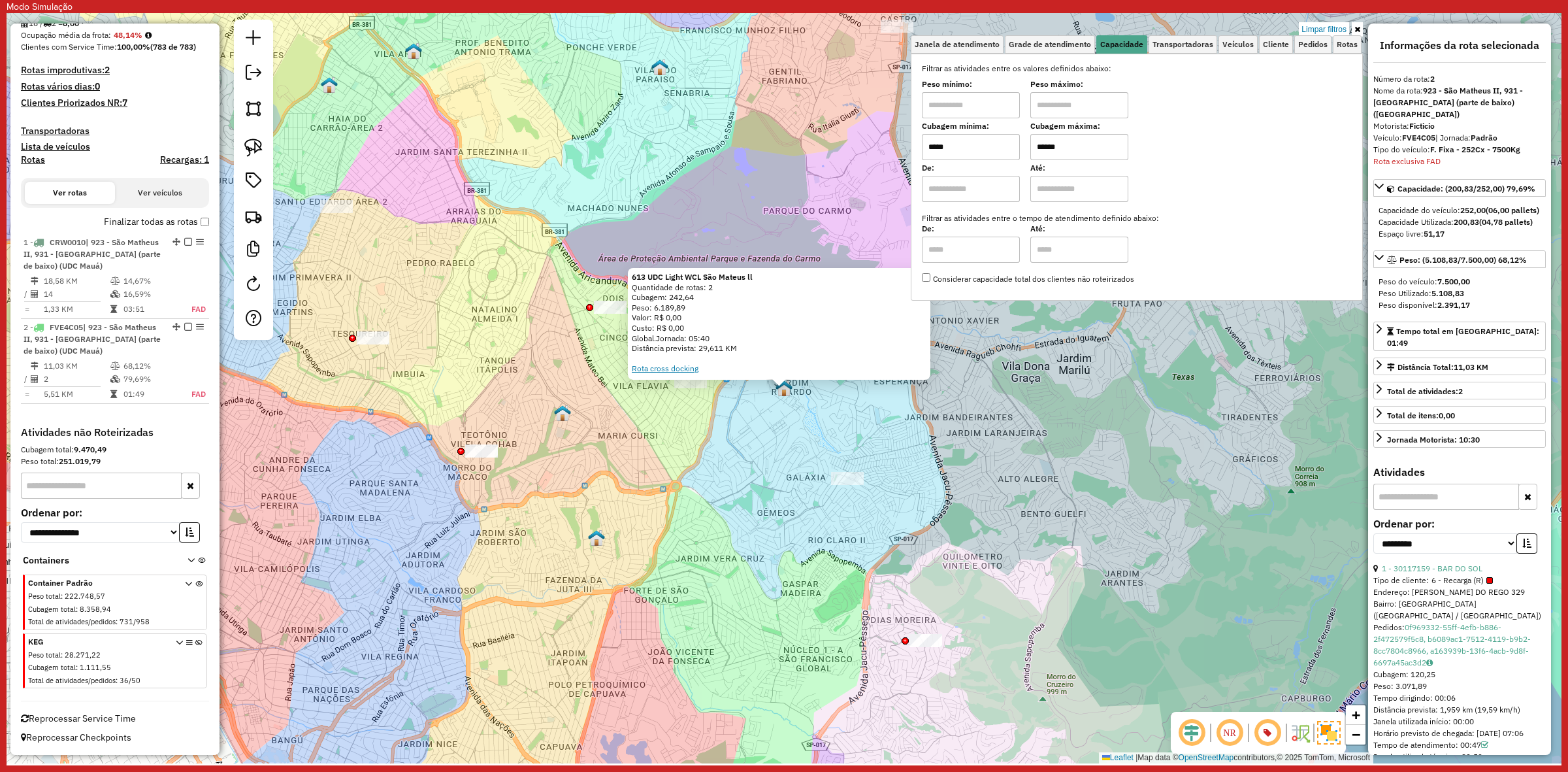
click at [675, 365] on link "Rota cross docking" at bounding box center [665, 368] width 67 height 10
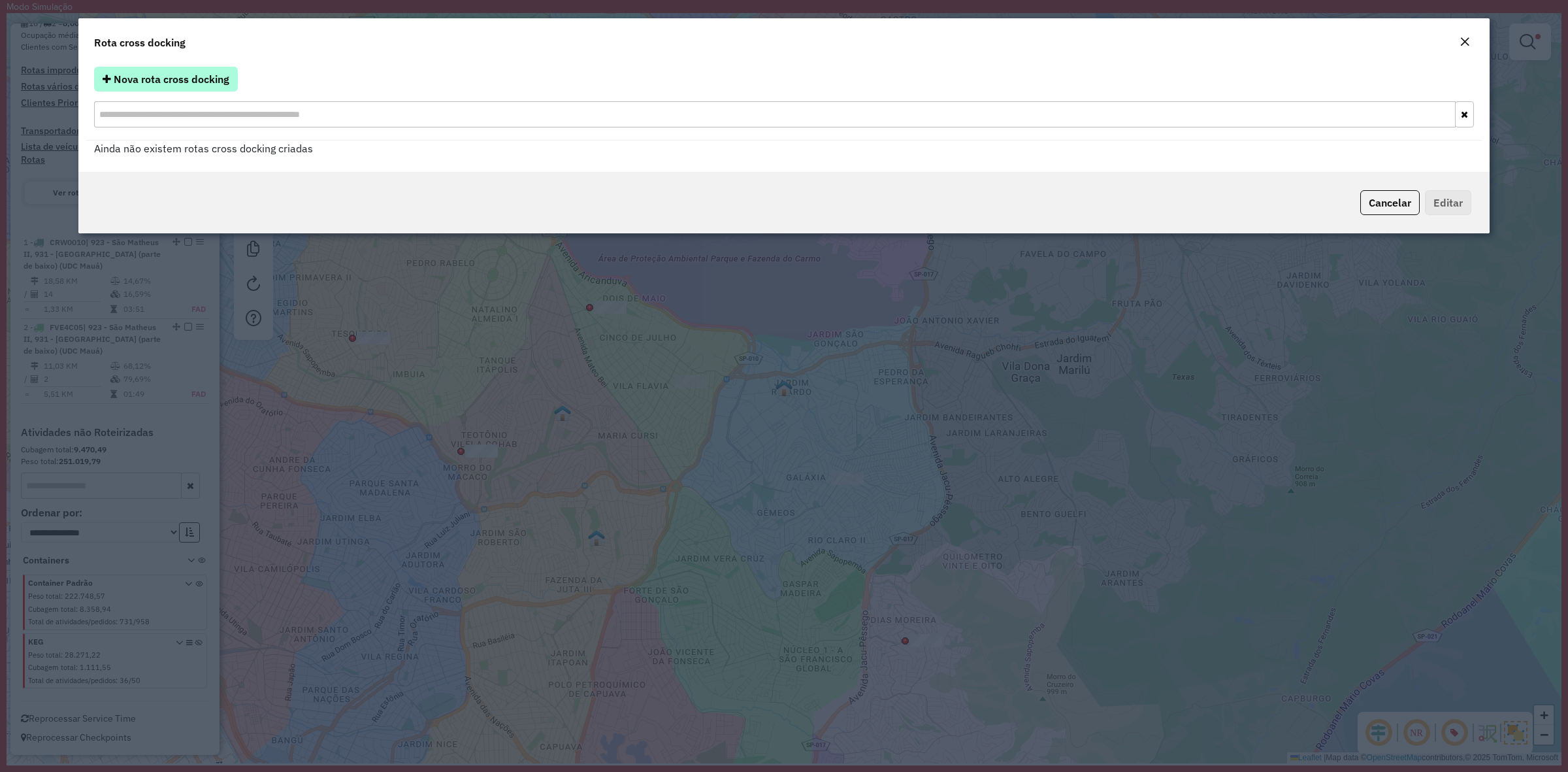
click at [184, 73] on span "Nova rota cross docking" at bounding box center [171, 79] width 116 height 13
select select "*"
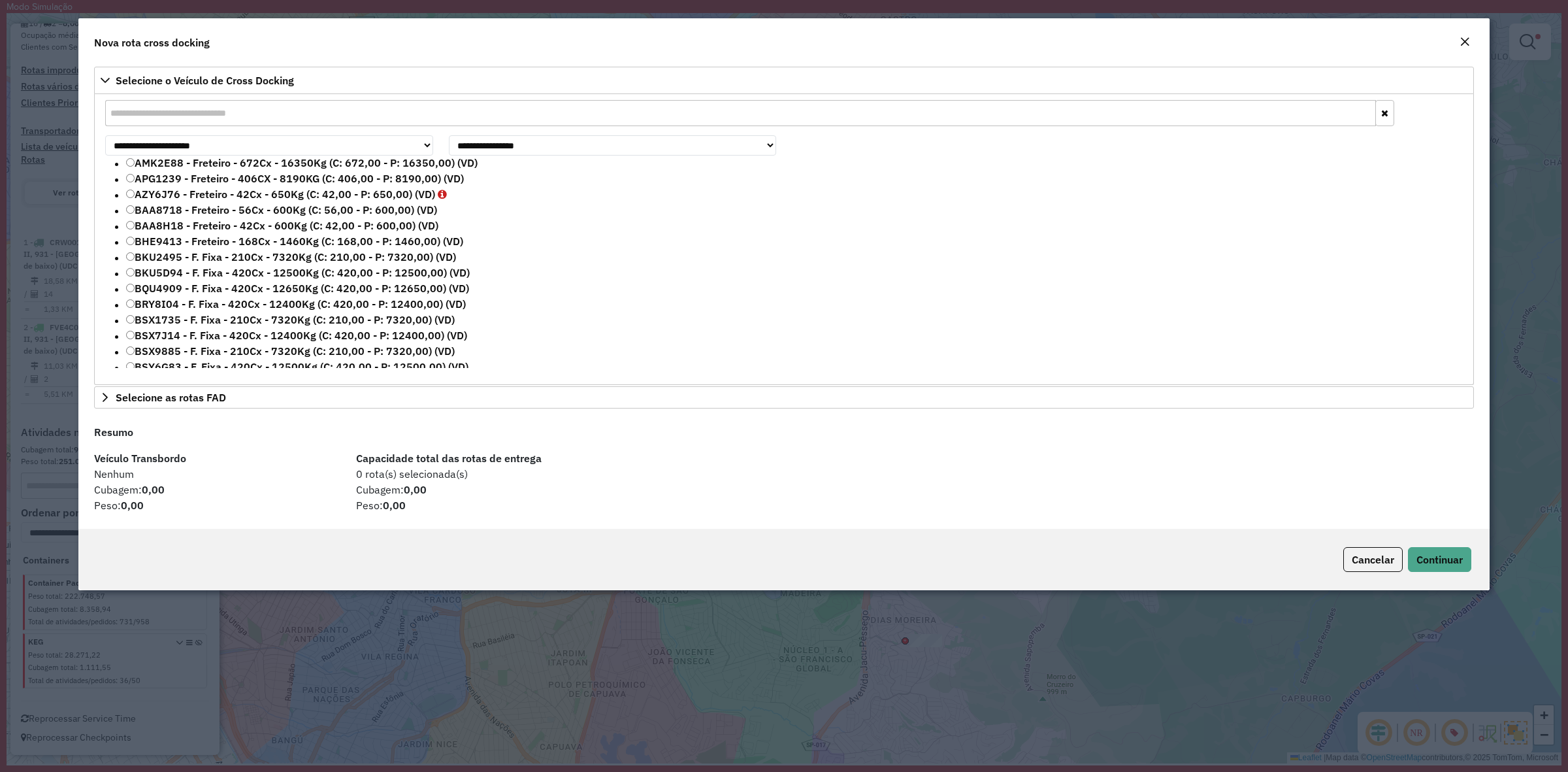
click at [227, 107] on input "text" at bounding box center [740, 113] width 1270 height 26
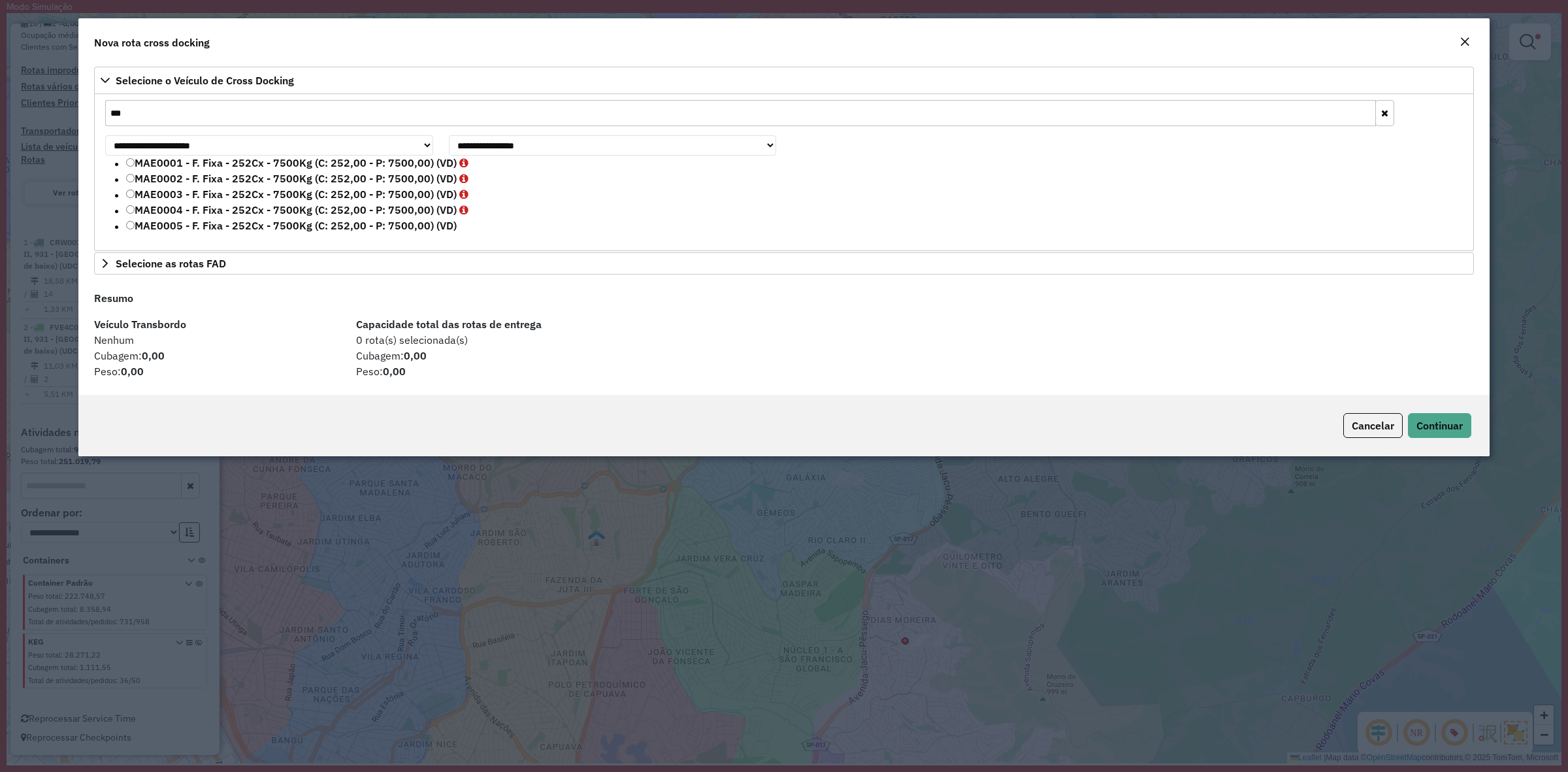
type input "***"
click at [678, 203] on li "MAE0004 - F. Fixa - 252Cx - 7500Kg (C: 252,00 - P: 7500,00) (VD)" at bounding box center [794, 210] width 1337 height 16
click at [279, 164] on label "MAE0001 - F. Fixa - 252Cx - 7500Kg (C: 252,00 - P: 7500,00) (VD)" at bounding box center [298, 162] width 343 height 16
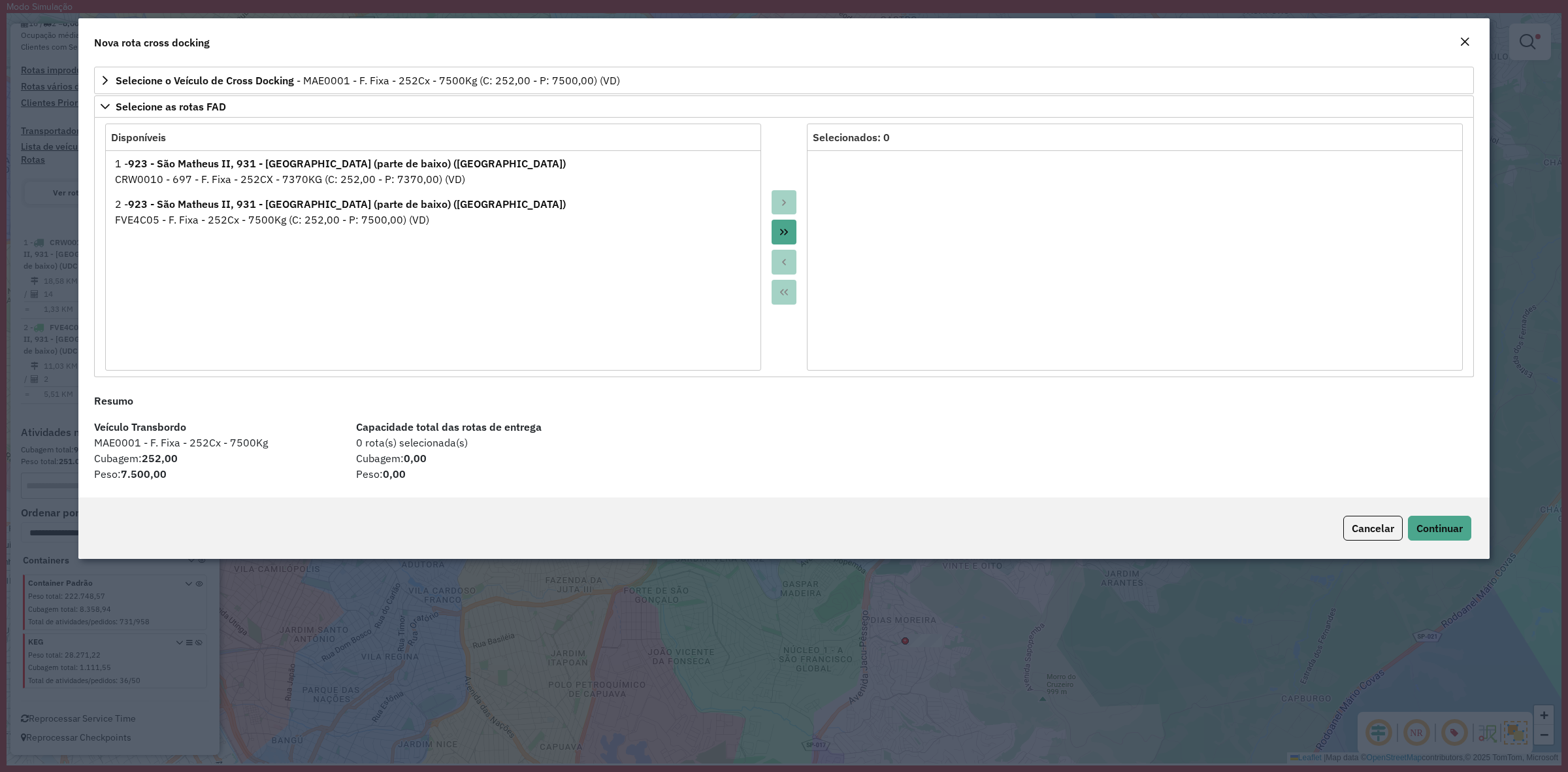
click at [800, 229] on div at bounding box center [784, 247] width 46 height 247
click at [785, 229] on icon "Move All to Target" at bounding box center [784, 232] width 11 height 11
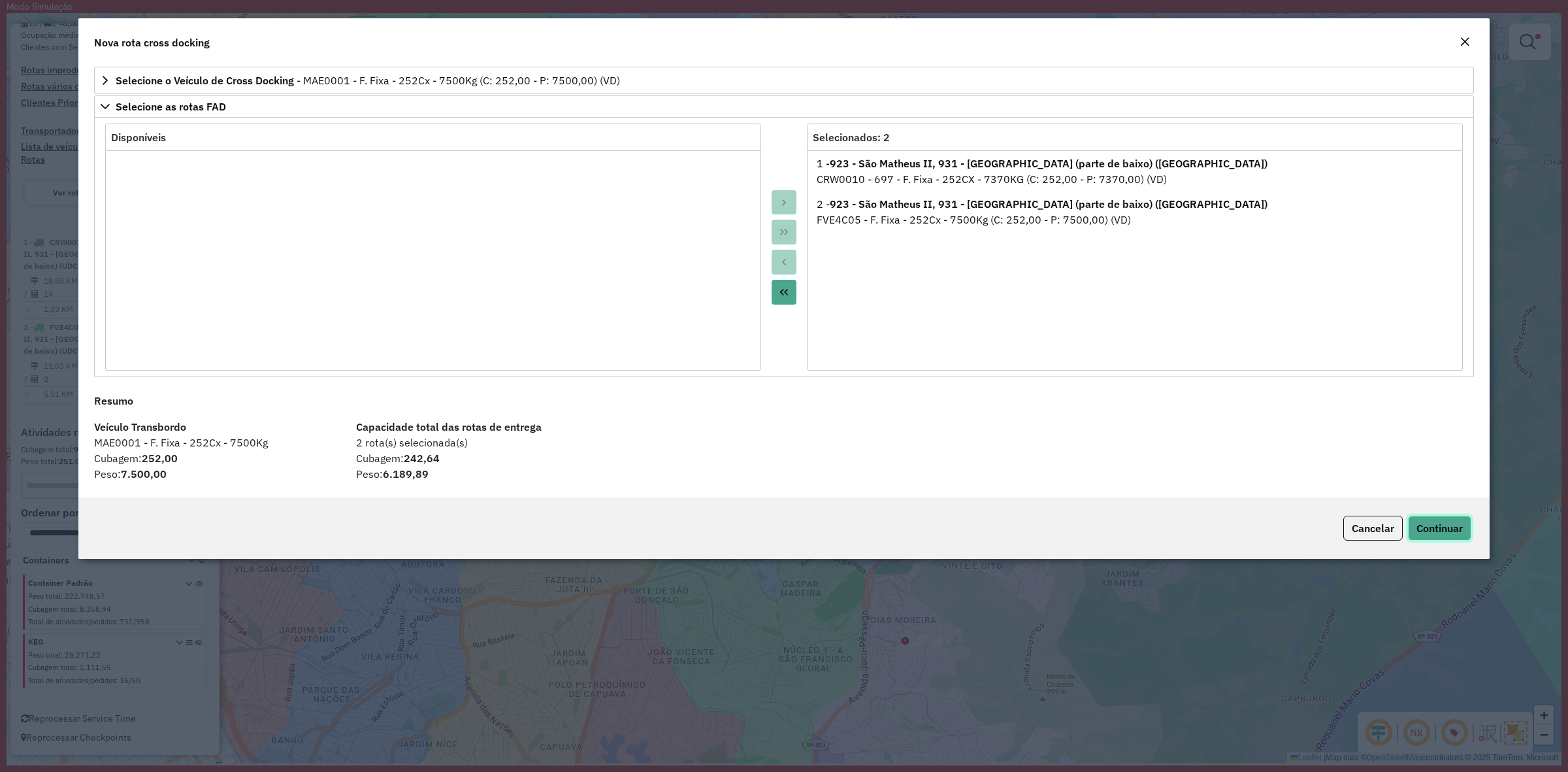
click at [1423, 531] on span "Continuar" at bounding box center [1440, 528] width 47 height 13
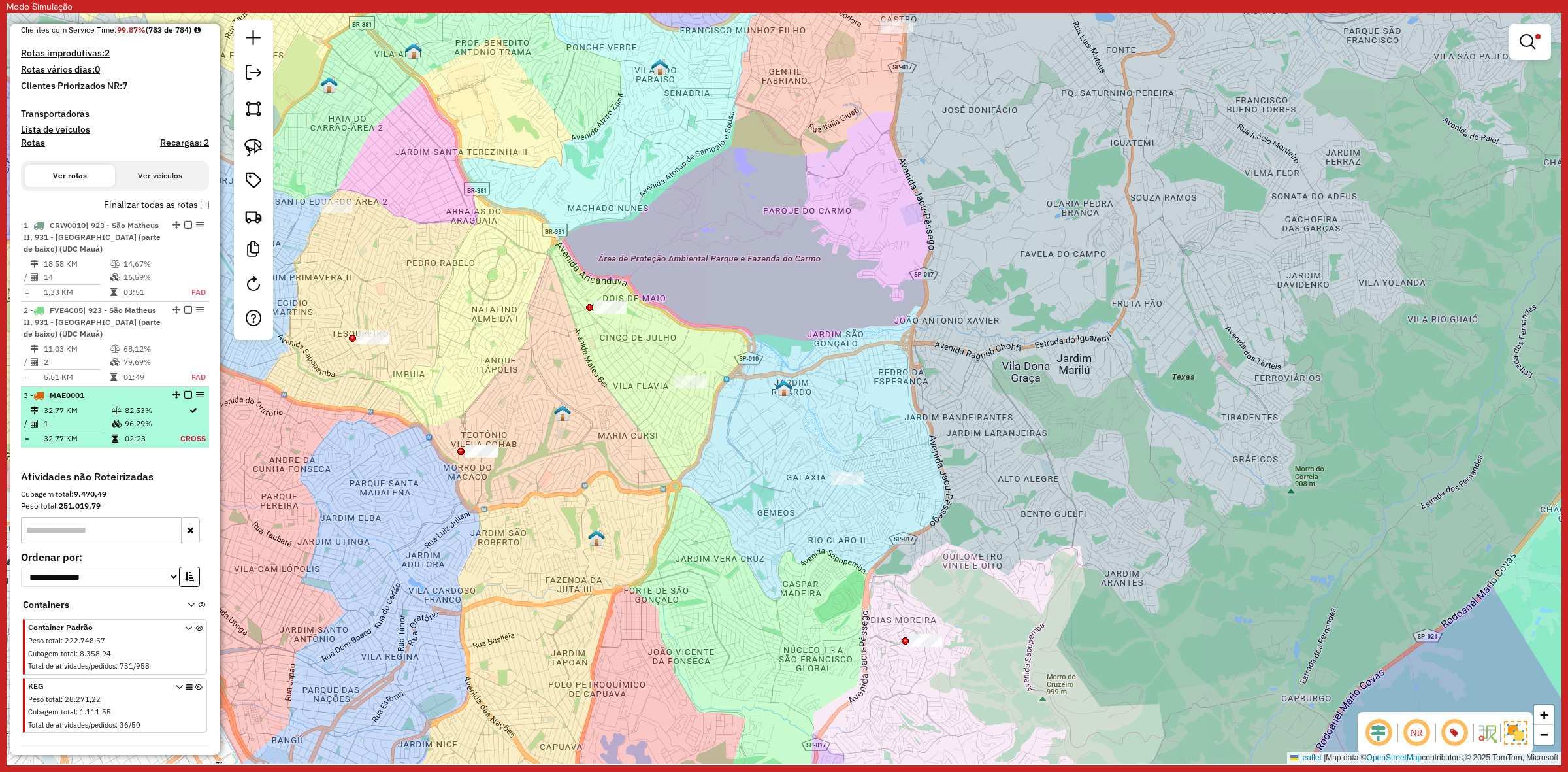
click at [98, 430] on td "1" at bounding box center [77, 423] width 68 height 13
select select "**********"
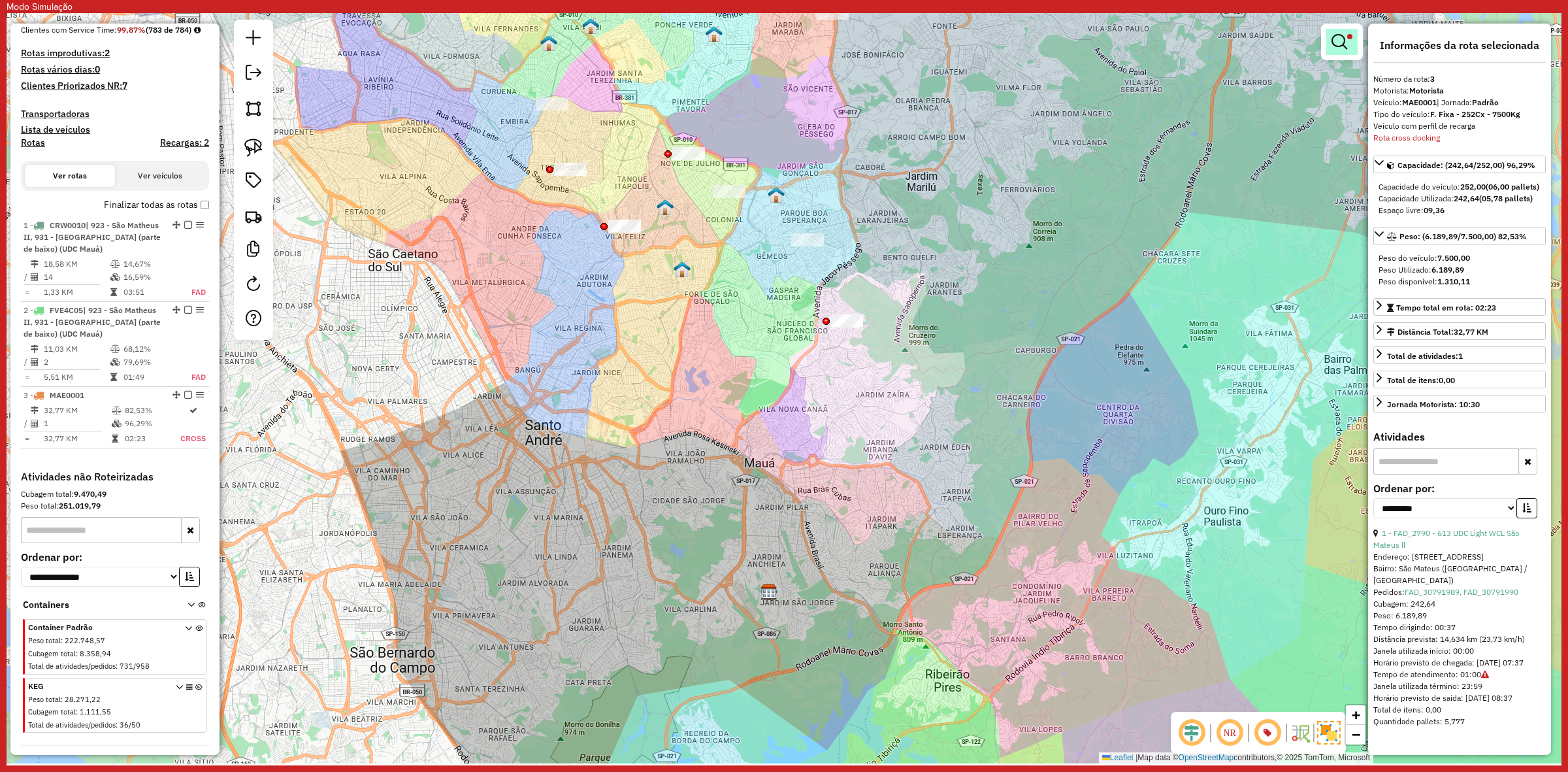
click at [1340, 29] on link at bounding box center [1342, 41] width 32 height 26
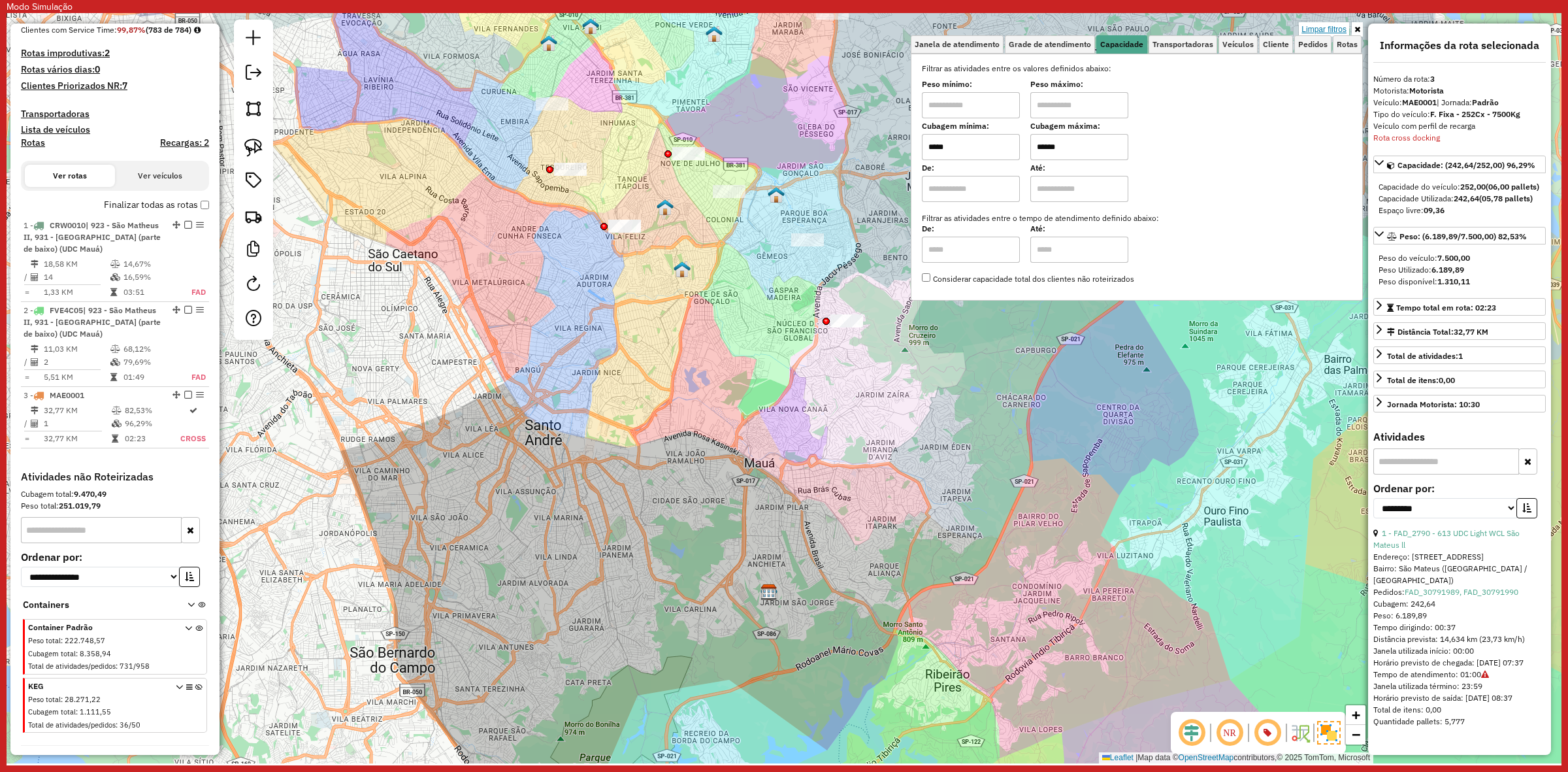
click at [1337, 26] on link "Limpar filtros" at bounding box center [1324, 29] width 50 height 14
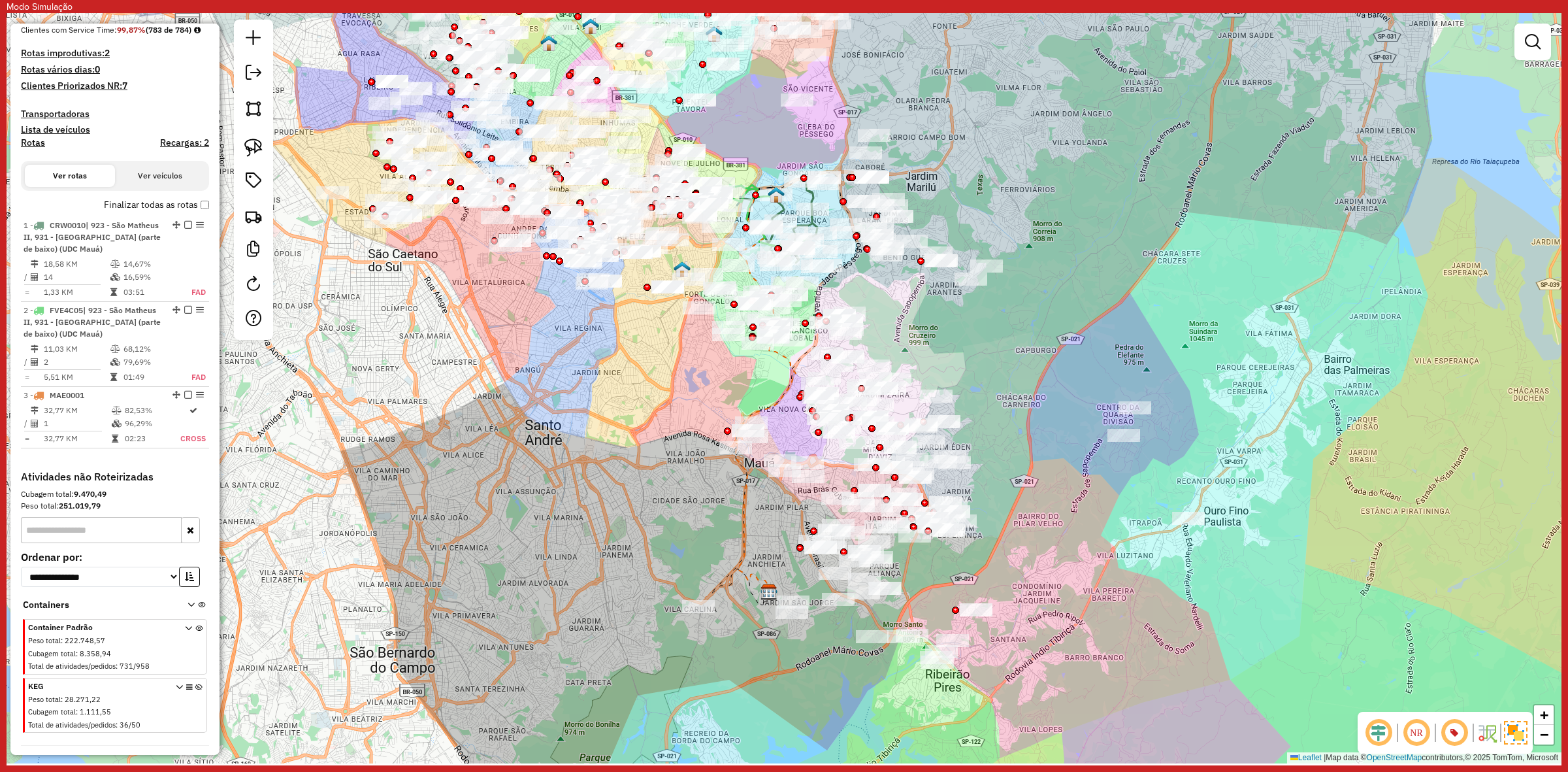
click at [1119, 247] on div "Janela de atendimento Grade de atendimento Capacidade Transportadoras Veículos …" at bounding box center [784, 388] width 1555 height 750
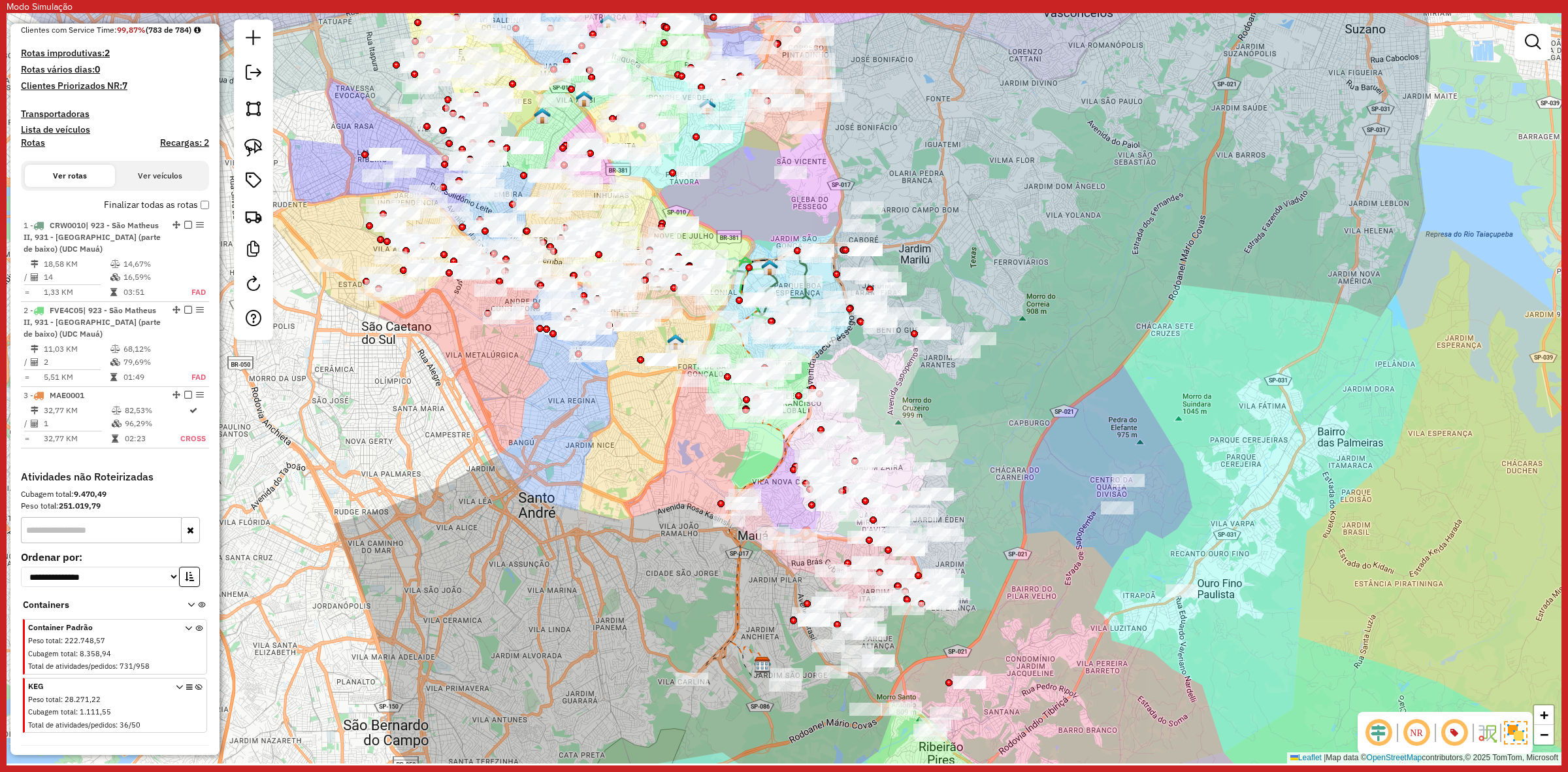
drag, startPoint x: 1144, startPoint y: 238, endPoint x: 1148, endPoint y: 250, distance: 12.6
click at [1148, 250] on div "Janela de atendimento Grade de atendimento Capacidade Transportadoras Veículos …" at bounding box center [784, 388] width 1555 height 750
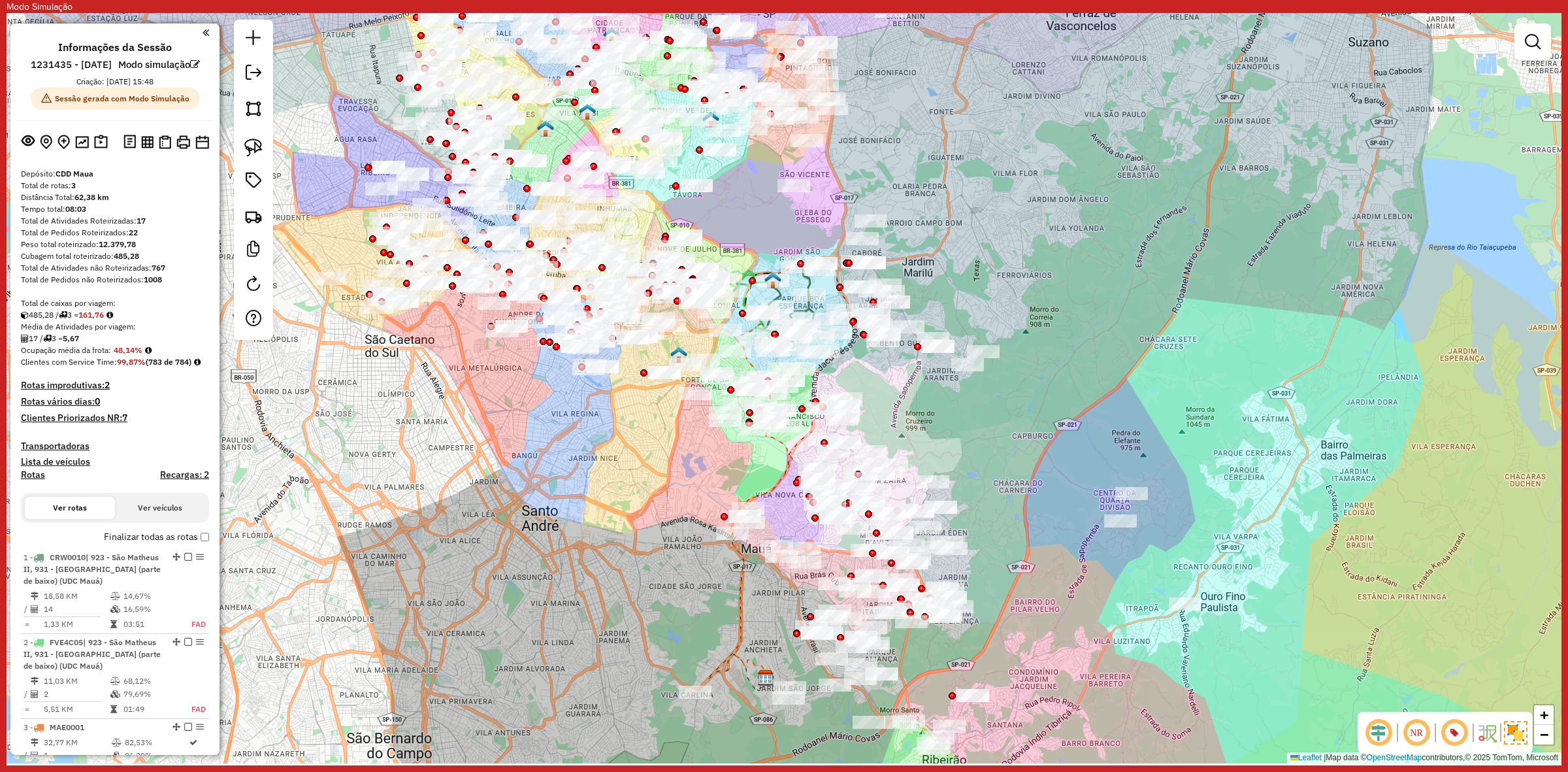
scroll to position [332, 0]
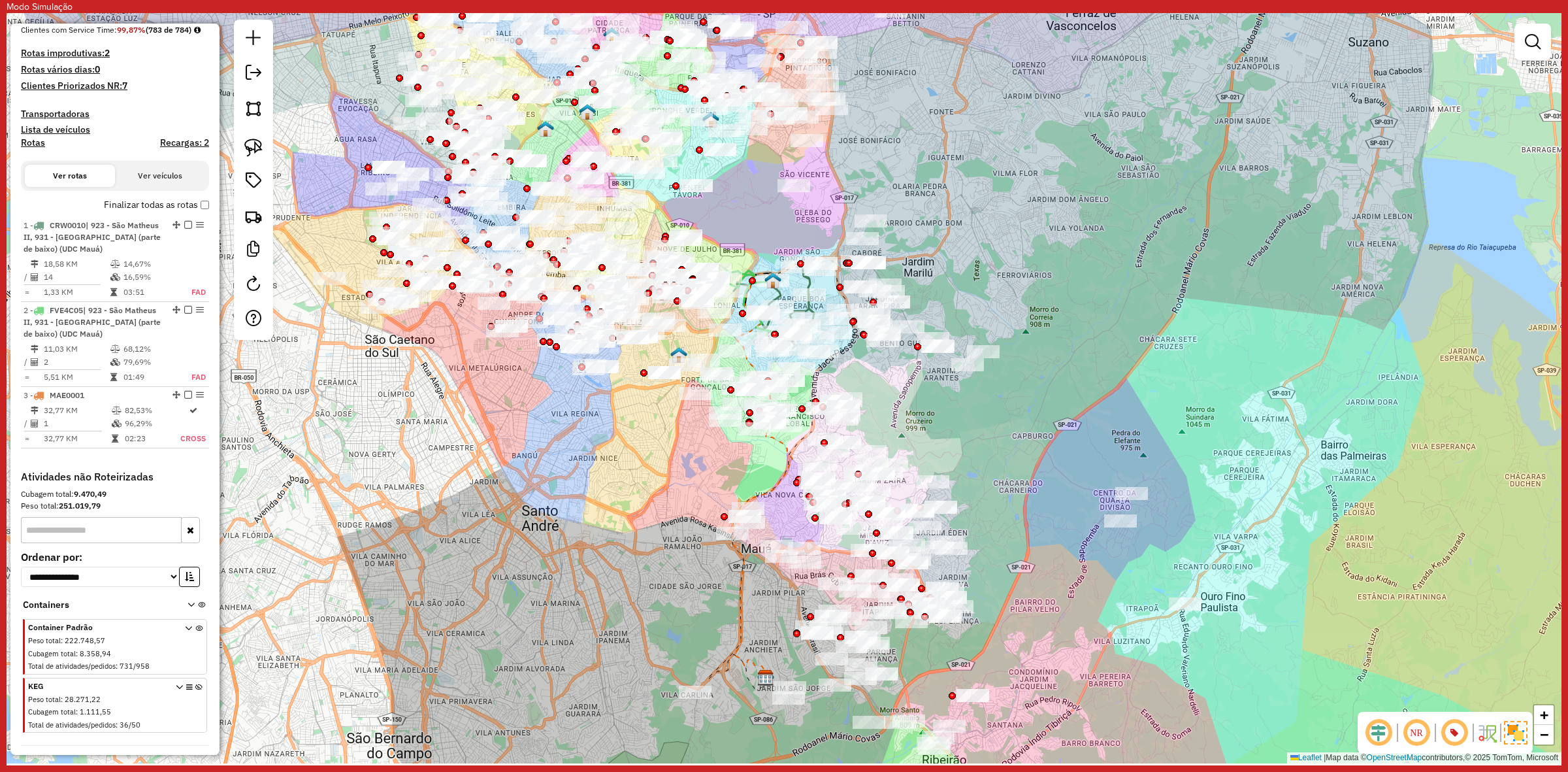
click at [1066, 198] on div "Janela de atendimento Grade de atendimento Capacidade Transportadoras Veículos …" at bounding box center [784, 388] width 1555 height 750
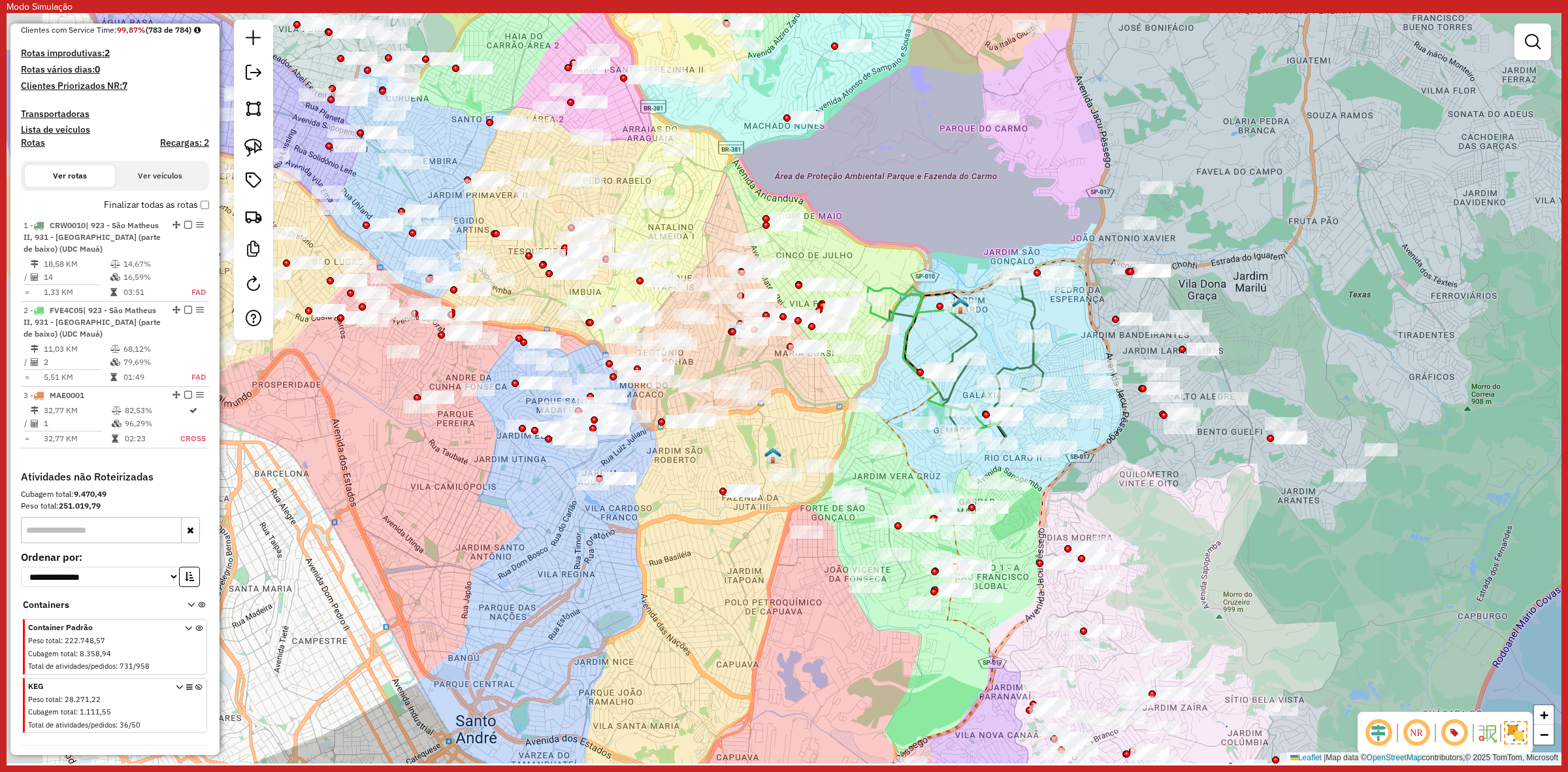
drag, startPoint x: 605, startPoint y: 266, endPoint x: 704, endPoint y: 298, distance: 104.0
click at [701, 237] on div "Janela de atendimento Grade de atendimento Capacidade Transportadoras Veículos …" at bounding box center [784, 388] width 1555 height 750
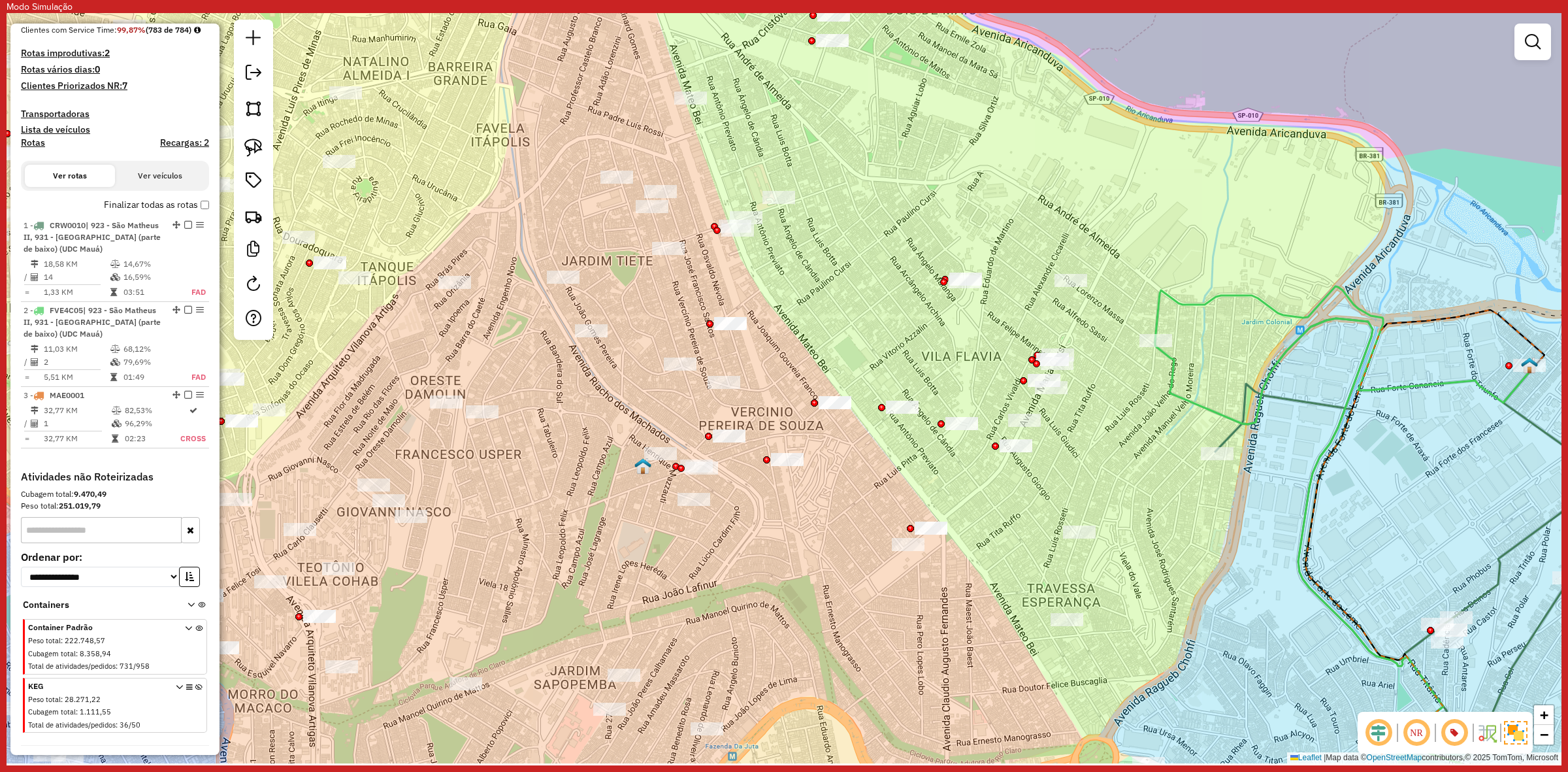
click at [651, 480] on div "Janela de atendimento Grade de atendimento Capacidade Transportadoras Veículos …" at bounding box center [784, 388] width 1555 height 750
click at [637, 474] on div "Janela de atendimento Grade de atendimento Capacidade Transportadoras Veículos …" at bounding box center [784, 388] width 1555 height 750
click at [645, 465] on img at bounding box center [642, 466] width 17 height 17
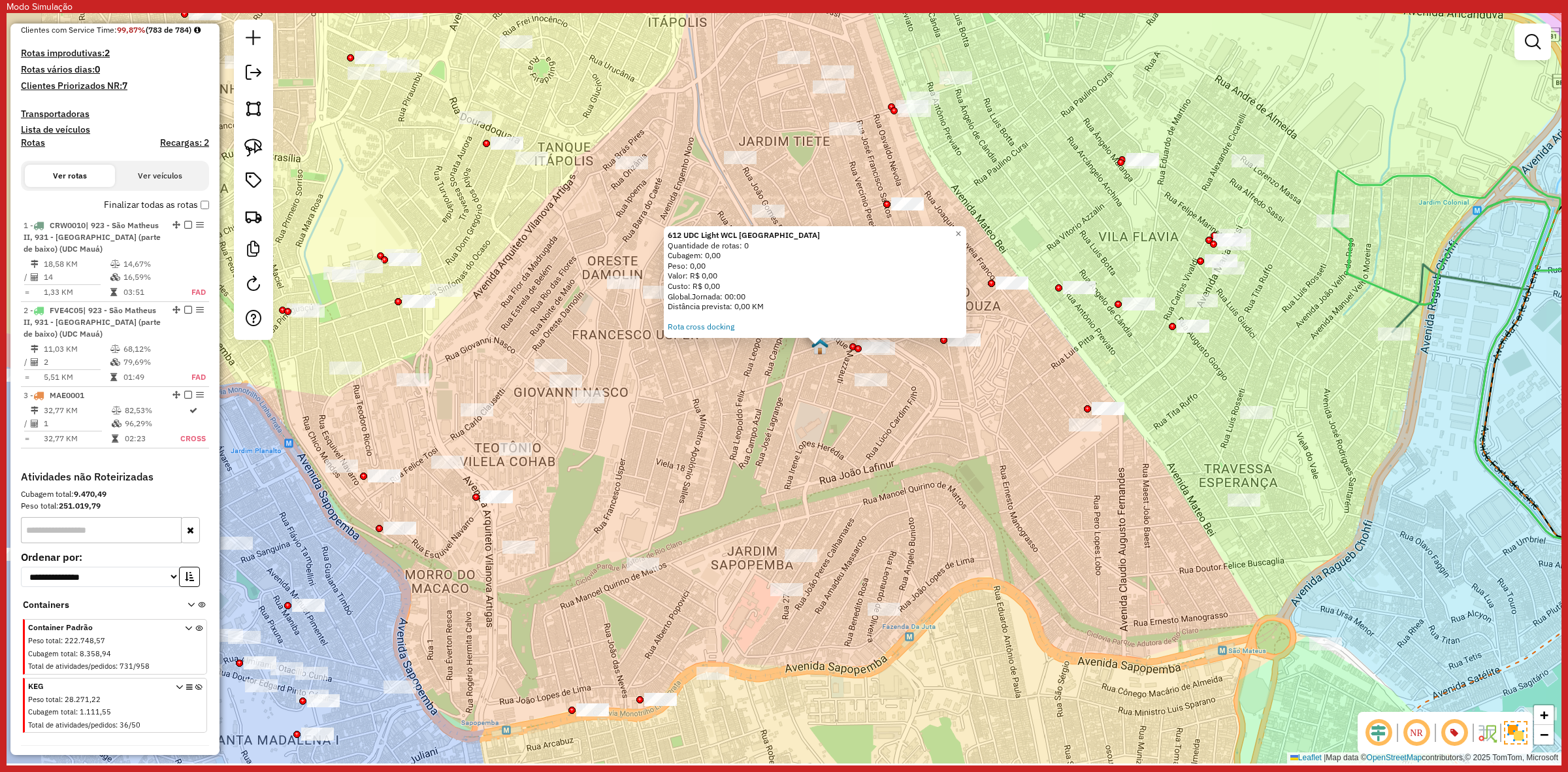
drag, startPoint x: 721, startPoint y: 462, endPoint x: 733, endPoint y: 439, distance: 25.9
click at [733, 439] on div "612 UDC Light WCL Jardim Tietê Quantidade de rotas: 0 Cubagem: 0,00 Peso: 0,00 …" at bounding box center [784, 388] width 1555 height 750
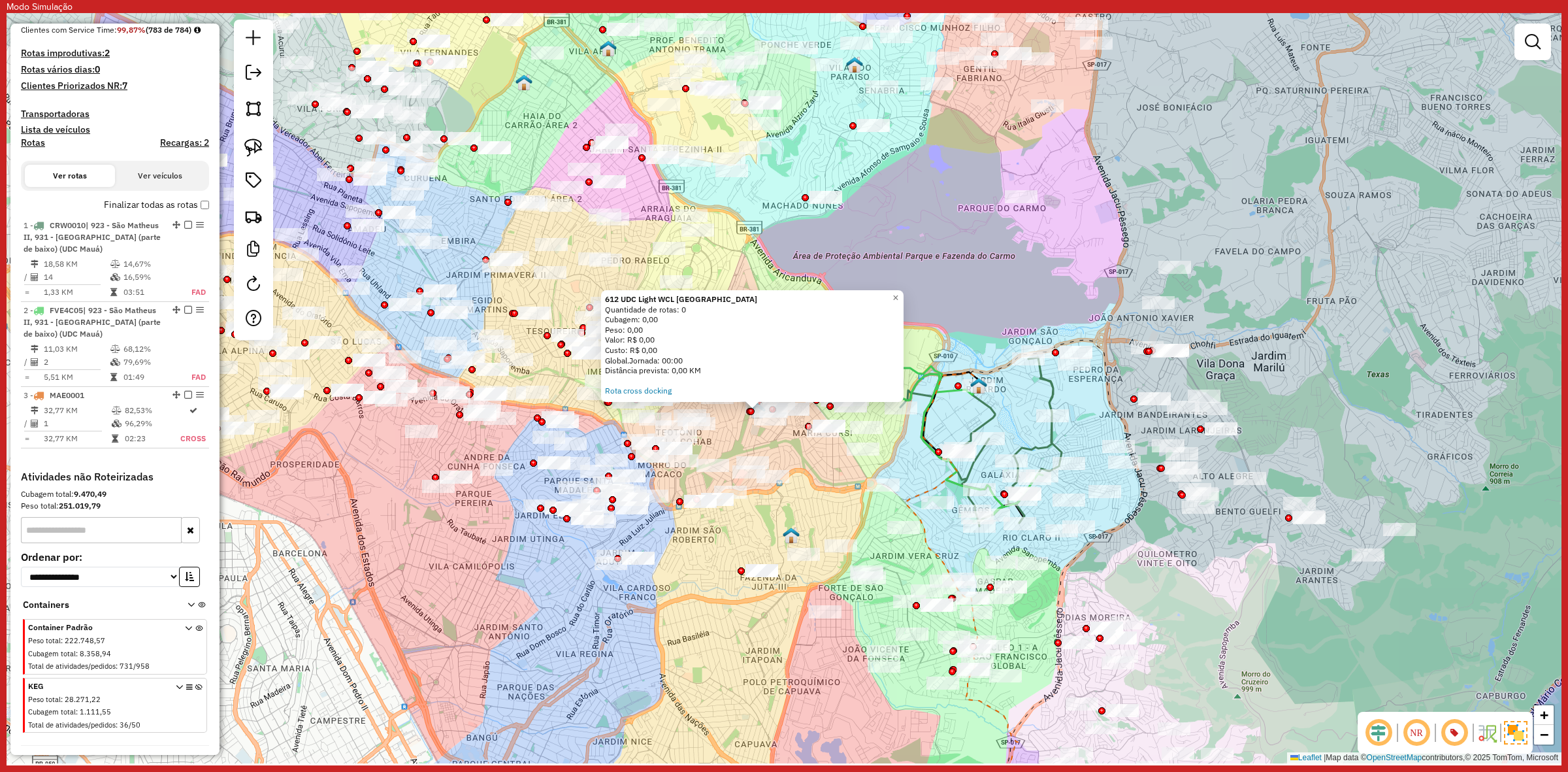
click at [794, 538] on img at bounding box center [791, 535] width 17 height 17
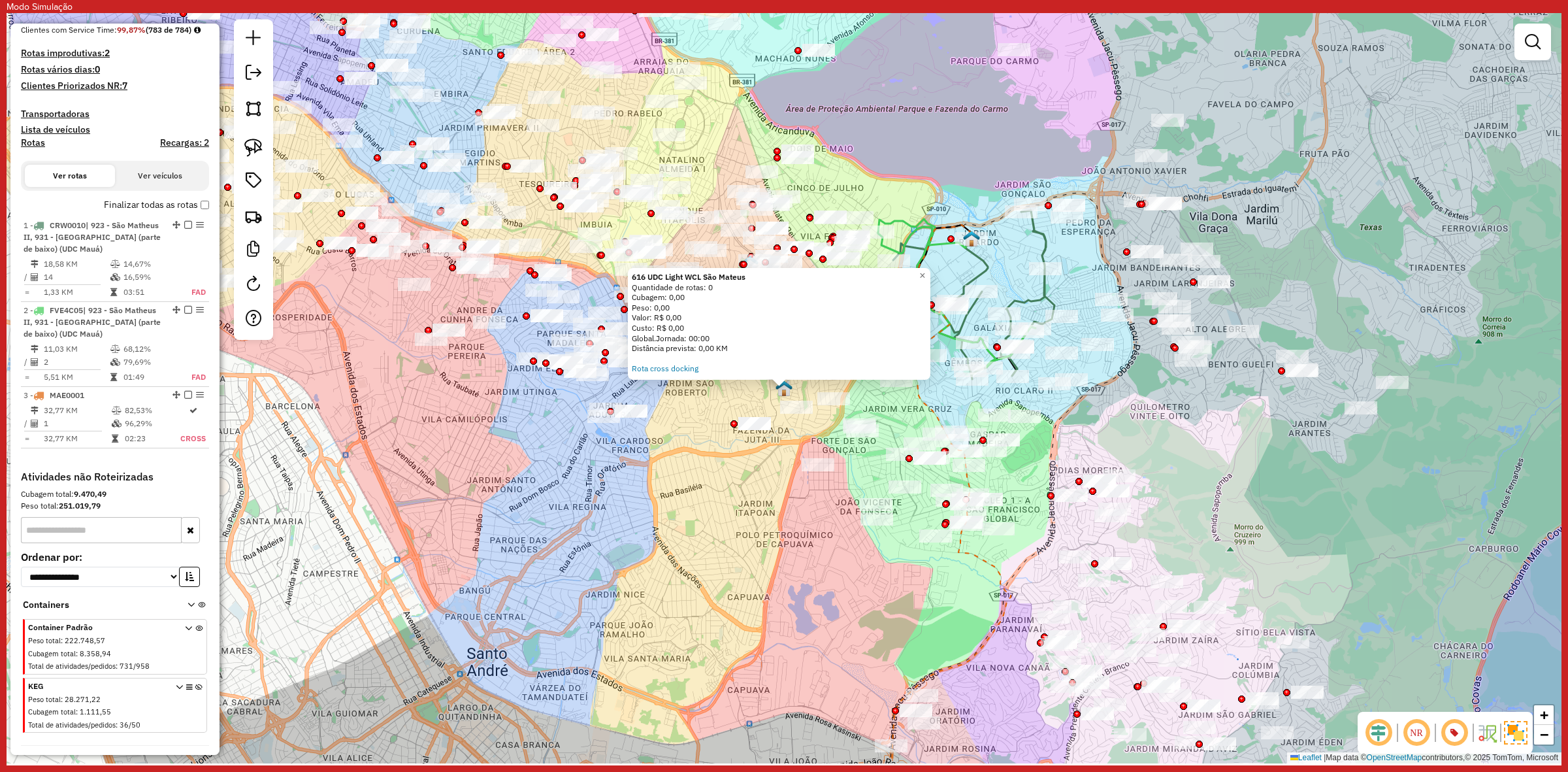
click at [730, 452] on div "616 UDC Light WCL São Mateus Quantidade de rotas: 0 Cubagem: 0,00 Peso: 0,00 Va…" at bounding box center [784, 388] width 1555 height 750
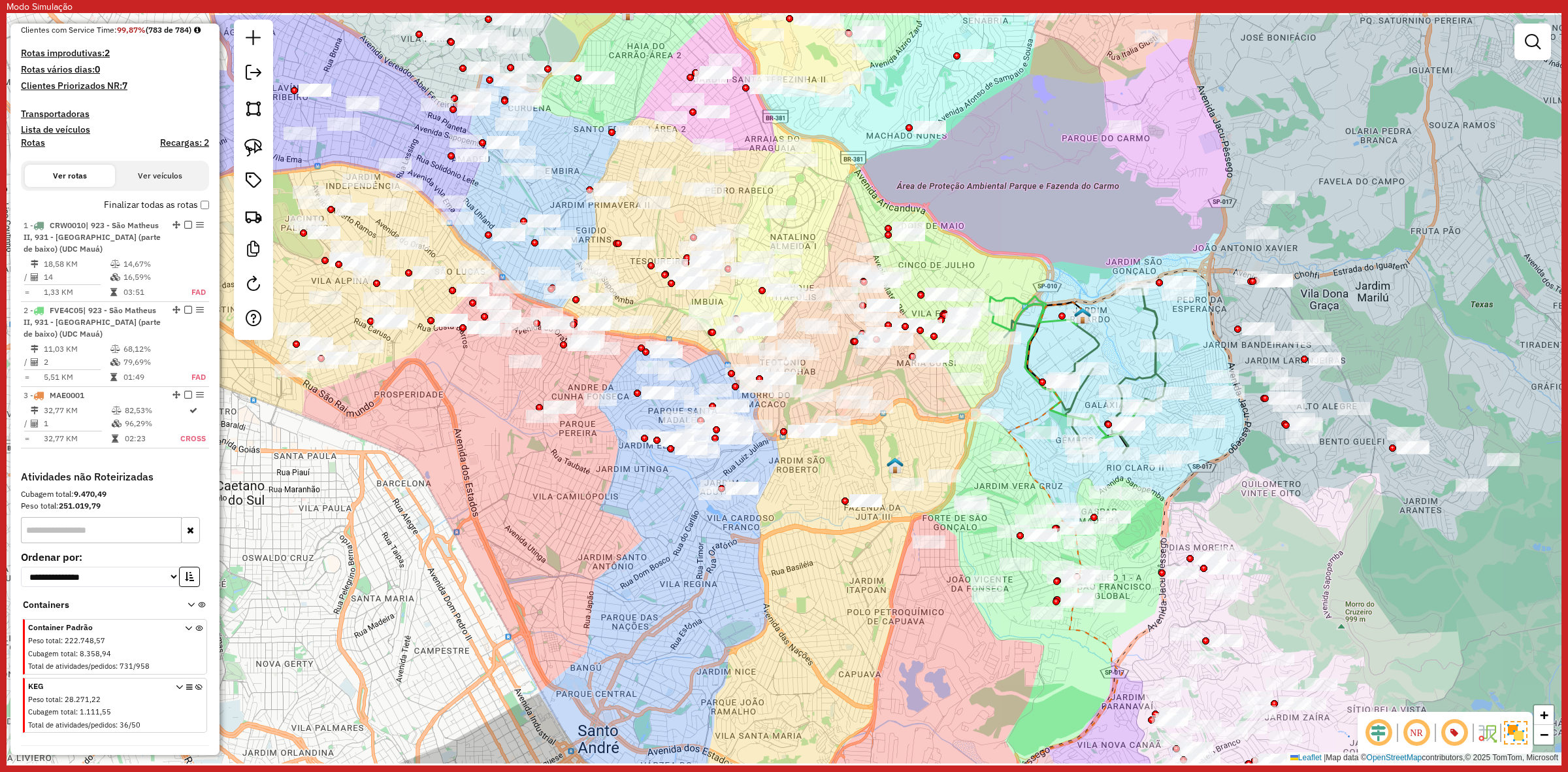
drag, startPoint x: 694, startPoint y: 449, endPoint x: 786, endPoint y: 519, distance: 115.6
click at [853, 584] on div "Janela de atendimento Grade de atendimento Capacidade Transportadoras Veículos …" at bounding box center [784, 388] width 1555 height 750
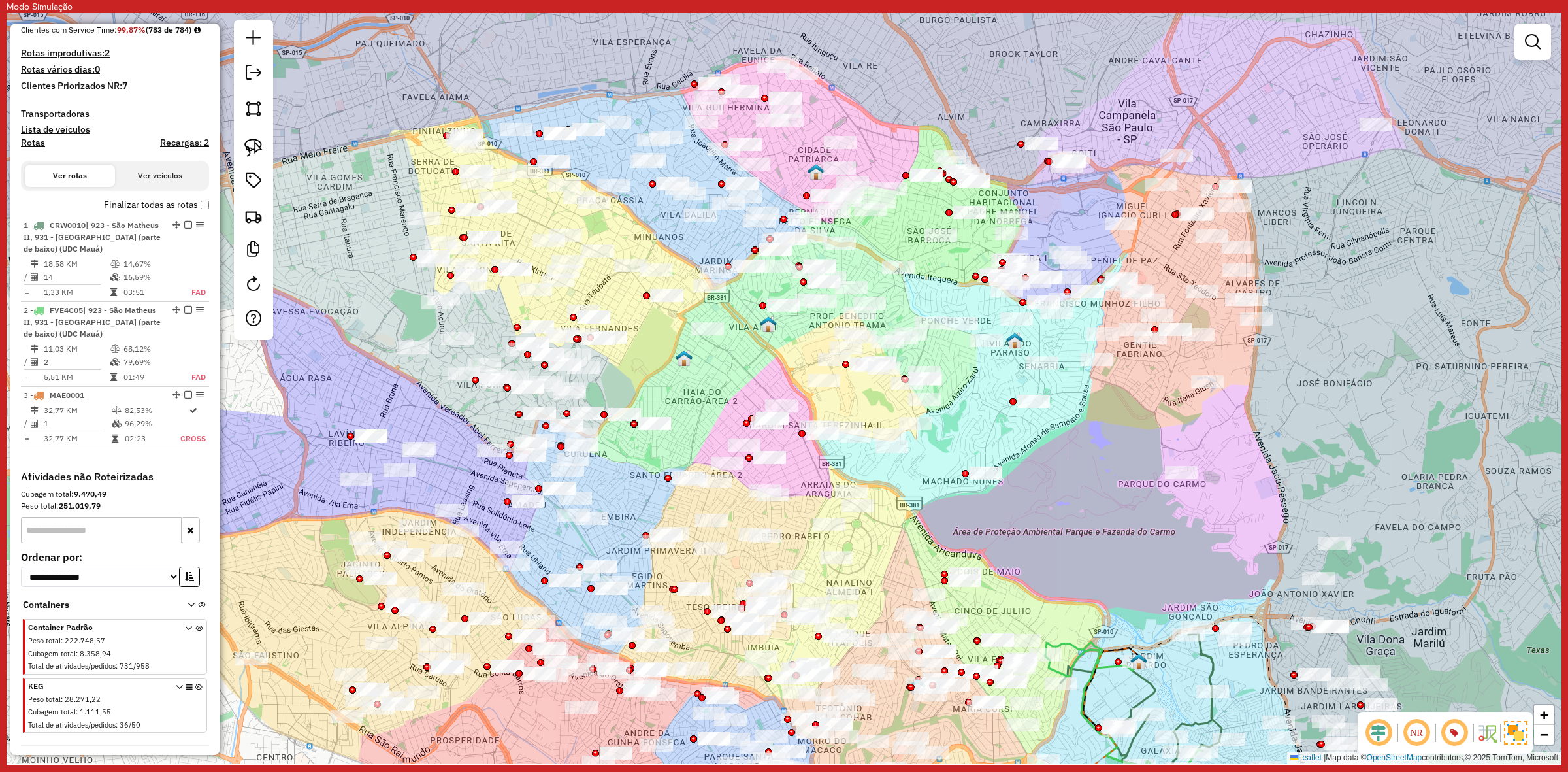
click at [769, 318] on img at bounding box center [768, 324] width 17 height 17
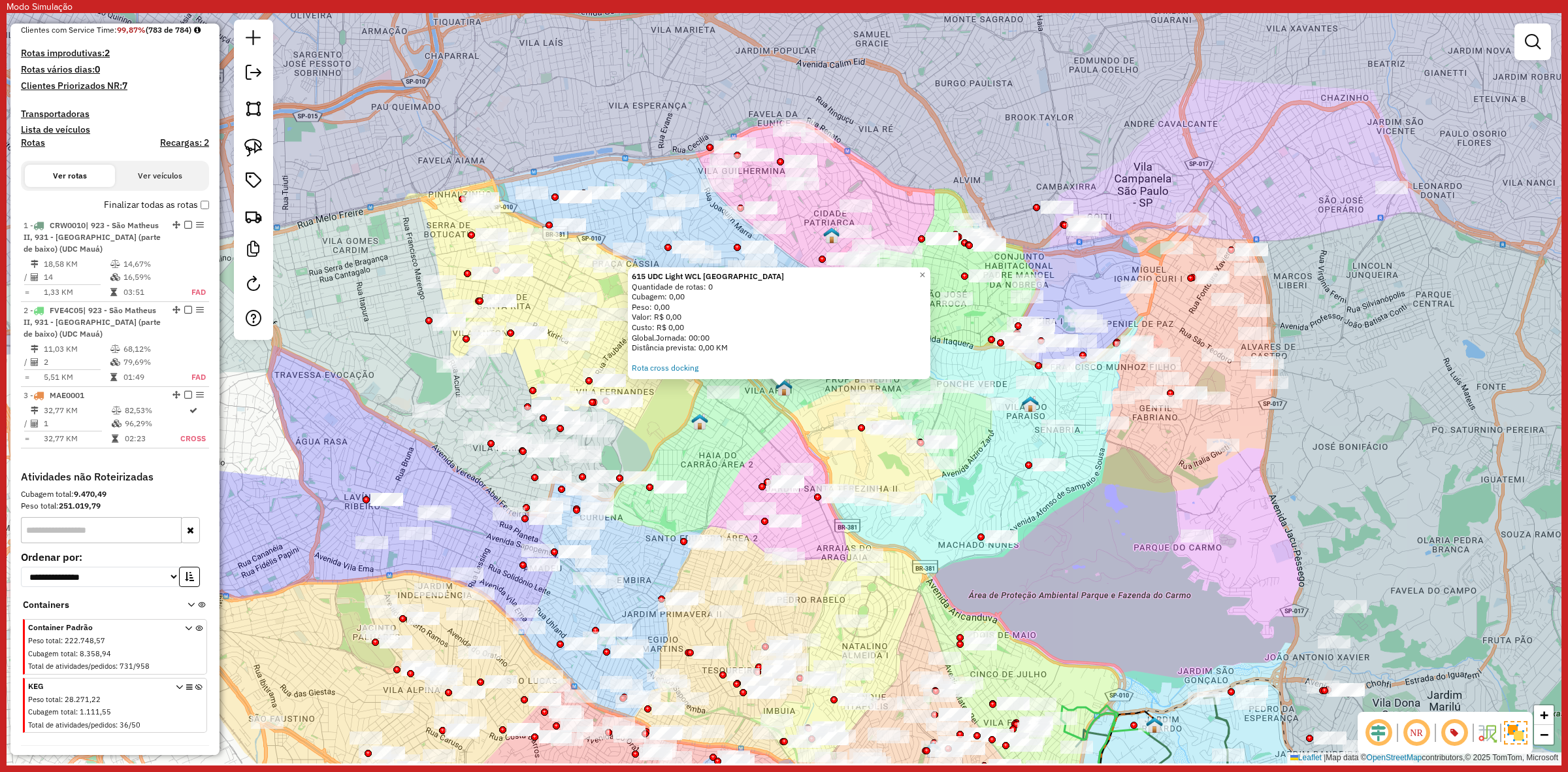
click at [403, 252] on div "615 UDC Light WCL Jardim Brasília Quantidade de rotas: 0 Cubagem: 0,00 Peso: 0,…" at bounding box center [784, 388] width 1555 height 750
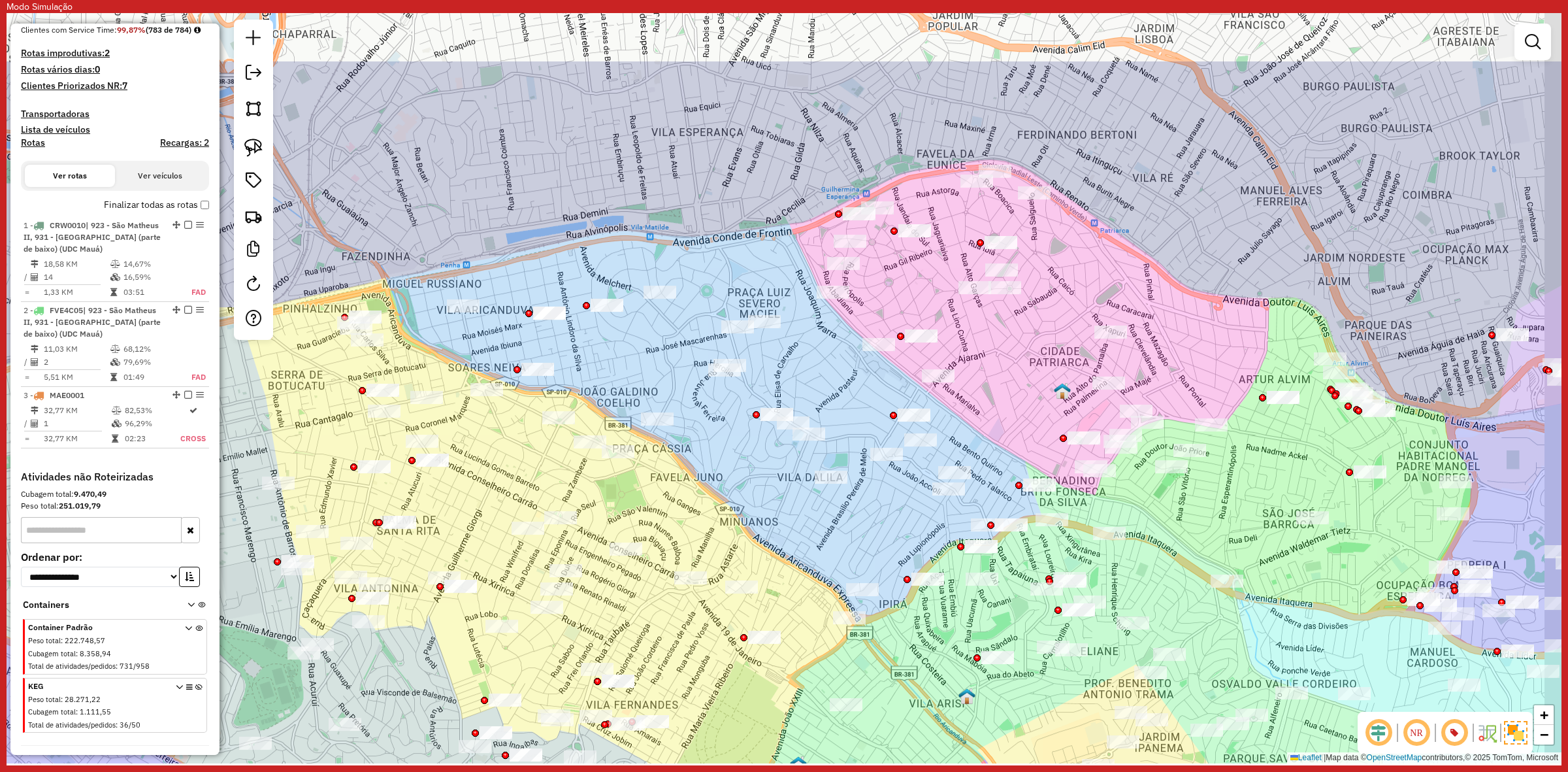
drag, startPoint x: 660, startPoint y: 244, endPoint x: 938, endPoint y: 386, distance: 312.2
click at [576, 271] on div "Janela de atendimento Grade de atendimento Capacidade Transportadoras Veículos …" at bounding box center [784, 388] width 1555 height 750
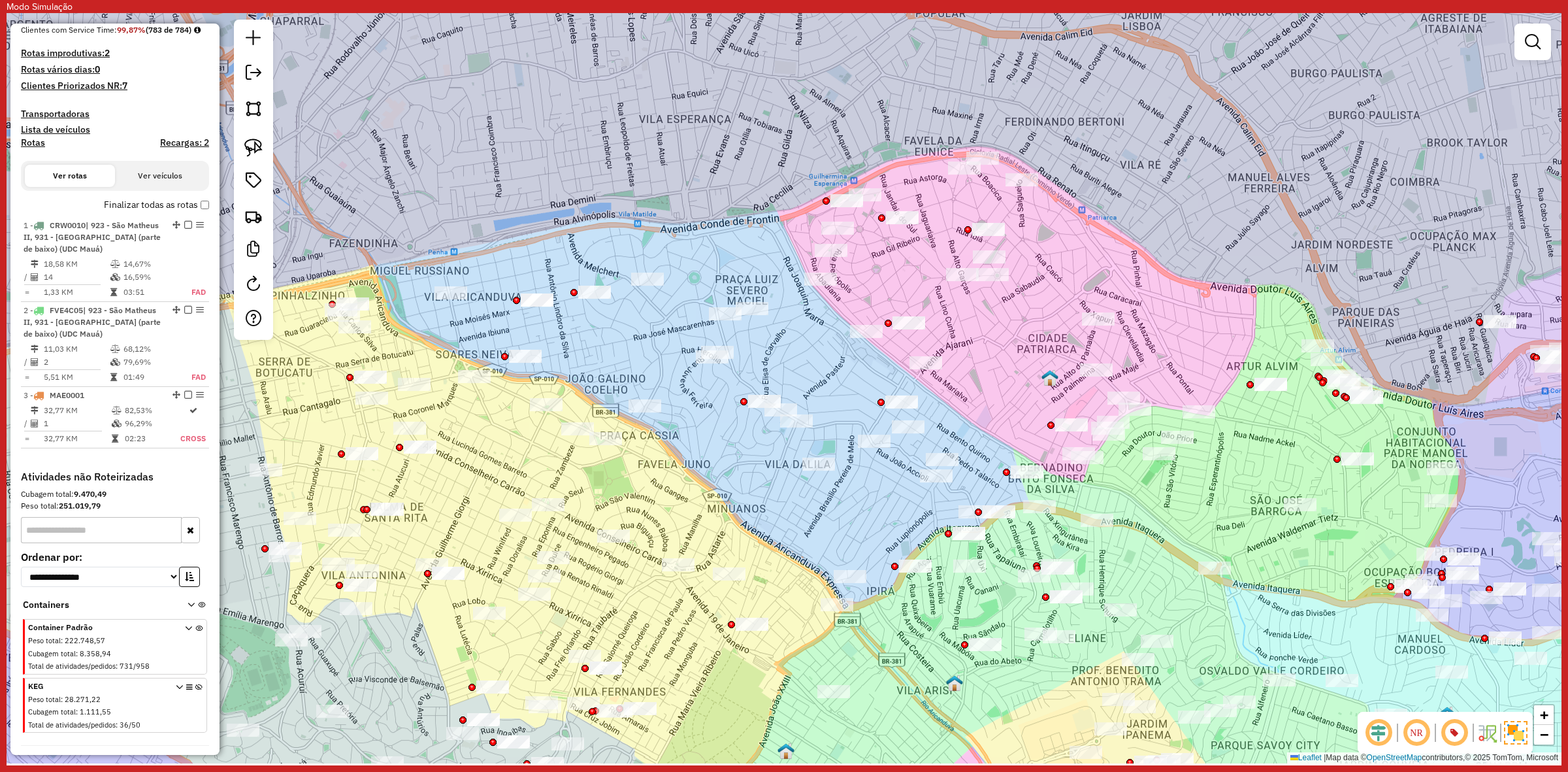
click at [1054, 377] on img at bounding box center [1050, 377] width 17 height 17
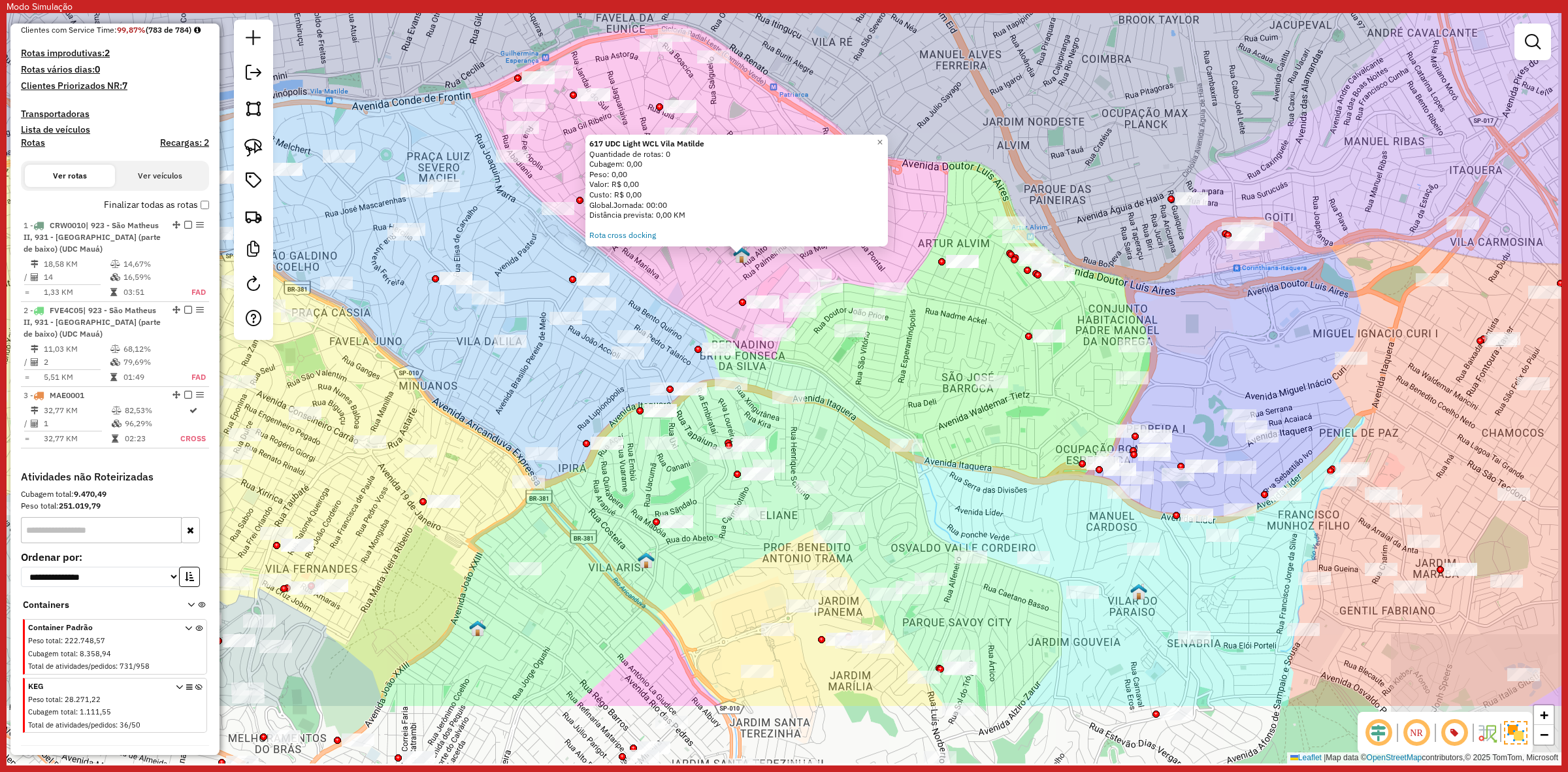
drag, startPoint x: 985, startPoint y: 451, endPoint x: 943, endPoint y: 318, distance: 139.5
click at [943, 318] on div "617 UDC Light WCL Vila Matilde Quantidade de rotas: 0 Cubagem: 0,00 Peso: 0,00 …" at bounding box center [784, 388] width 1555 height 750
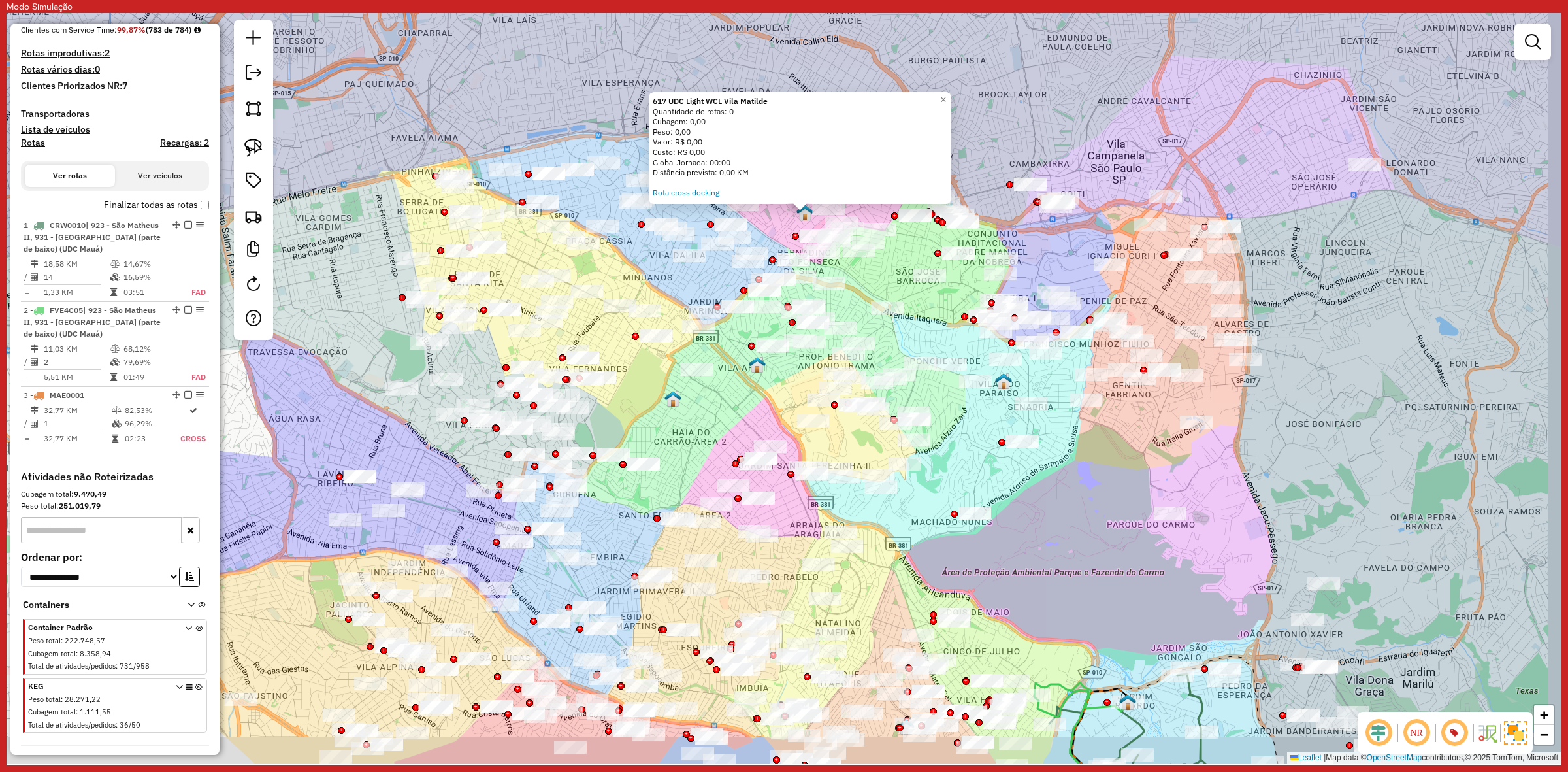
drag, startPoint x: 999, startPoint y: 145, endPoint x: 949, endPoint y: 73, distance: 87.7
click at [950, 39] on div "617 UDC Light WCL Vila Matilde Quantidade de rotas: 0 Cubagem: 0,00 Peso: 0,00 …" at bounding box center [784, 388] width 1555 height 750
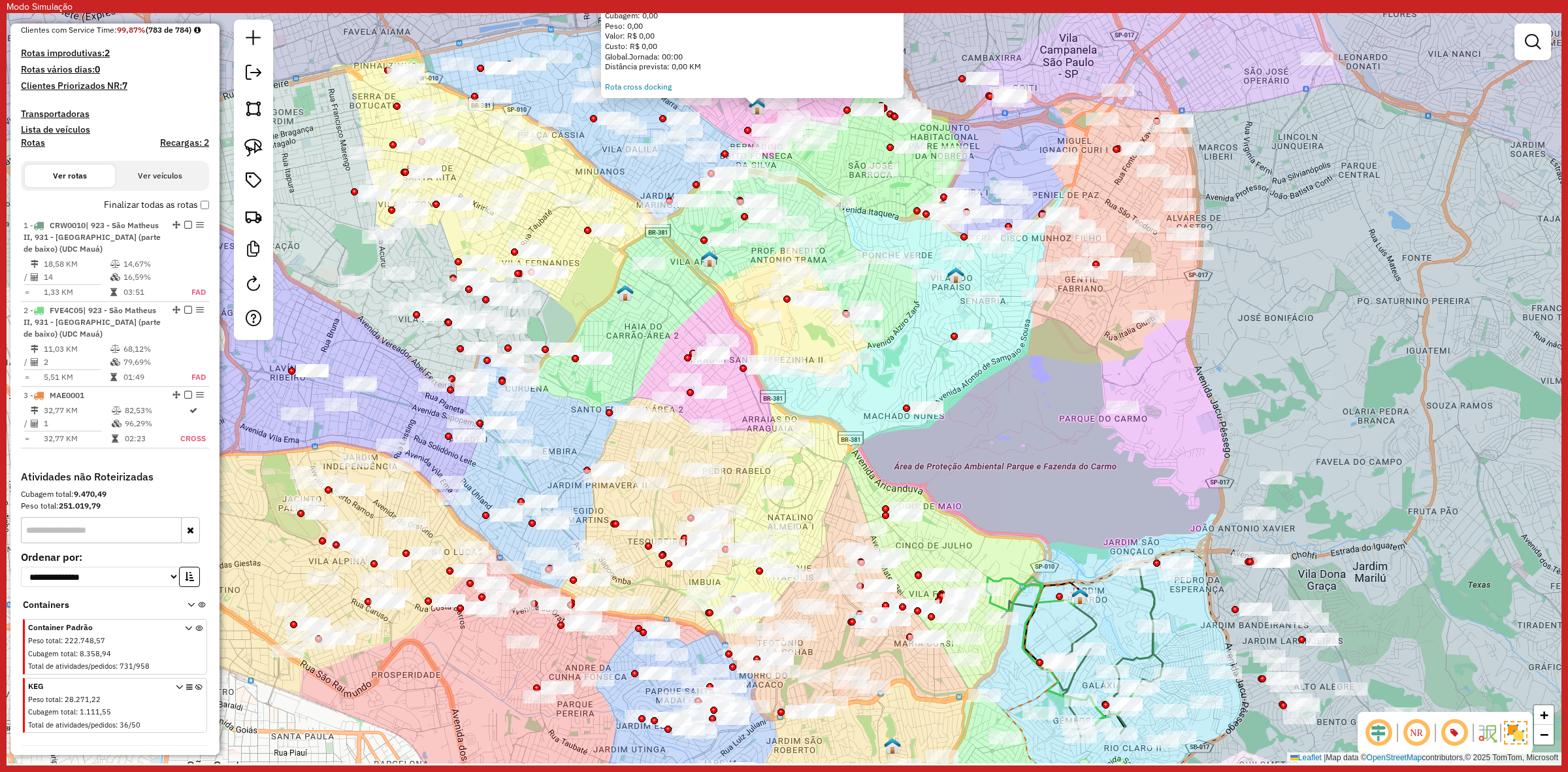
drag, startPoint x: 1014, startPoint y: 408, endPoint x: 1005, endPoint y: 388, distance: 21.9
click at [1005, 388] on div "617 UDC Light WCL Vila Matilde Quantidade de rotas: 0 Cubagem: 0,00 Peso: 0,00 …" at bounding box center [784, 388] width 1555 height 750
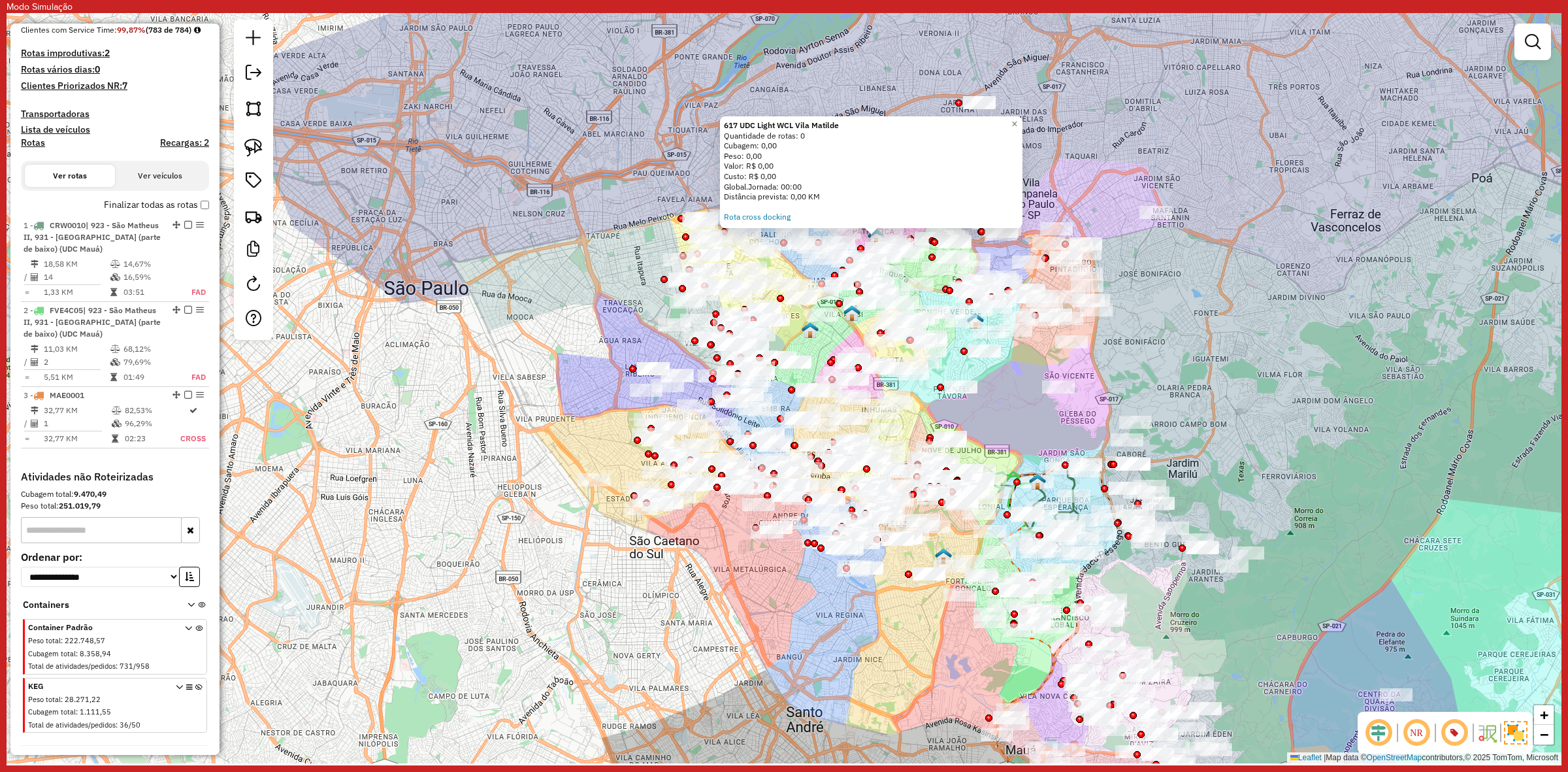
drag, startPoint x: 1013, startPoint y: 398, endPoint x: 941, endPoint y: 306, distance: 116.8
click at [941, 306] on div "617 UDC Light WCL Vila Matilde Quantidade de rotas: 0 Cubagem: 0,00 Peso: 0,00 …" at bounding box center [784, 388] width 1555 height 750
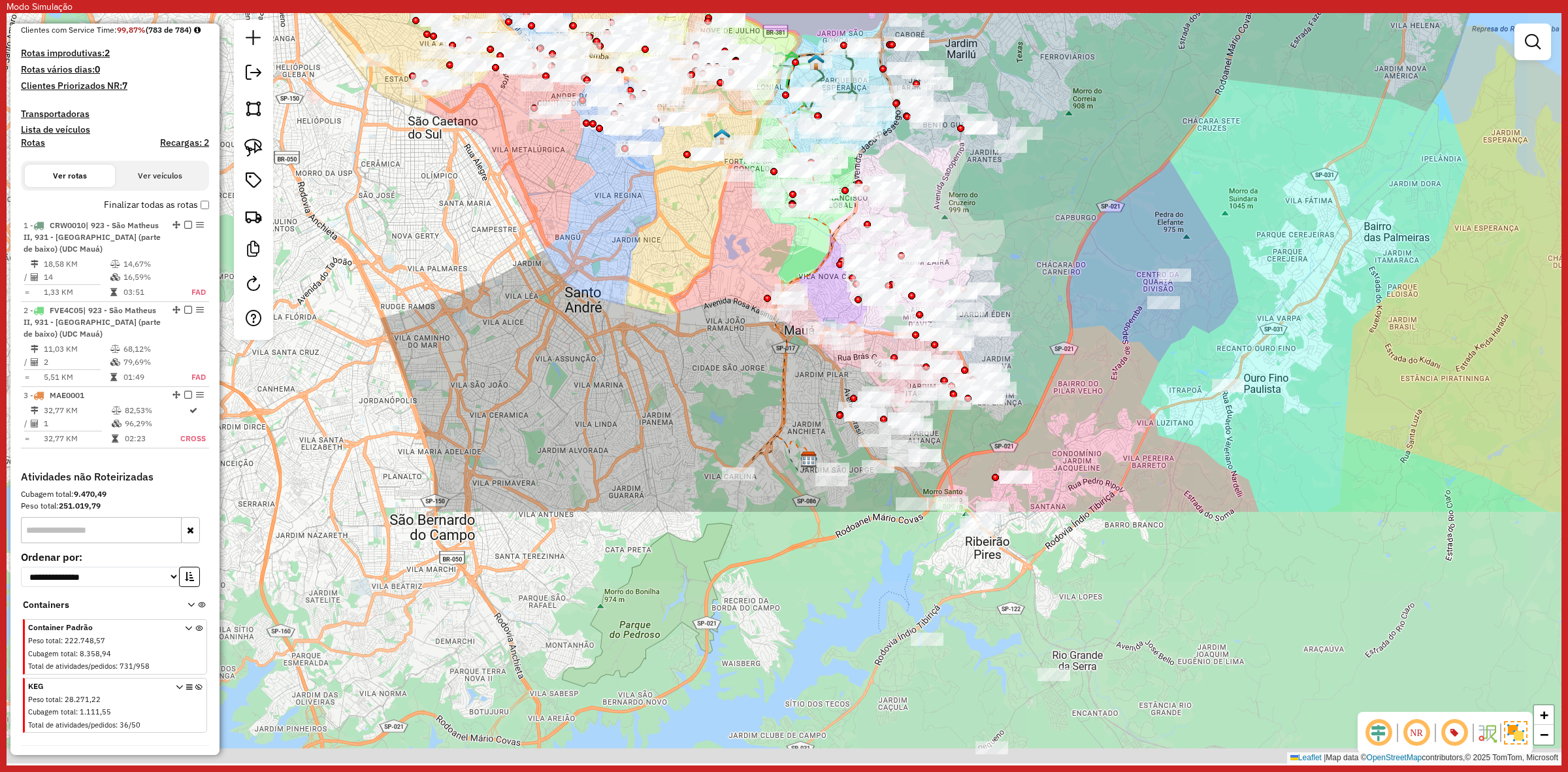
drag, startPoint x: 1174, startPoint y: 538, endPoint x: 1024, endPoint y: 211, distance: 359.8
click at [1024, 211] on div "617 UDC Light WCL Vila Matilde Quantidade de rotas: 0 Cubagem: 0,00 Peso: 0,00 …" at bounding box center [784, 388] width 1555 height 750
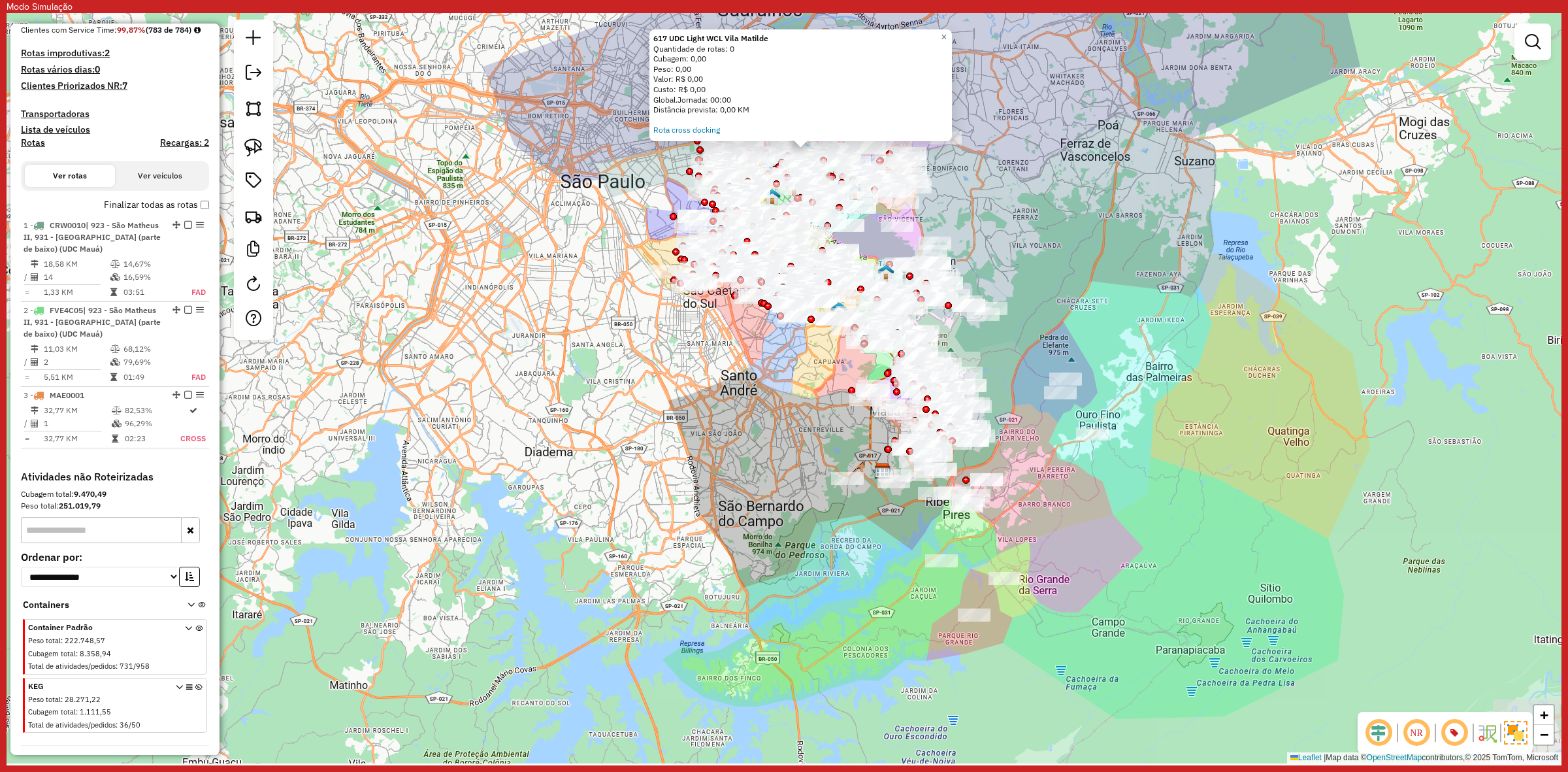
drag, startPoint x: 1184, startPoint y: 488, endPoint x: 1083, endPoint y: 517, distance: 105.1
click at [1083, 517] on div "617 UDC Light WCL Vila Matilde Quantidade de rotas: 0 Cubagem: 0,00 Peso: 0,00 …" at bounding box center [784, 388] width 1555 height 750
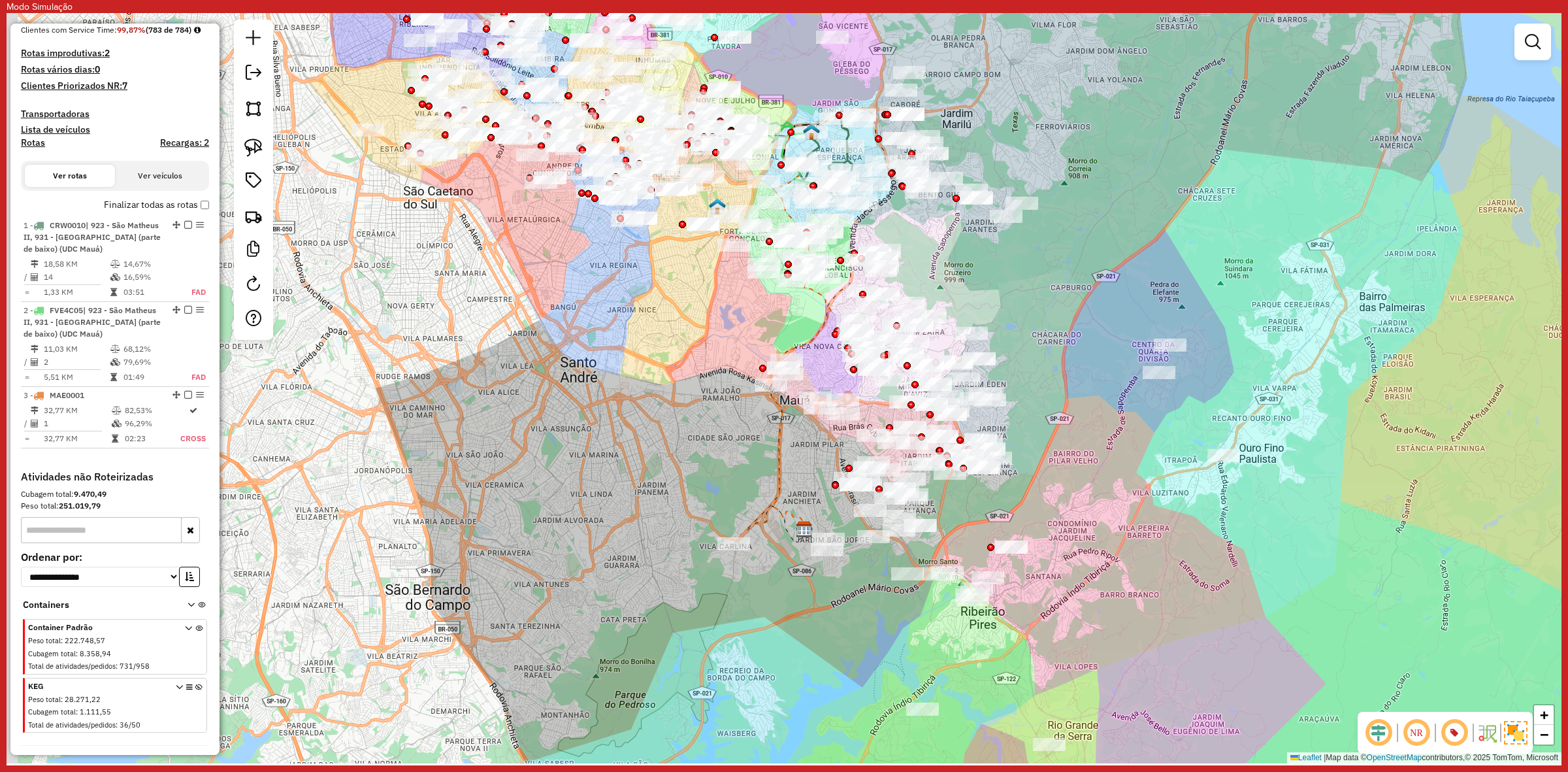
drag, startPoint x: 1018, startPoint y: 233, endPoint x: 1134, endPoint y: 341, distance: 158.5
click at [1074, 333] on div "617 UDC Light WCL Vila Matilde Quantidade de rotas: 0 Cubagem: 0,00 Peso: 0,00 …" at bounding box center [784, 388] width 1555 height 750
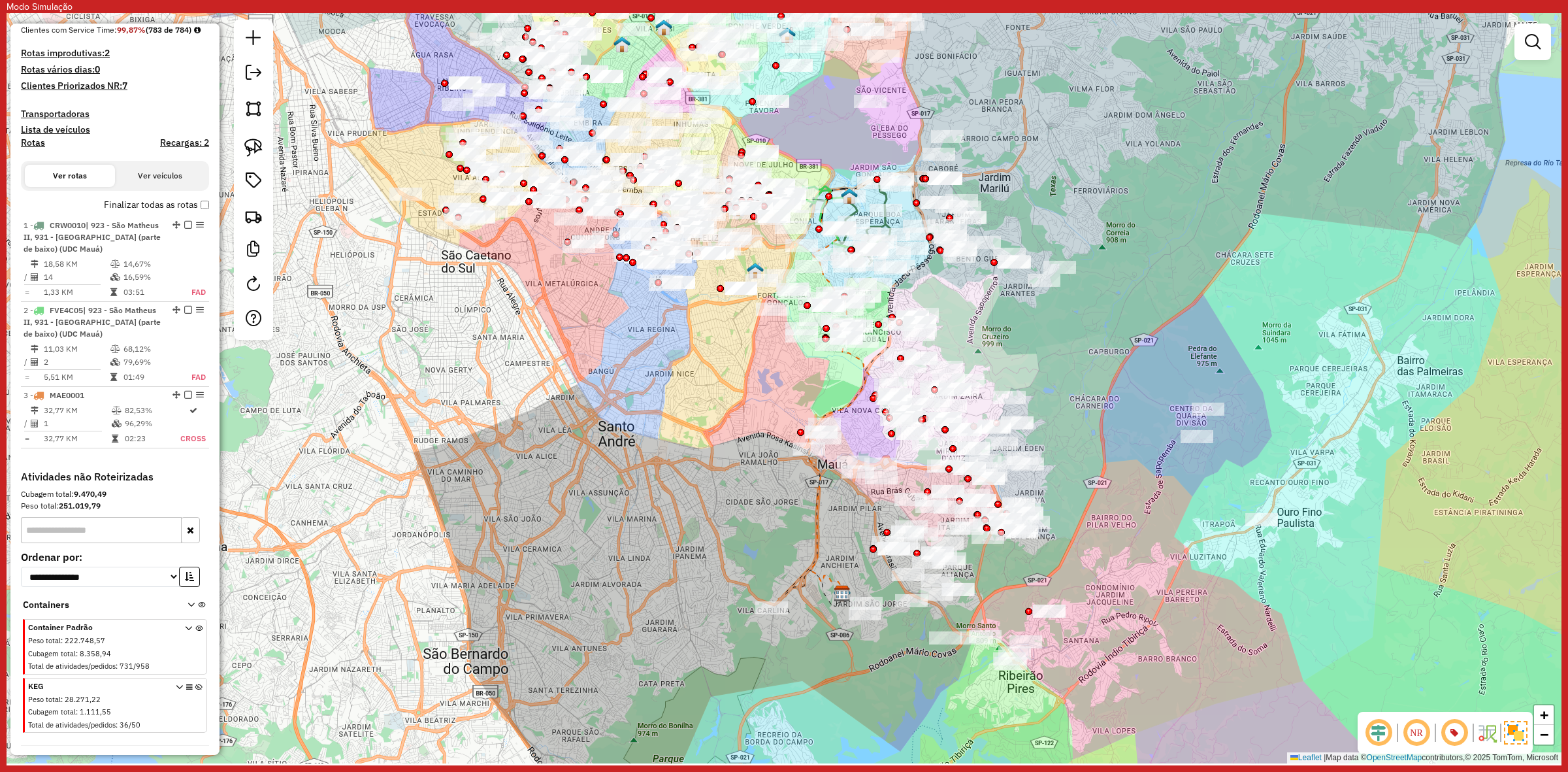
click at [1545, 50] on div at bounding box center [1533, 41] width 37 height 37
click at [1533, 53] on link at bounding box center [1533, 41] width 26 height 26
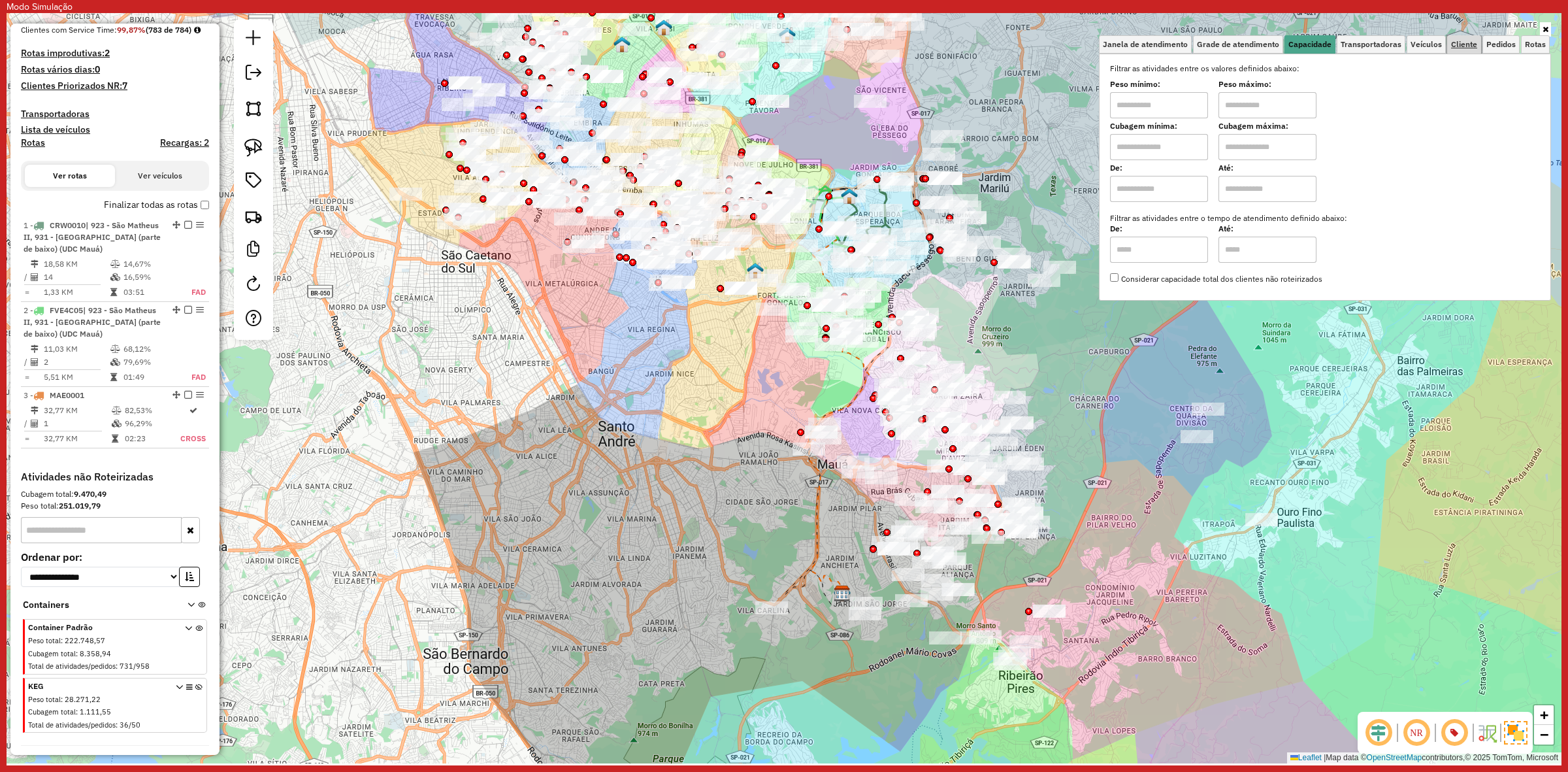
click at [1474, 44] on span "Cliente" at bounding box center [1464, 44] width 26 height 8
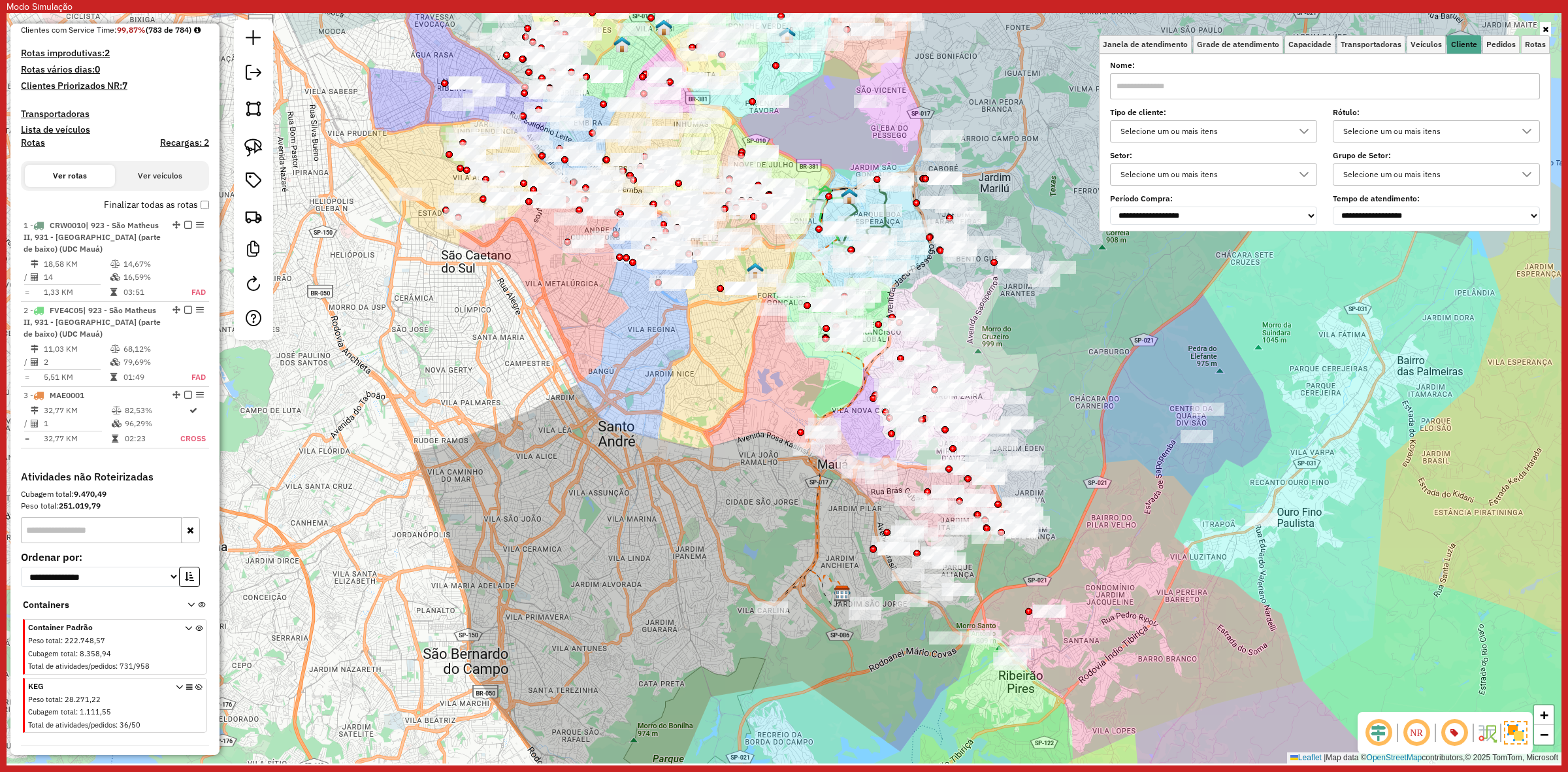
click at [1204, 126] on div "Selecione um ou mais itens" at bounding box center [1204, 132] width 176 height 21
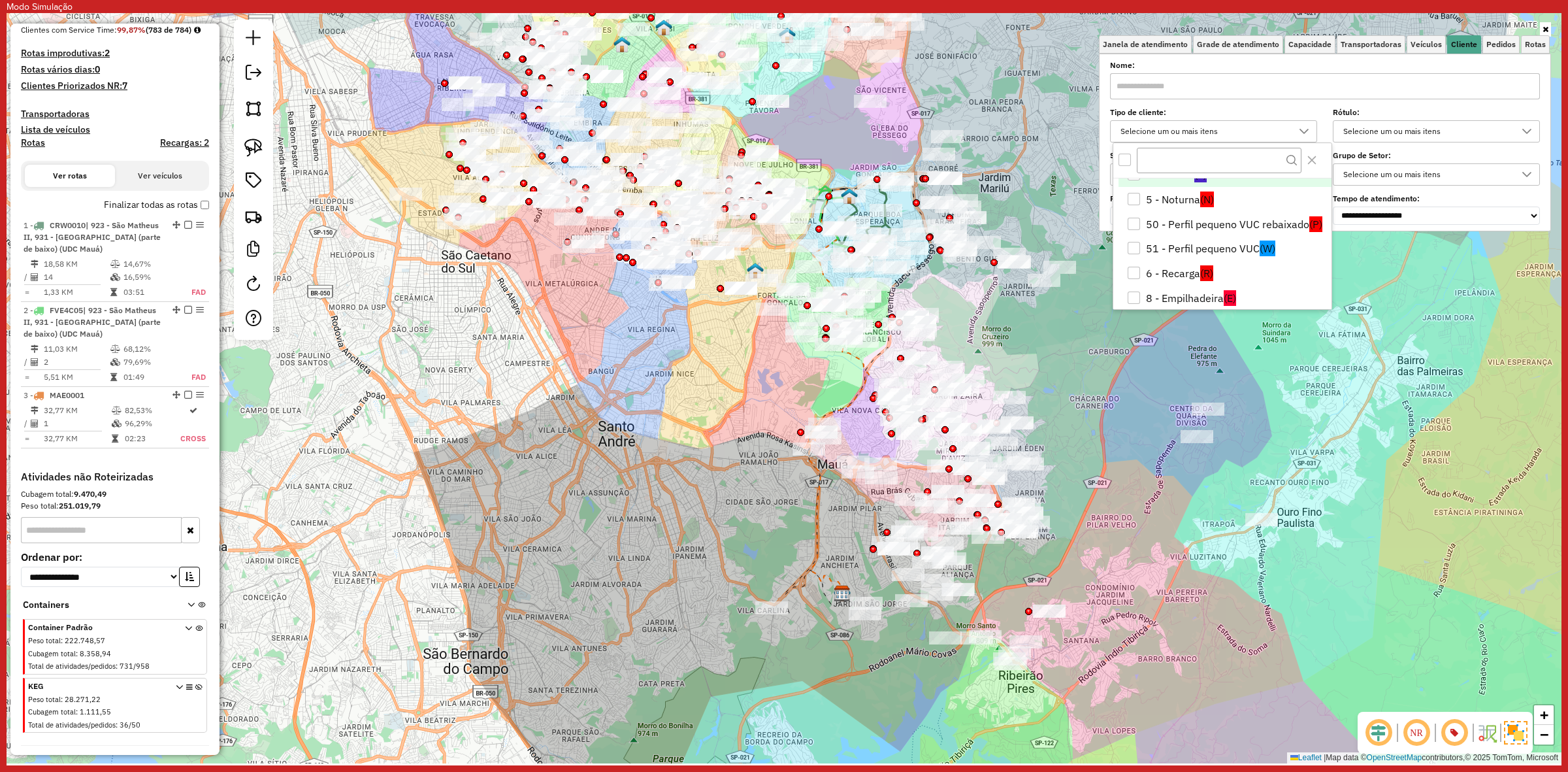
scroll to position [82, 0]
click at [1195, 206] on li "5 - Noturna (N)" at bounding box center [1225, 207] width 213 height 25
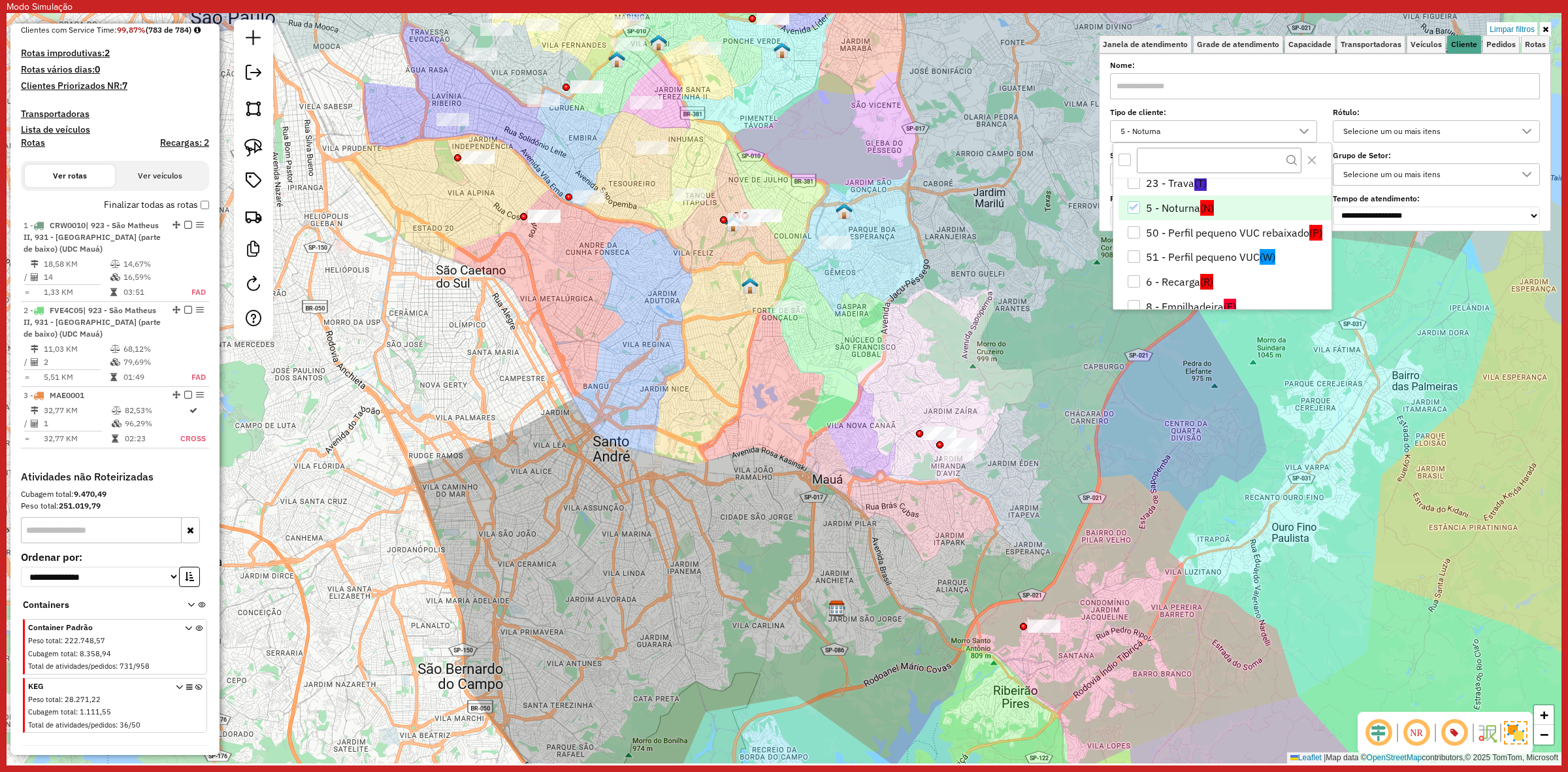
drag, startPoint x: 962, startPoint y: 313, endPoint x: 933, endPoint y: 434, distance: 124.4
click at [933, 434] on div "617 UDC Light WCL Vila Matilde Quantidade de rotas: 0 Cubagem: 0,00 Peso: 0,00 …" at bounding box center [784, 388] width 1555 height 750
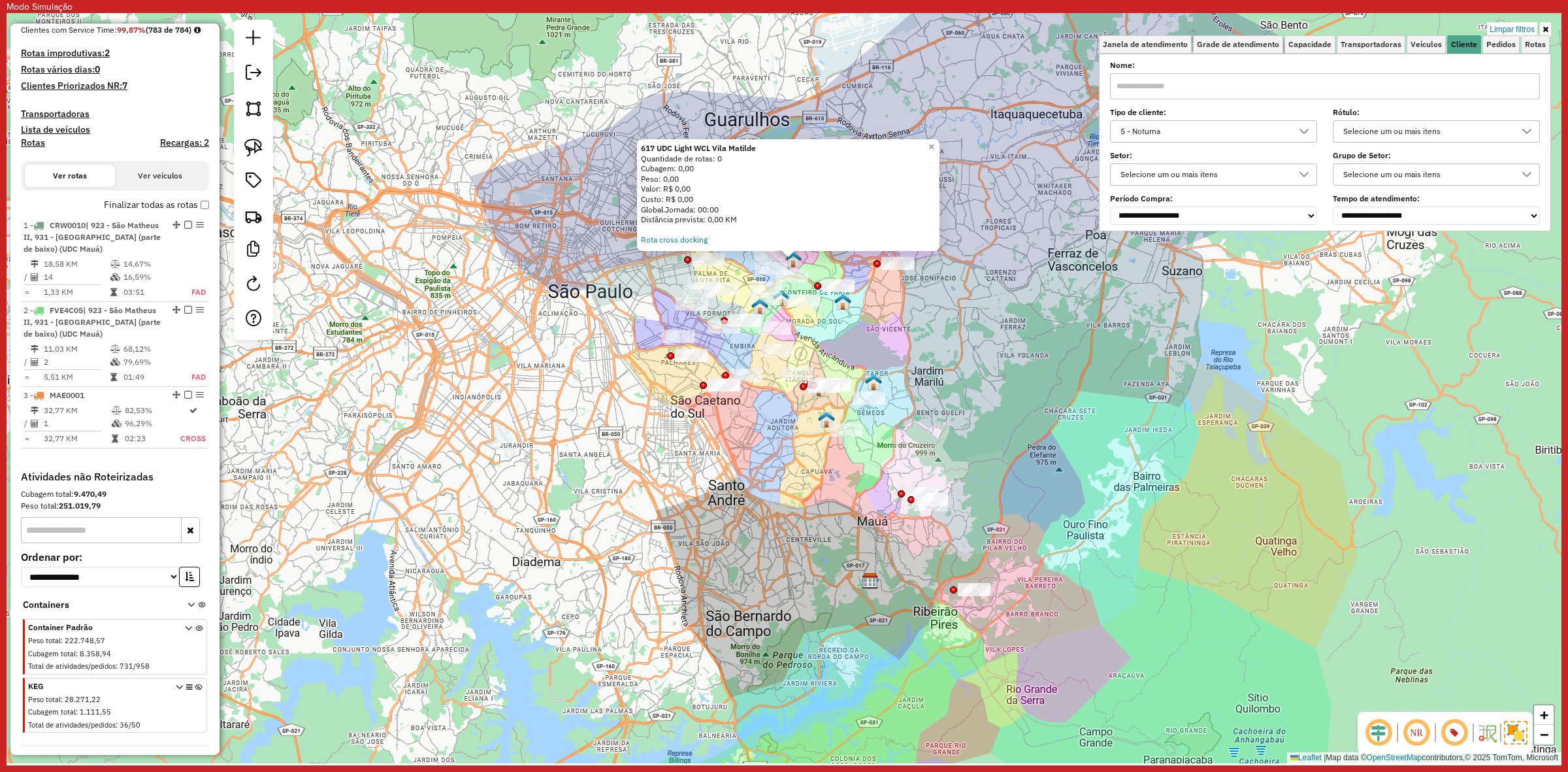
click at [974, 389] on div "617 UDC Light WCL Vila Matilde Quantidade de rotas: 0 Cubagem: 0,00 Peso: 0,00 …" at bounding box center [784, 388] width 1555 height 750
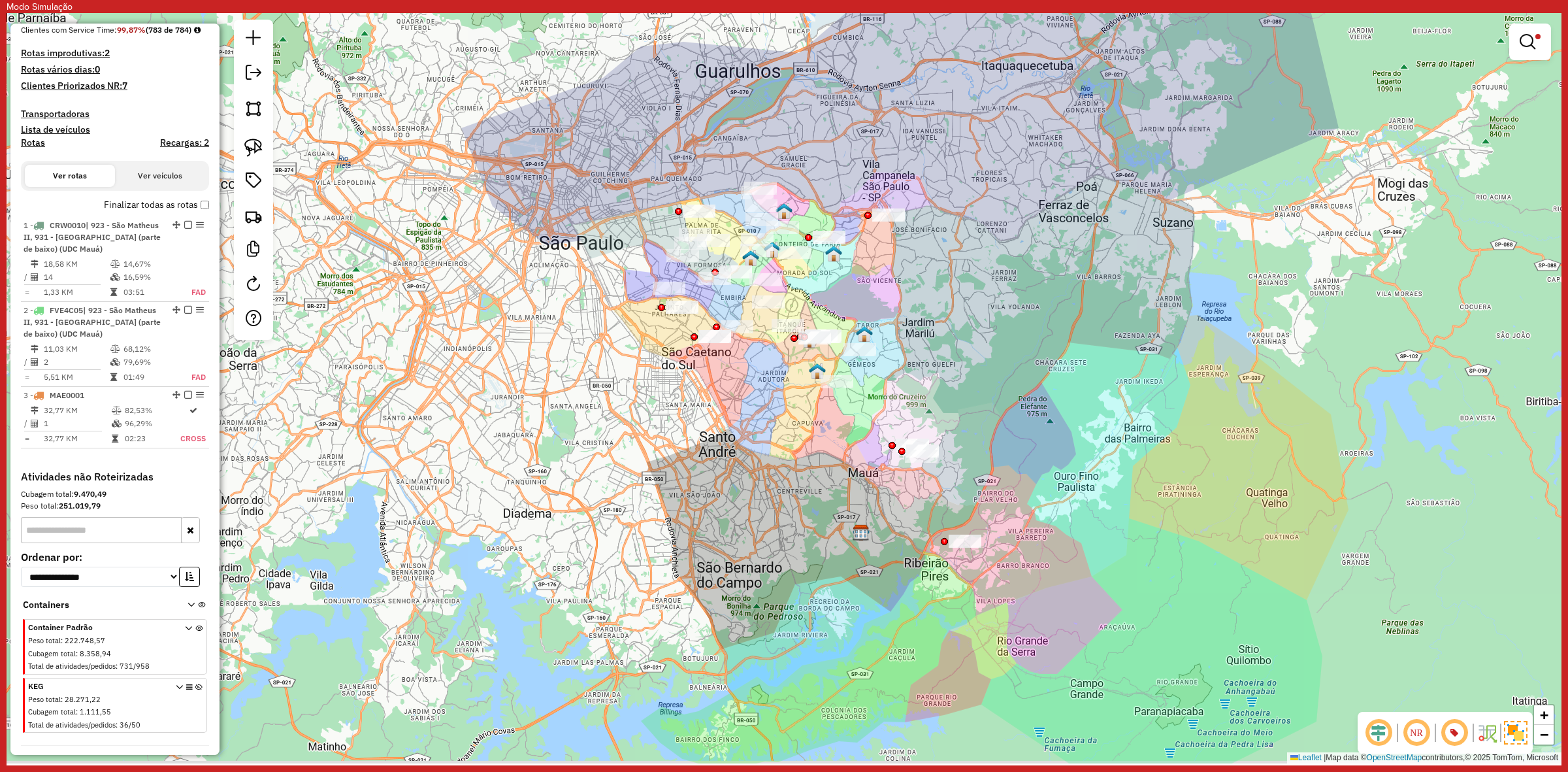
drag, startPoint x: 917, startPoint y: 344, endPoint x: 914, endPoint y: 335, distance: 9.5
click at [914, 335] on div "Limpar filtros Janela de atendimento Grade de atendimento Capacidade Transporta…" at bounding box center [784, 388] width 1555 height 750
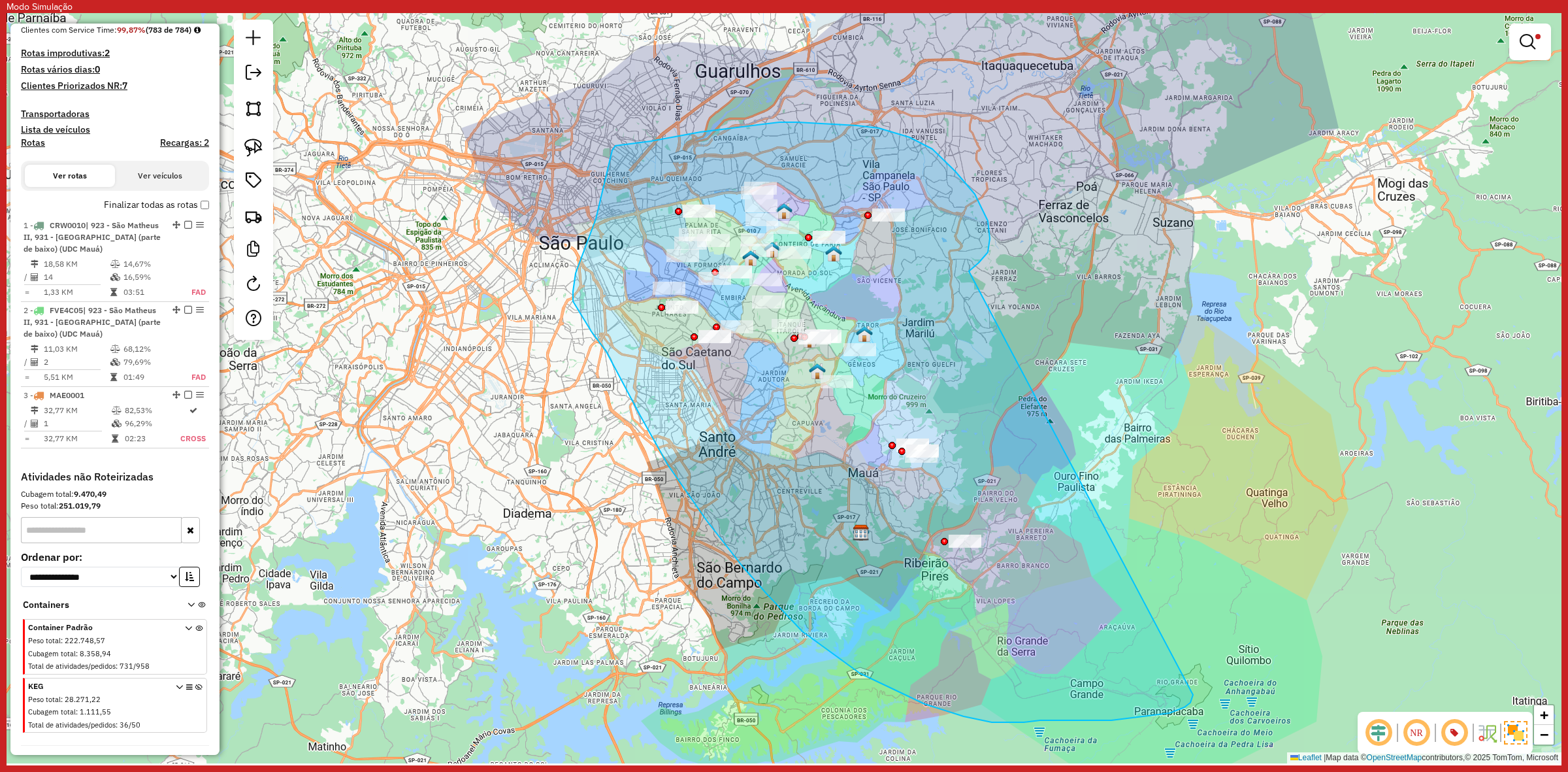
drag, startPoint x: 988, startPoint y: 221, endPoint x: 1194, endPoint y: 674, distance: 497.6
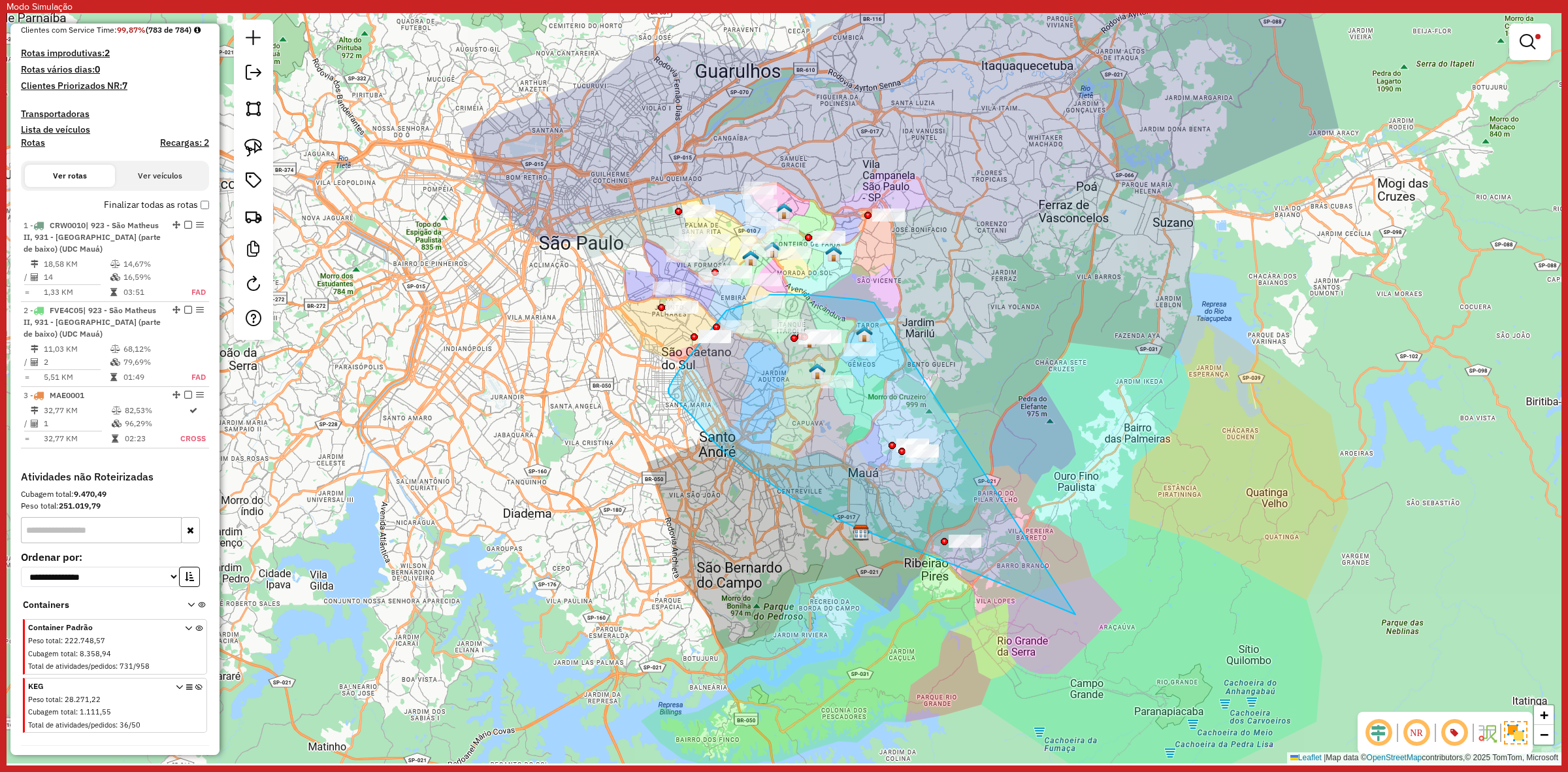
drag, startPoint x: 789, startPoint y: 295, endPoint x: 1249, endPoint y: 652, distance: 582.3
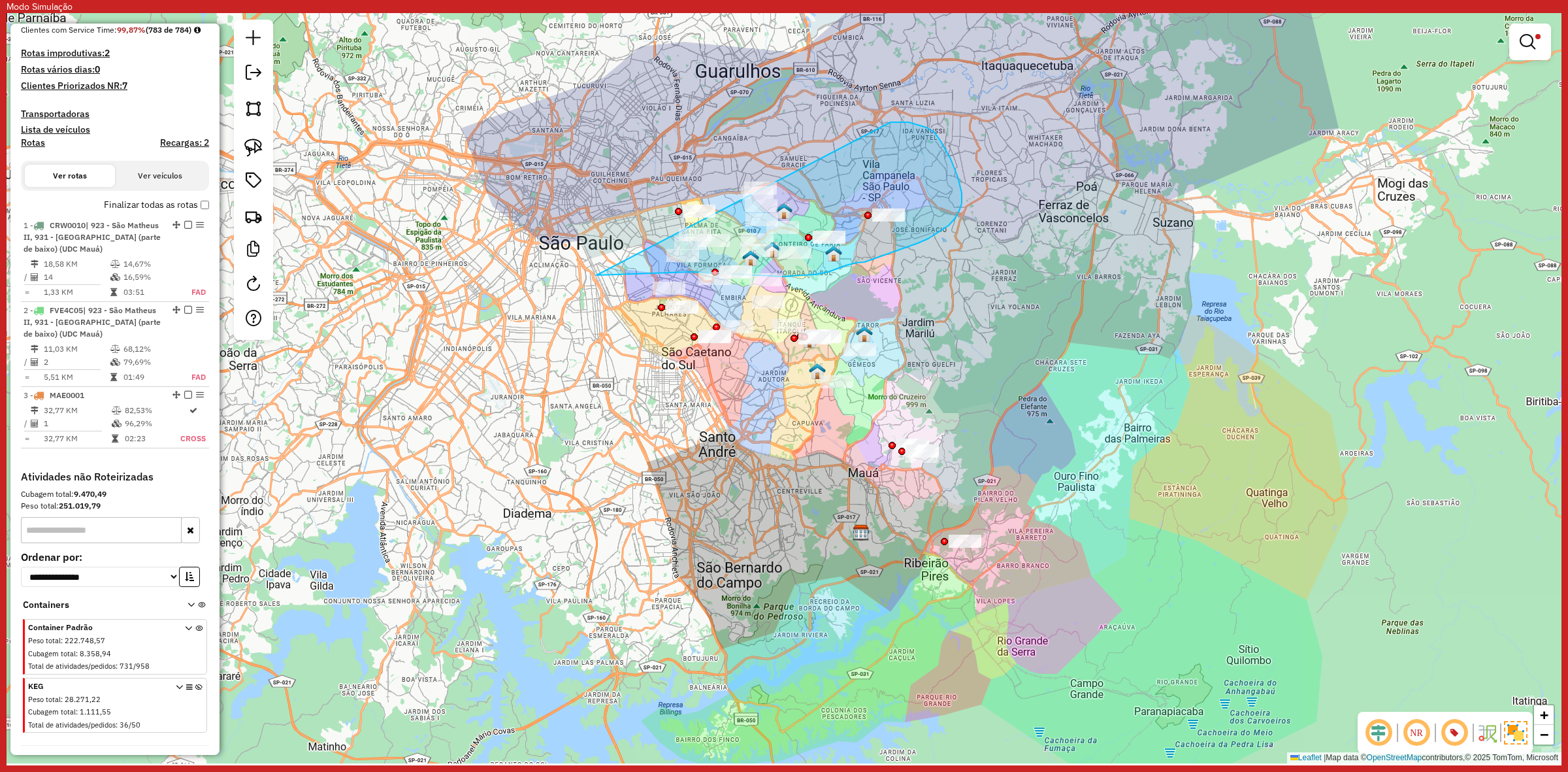
drag, startPoint x: 962, startPoint y: 193, endPoint x: 579, endPoint y: 244, distance: 386.4
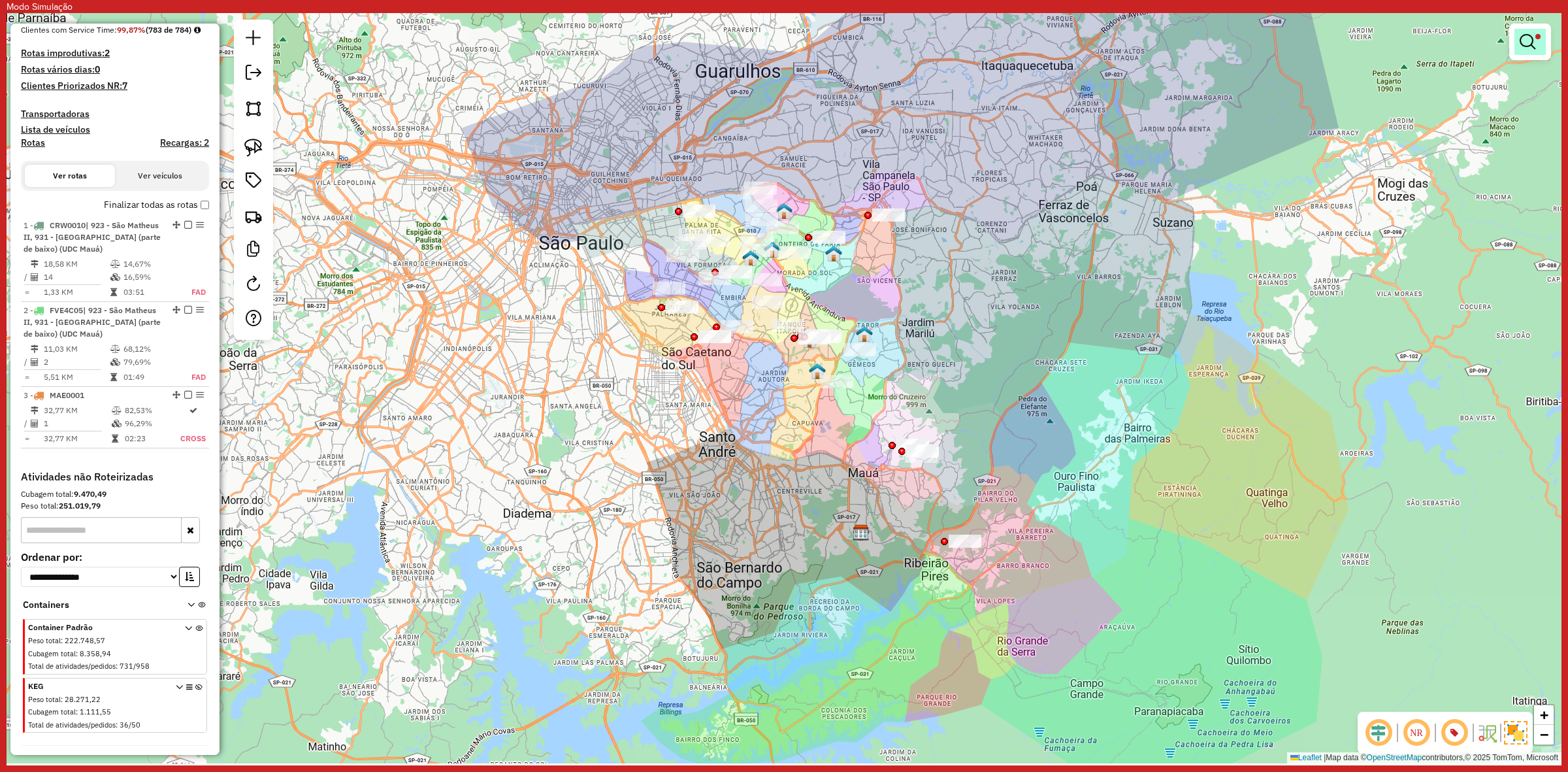
click at [1522, 47] on em at bounding box center [1527, 41] width 16 height 16
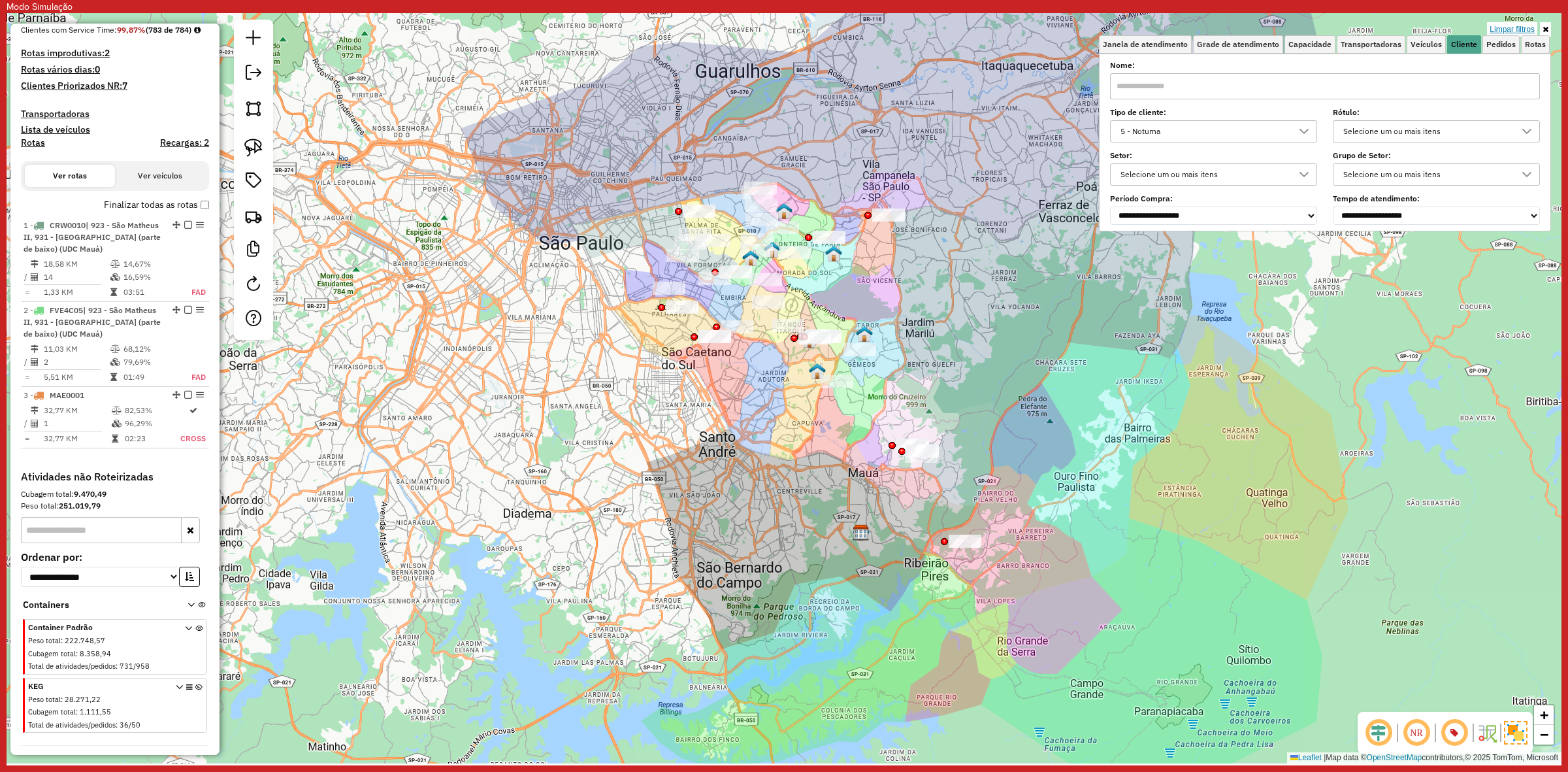
click at [1506, 31] on link "Limpar filtros" at bounding box center [1512, 29] width 50 height 14
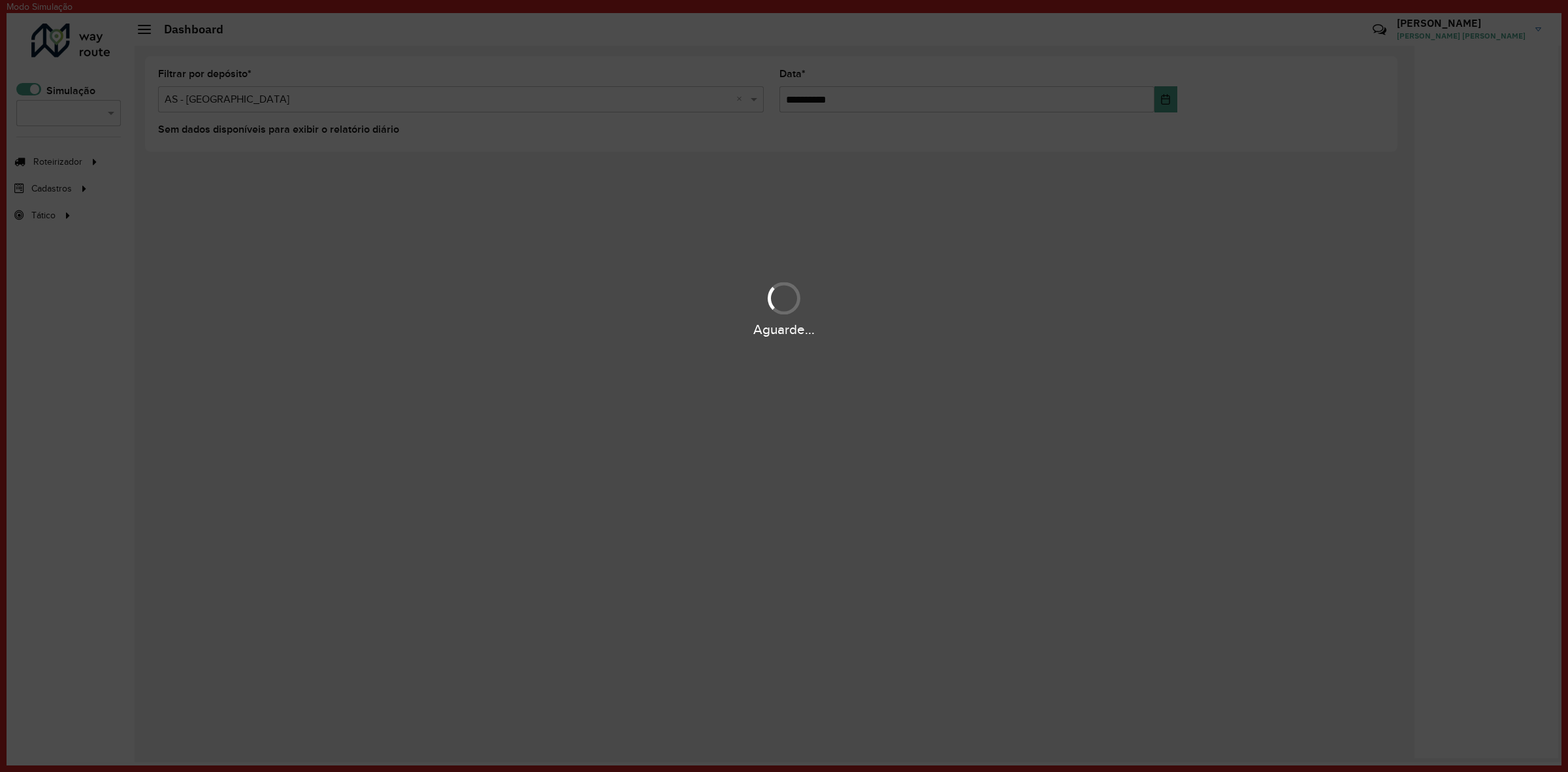
click at [36, 89] on div "Aguarde..." at bounding box center [784, 386] width 1568 height 772
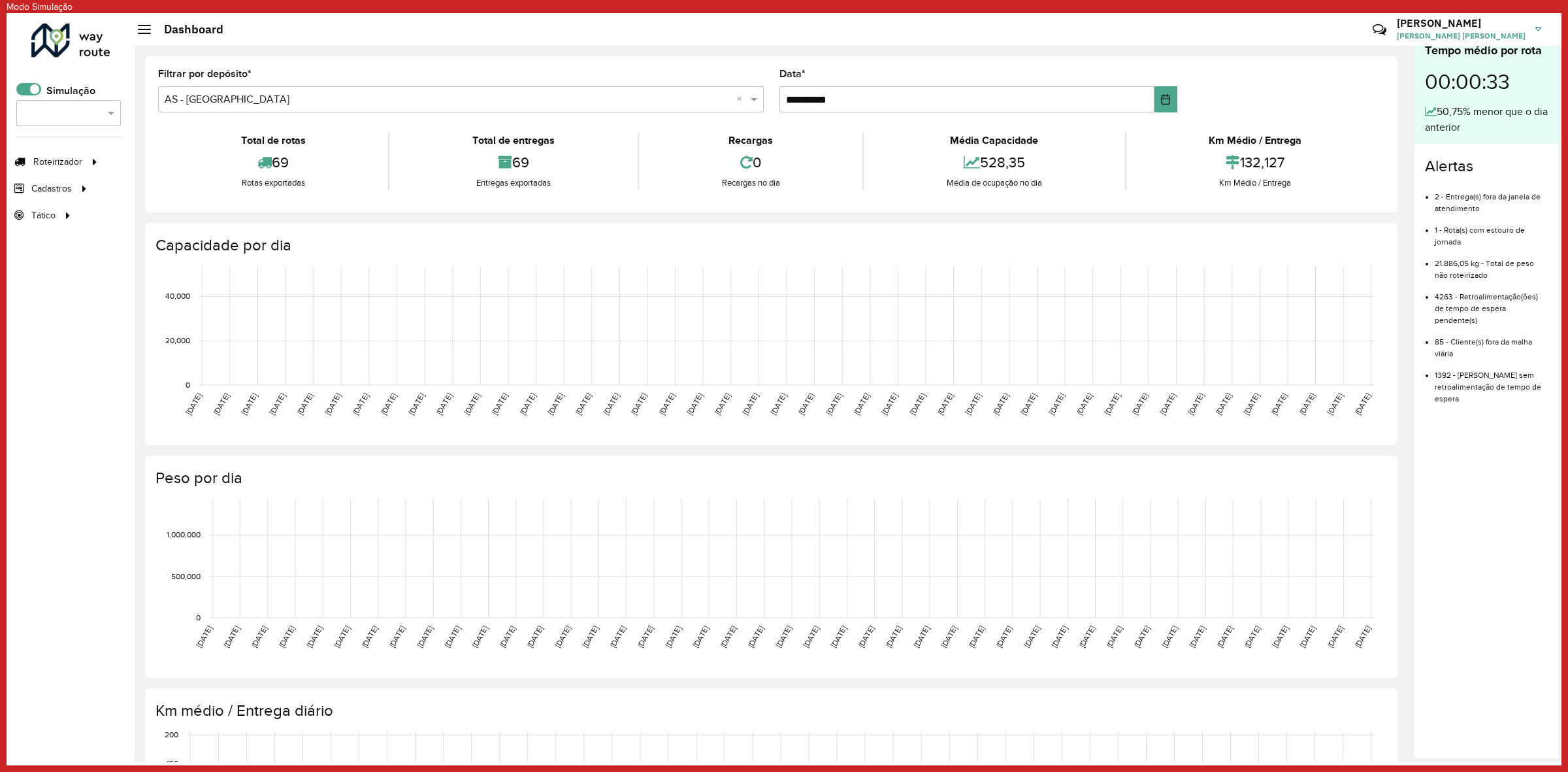
click at [36, 89] on span at bounding box center [29, 89] width 25 height 13
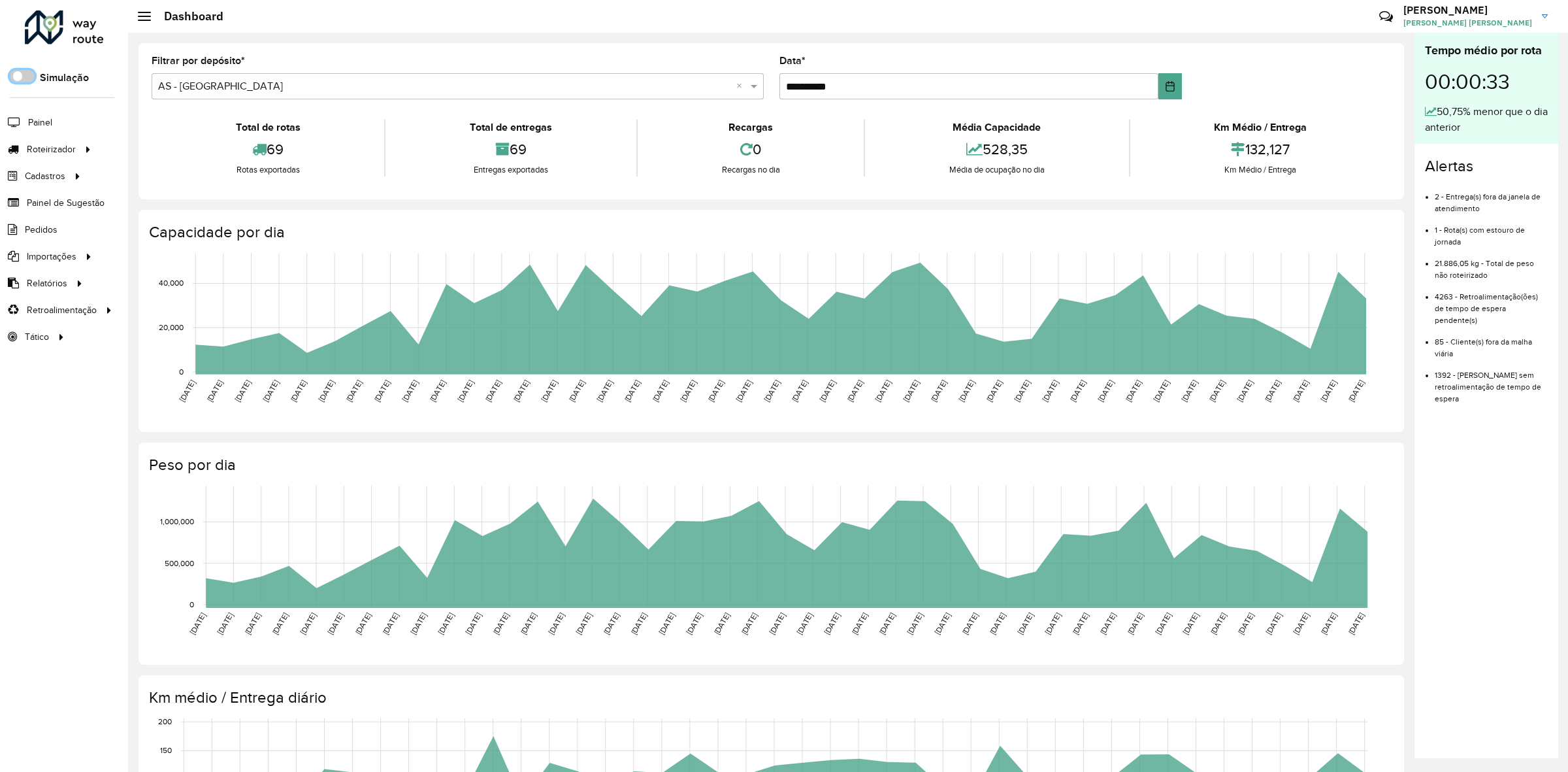
scroll to position [7, 4]
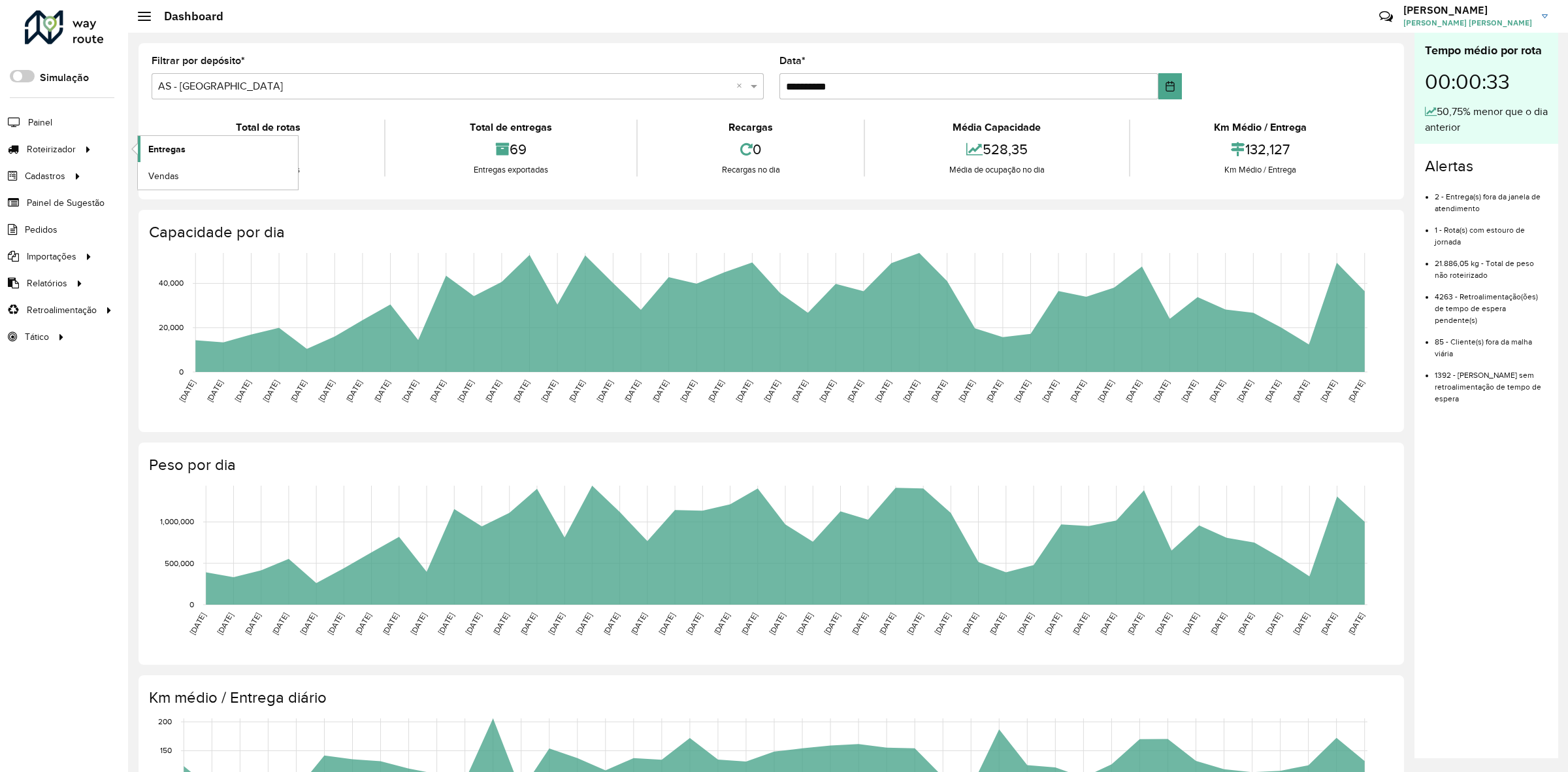
click at [187, 156] on link "Entregas" at bounding box center [217, 149] width 160 height 26
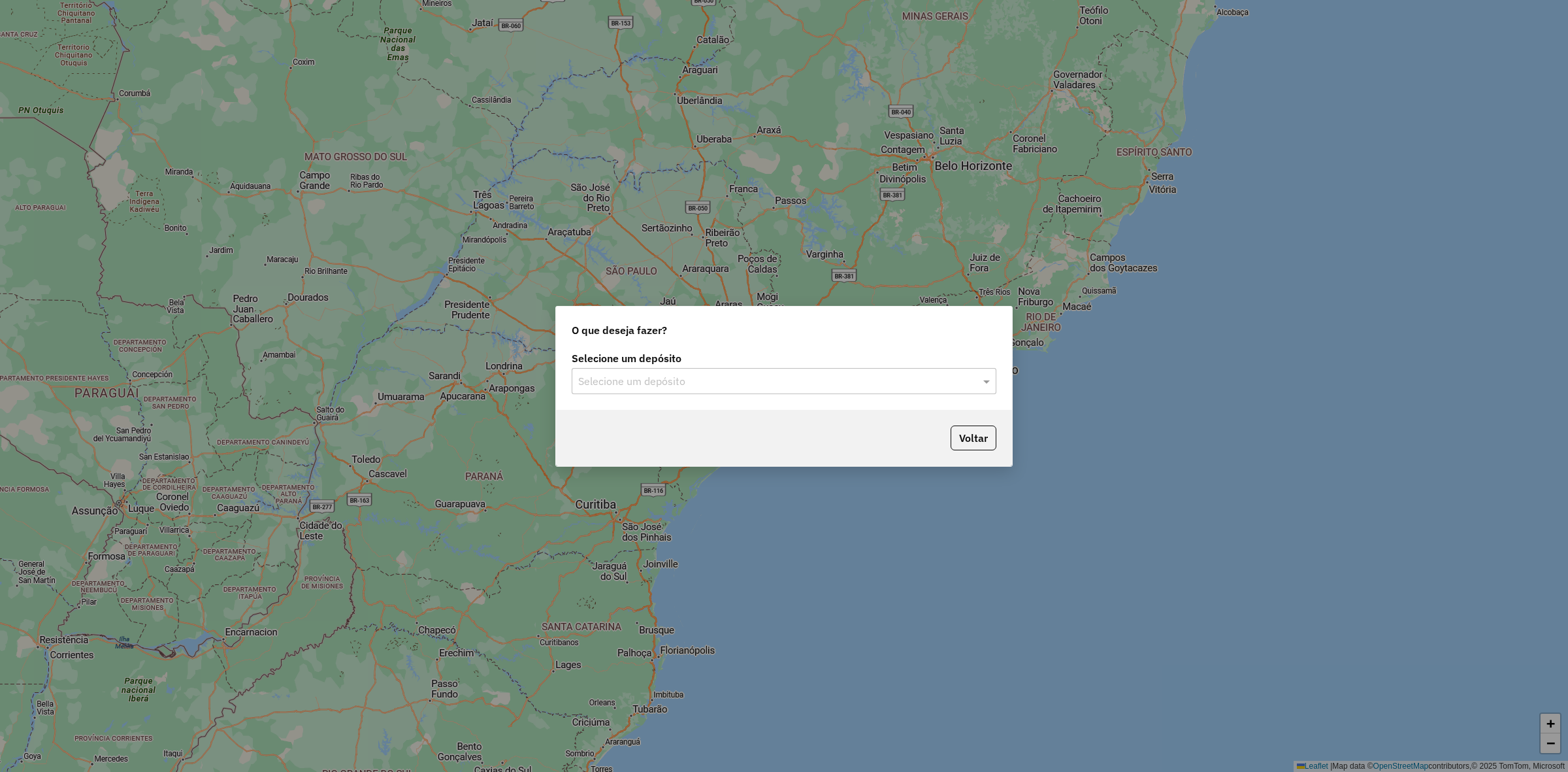
click at [722, 384] on input "text" at bounding box center [771, 381] width 385 height 16
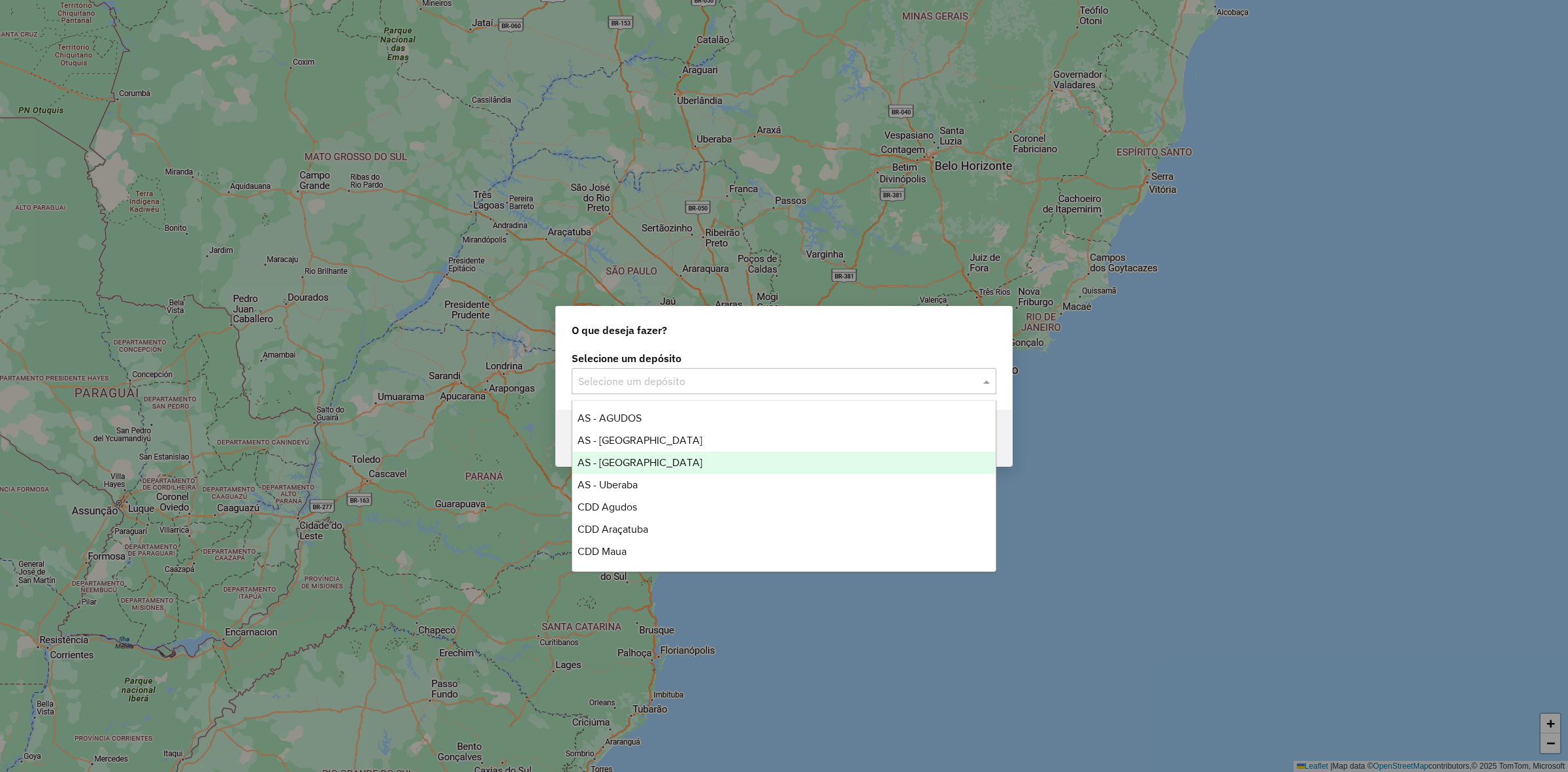
click at [647, 465] on span "AS - [GEOGRAPHIC_DATA]" at bounding box center [640, 462] width 125 height 11
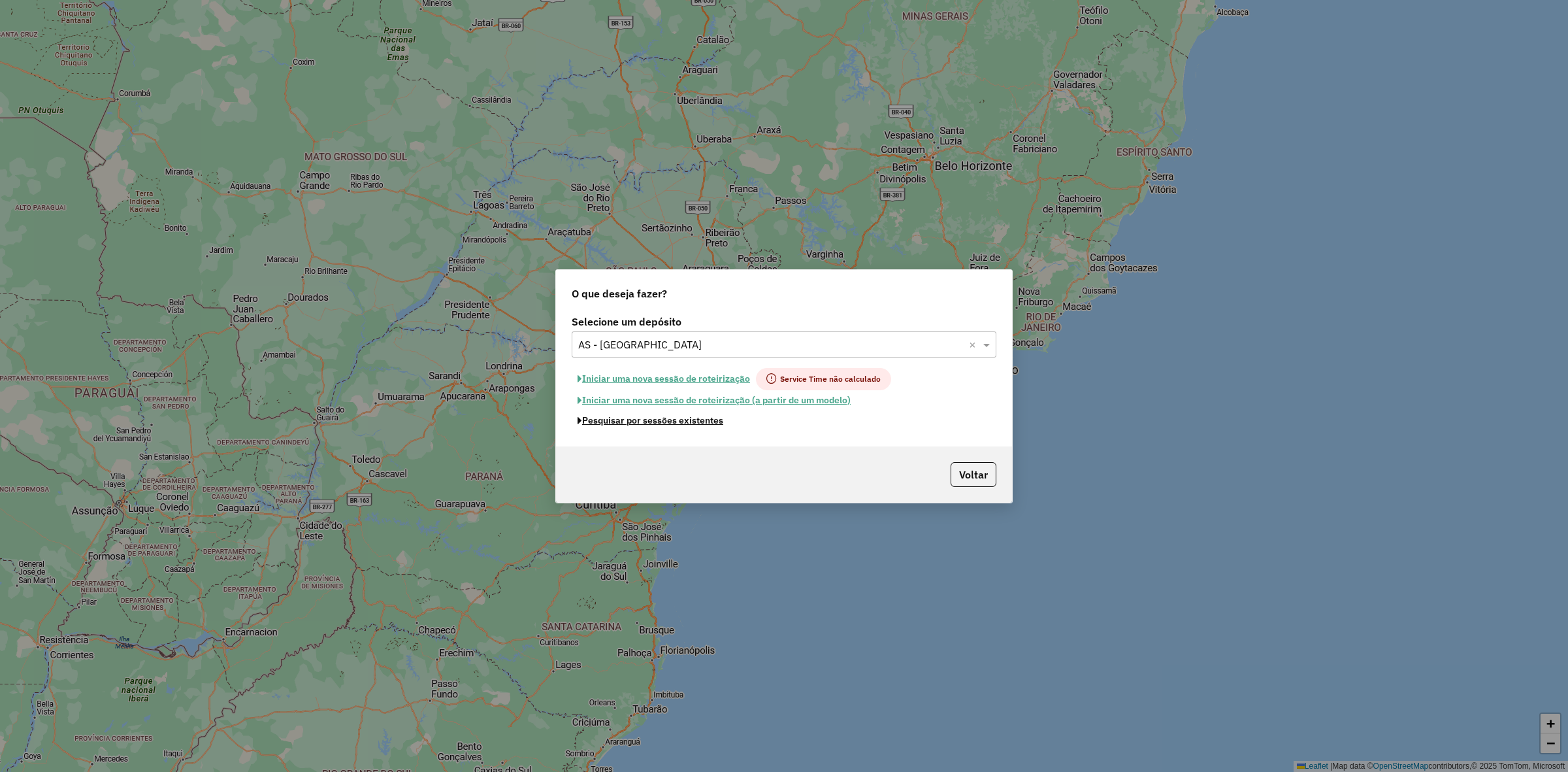
click at [666, 422] on button "Pesquisar por sessões existentes" at bounding box center [651, 420] width 158 height 20
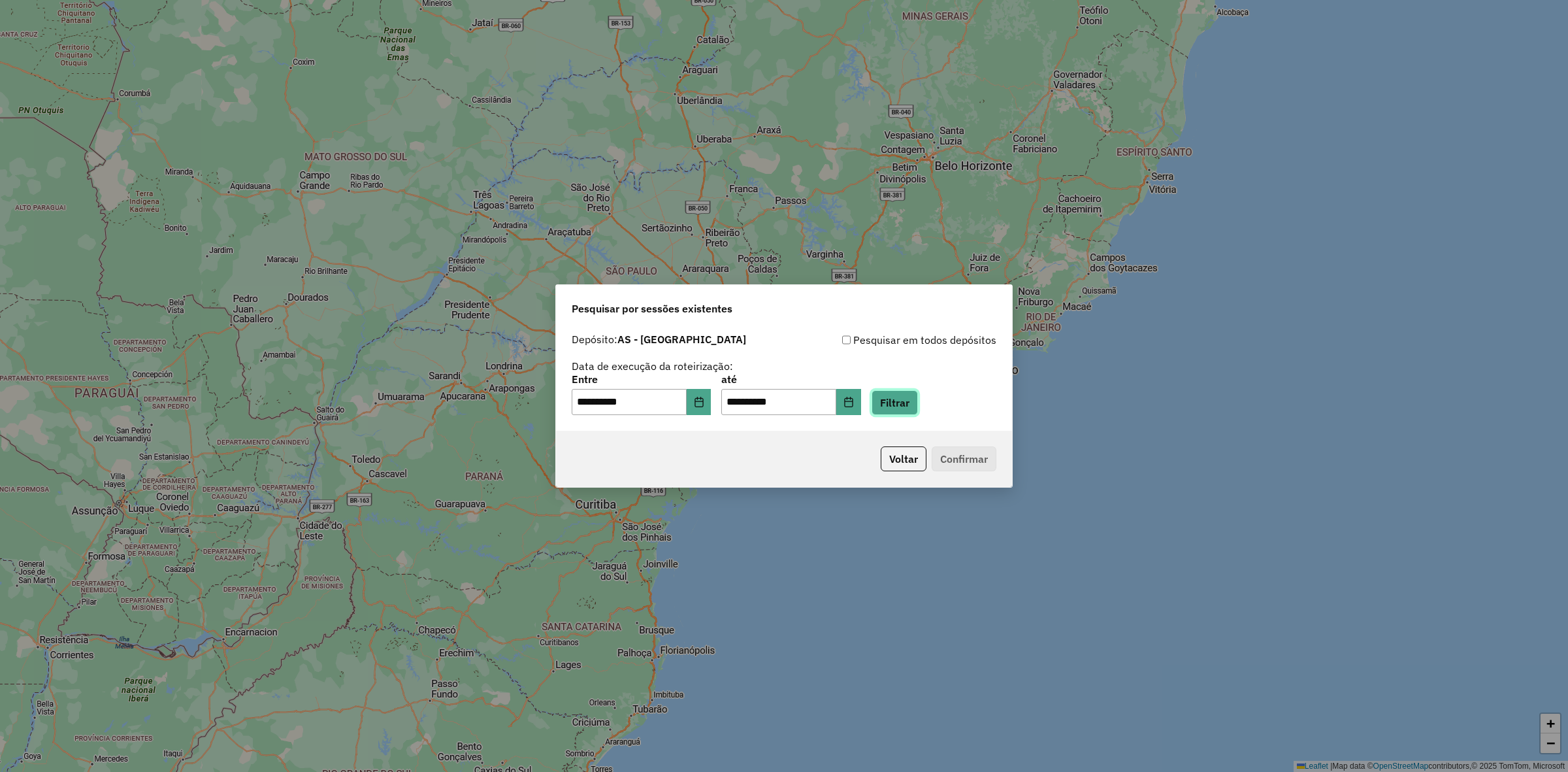
click at [918, 402] on button "Filtrar" at bounding box center [895, 402] width 47 height 25
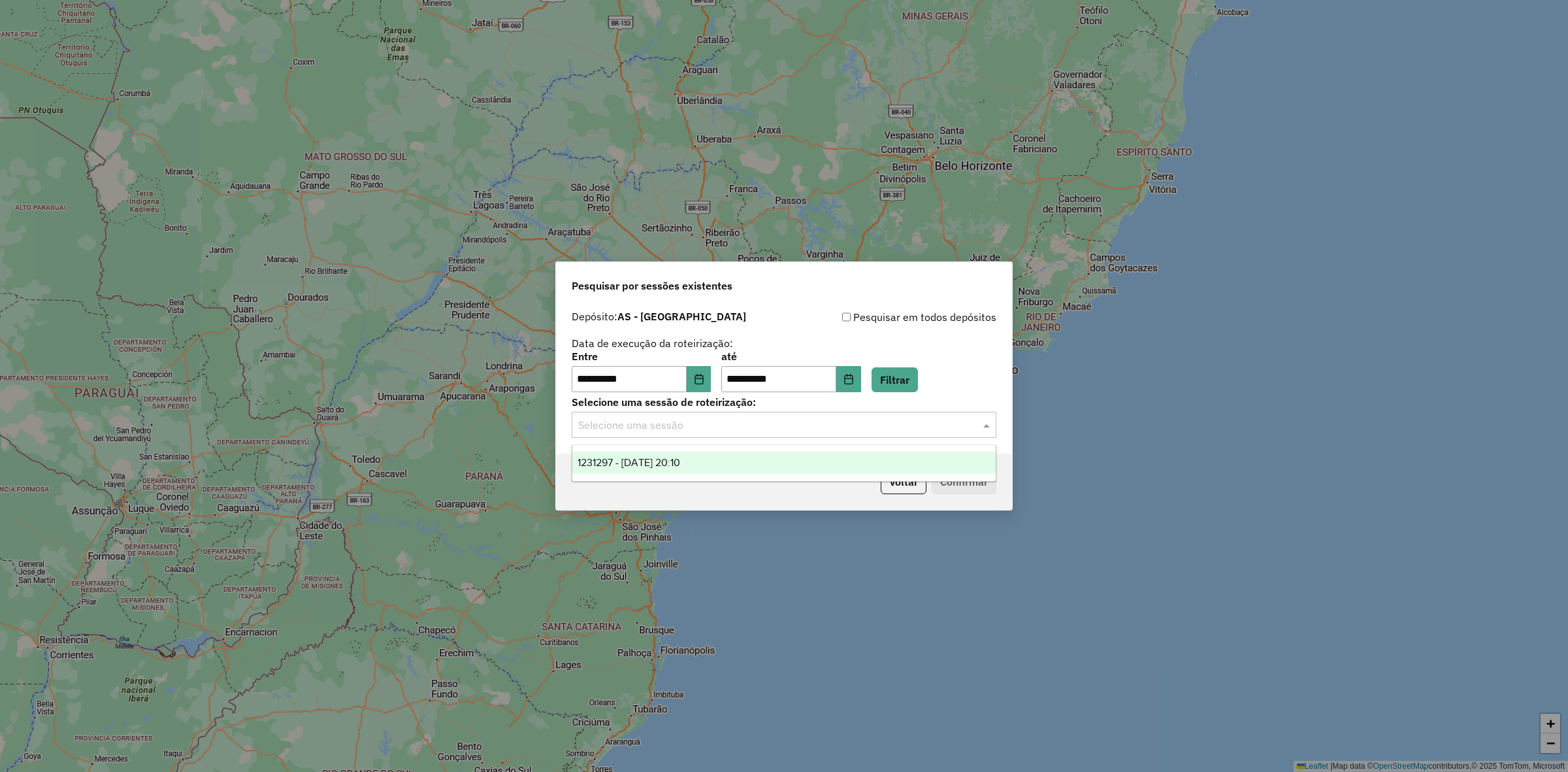
click at [714, 428] on input "text" at bounding box center [771, 425] width 385 height 16
click at [680, 465] on span "1231297 - 19/08/2025 20:10" at bounding box center [629, 462] width 103 height 11
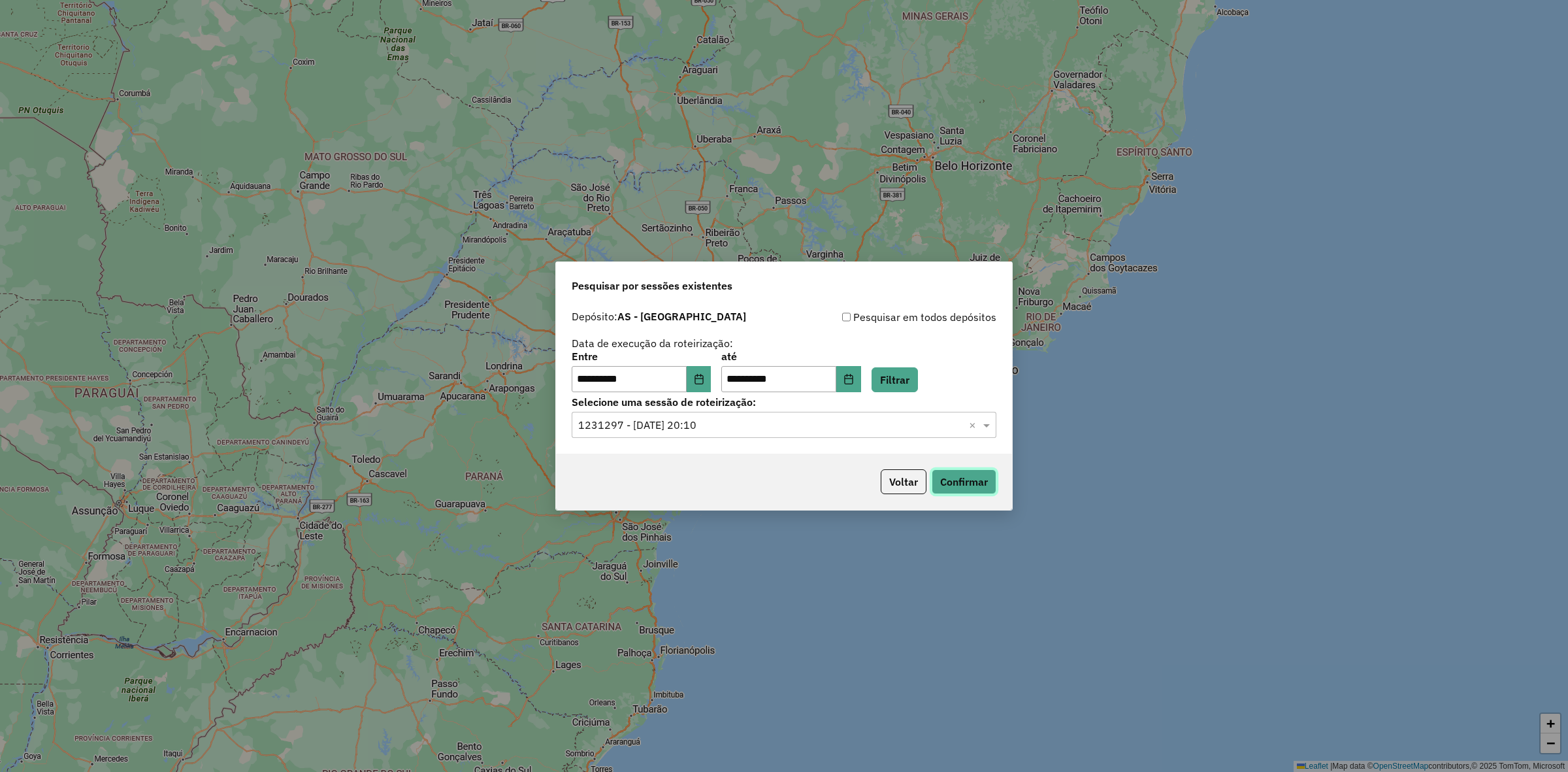
click at [962, 479] on button "Confirmar" at bounding box center [964, 481] width 65 height 25
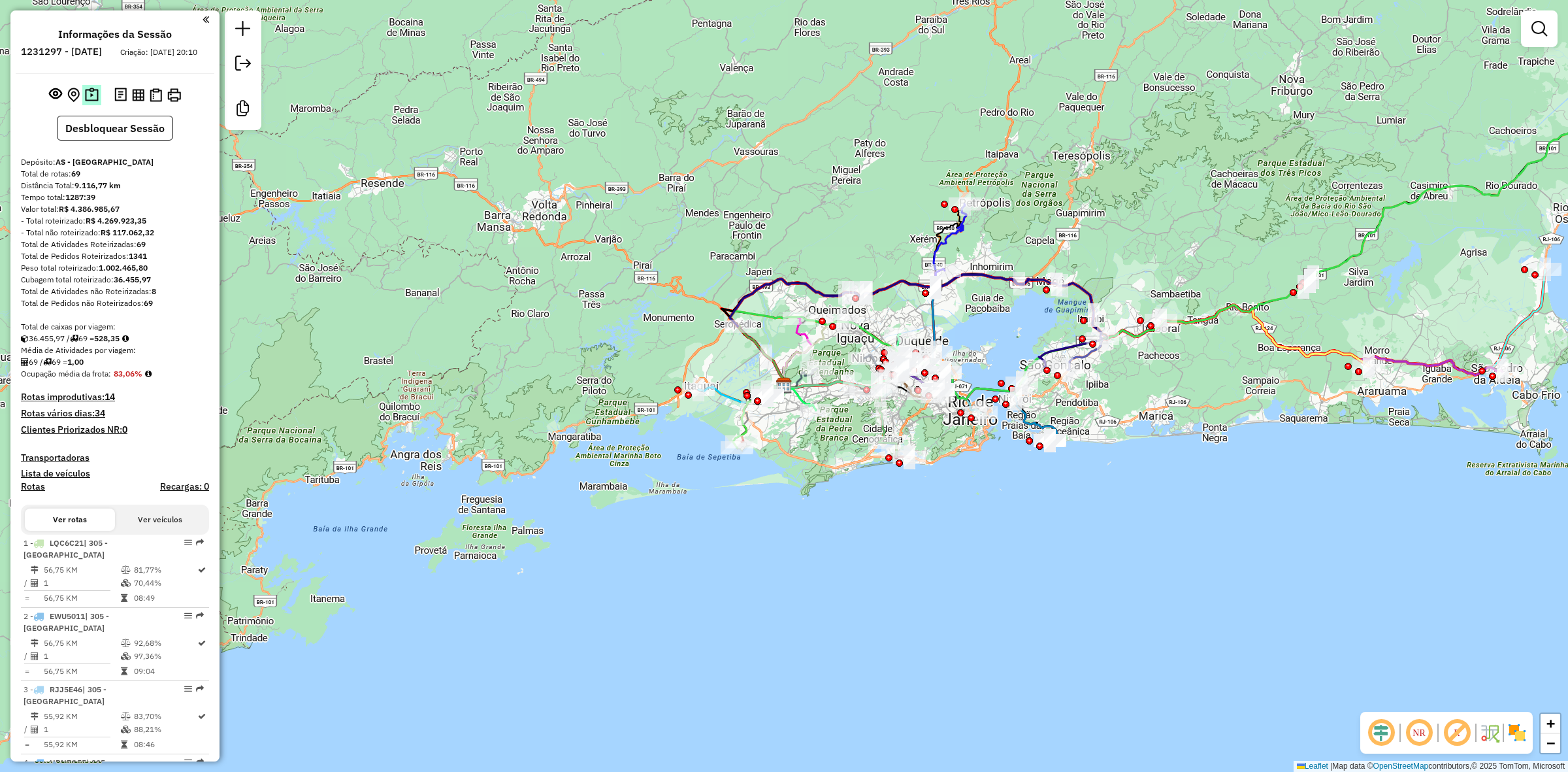
click at [85, 103] on img at bounding box center [92, 95] width 14 height 15
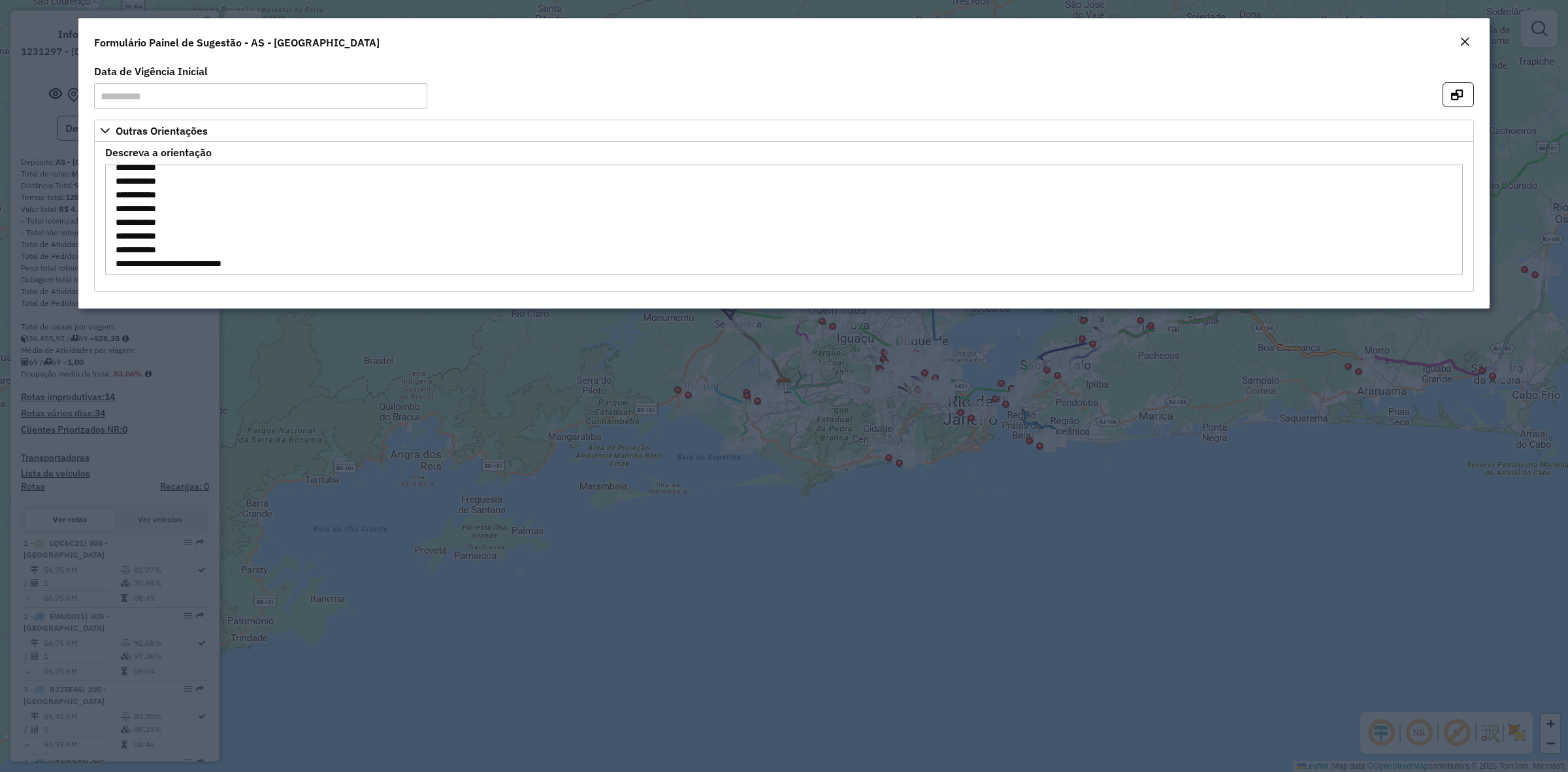
scroll to position [572, 0]
click at [1459, 101] on button "button" at bounding box center [1458, 95] width 32 height 25
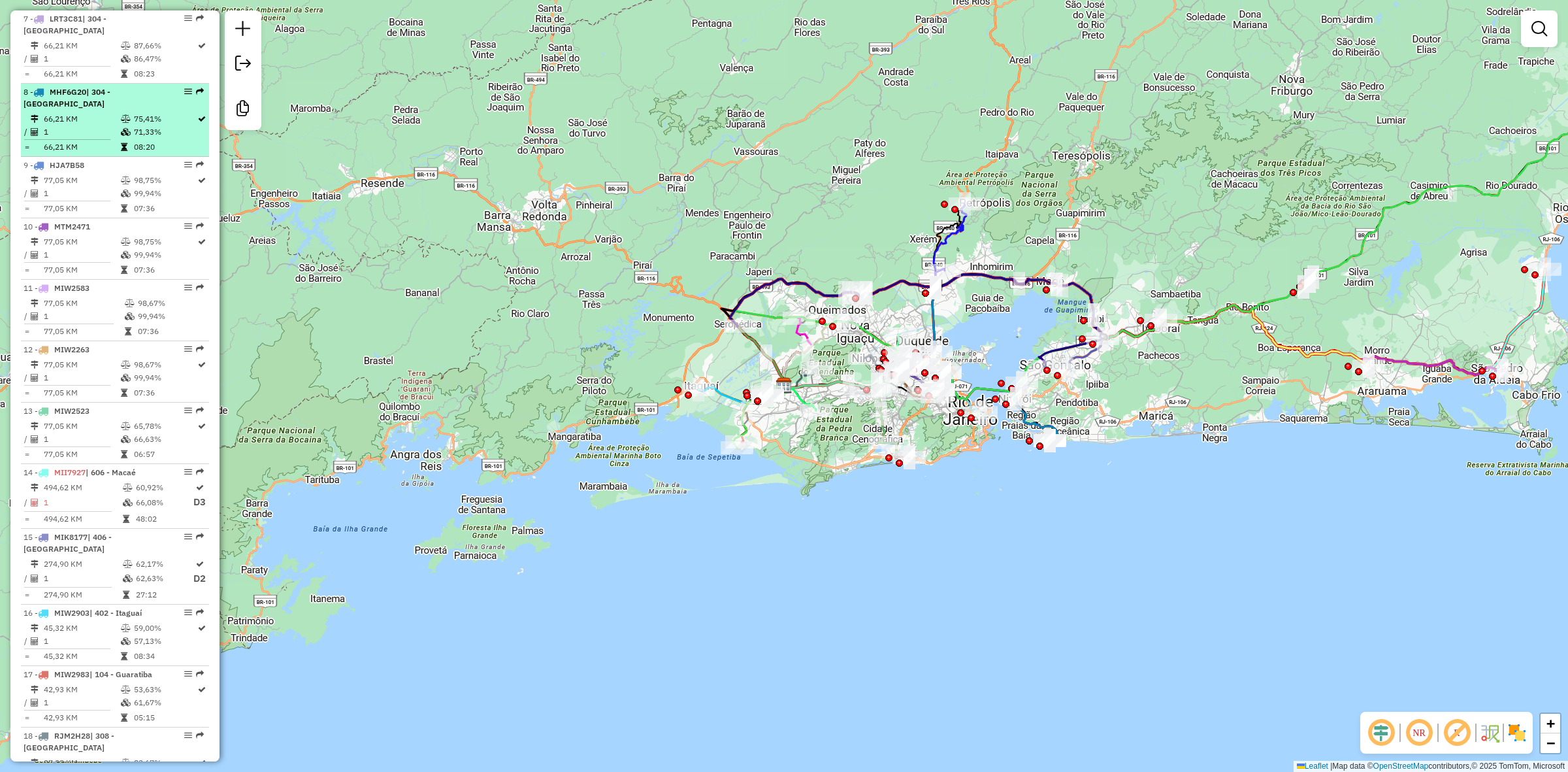
scroll to position [1144, 0]
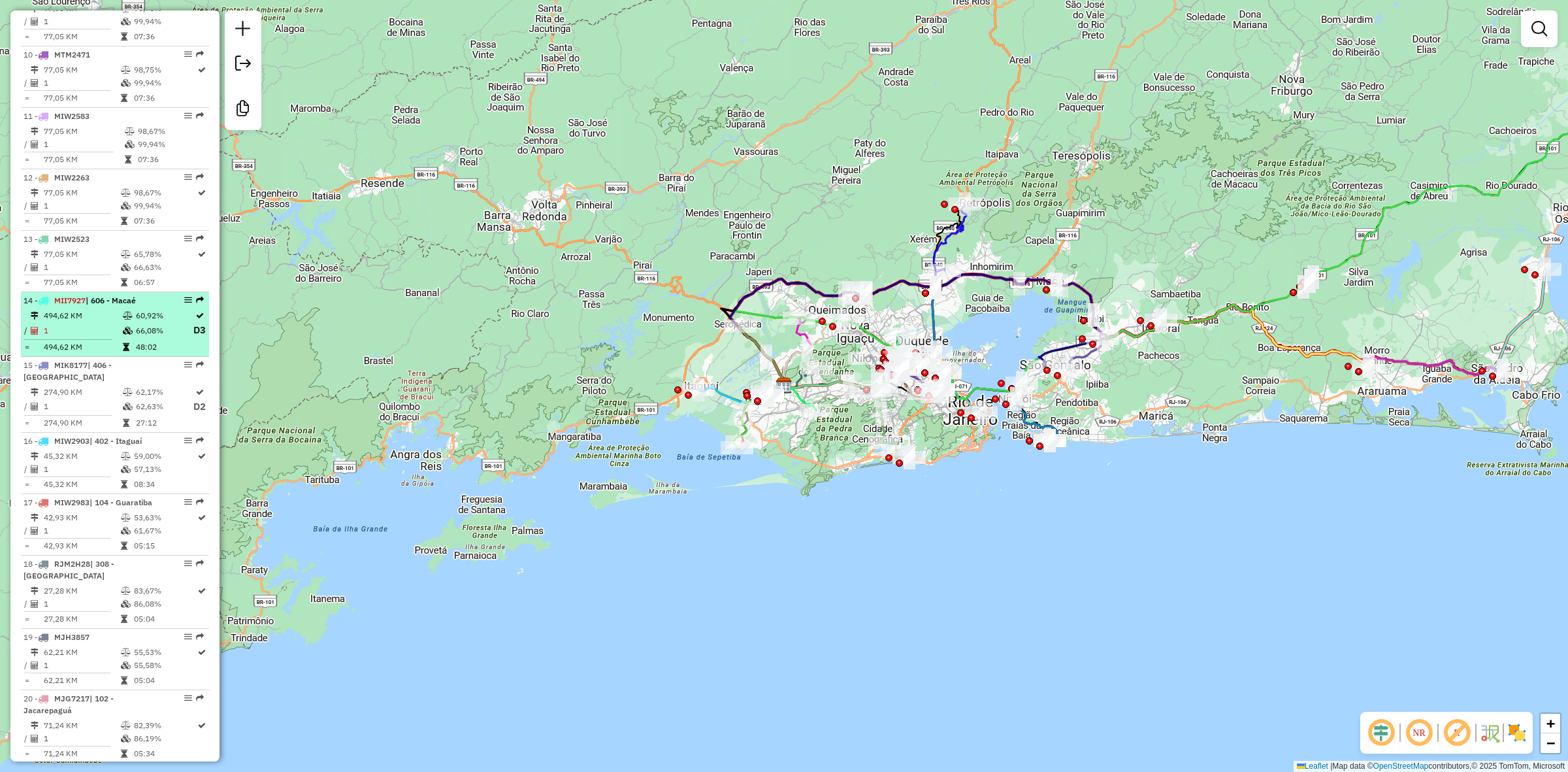
click at [68, 338] on td "1" at bounding box center [82, 331] width 79 height 17
select select "**********"
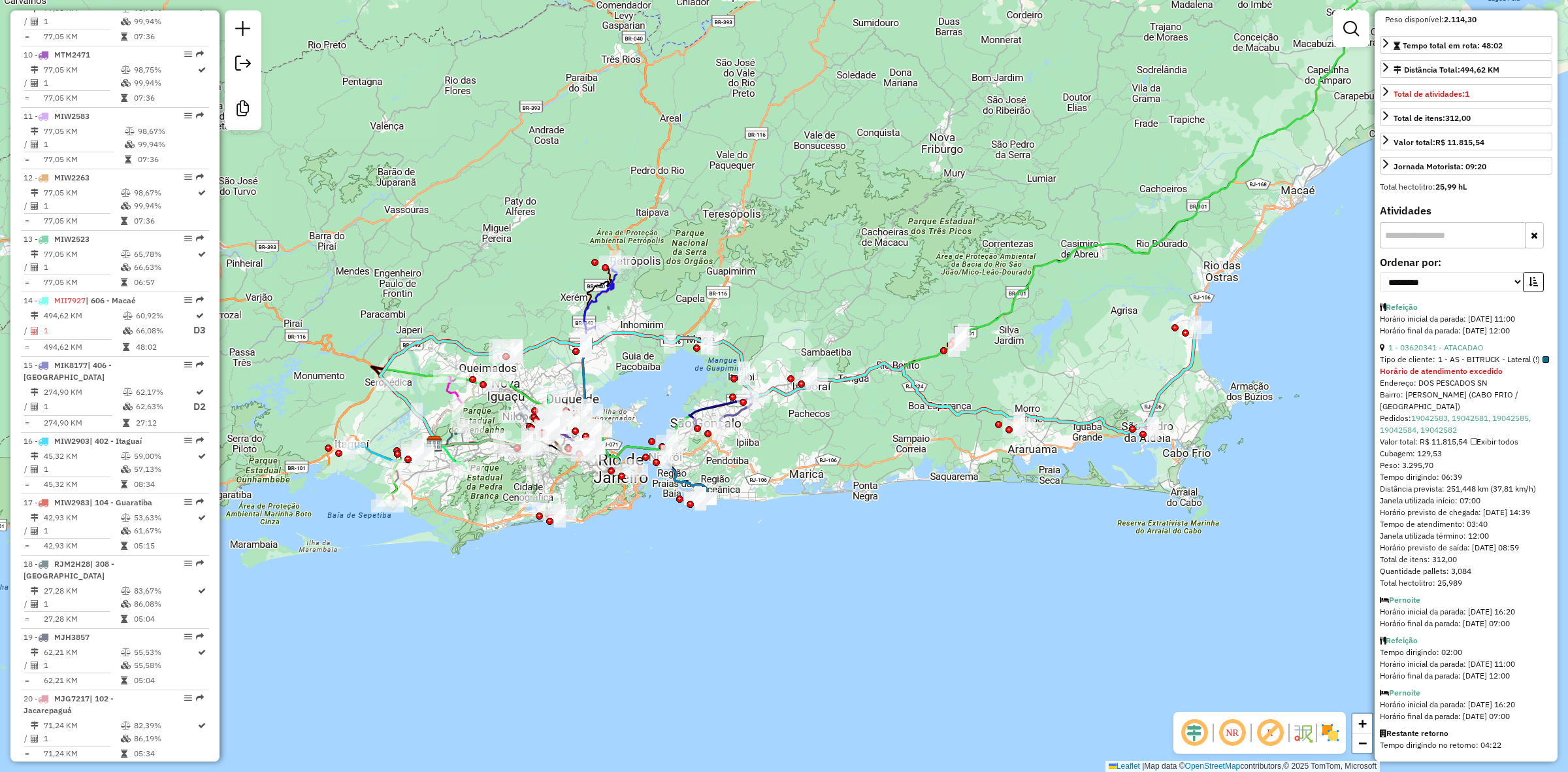
scroll to position [278, 0]
click at [92, 338] on td "1" at bounding box center [82, 331] width 79 height 17
click at [746, 159] on div "Janela de atendimento Grade de atendimento Capacidade Transportadoras Veículos …" at bounding box center [784, 386] width 1568 height 772
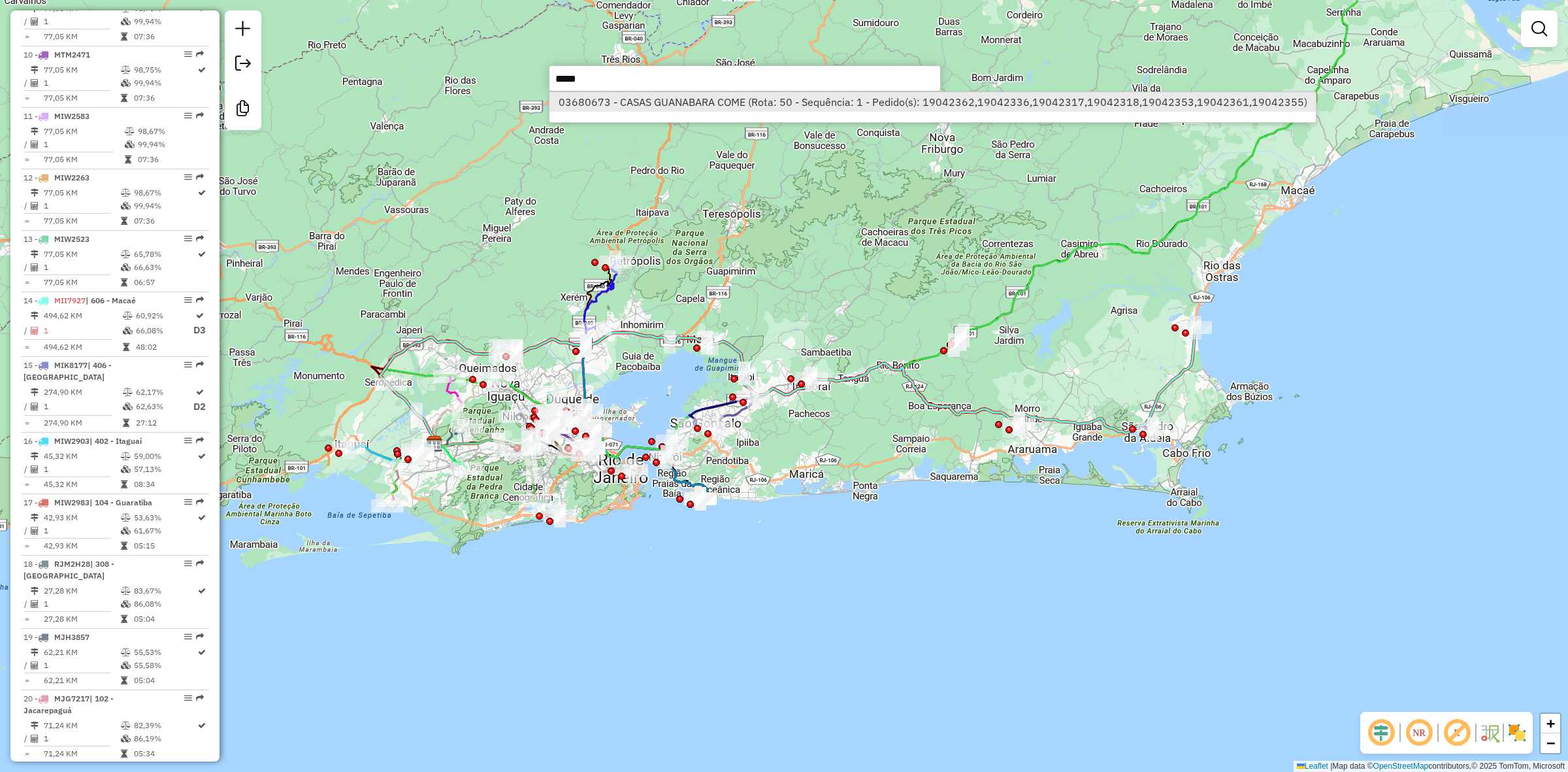
type input "*****"
click at [961, 103] on li "03680673 - CASAS GUANABARA COME (Rota: 50 - Sequência: 1 - Pedido(s): 19042362,…" at bounding box center [932, 102] width 766 height 20
select select "**********"
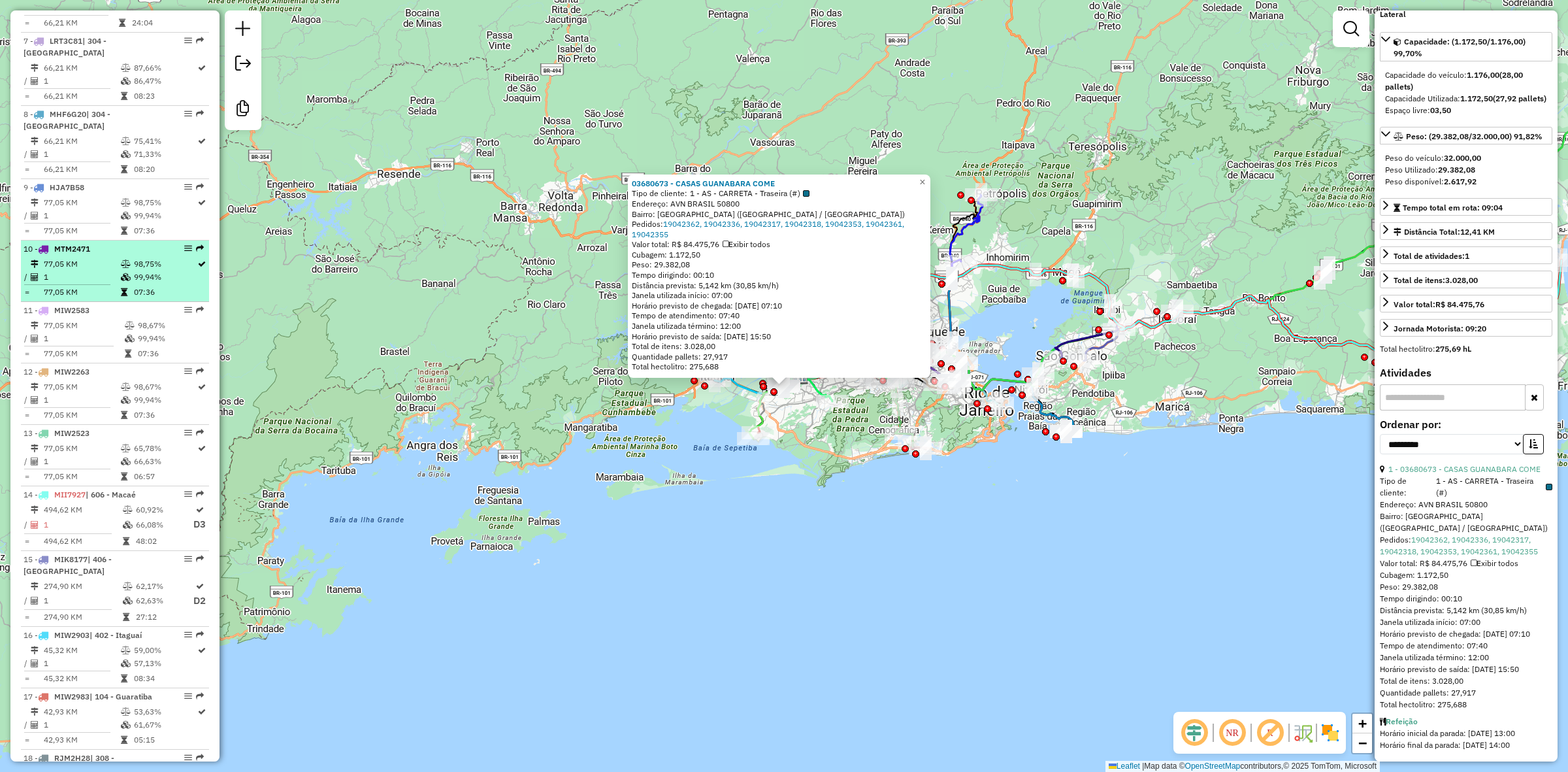
scroll to position [985, 0]
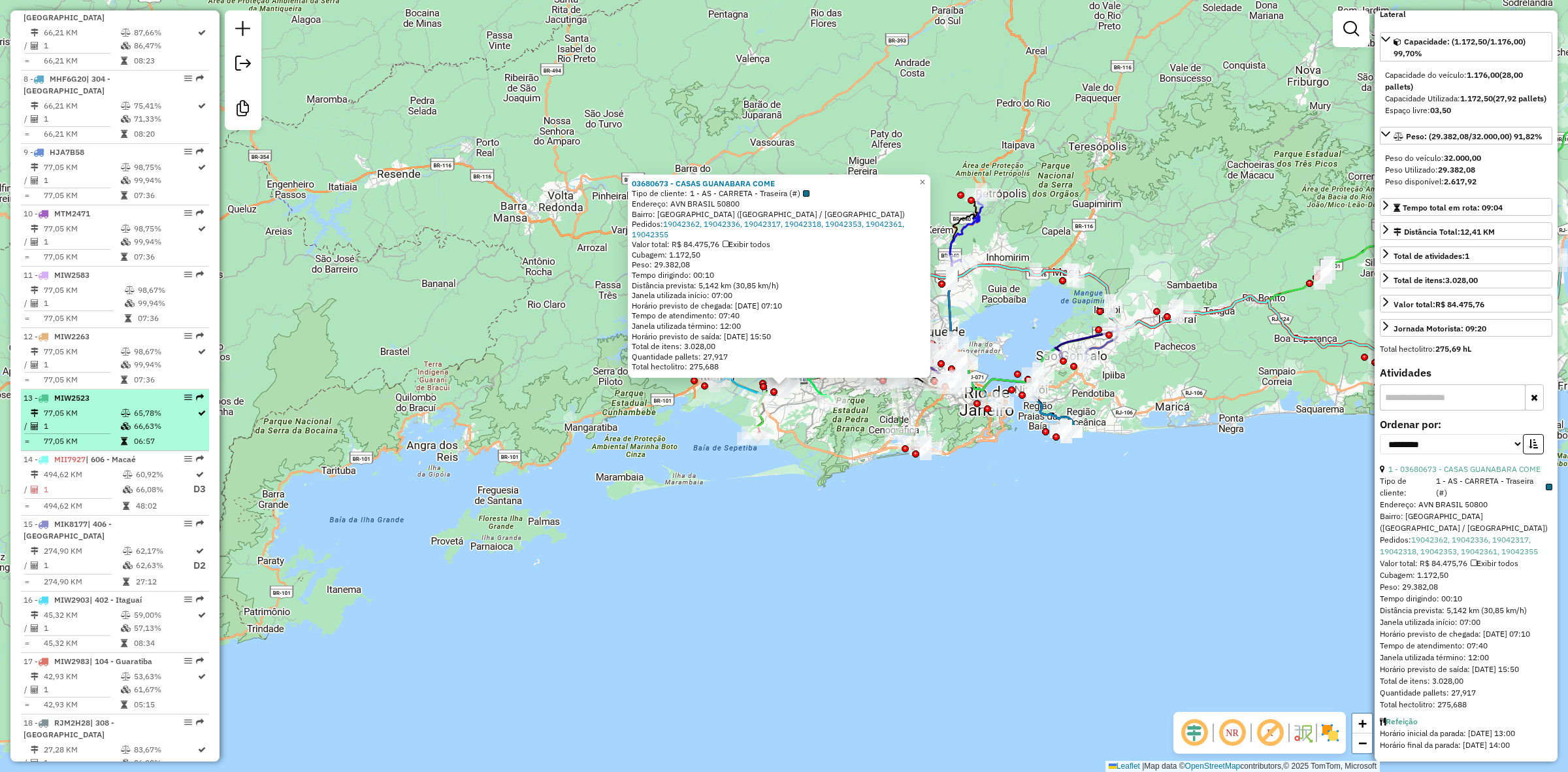
click at [106, 419] on li "13 - MIW2523 77,05 KM 65,78% / 1 66,63% = 77,05 KM 06:57" at bounding box center [115, 420] width 188 height 62
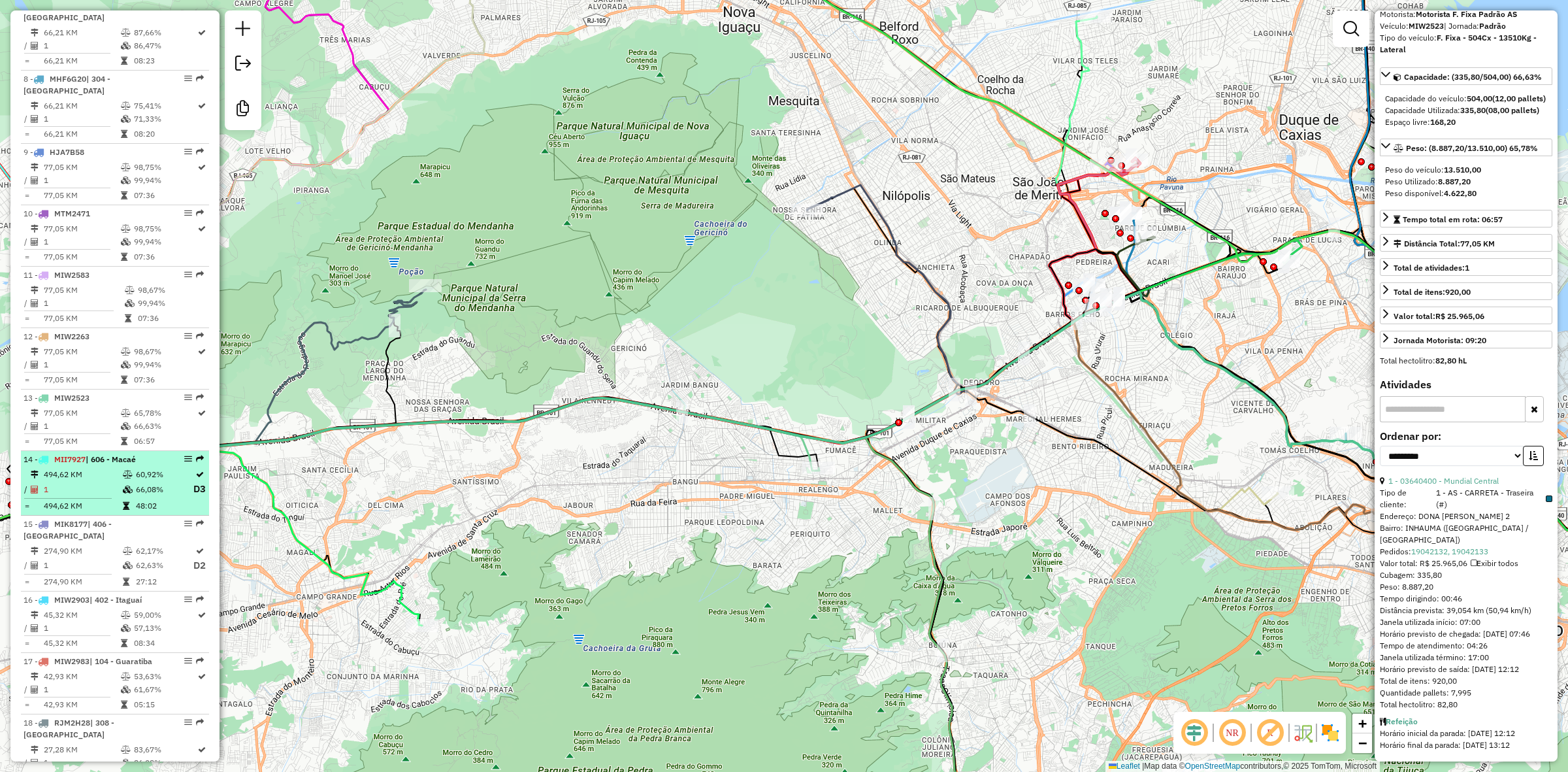
click at [92, 494] on td "1" at bounding box center [82, 489] width 79 height 17
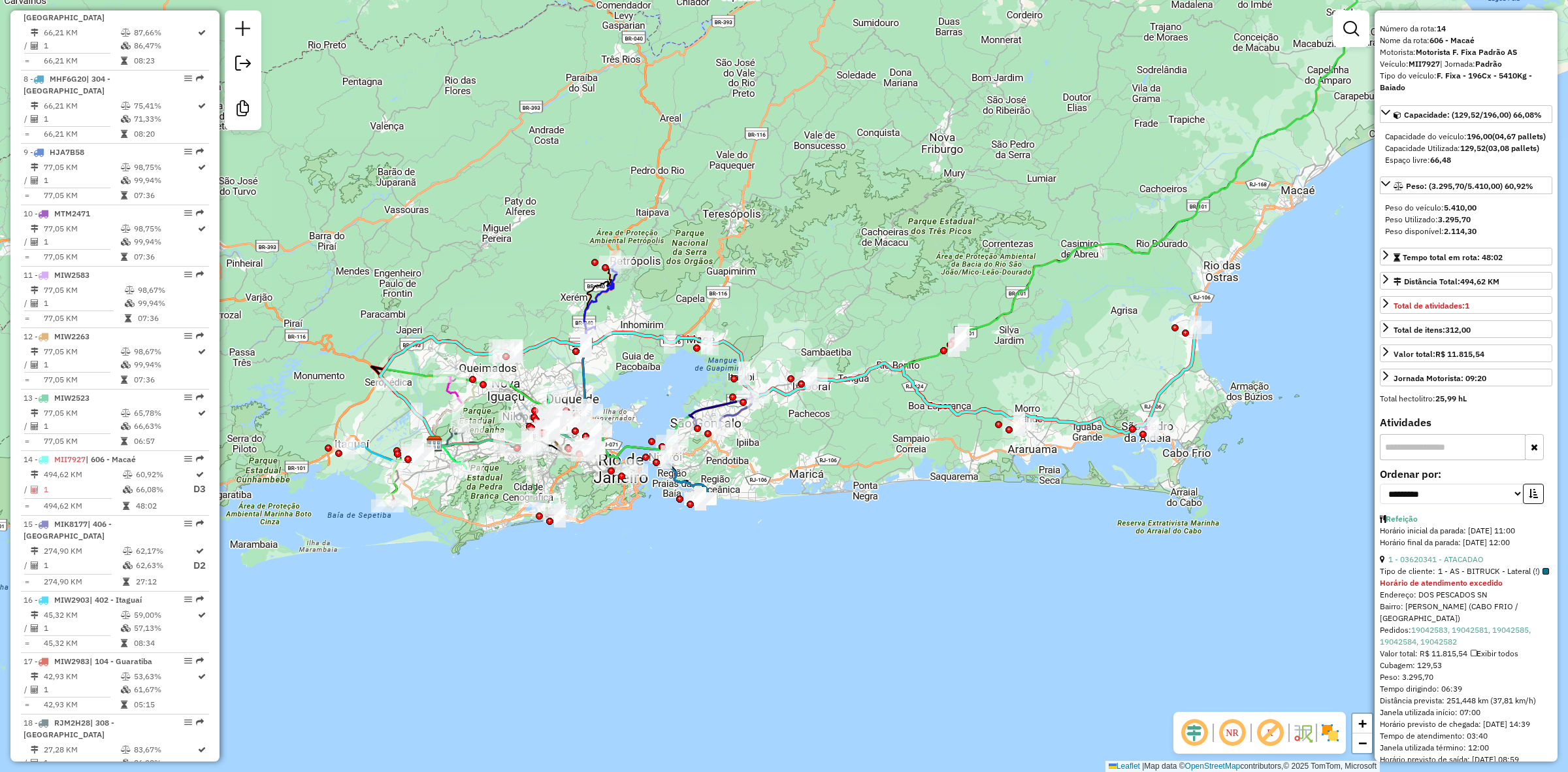
scroll to position [0, 0]
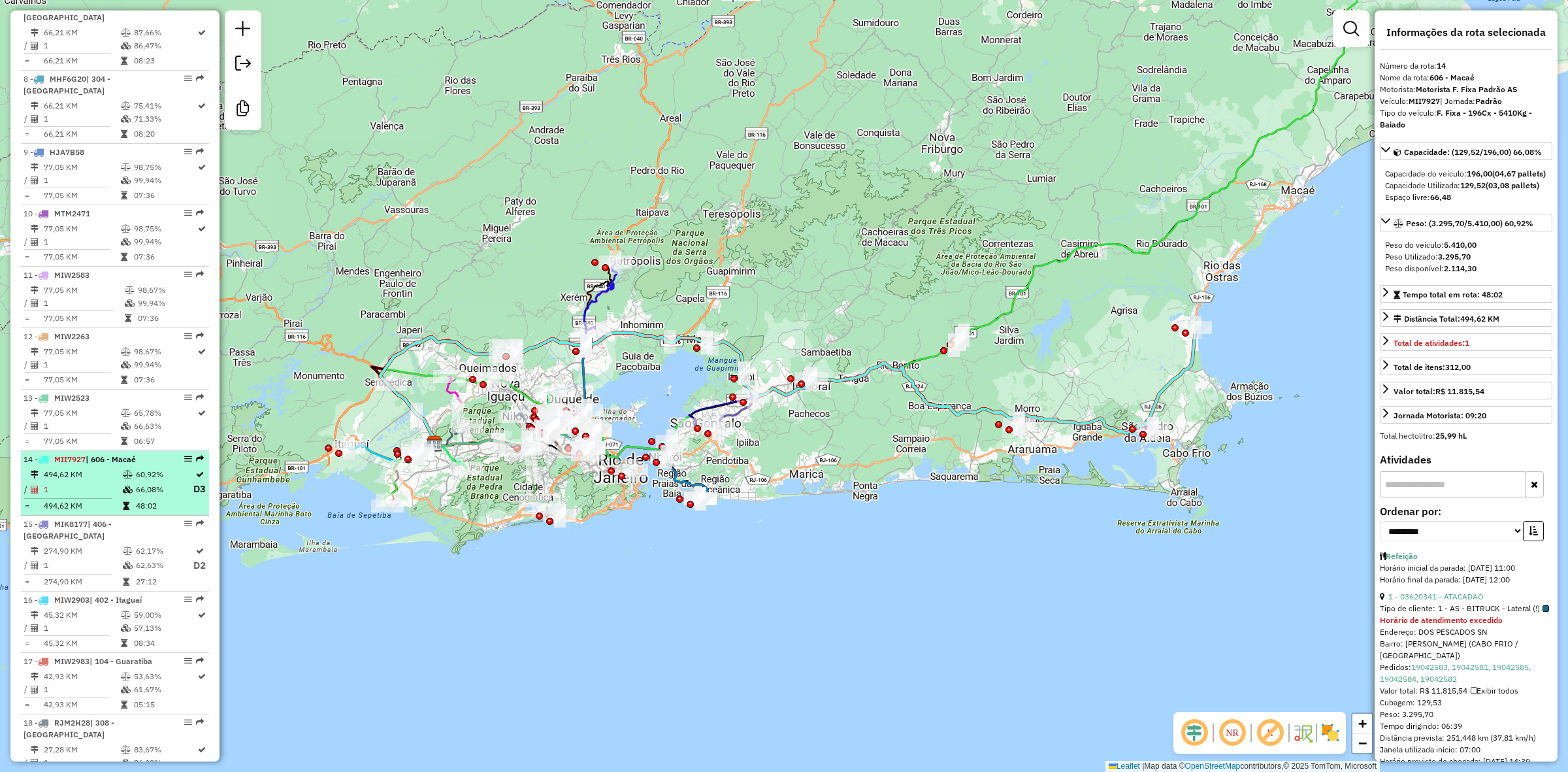
click at [105, 497] on td "1" at bounding box center [82, 489] width 79 height 17
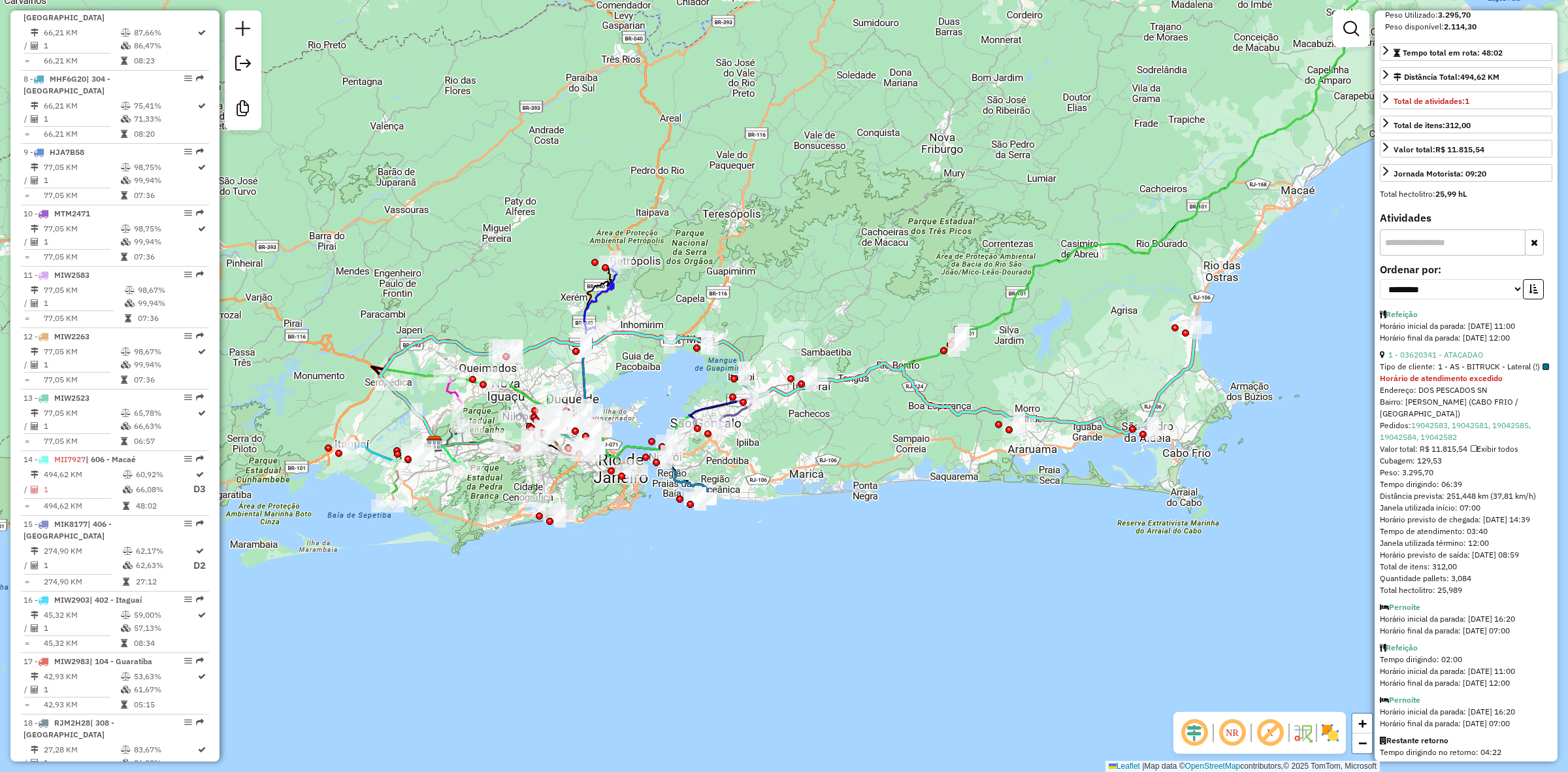
scroll to position [245, 0]
click at [134, 433] on td "66,63%" at bounding box center [165, 425] width 63 height 13
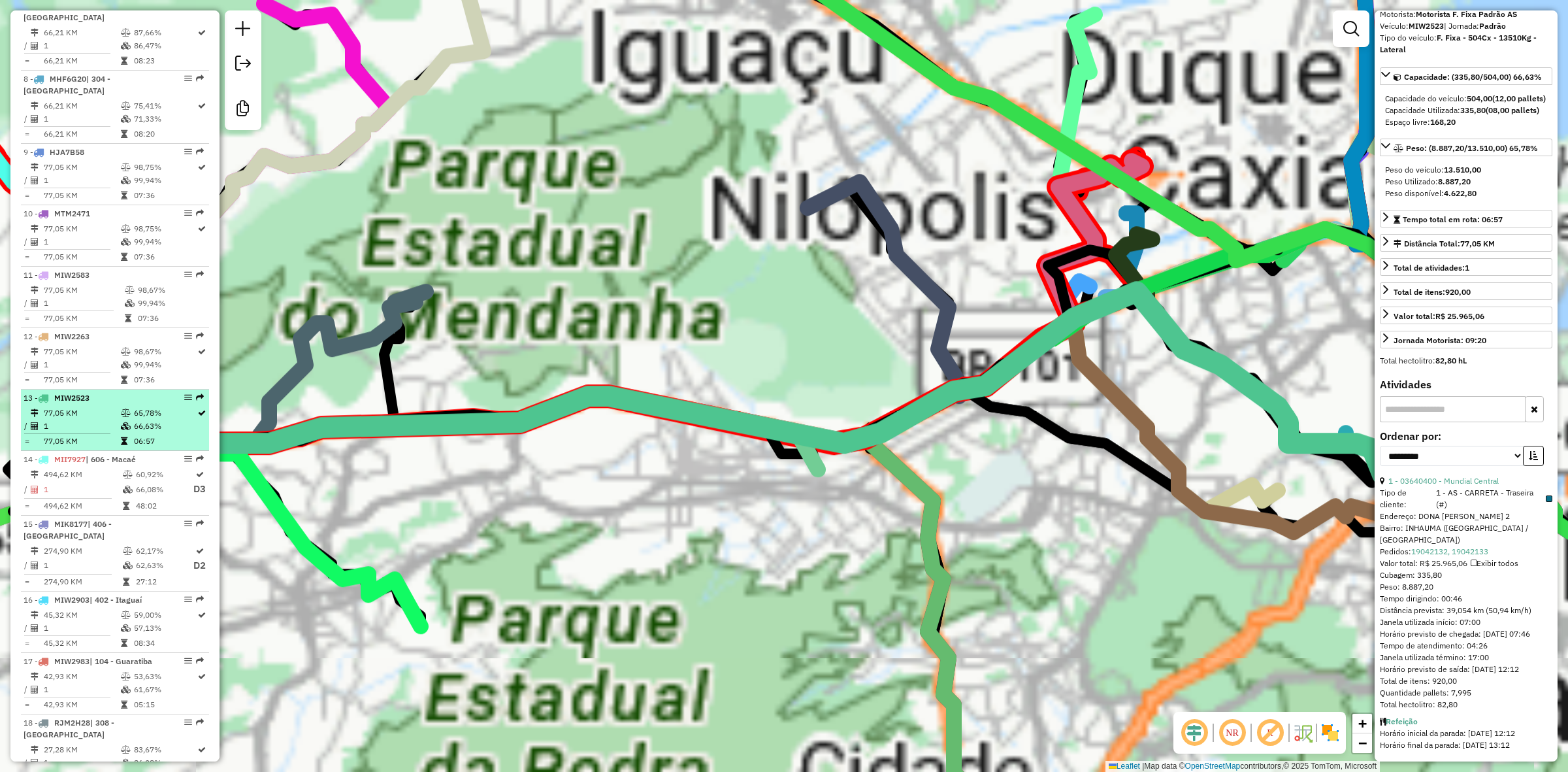
scroll to position [92, 0]
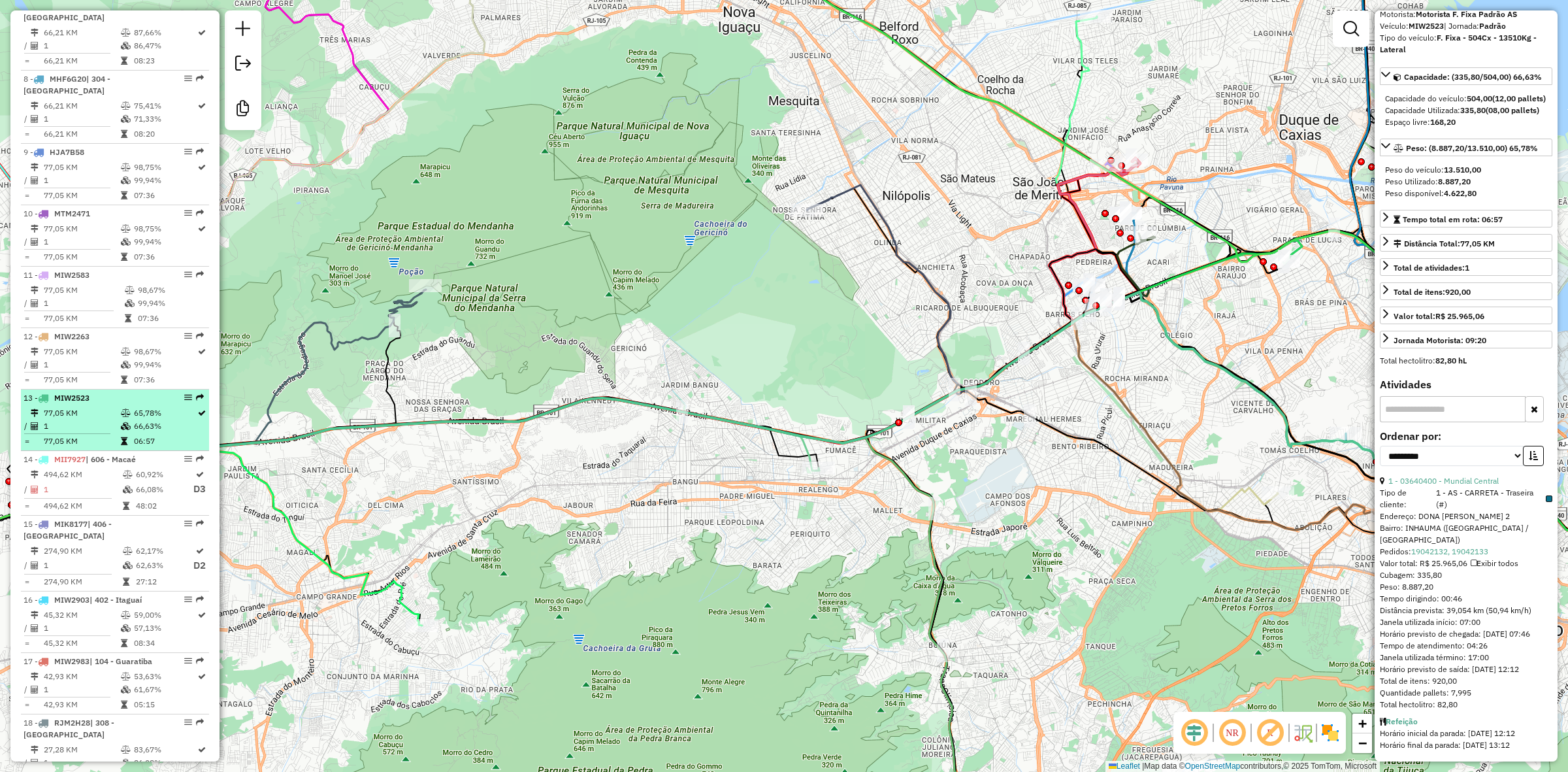
click at [116, 433] on td "1" at bounding box center [81, 425] width 77 height 13
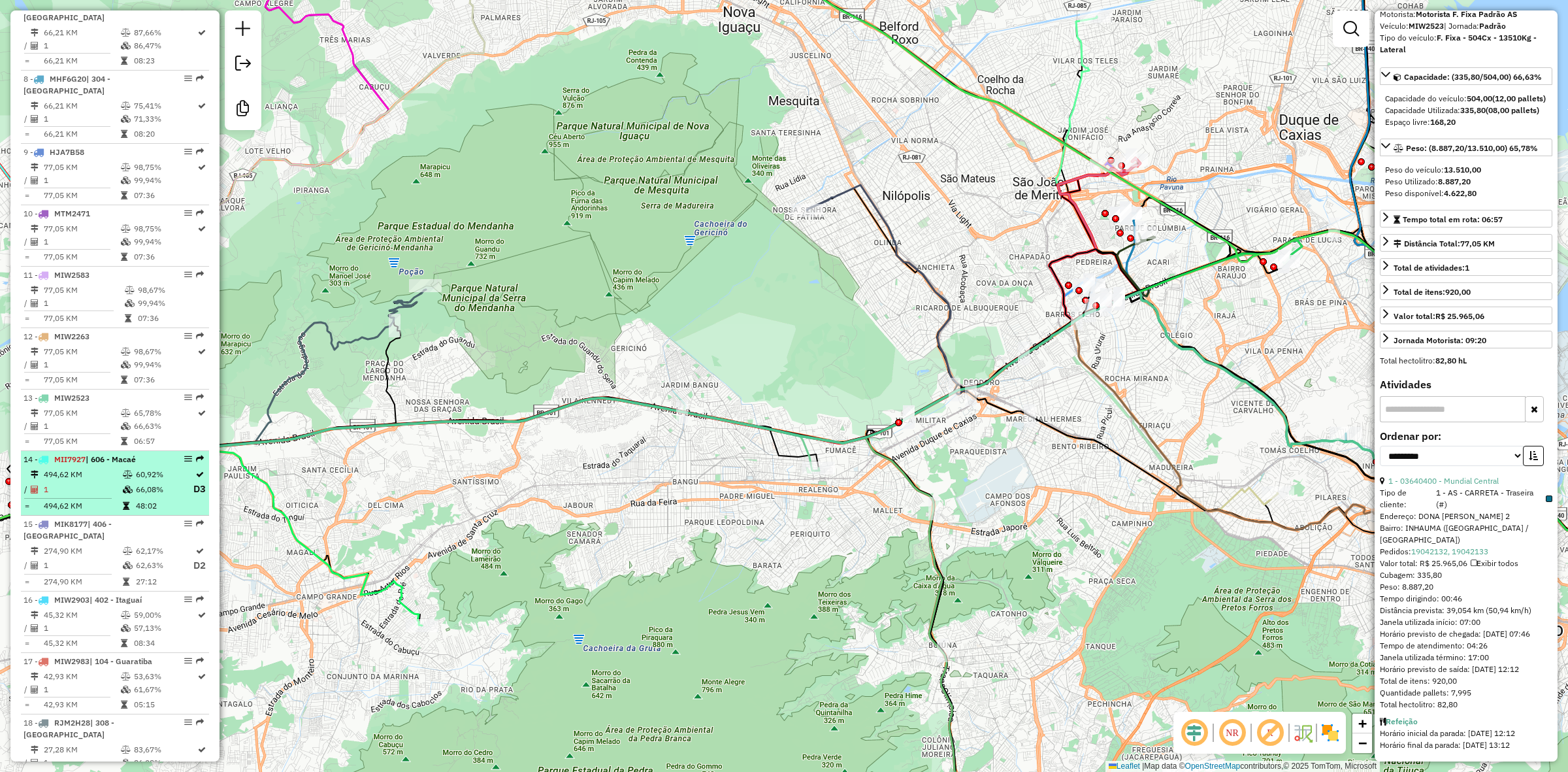
click at [148, 481] on td "60,92%" at bounding box center [164, 474] width 58 height 13
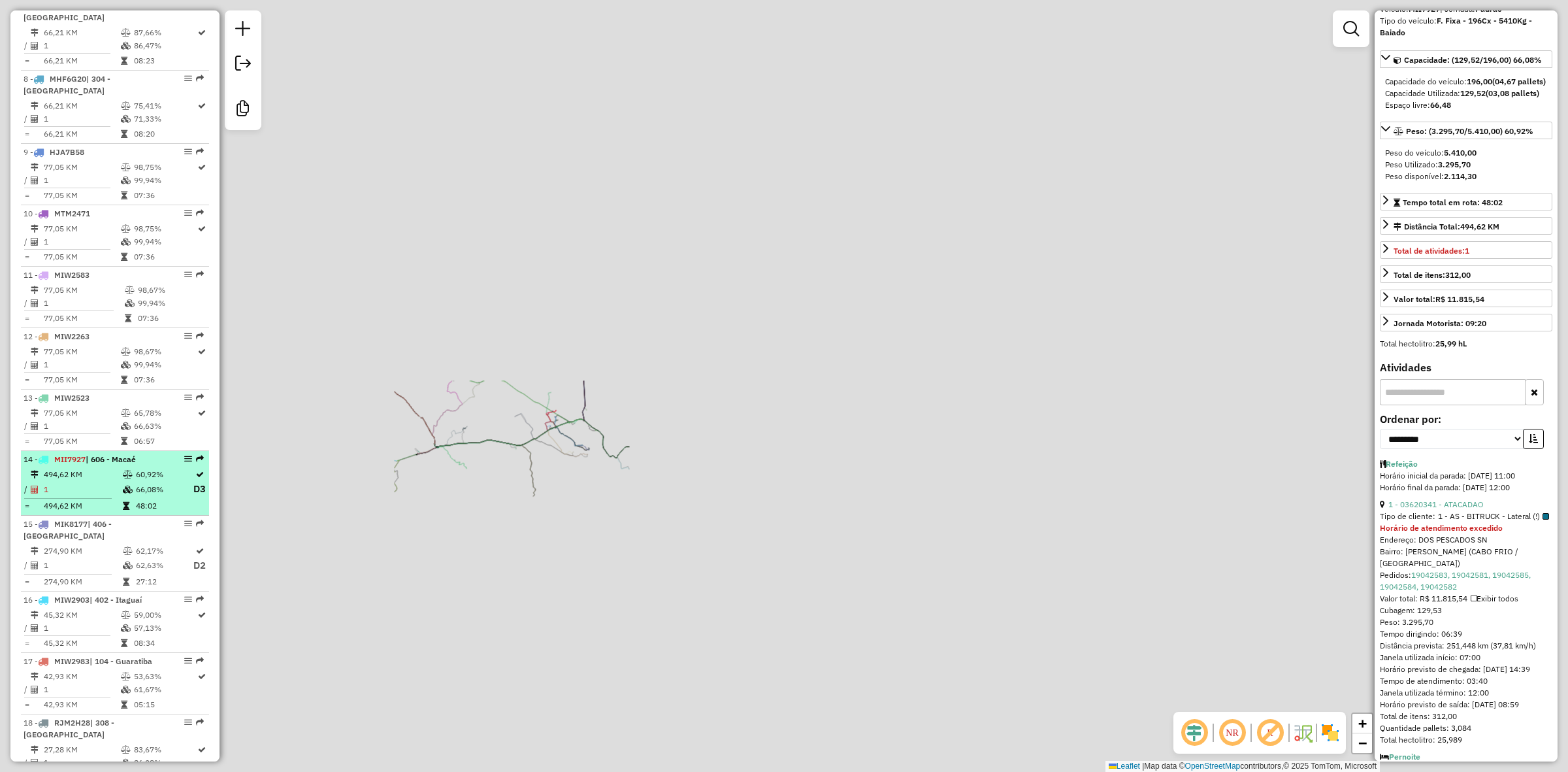
scroll to position [245, 0]
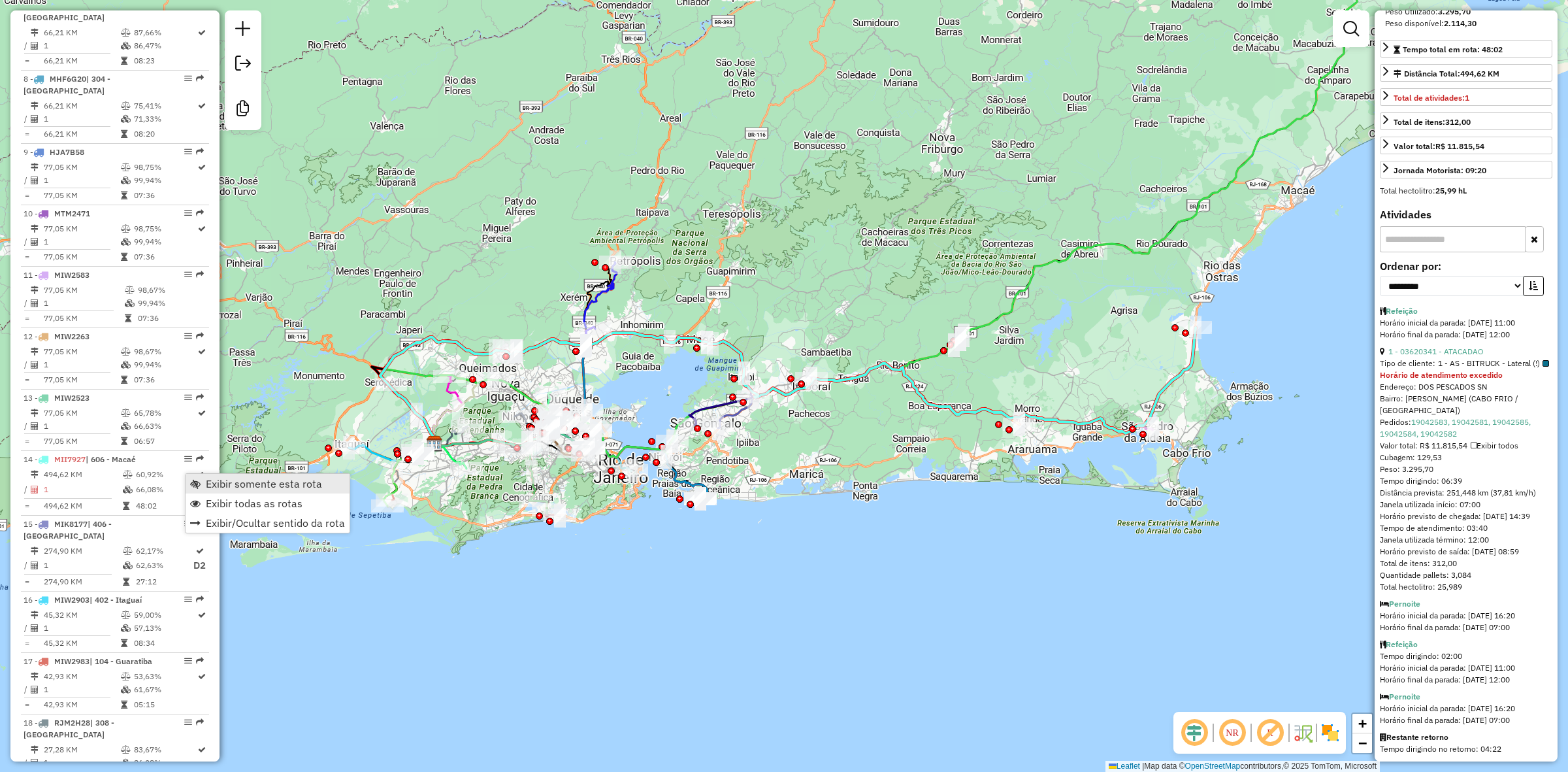
click at [225, 489] on span "Exibir somente esta rota" at bounding box center [264, 484] width 116 height 11
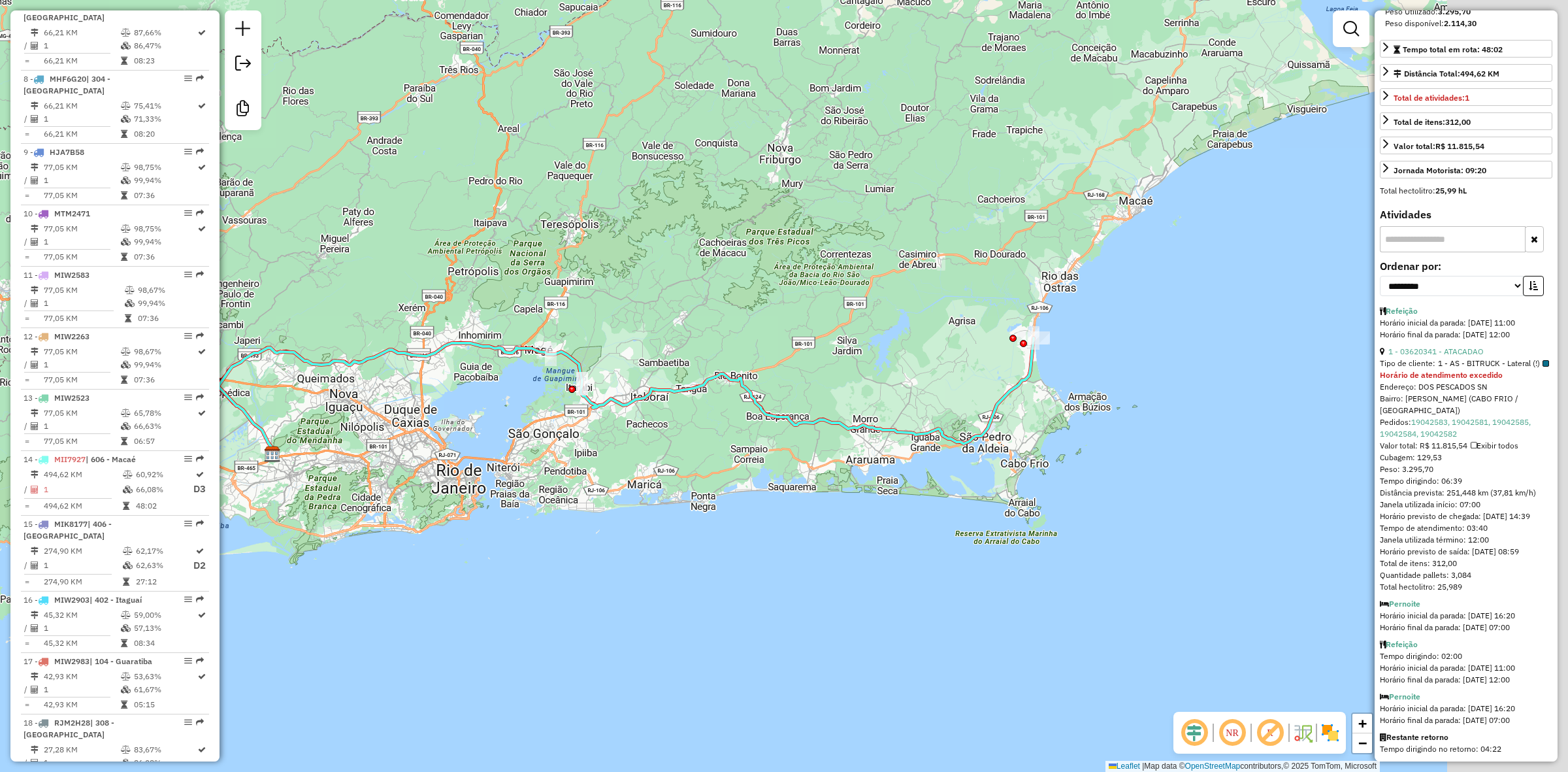
drag, startPoint x: 1174, startPoint y: 355, endPoint x: 967, endPoint y: 366, distance: 207.3
click at [968, 366] on div "Janela de atendimento Grade de atendimento Capacidade Transportadoras Veículos …" at bounding box center [784, 386] width 1568 height 772
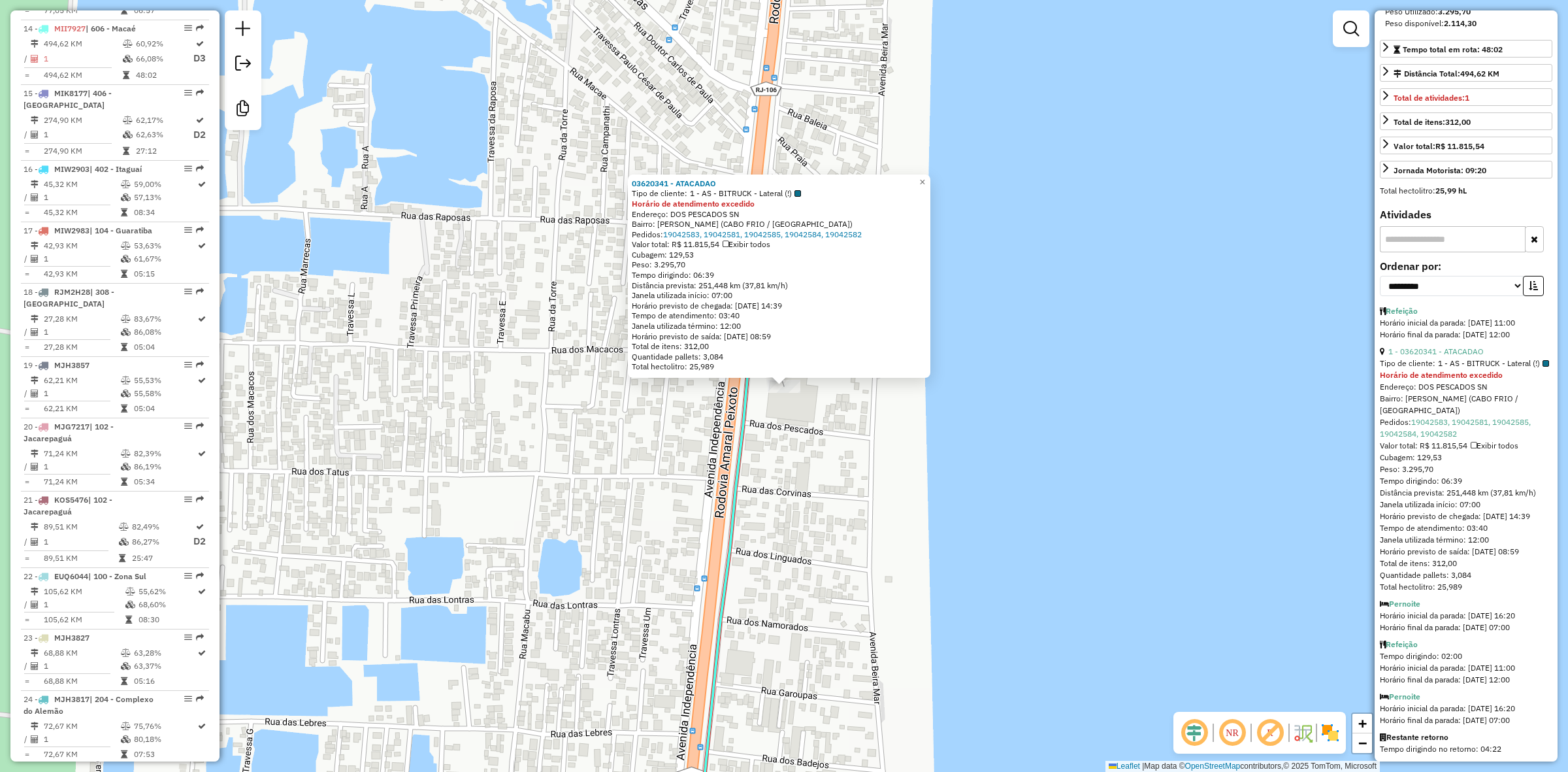
scroll to position [1439, 0]
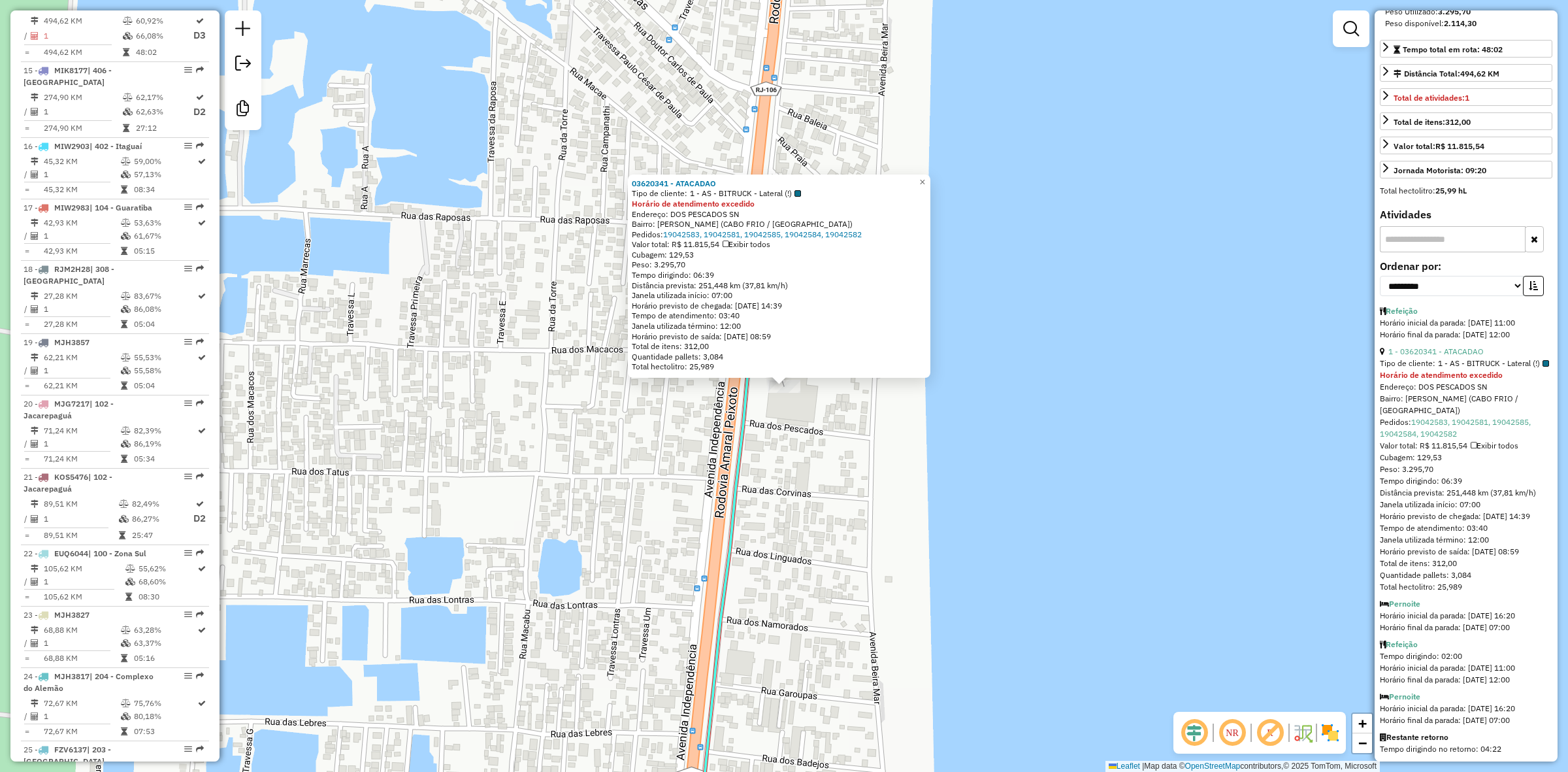
click at [798, 491] on div "03620341 - ATACADAO Tipo de cliente: 1 - AS - BITRUCK - Lateral (!) Horário de …" at bounding box center [784, 386] width 1568 height 772
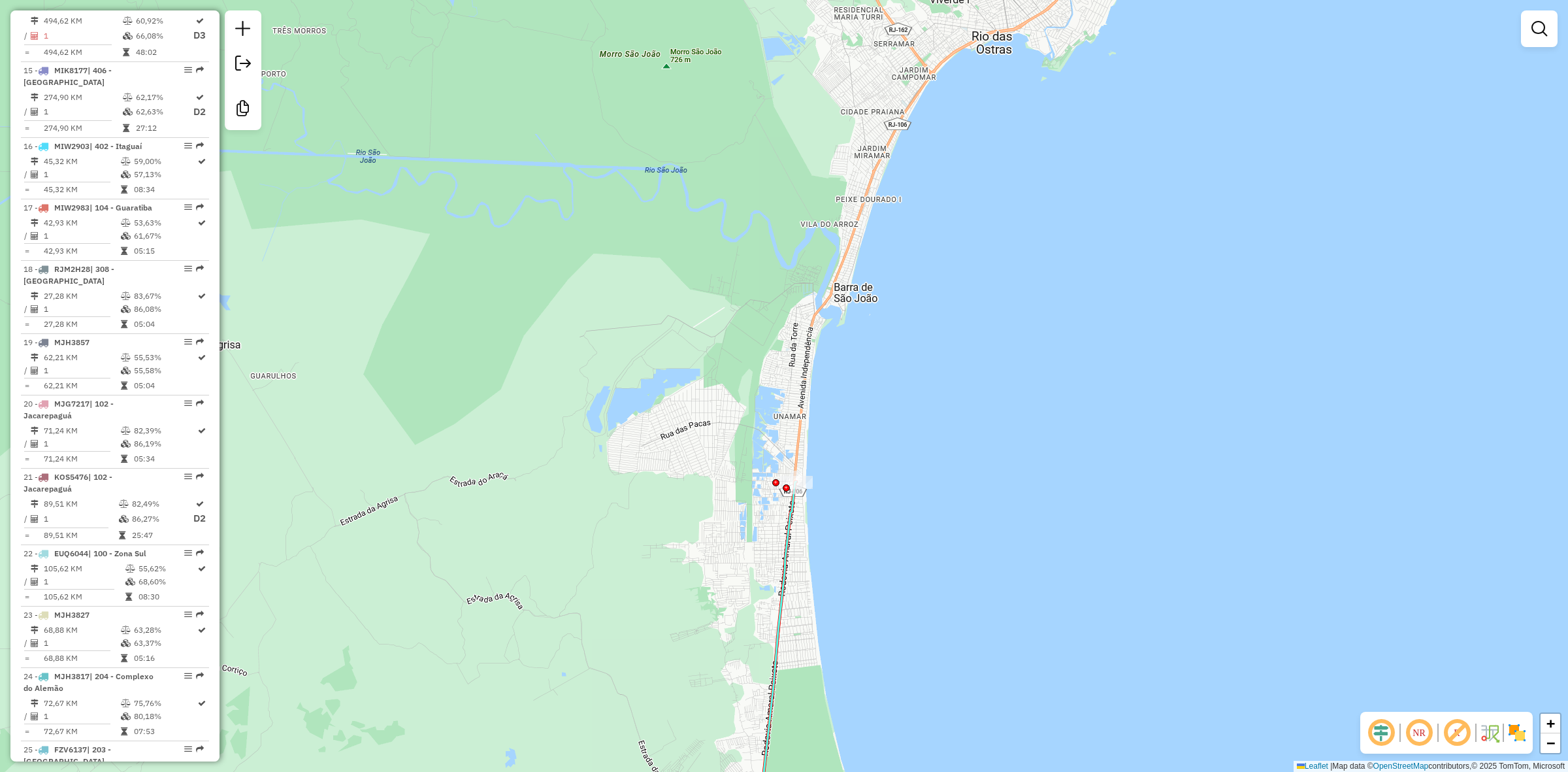
click at [792, 517] on icon at bounding box center [739, 665] width 116 height 368
select select "**********"
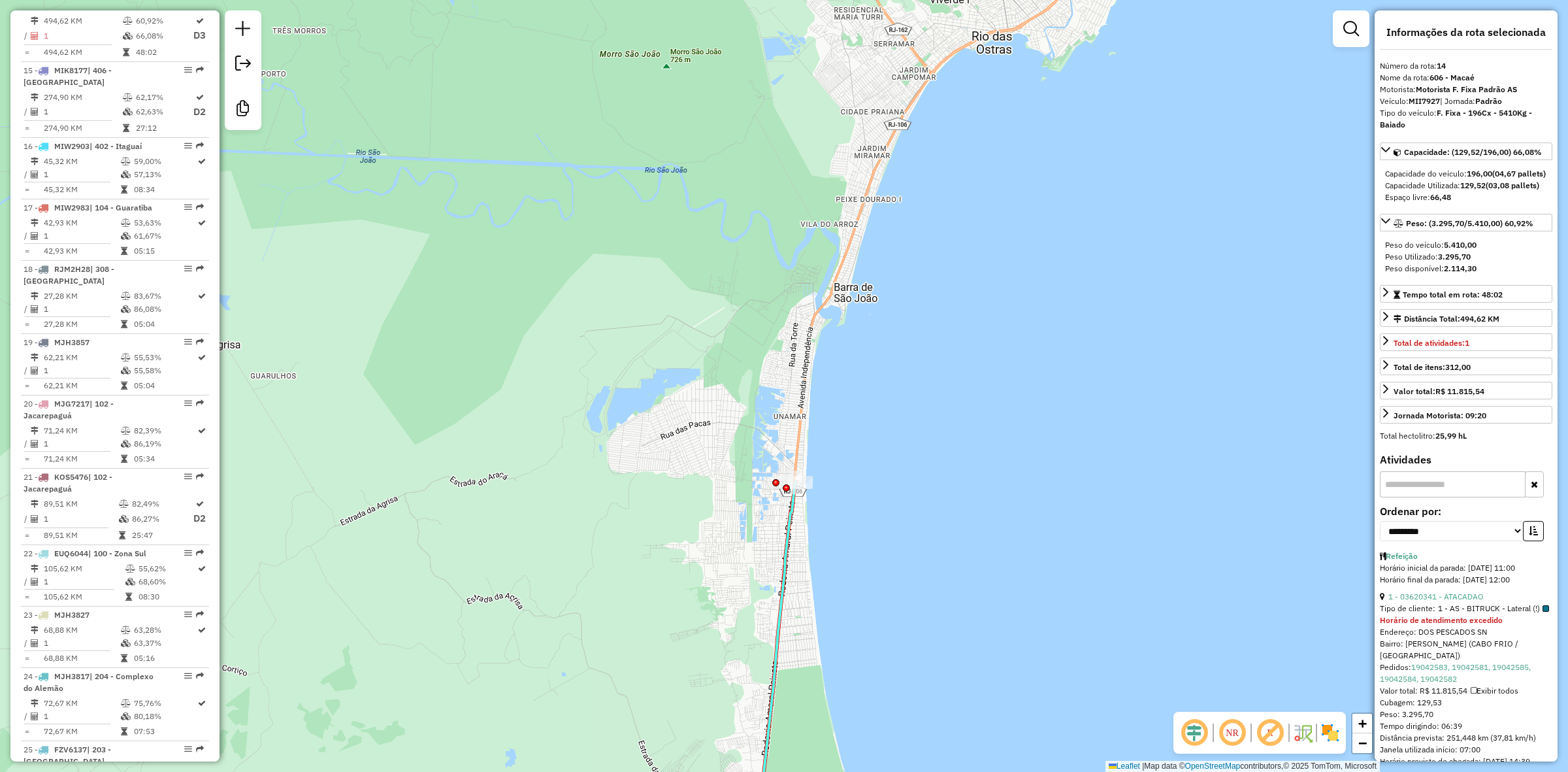
drag, startPoint x: 766, startPoint y: 549, endPoint x: 893, endPoint y: 425, distance: 177.5
click at [881, 452] on div "Janela de atendimento Grade de atendimento Capacidade Transportadoras Veículos …" at bounding box center [784, 386] width 1568 height 772
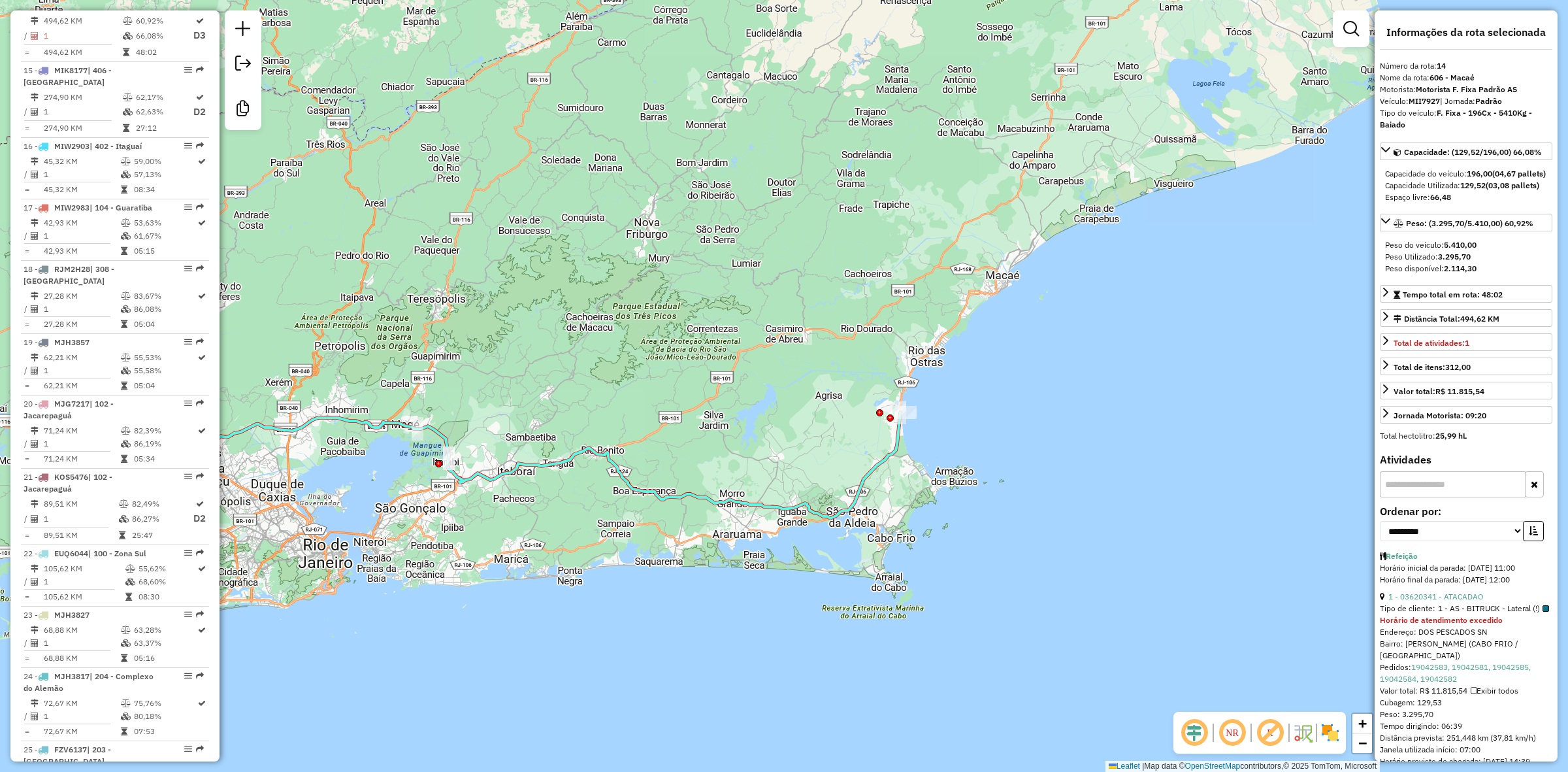
click at [633, 325] on div "Janela de atendimento Grade de atendimento Capacidade Transportadoras Veículos …" at bounding box center [784, 386] width 1568 height 772
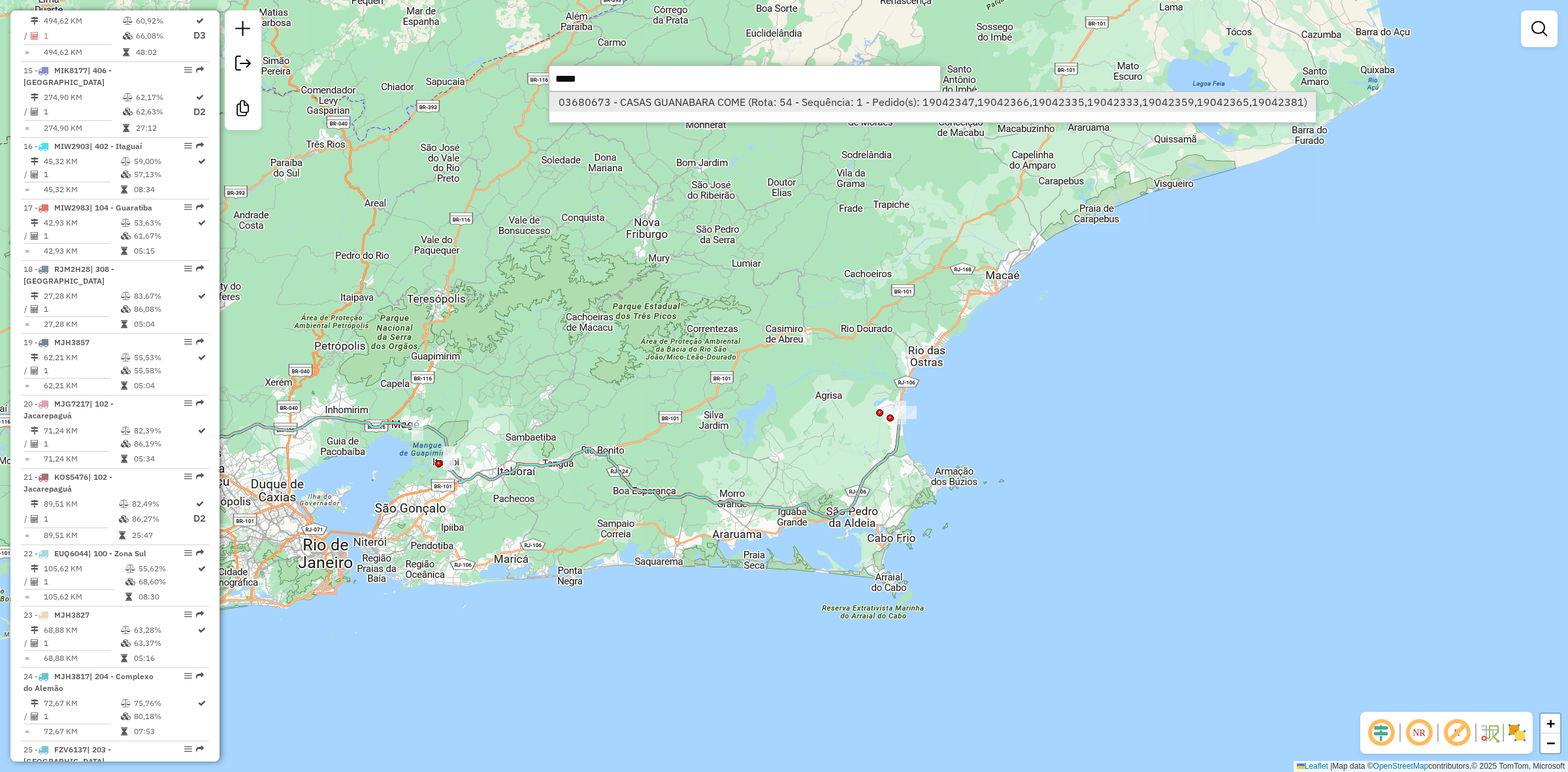
type input "*****"
click at [699, 107] on li "03680673 - CASAS GUANABARA COME (Rota: 54 - Sequência: 1 - Pedido(s): 19042347,…" at bounding box center [932, 102] width 766 height 20
select select "**********"
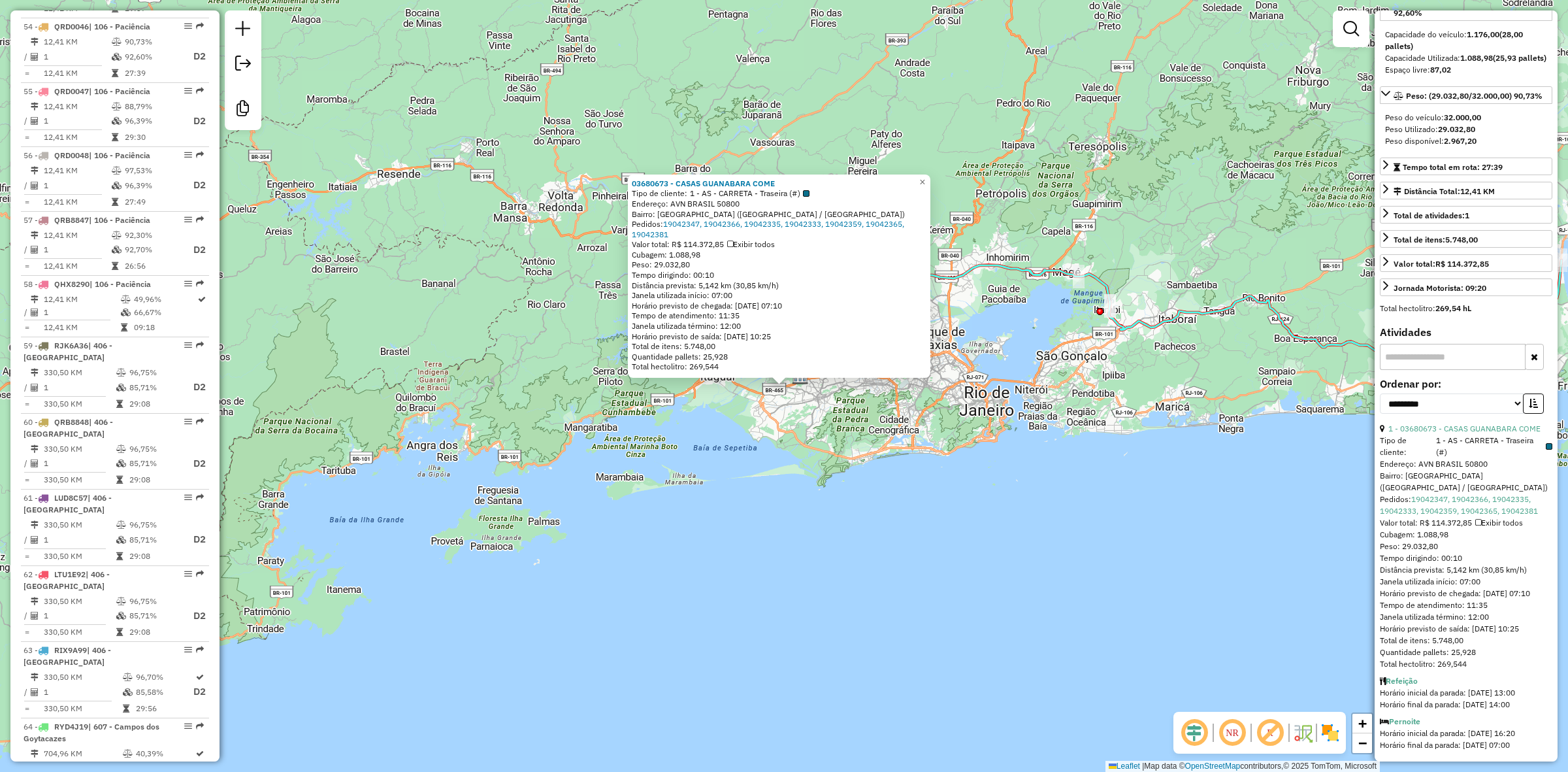
scroll to position [168, 0]
click at [788, 458] on div "03680673 - CASAS GUANABARA COME Tipo de cliente: 1 - AS - CARRETA - Traseira (#…" at bounding box center [784, 386] width 1568 height 772
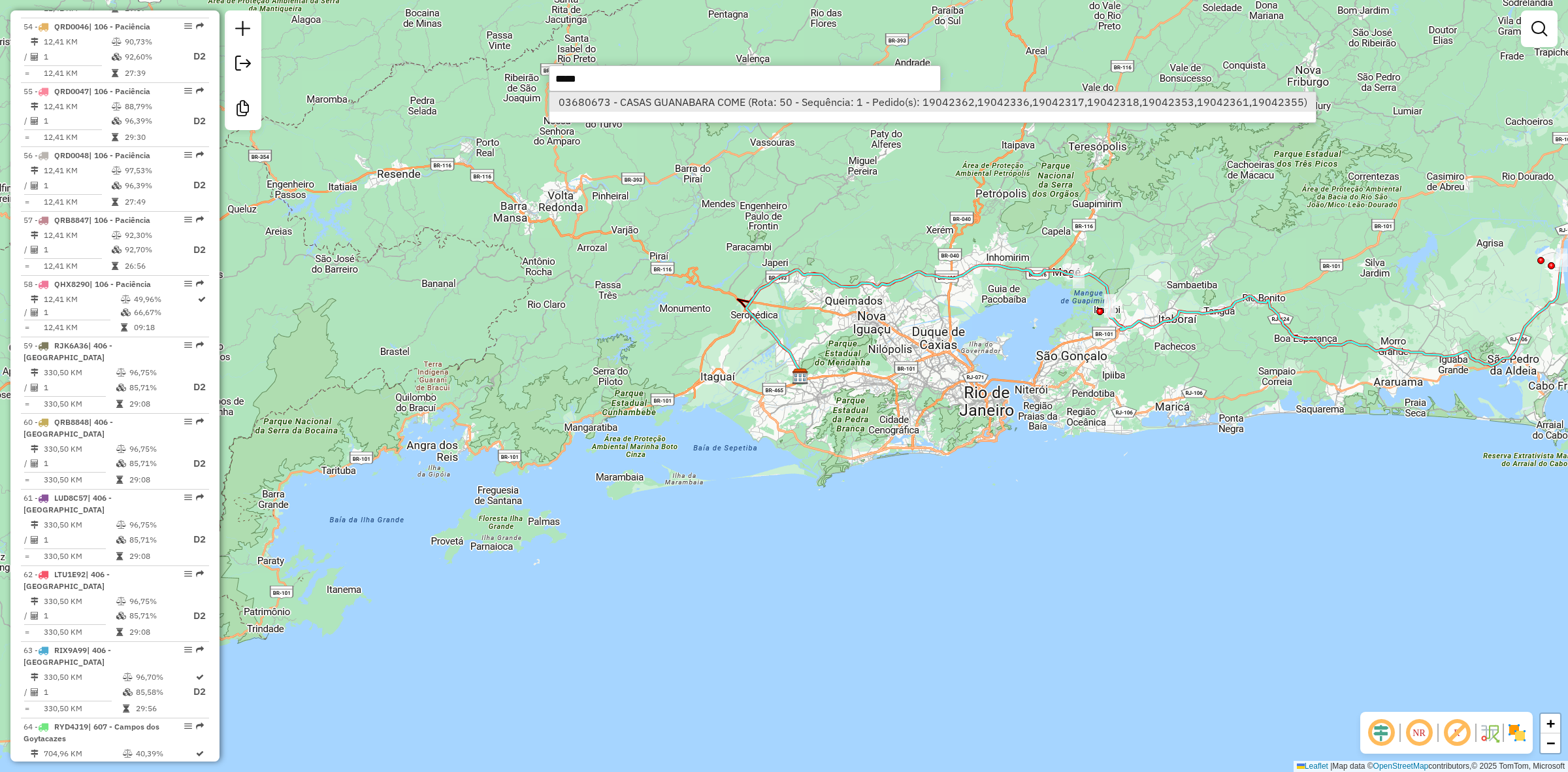
type input "*****"
click at [746, 98] on li "03680673 - CASAS GUANABARA COME (Rota: 50 - Sequência: 1 - Pedido(s): 19042362,…" at bounding box center [932, 102] width 766 height 20
select select "**********"
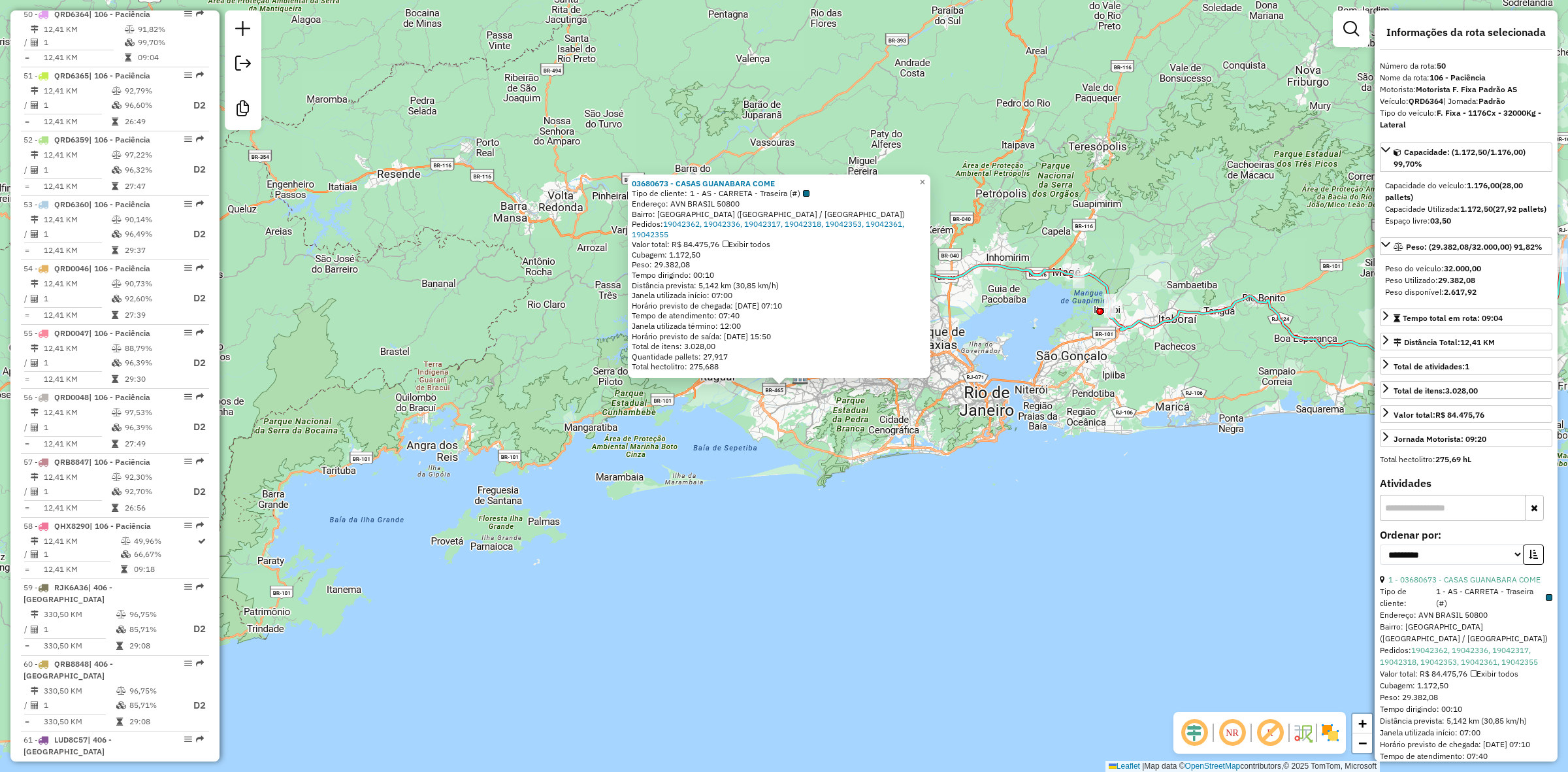
scroll to position [3926, 0]
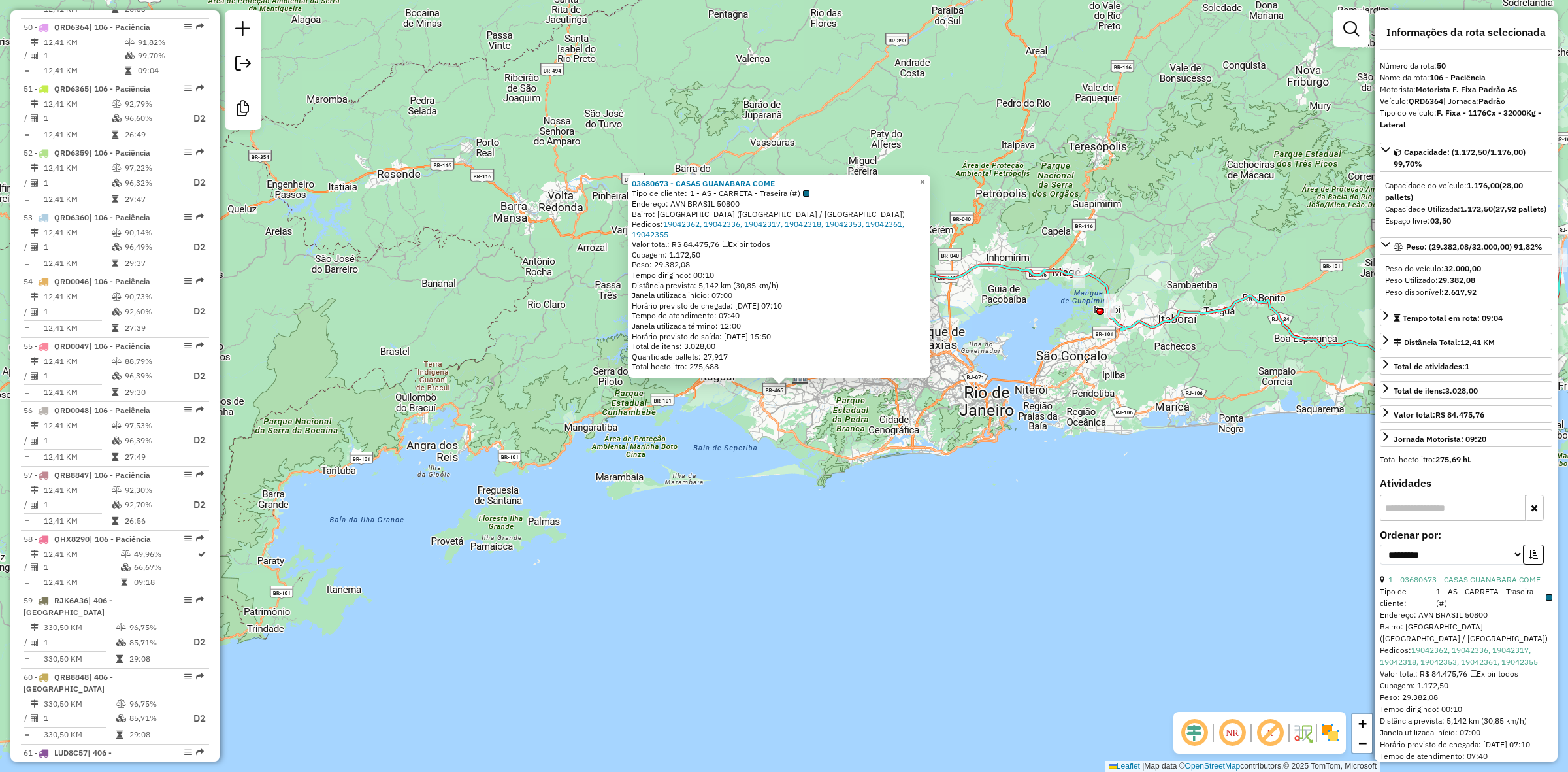
click at [832, 434] on div "03680673 - CASAS GUANABARA COME Tipo de cliente: 1 - AS - CARRETA - Traseira (#…" at bounding box center [784, 386] width 1568 height 772
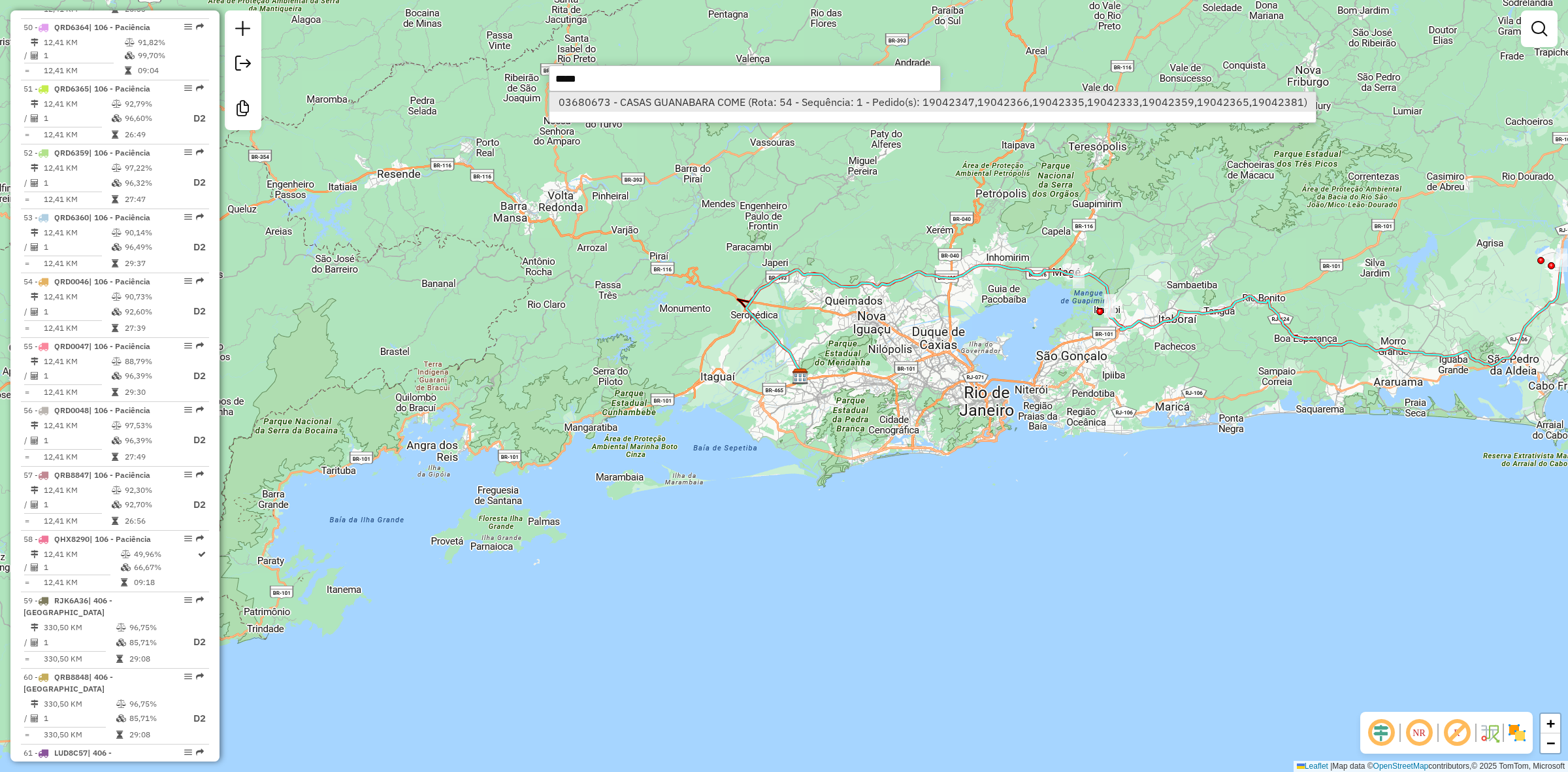
type input "*****"
click at [857, 95] on li "03680673 - CASAS GUANABARA COME (Rota: 54 - Sequência: 1 - Pedido(s): 19042347,…" at bounding box center [932, 102] width 766 height 20
select select "**********"
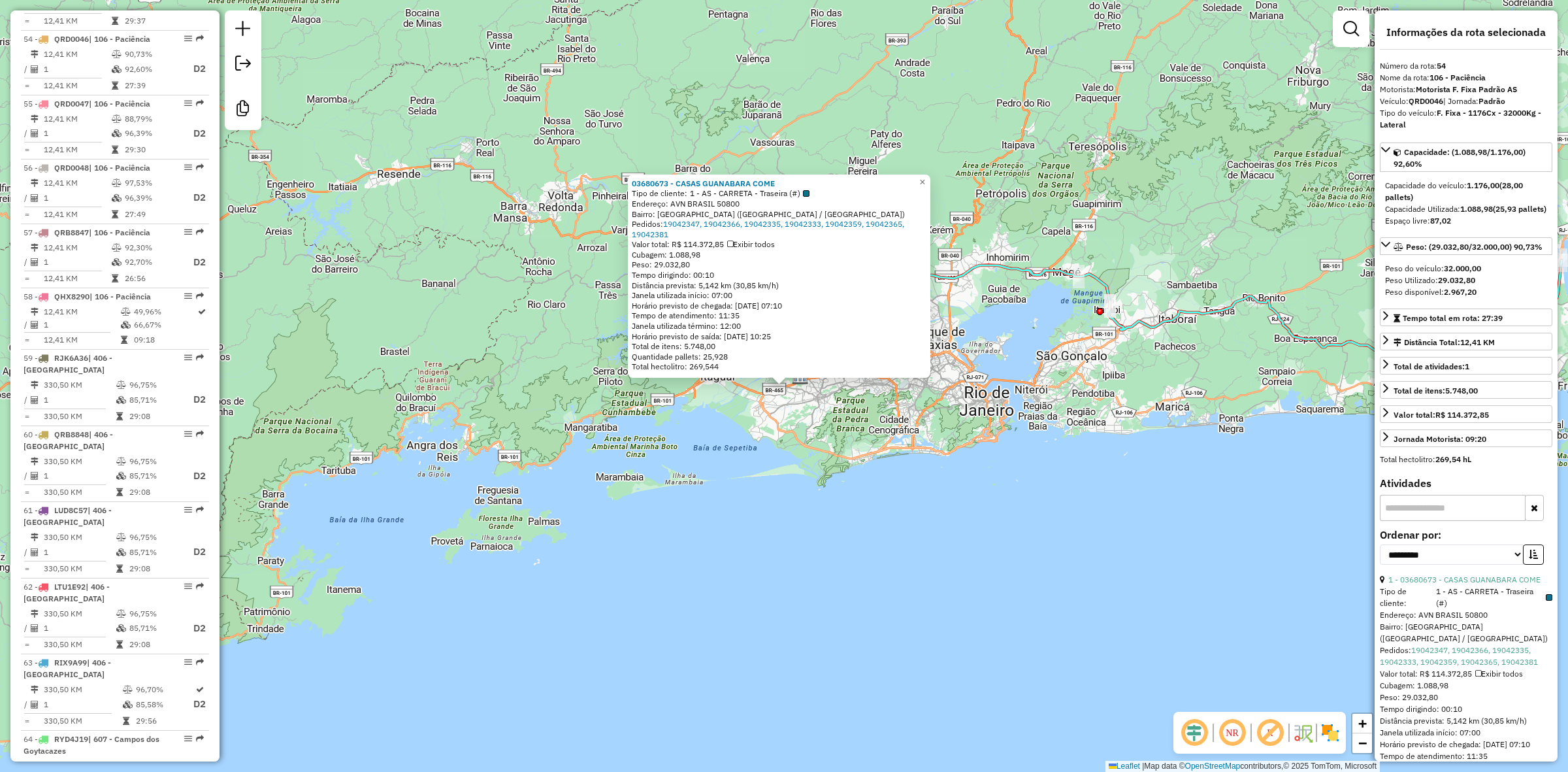
scroll to position [4182, 0]
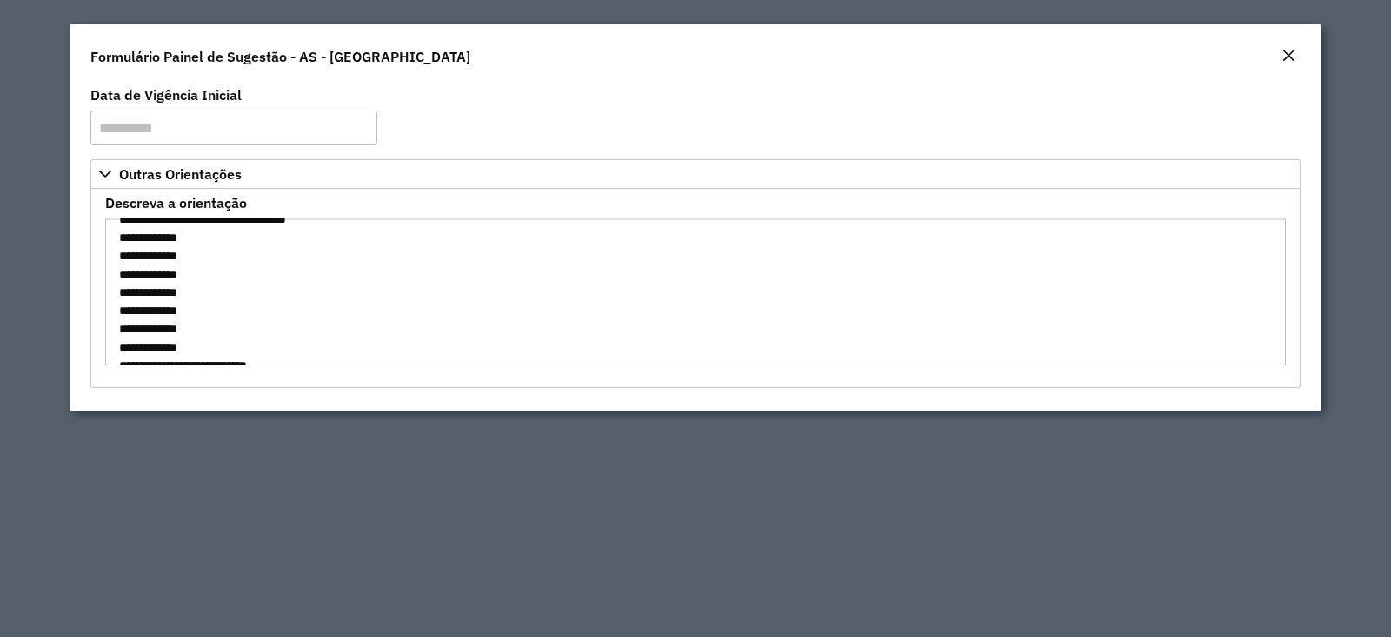
scroll to position [3284, 0]
drag, startPoint x: 122, startPoint y: 233, endPoint x: 248, endPoint y: 348, distance: 170.5
click at [226, 337] on textarea "Descreva a orientação" at bounding box center [695, 291] width 1181 height 147
click at [435, 263] on textarea "Descreva a orientação" at bounding box center [695, 291] width 1181 height 147
click at [350, 254] on textarea "Descreva a orientação" at bounding box center [695, 291] width 1181 height 147
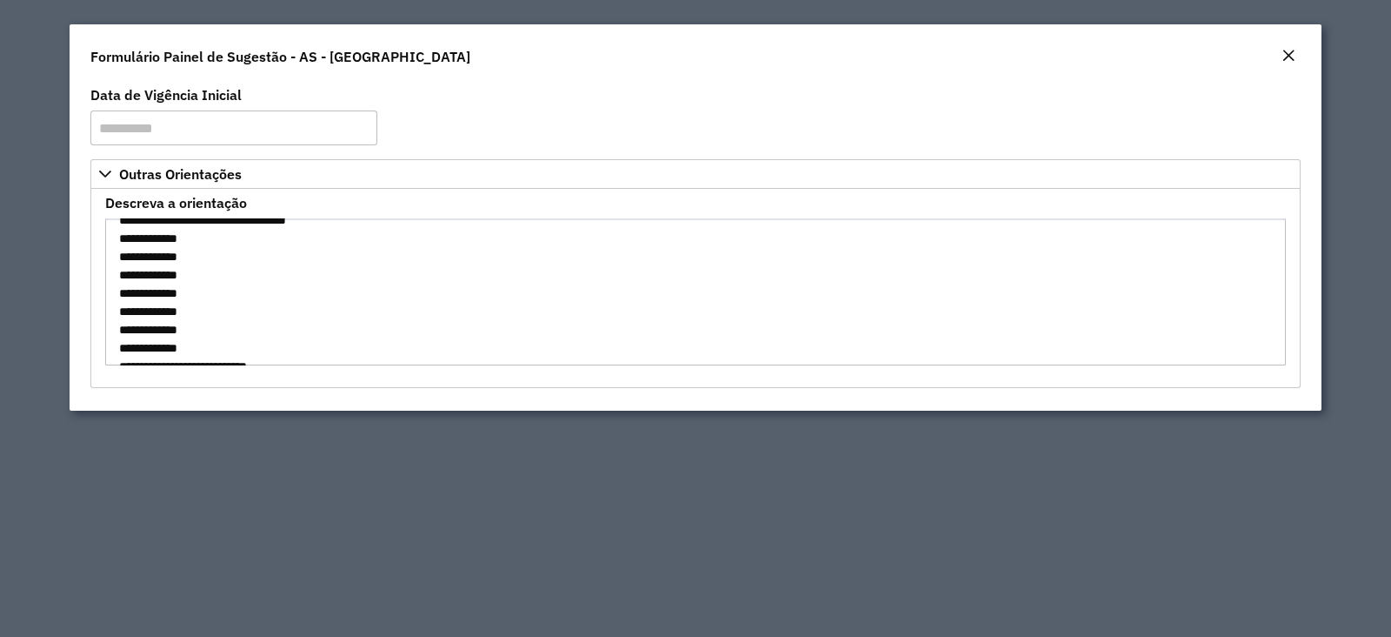
scroll to position [3067, 0]
